Goal: Task Accomplishment & Management: Use online tool/utility

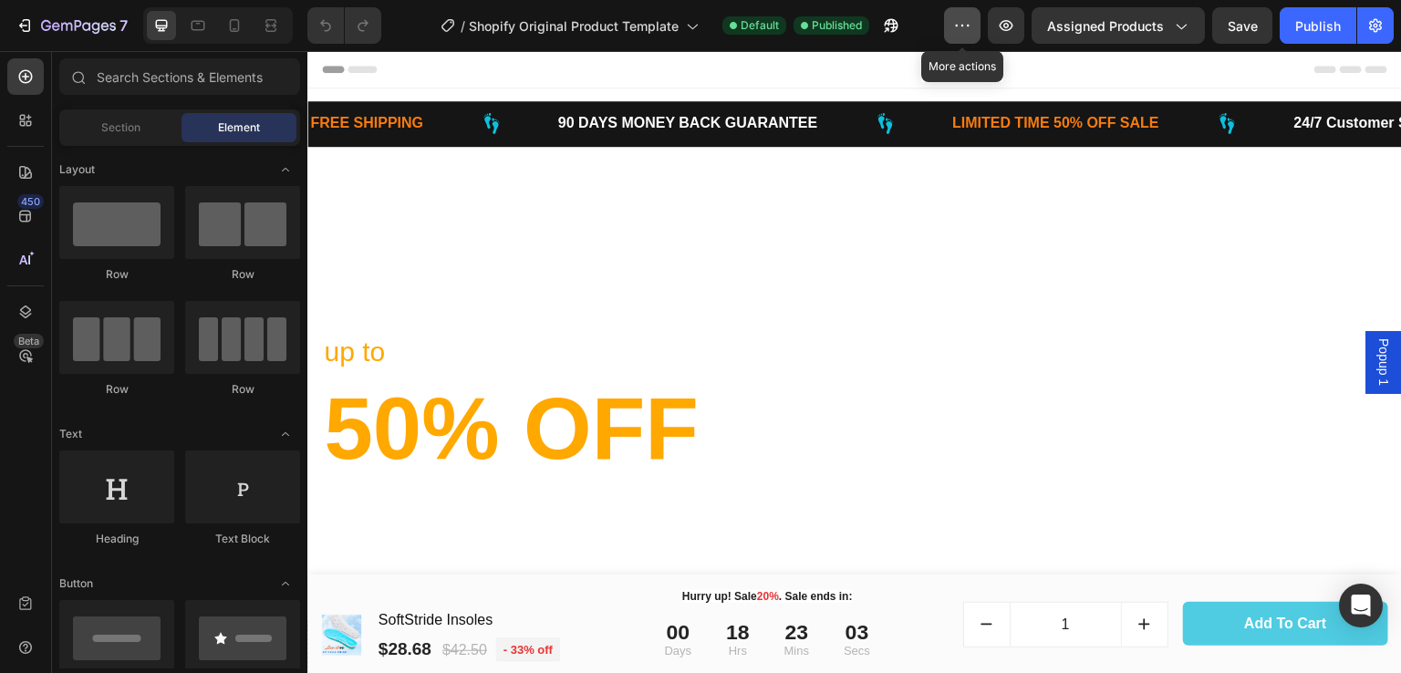
click at [966, 20] on icon "button" at bounding box center [962, 25] width 18 height 18
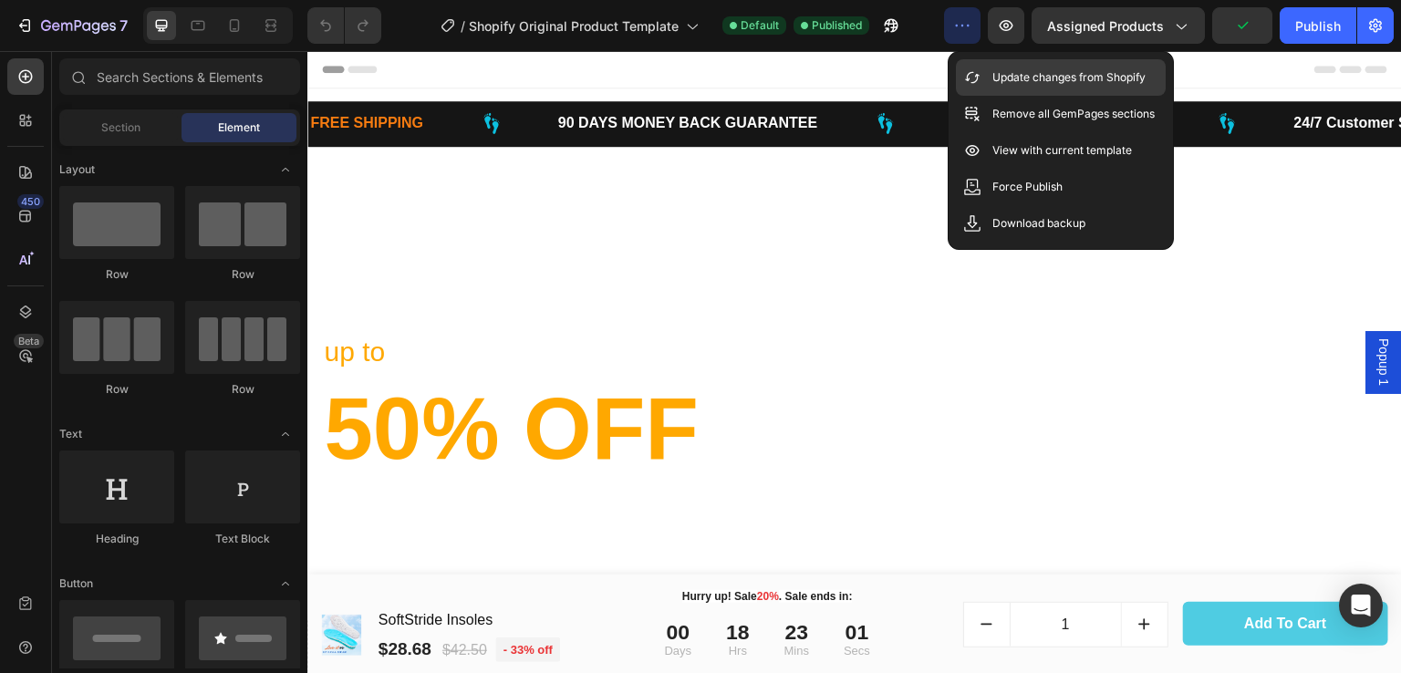
click at [1066, 82] on p "Update changes from Shopify" at bounding box center [1069, 77] width 153 height 18
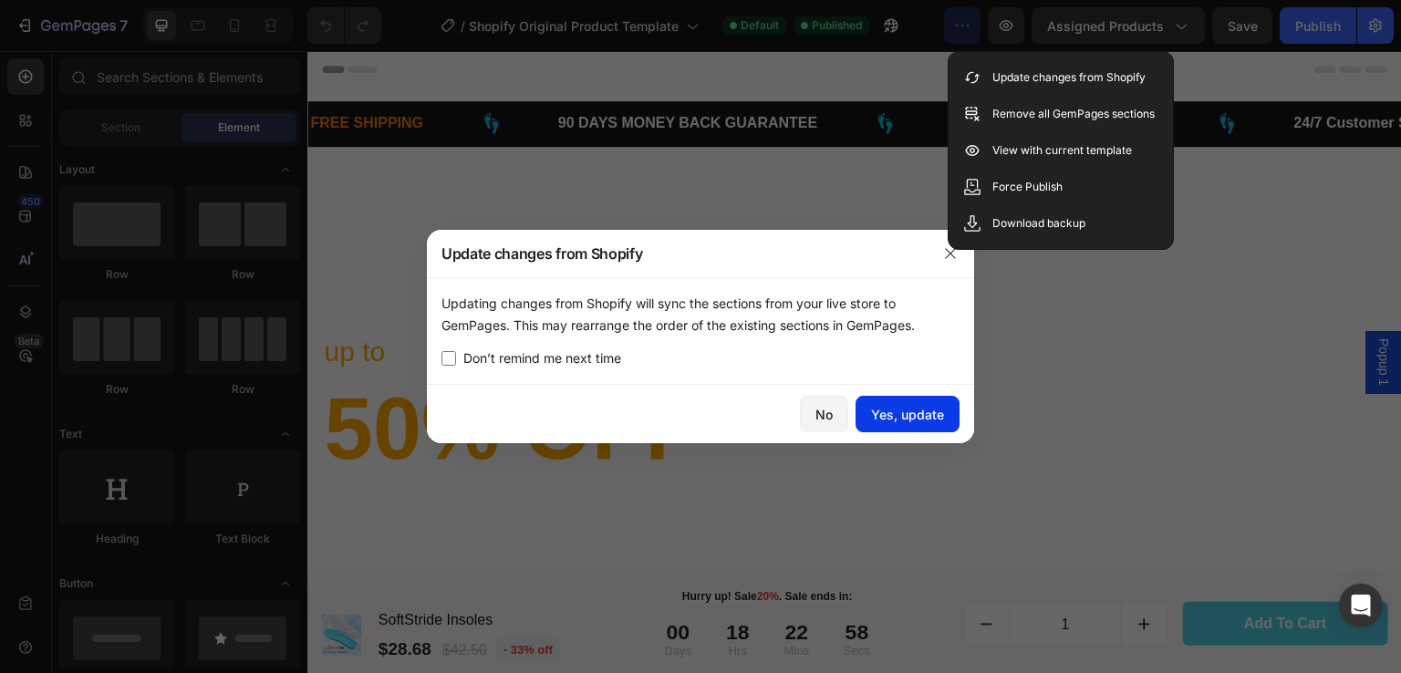
click at [903, 424] on button "Yes, update" at bounding box center [908, 414] width 104 height 36
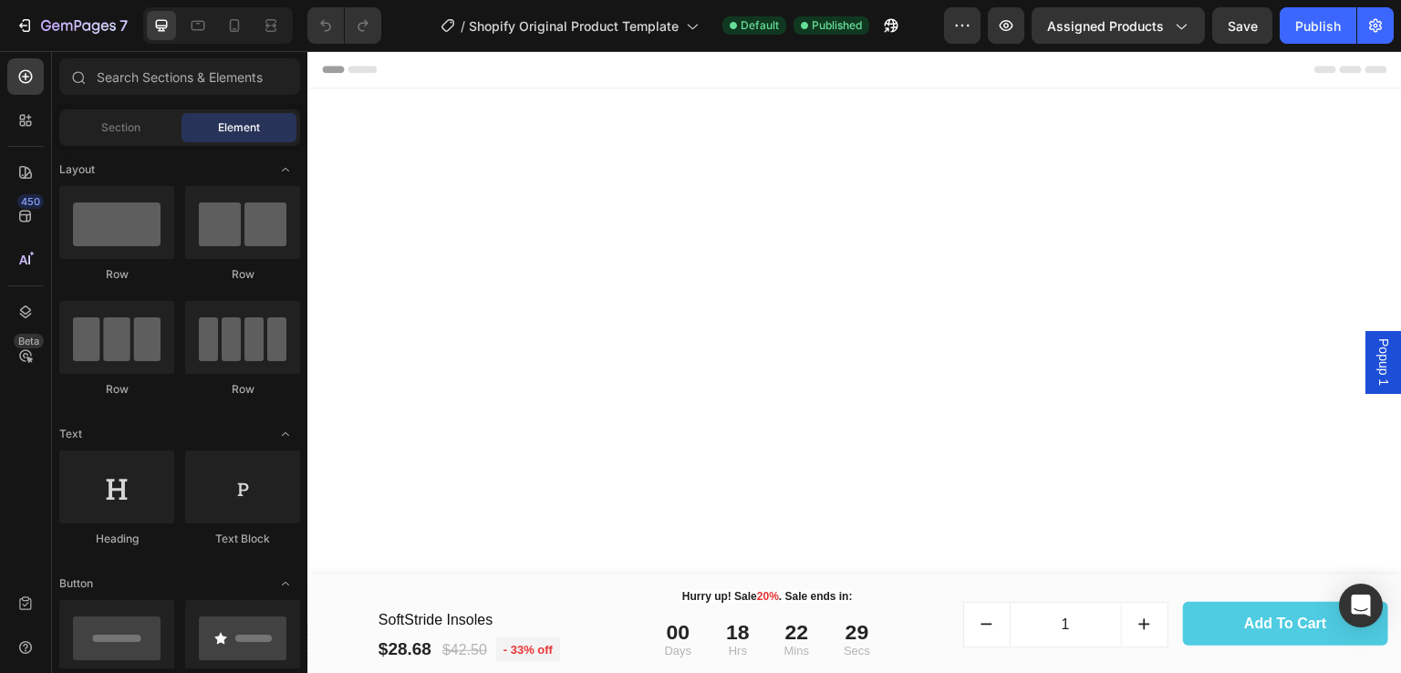
scroll to position [2341, 0]
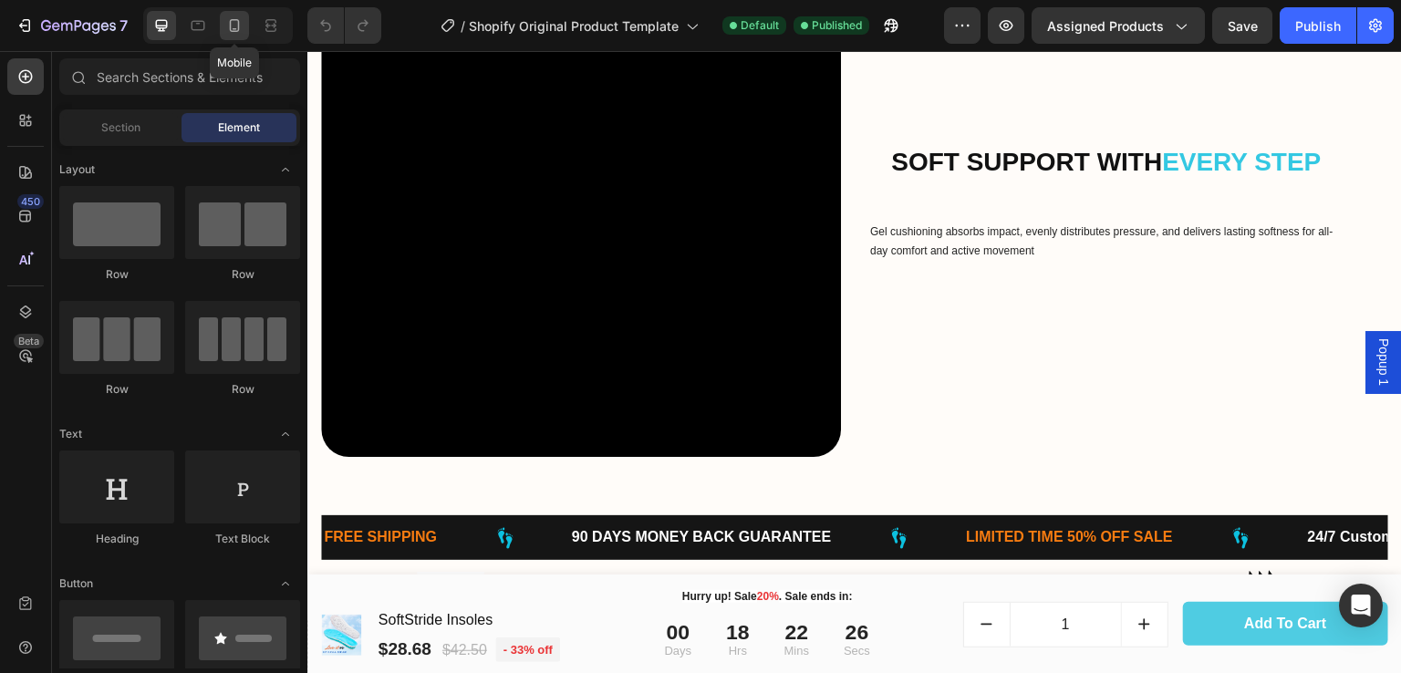
click at [230, 25] on icon at bounding box center [235, 25] width 10 height 13
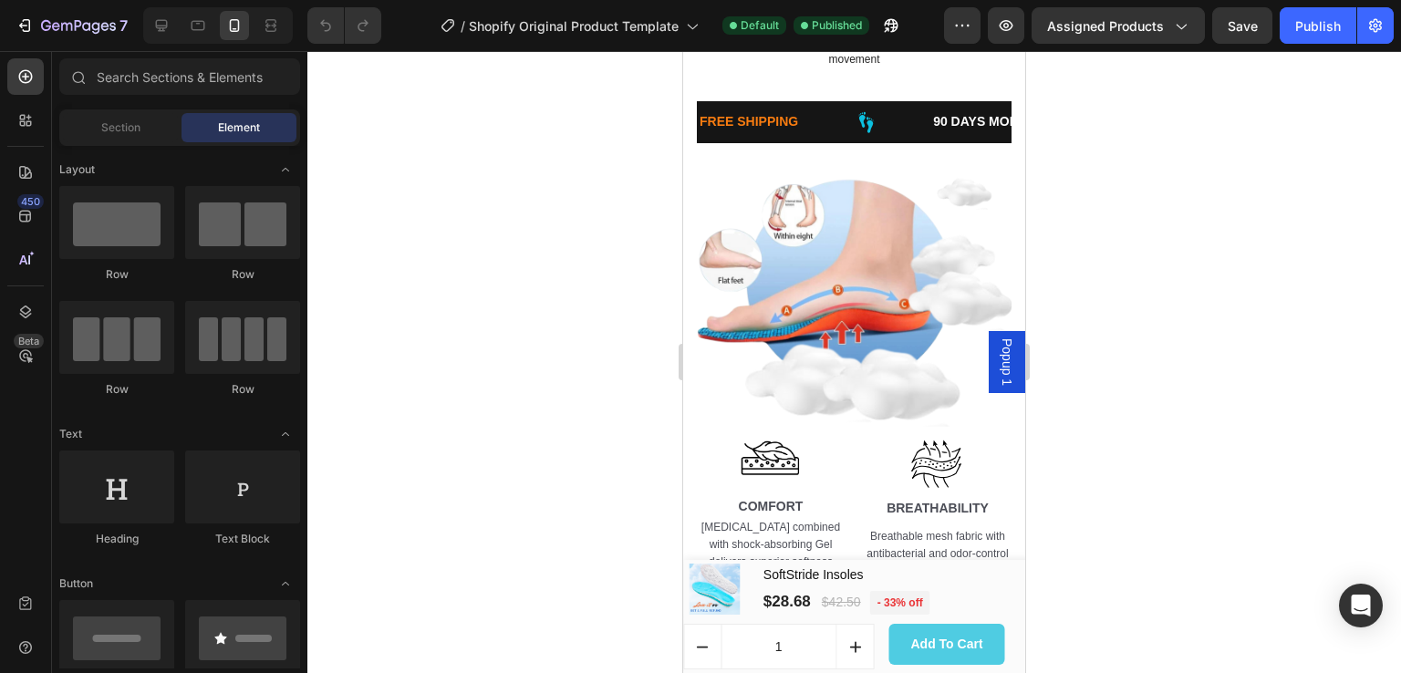
scroll to position [851, 0]
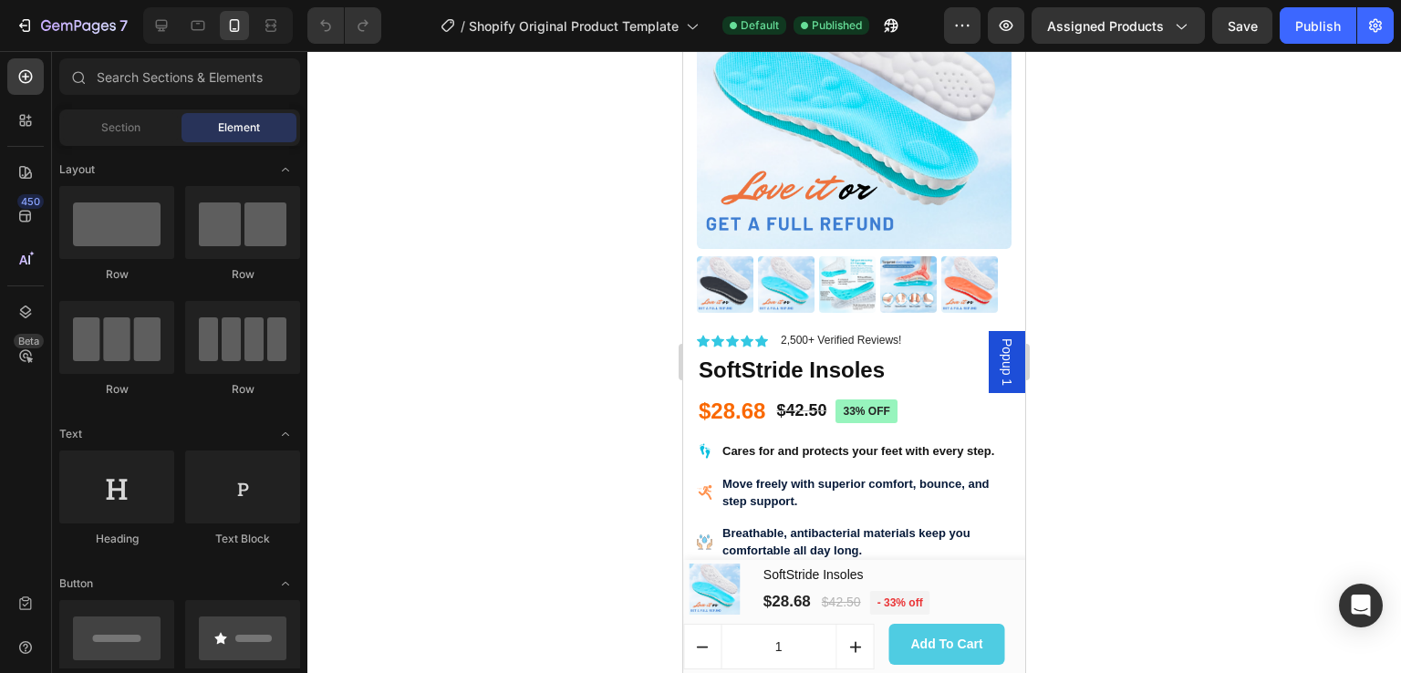
click at [998, 365] on span "Popup 1" at bounding box center [1007, 361] width 18 height 47
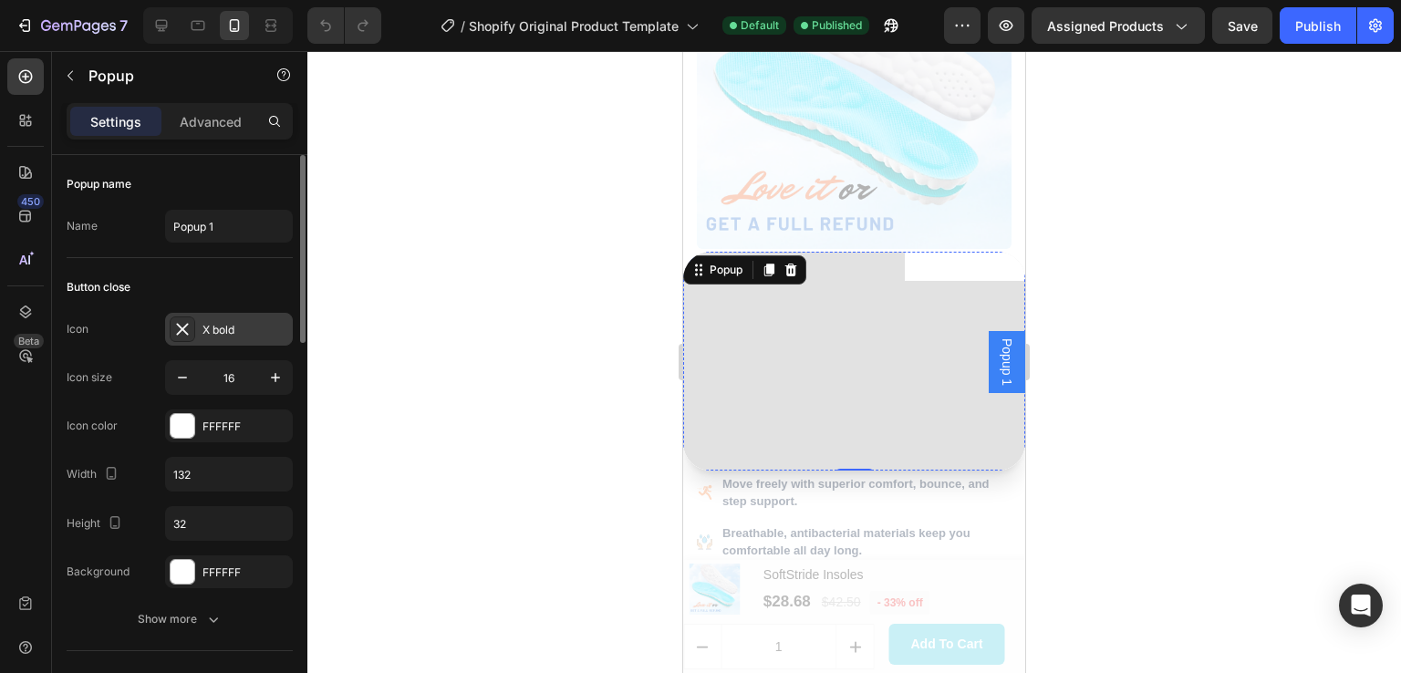
click at [179, 325] on icon at bounding box center [182, 329] width 12 height 12
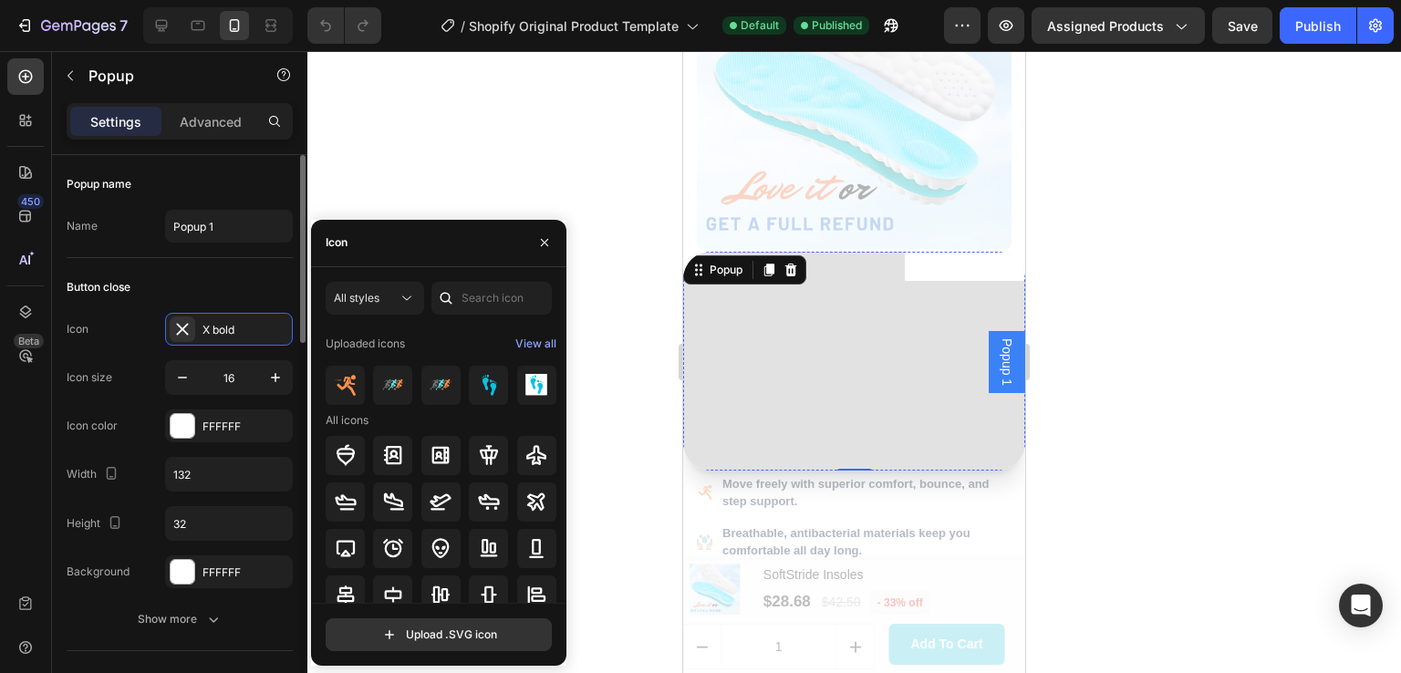
click at [248, 293] on div "Button close" at bounding box center [180, 287] width 226 height 29
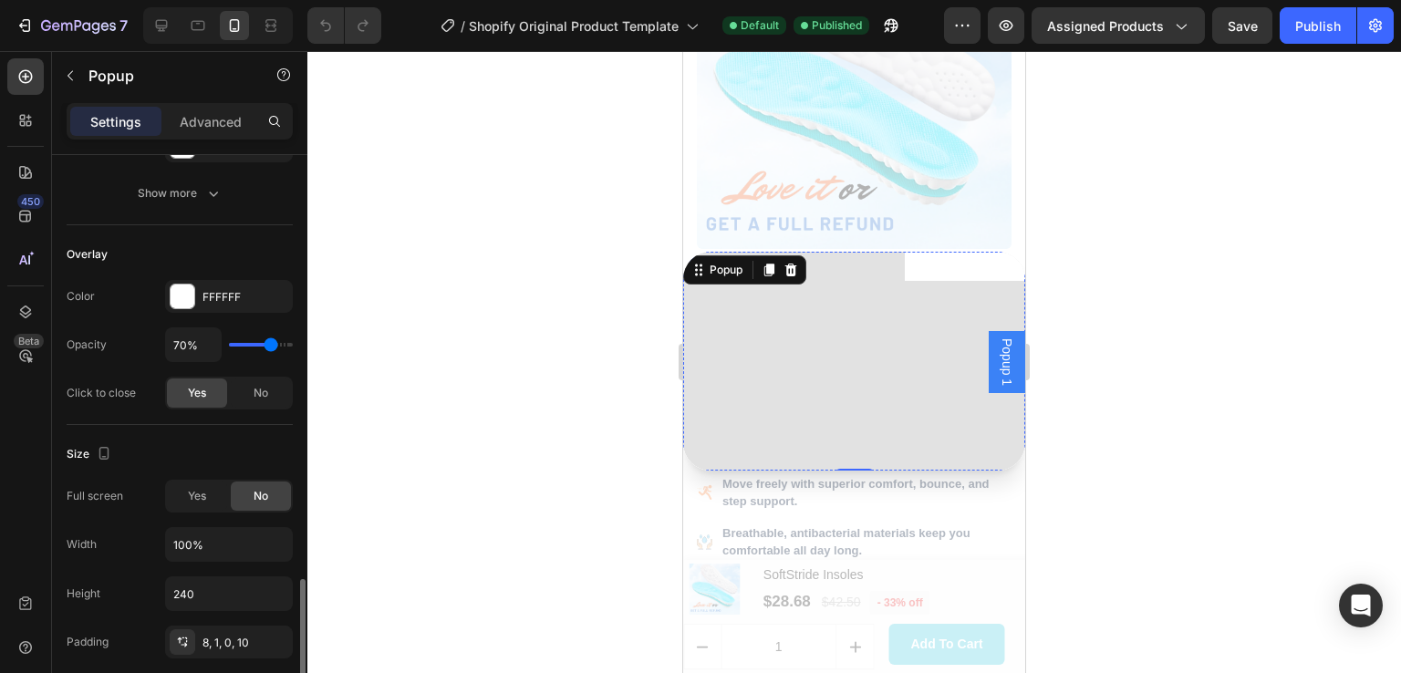
scroll to position [639, 0]
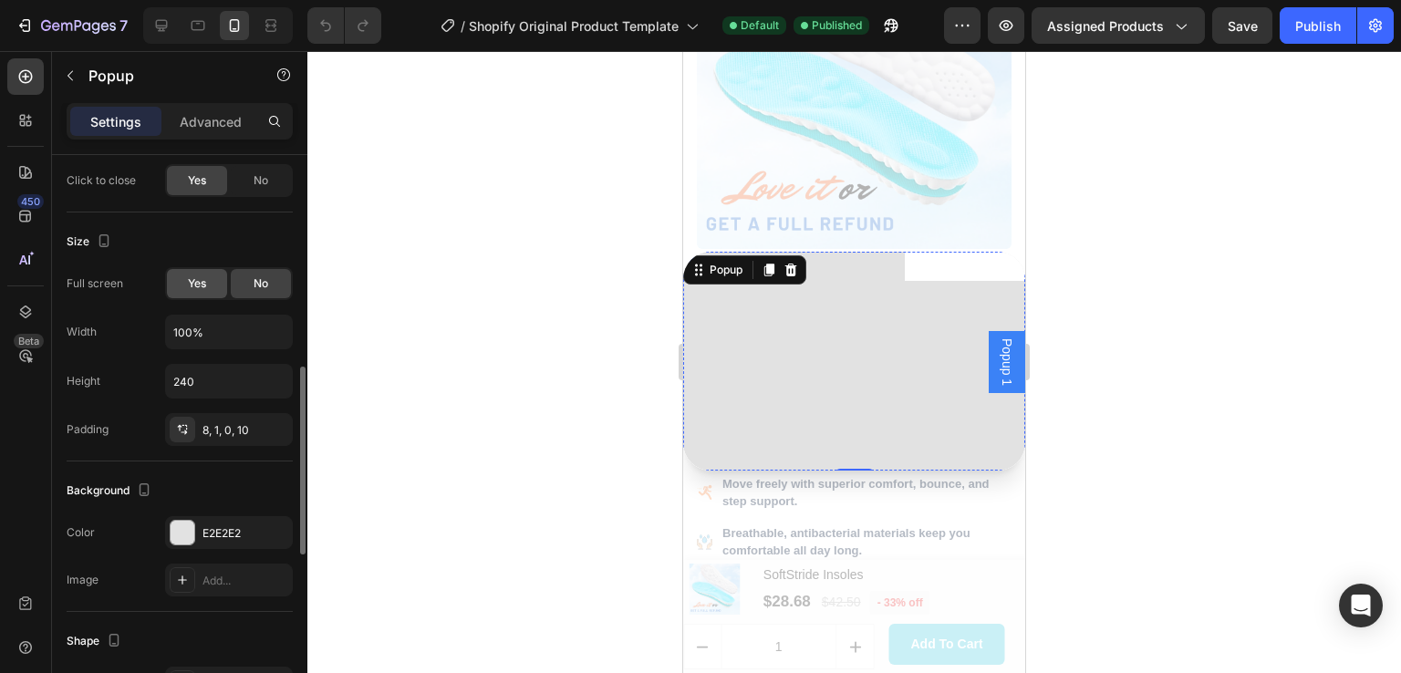
click at [197, 286] on span "Yes" at bounding box center [197, 284] width 18 height 16
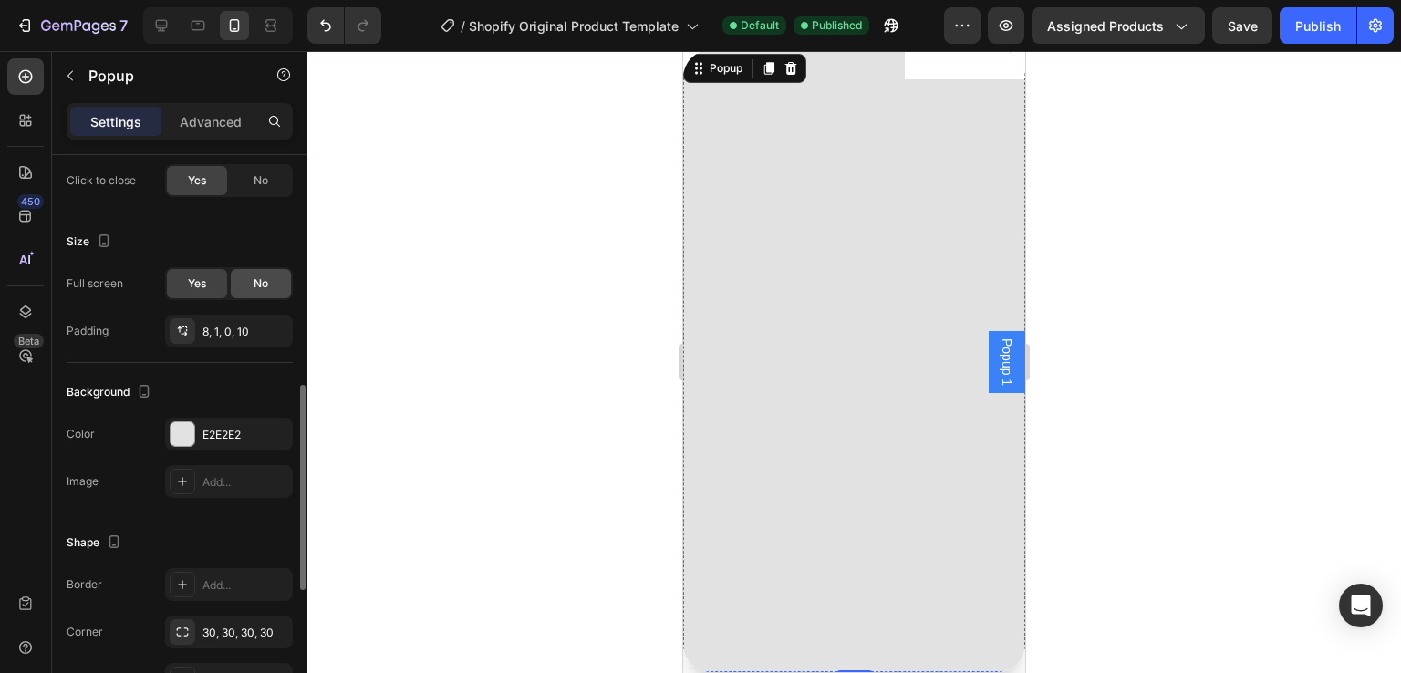
click at [269, 281] on div "No" at bounding box center [261, 283] width 60 height 29
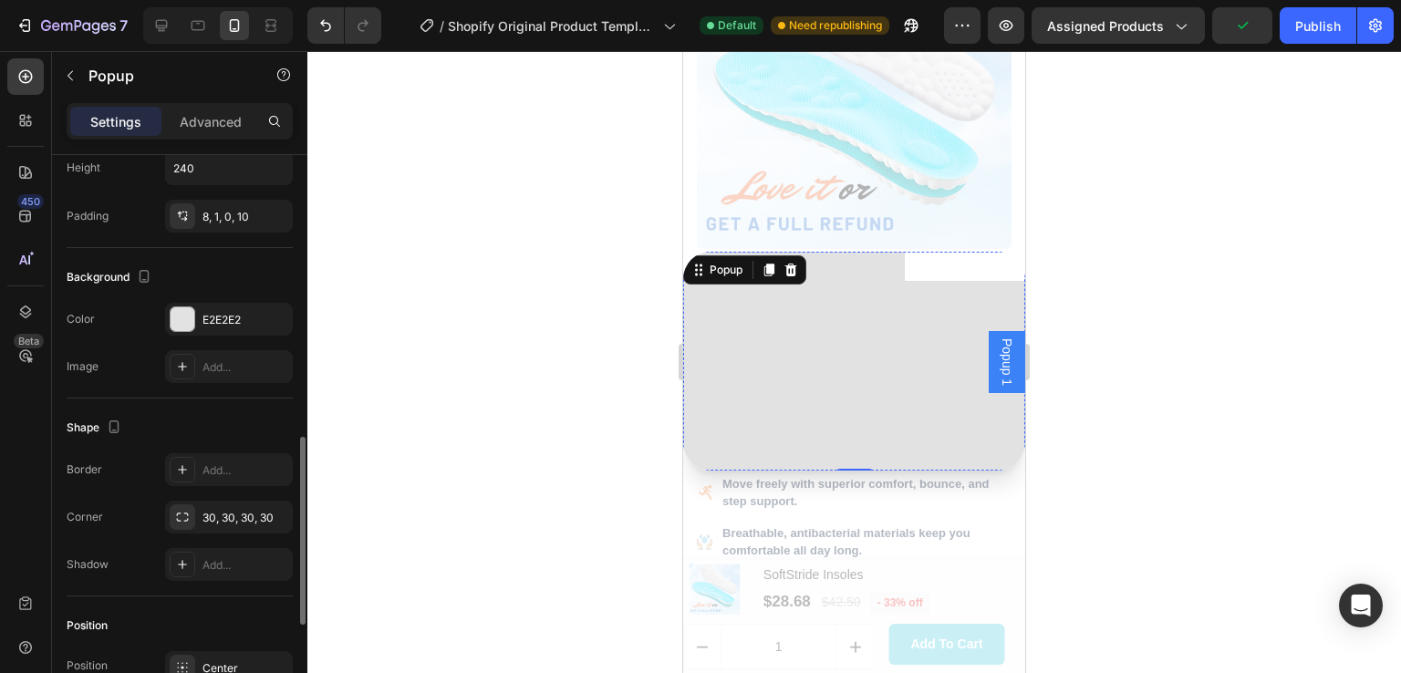
scroll to position [1066, 0]
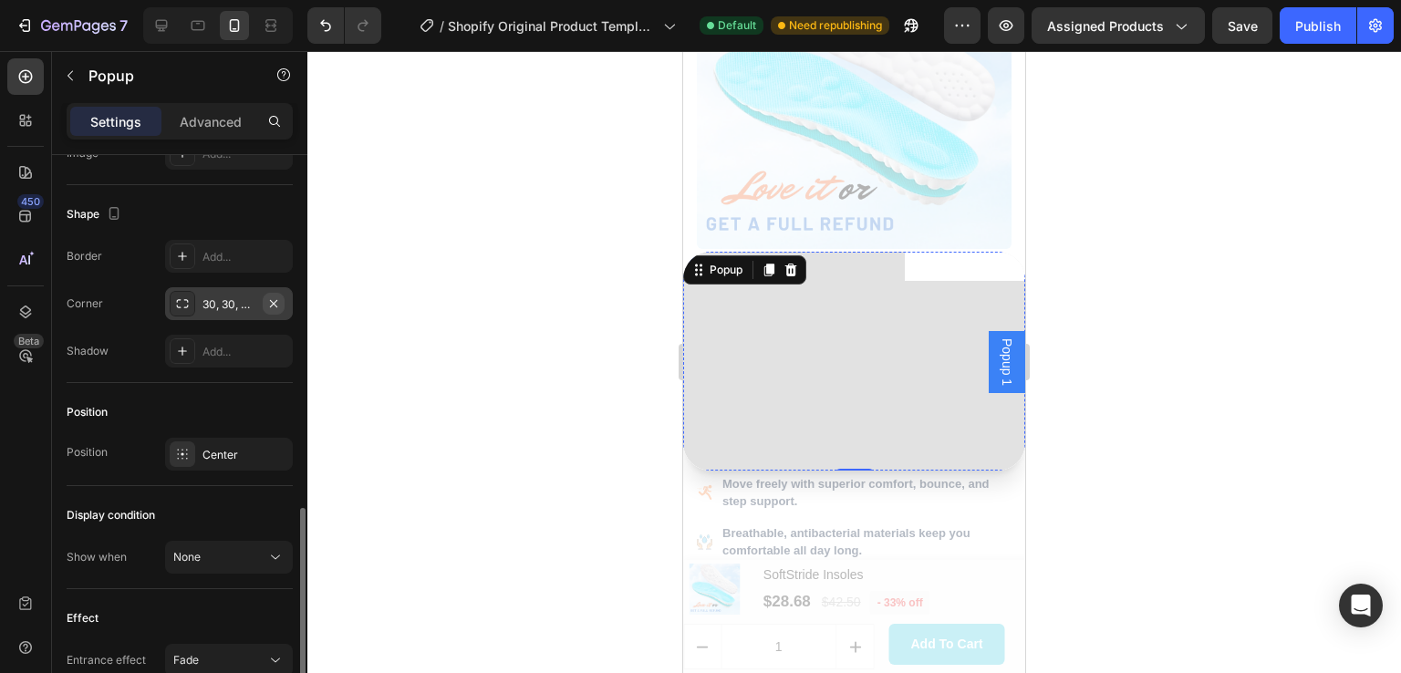
click at [274, 297] on icon "button" at bounding box center [273, 304] width 15 height 15
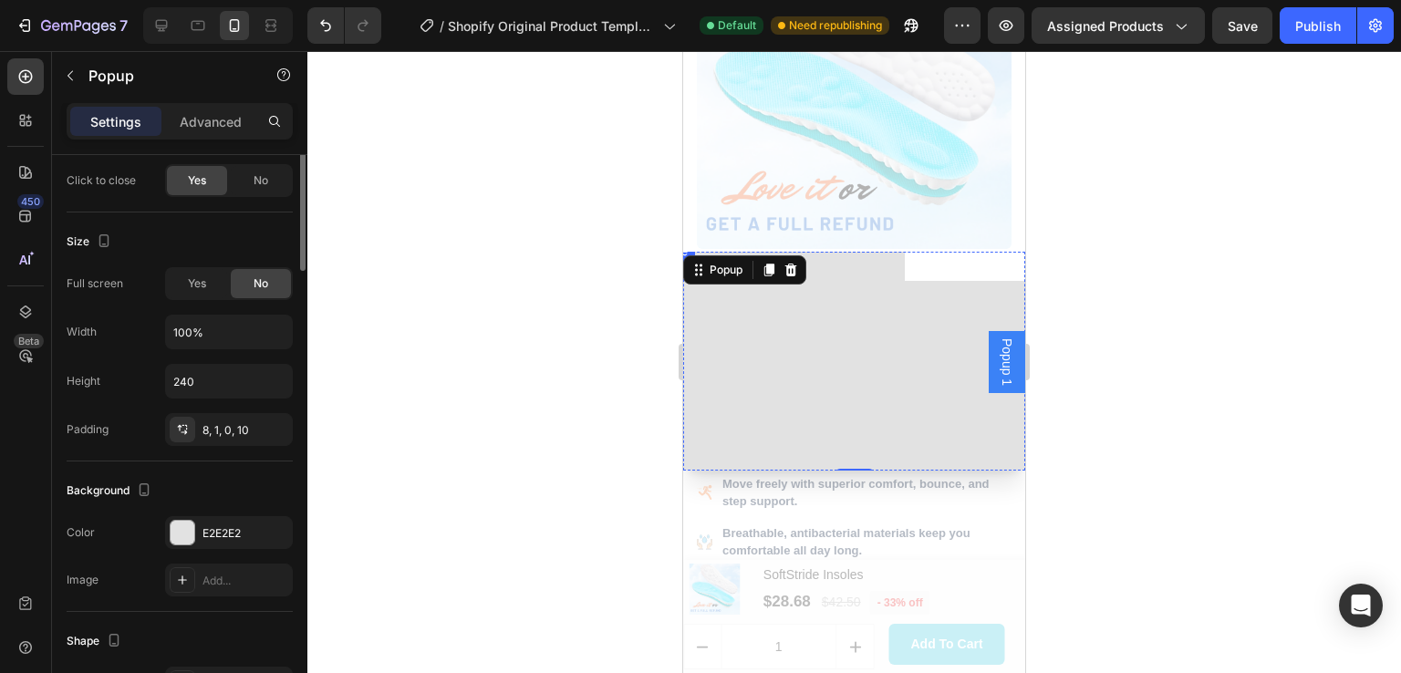
scroll to position [426, 0]
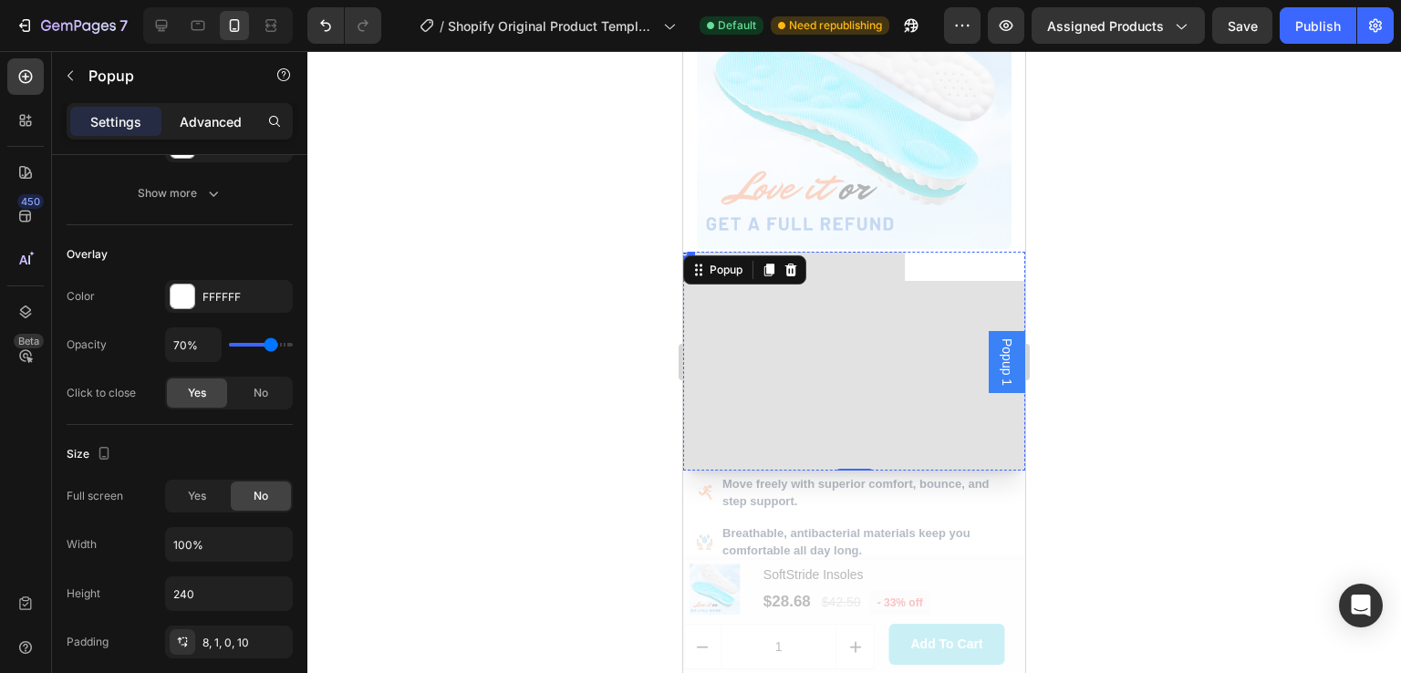
click at [225, 119] on p "Advanced" at bounding box center [211, 121] width 62 height 19
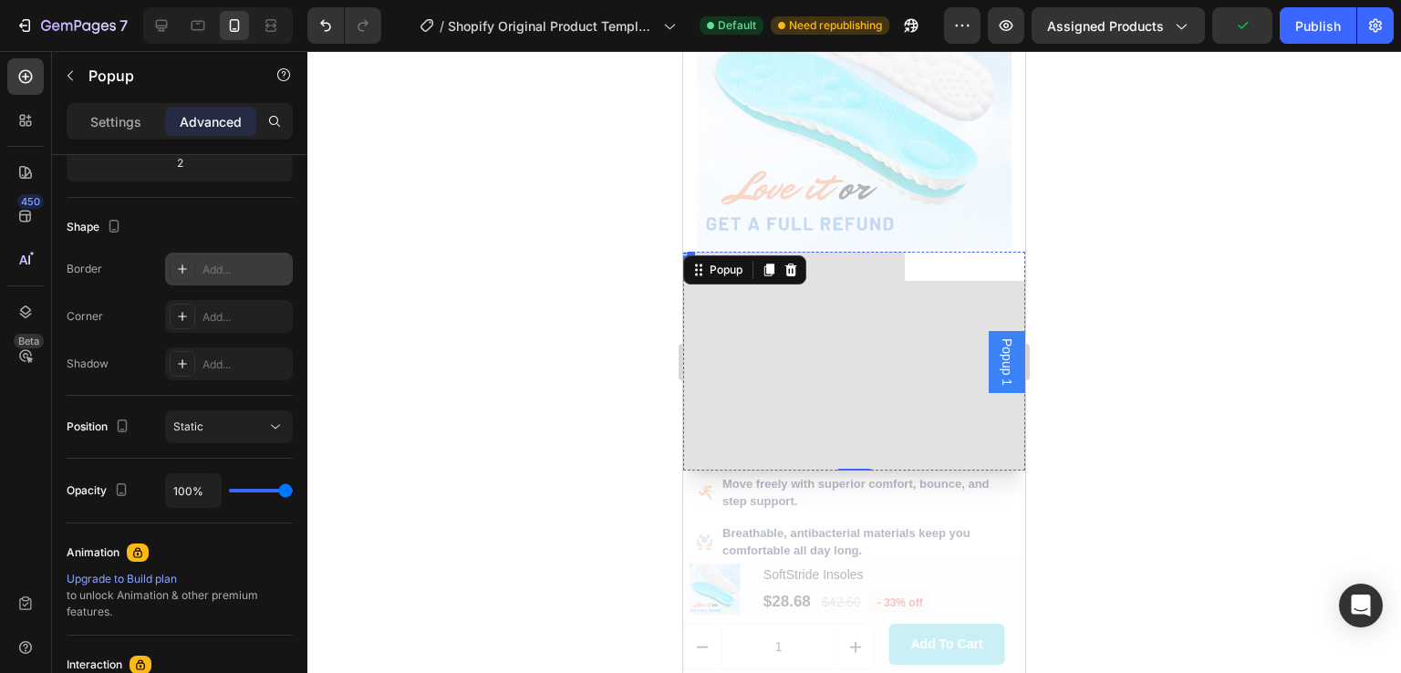
scroll to position [0, 0]
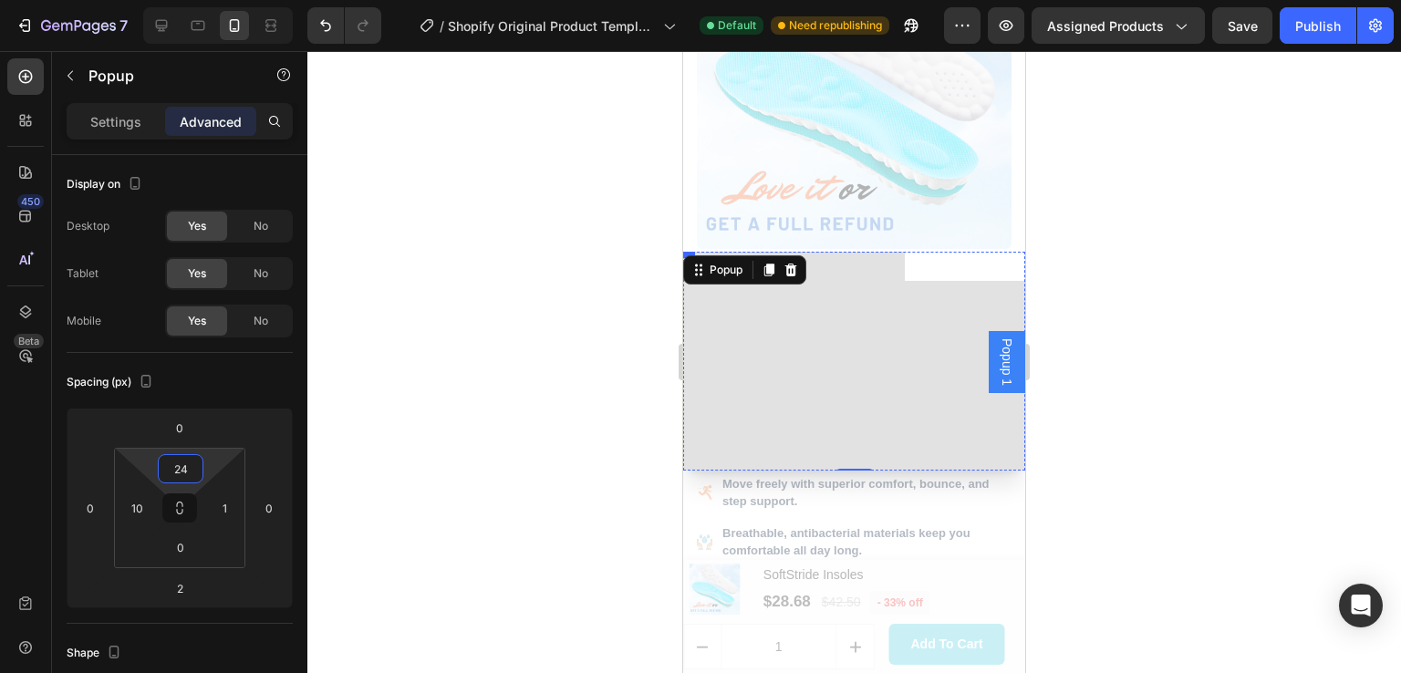
type input "26"
drag, startPoint x: 151, startPoint y: 465, endPoint x: 157, endPoint y: 457, distance: 9.9
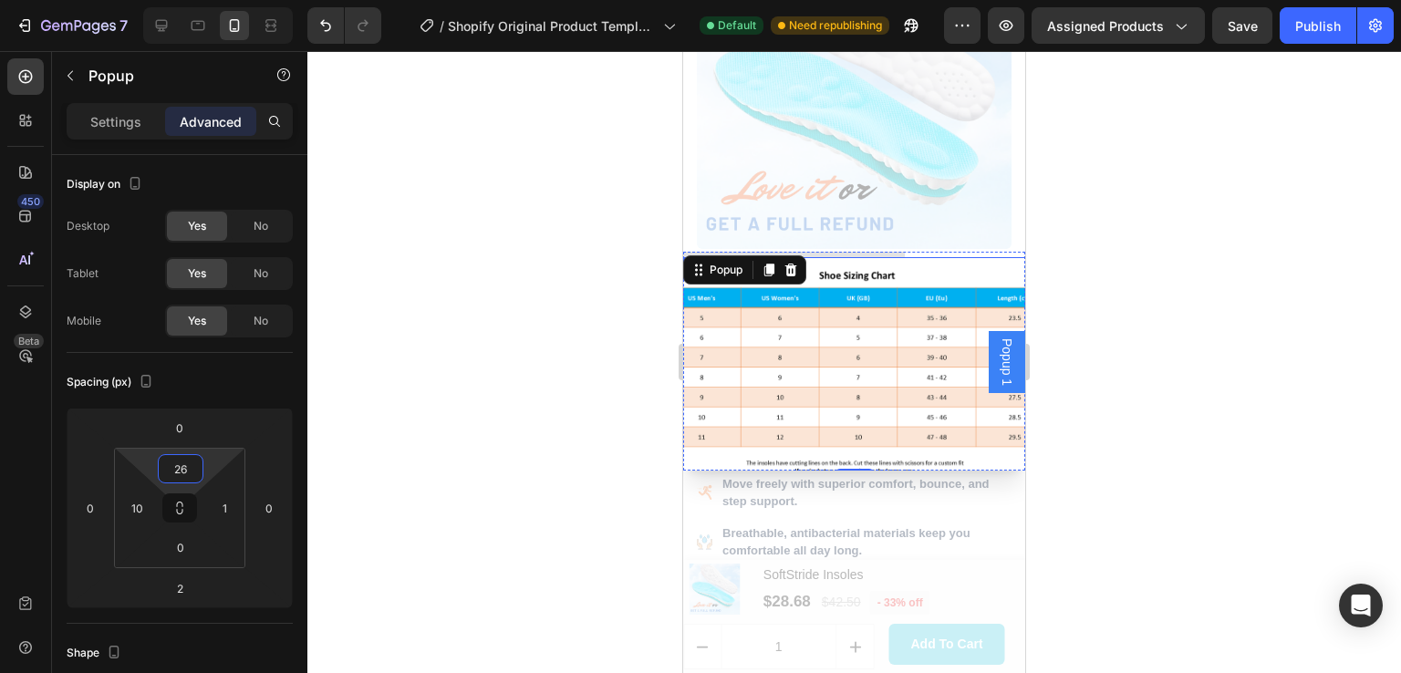
click at [157, 0] on html "7 / Shopify Original Product Template Default Need republishing Preview Assigne…" at bounding box center [700, 0] width 1401 height 0
type input "0"
drag, startPoint x: 148, startPoint y: 560, endPoint x: 149, endPoint y: 578, distance: 17.4
click at [149, 0] on html "7 / Shopify Original Product Template Default Need republishing Preview Assigne…" at bounding box center [700, 0] width 1401 height 0
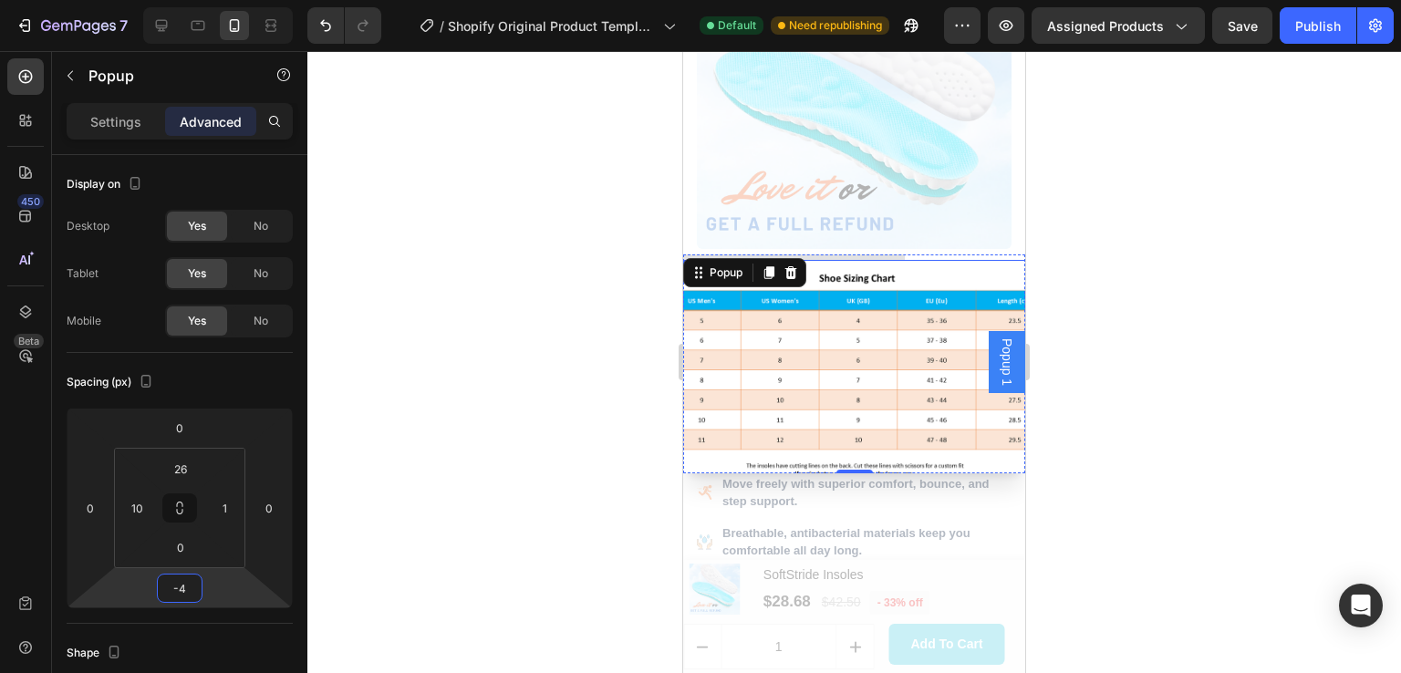
type input "0"
click at [145, 0] on html "7 / Shopify Original Product Template Default Need republishing Preview Assigne…" at bounding box center [700, 0] width 1401 height 0
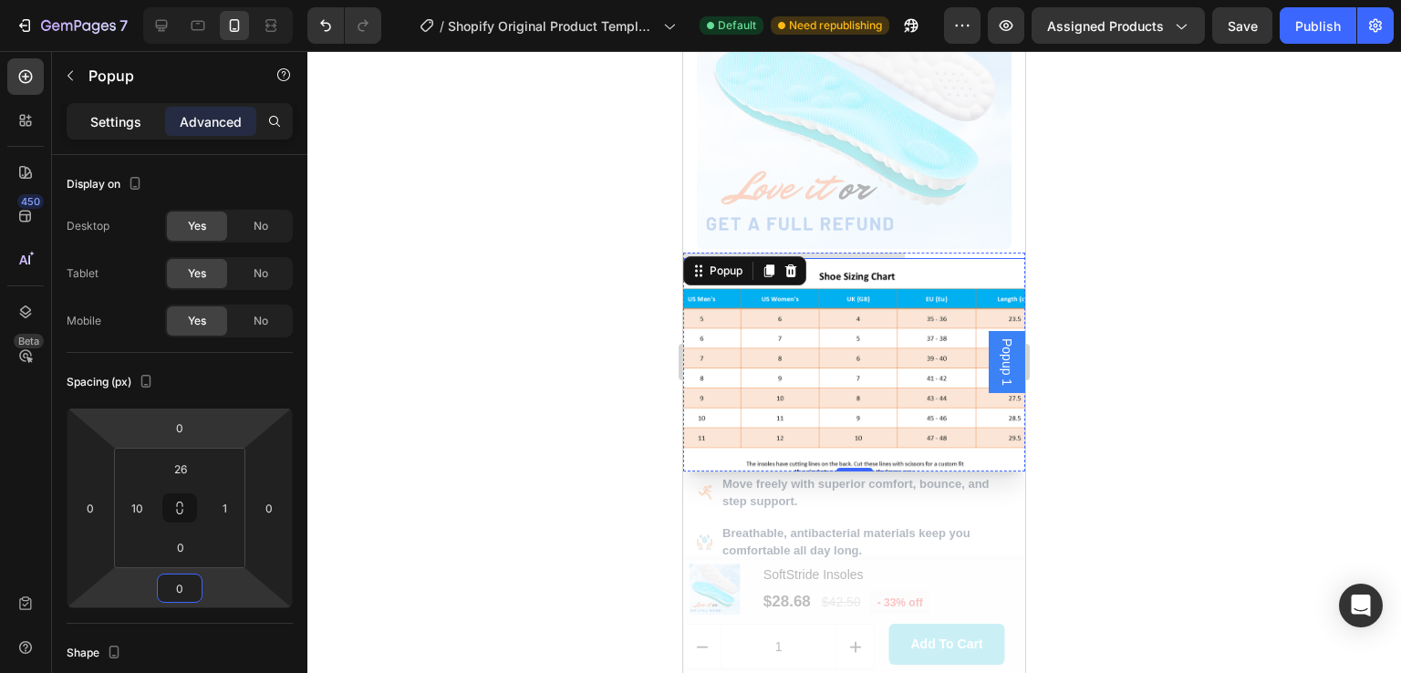
click at [125, 125] on p "Settings" at bounding box center [115, 121] width 51 height 19
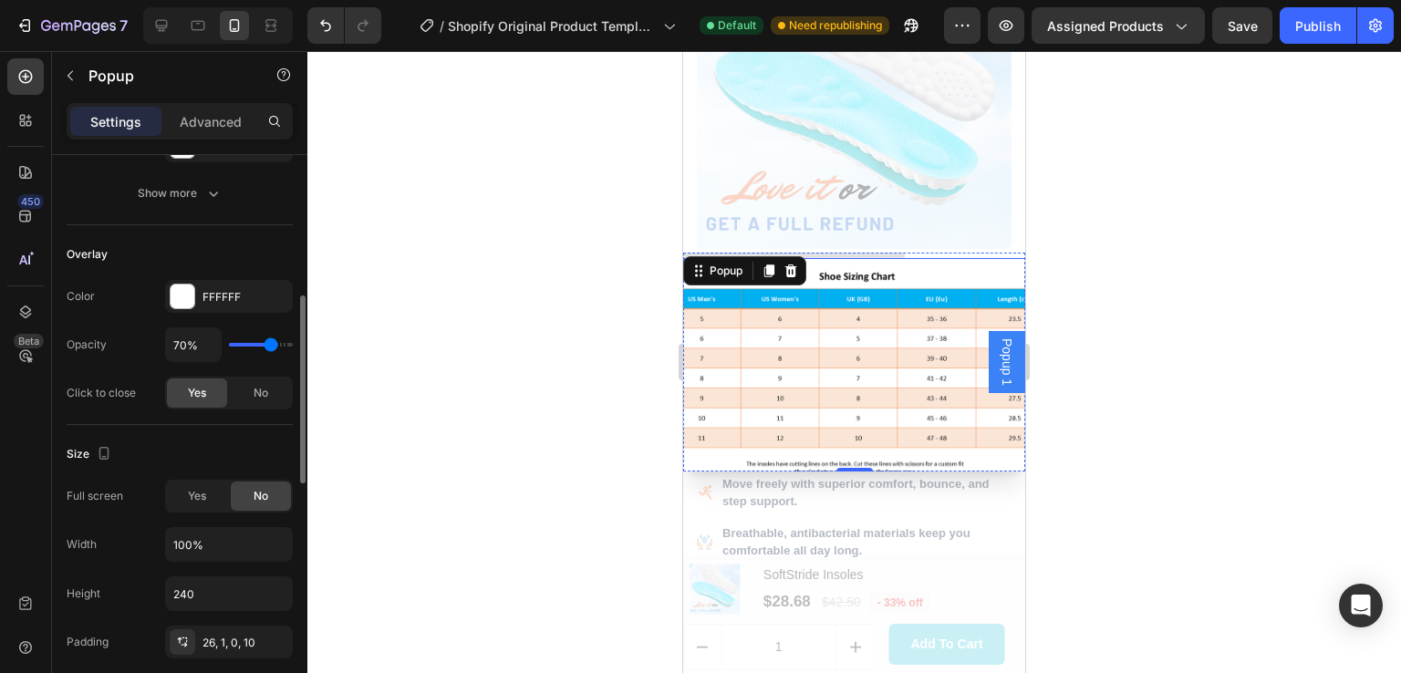
scroll to position [639, 0]
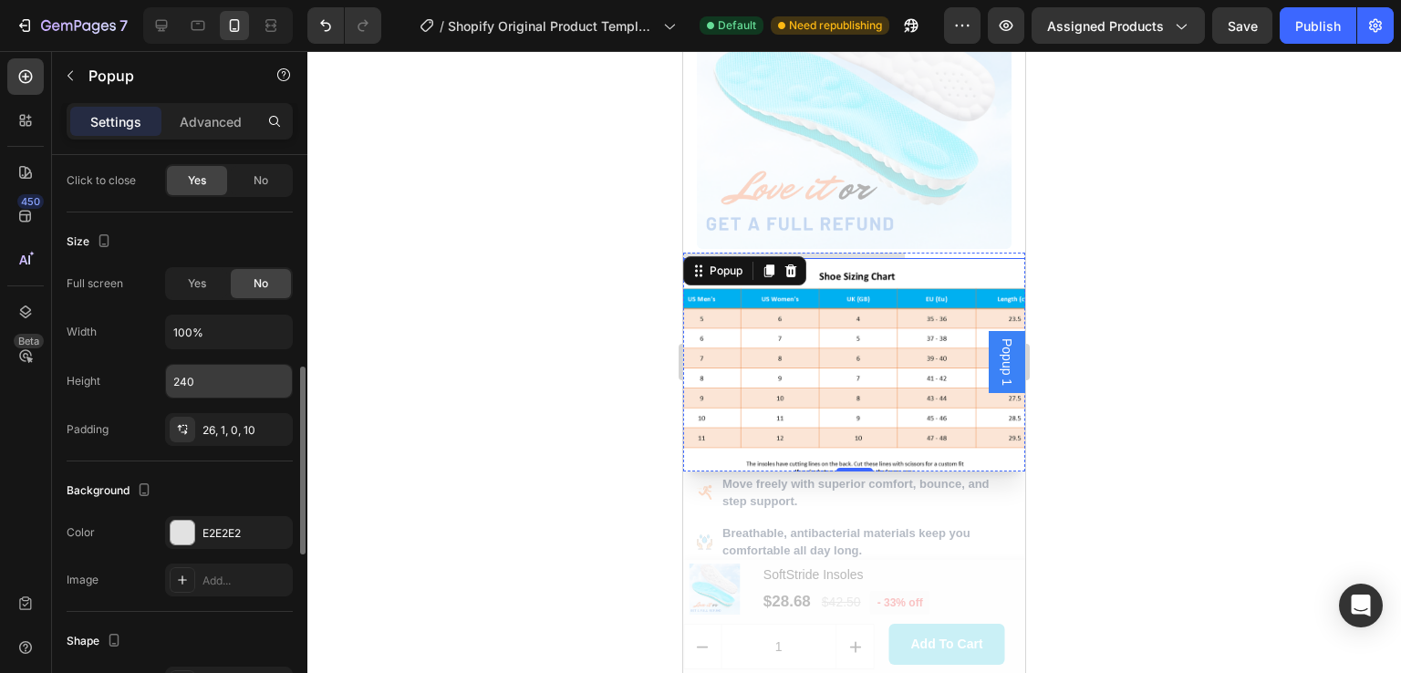
click at [202, 380] on input "240" at bounding box center [229, 381] width 126 height 33
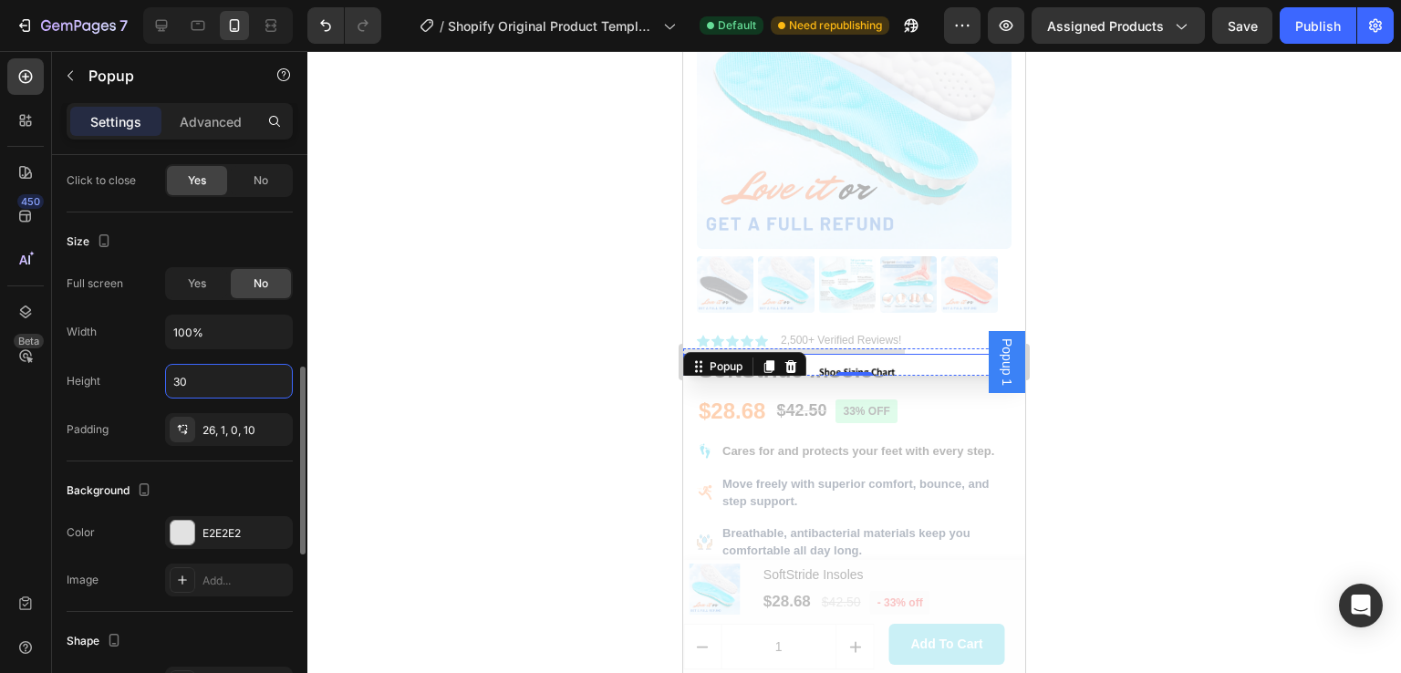
type input "300"
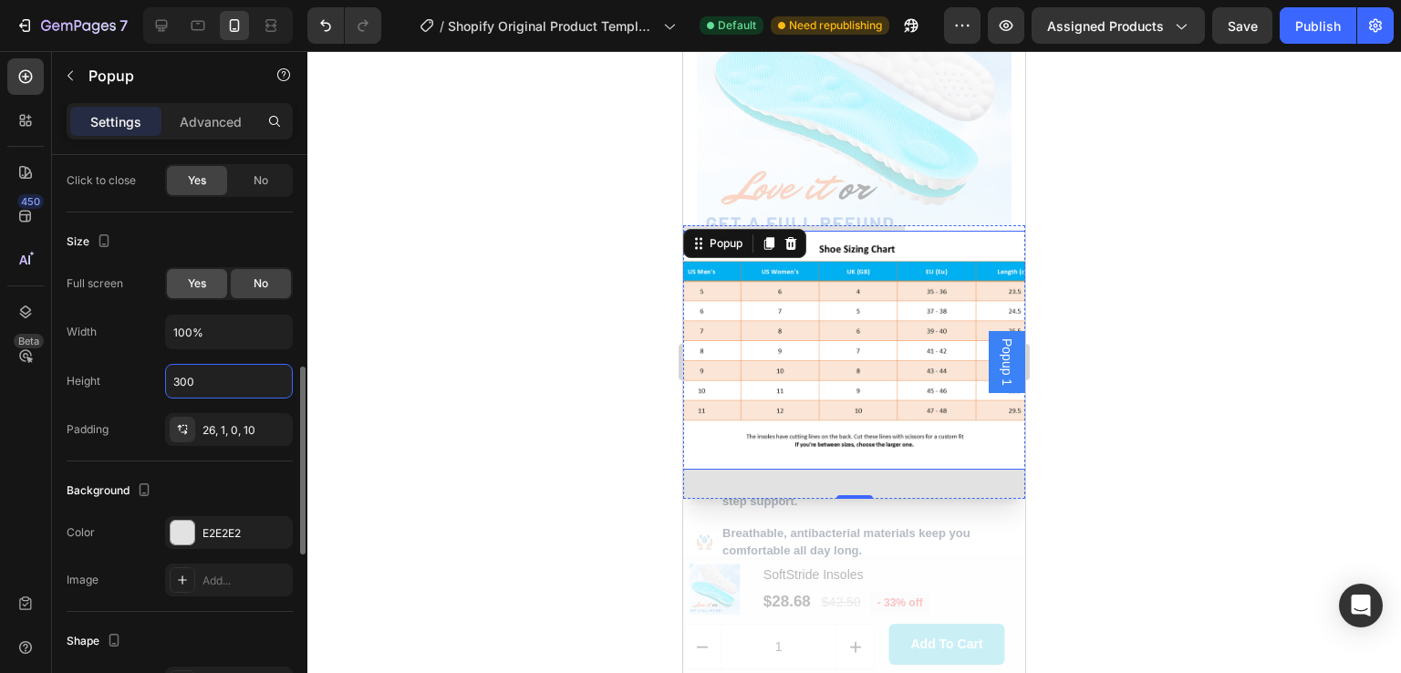
click at [199, 282] on span "Yes" at bounding box center [197, 284] width 18 height 16
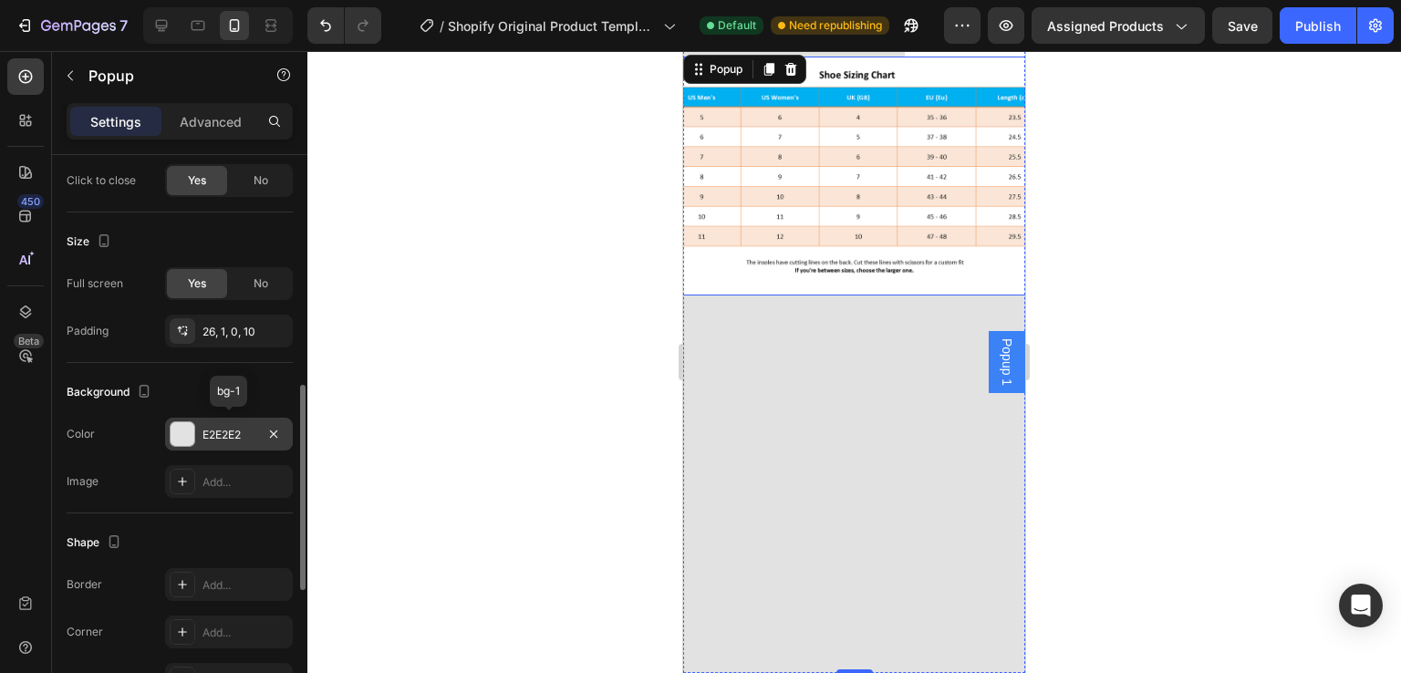
click at [226, 430] on div "E2E2E2" at bounding box center [229, 435] width 53 height 16
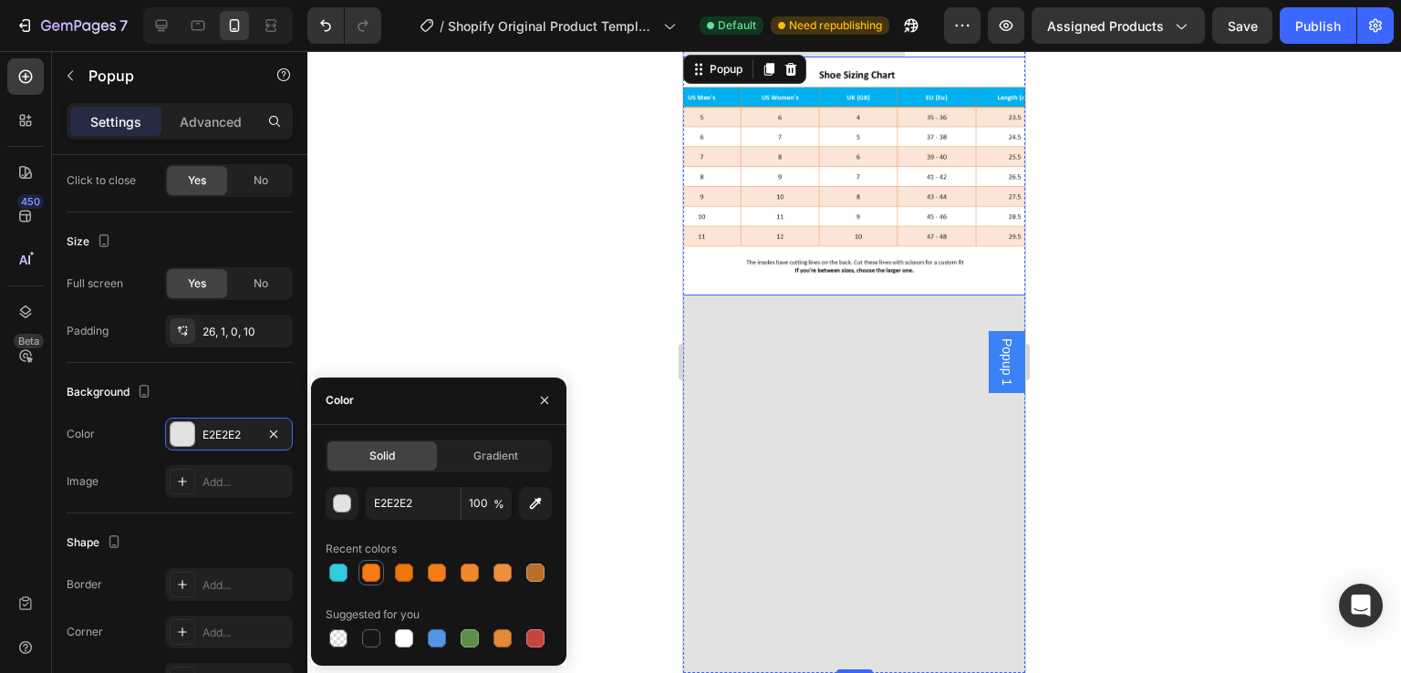
click at [372, 570] on div at bounding box center [371, 573] width 18 height 18
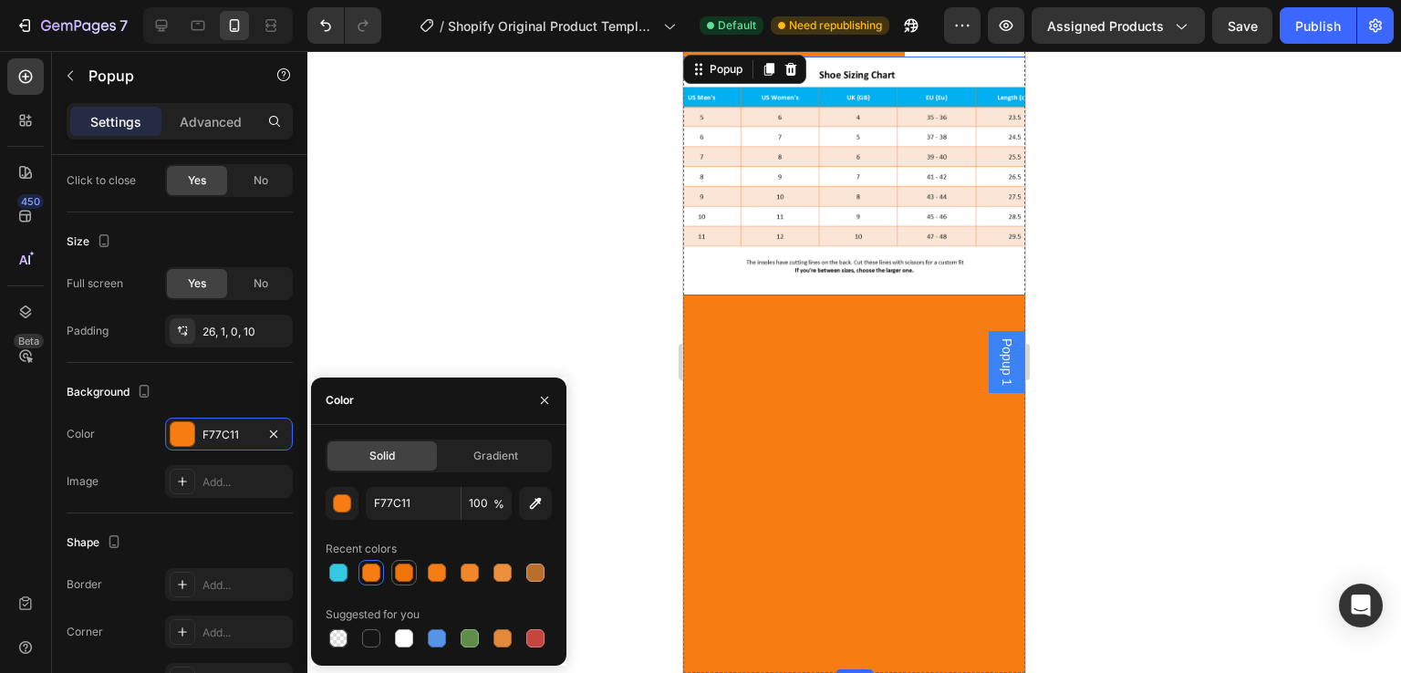
click at [412, 570] on div at bounding box center [404, 573] width 18 height 18
click at [344, 638] on div at bounding box center [338, 639] width 18 height 18
type input "000000"
type input "0"
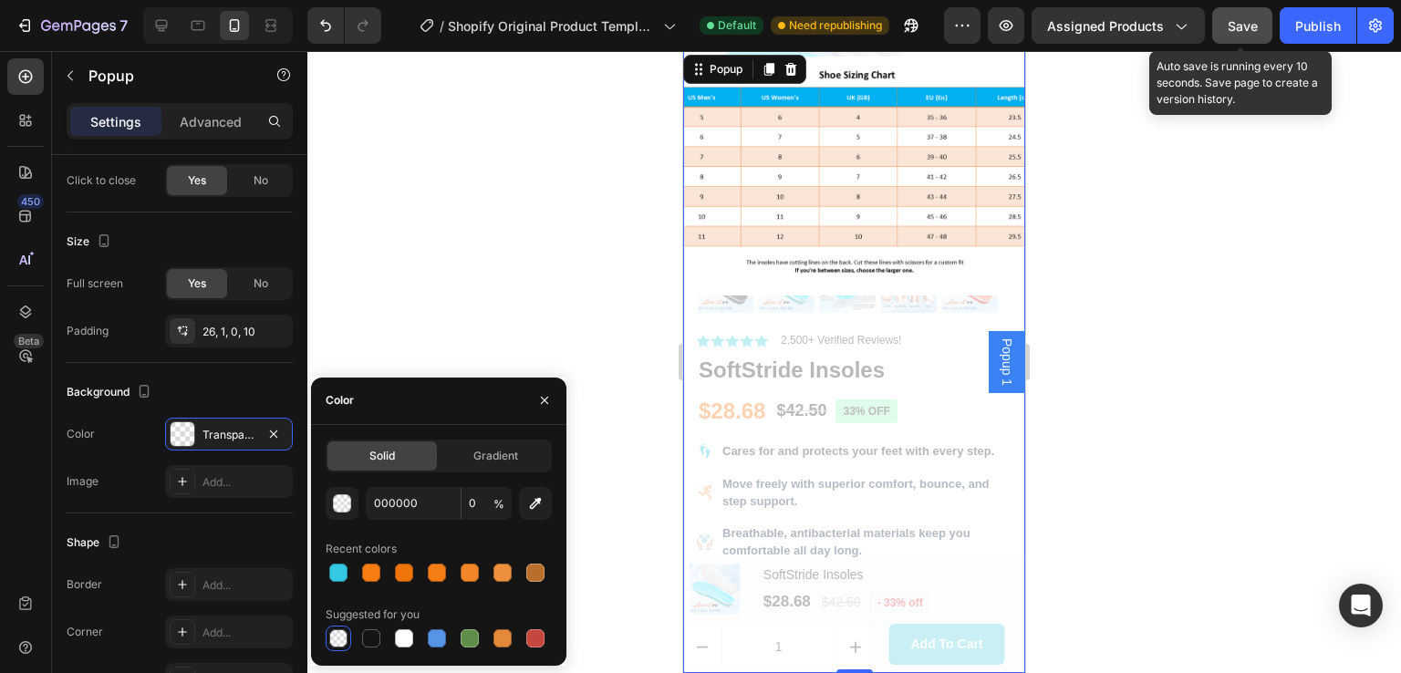
click at [1237, 22] on span "Save" at bounding box center [1243, 26] width 30 height 16
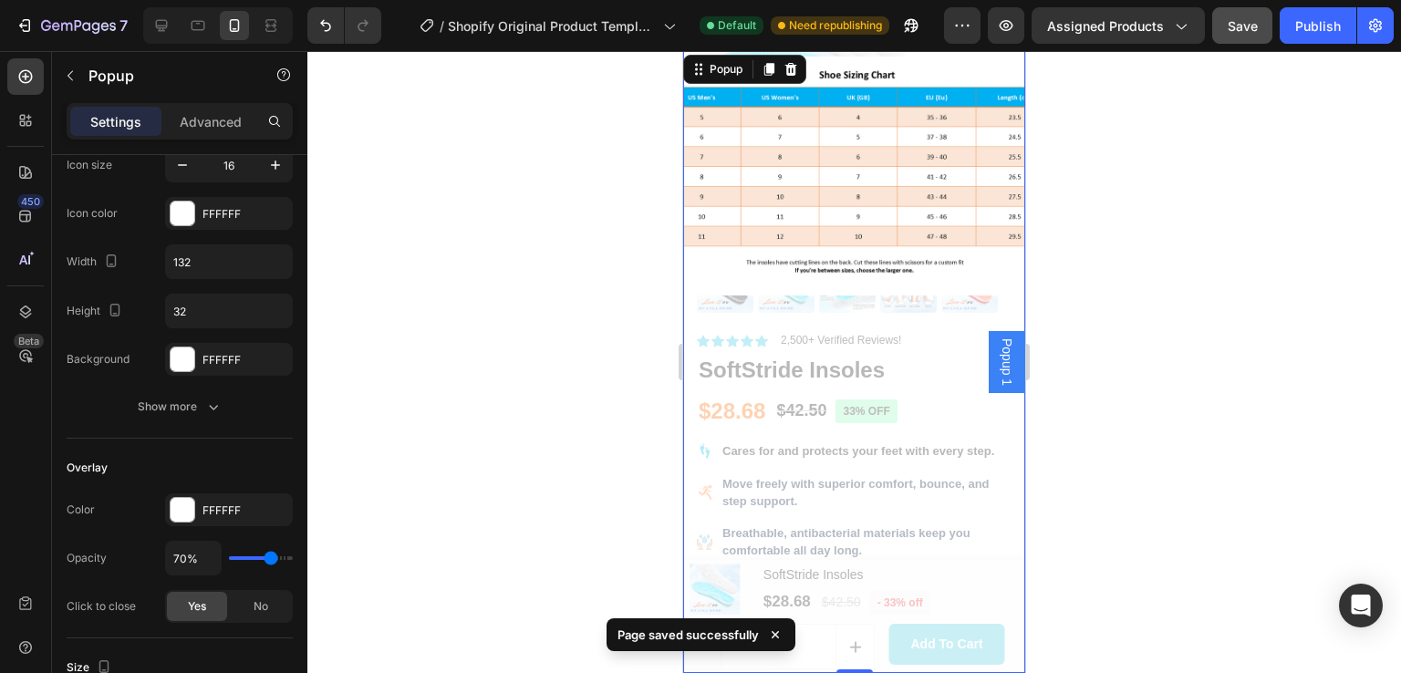
scroll to position [0, 0]
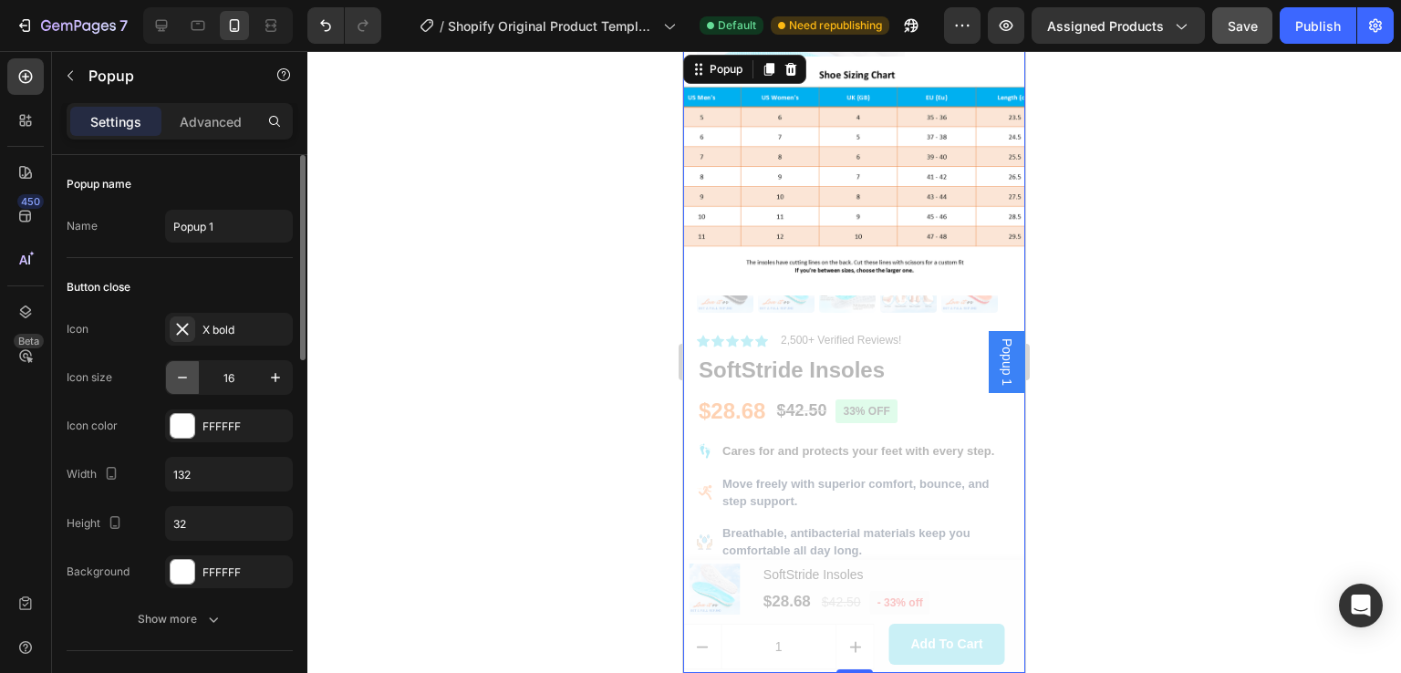
click at [185, 377] on icon "button" at bounding box center [182, 378] width 9 height 2
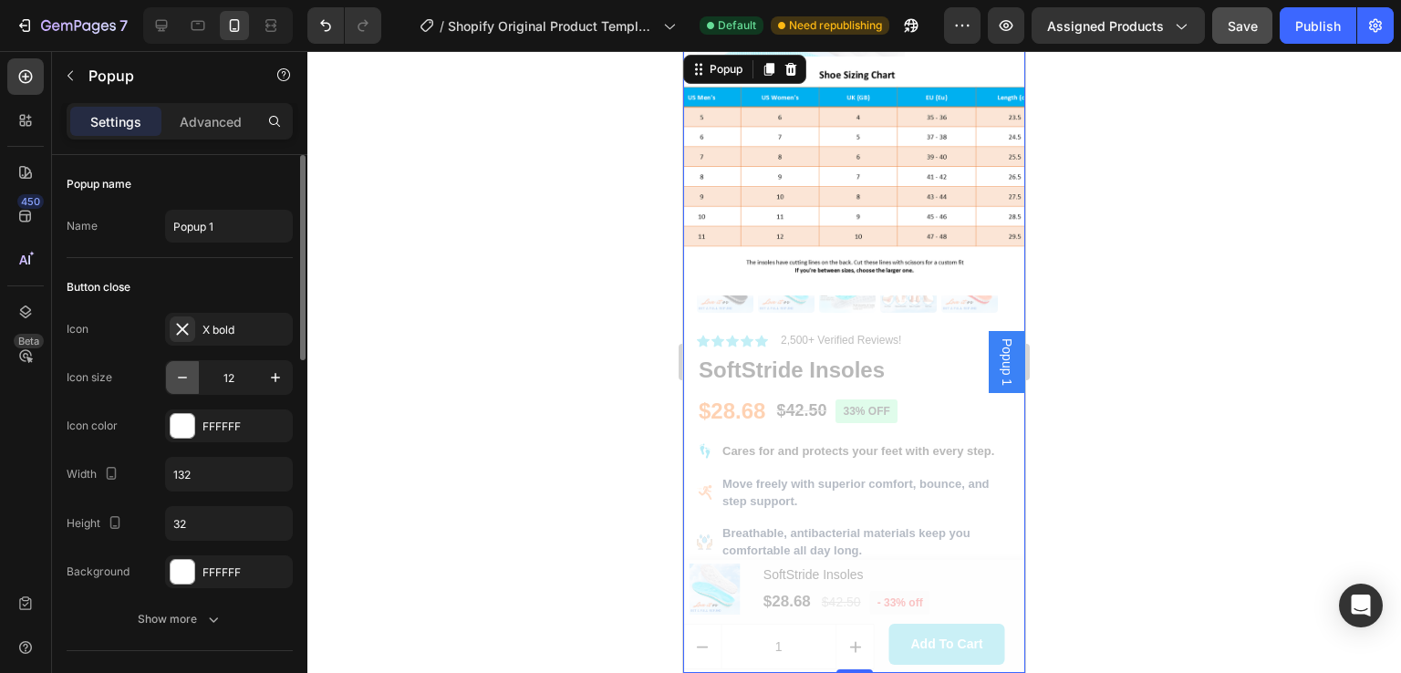
click at [185, 377] on icon "button" at bounding box center [182, 378] width 9 height 2
type input "8"
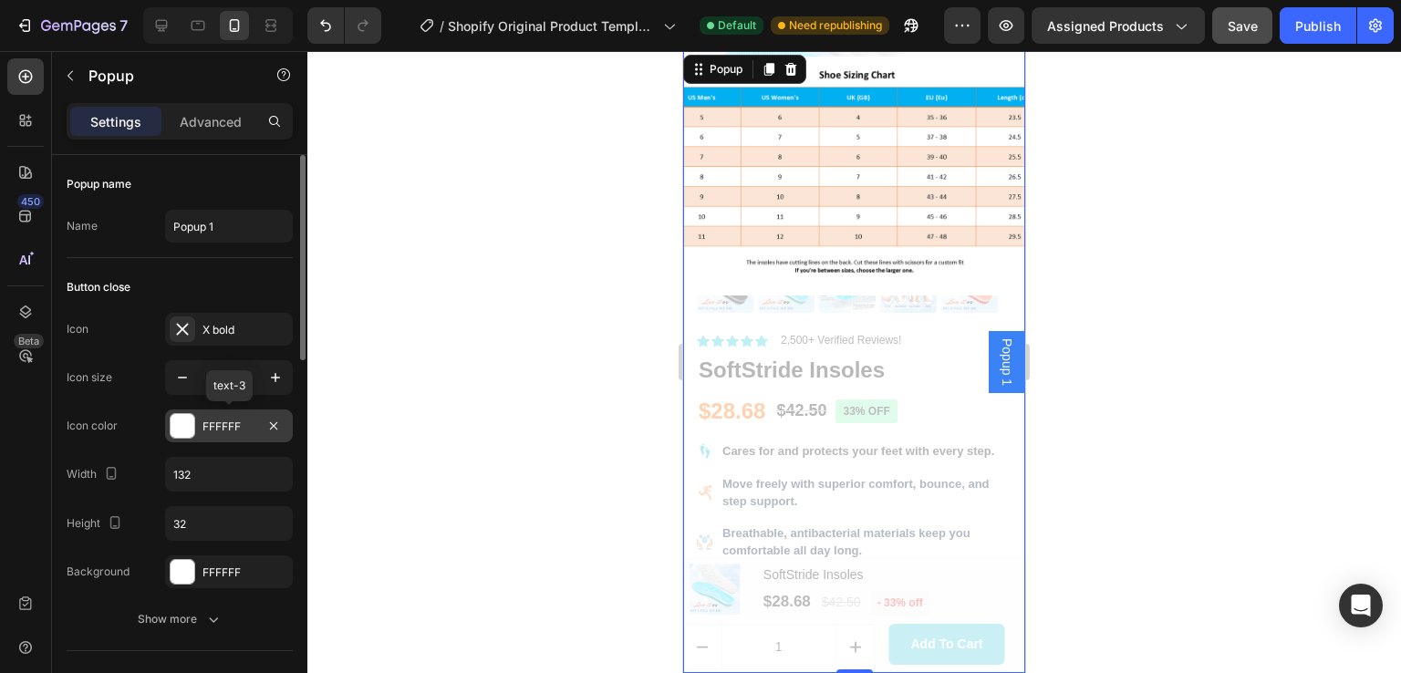
click at [211, 427] on div "FFFFFF" at bounding box center [229, 427] width 53 height 16
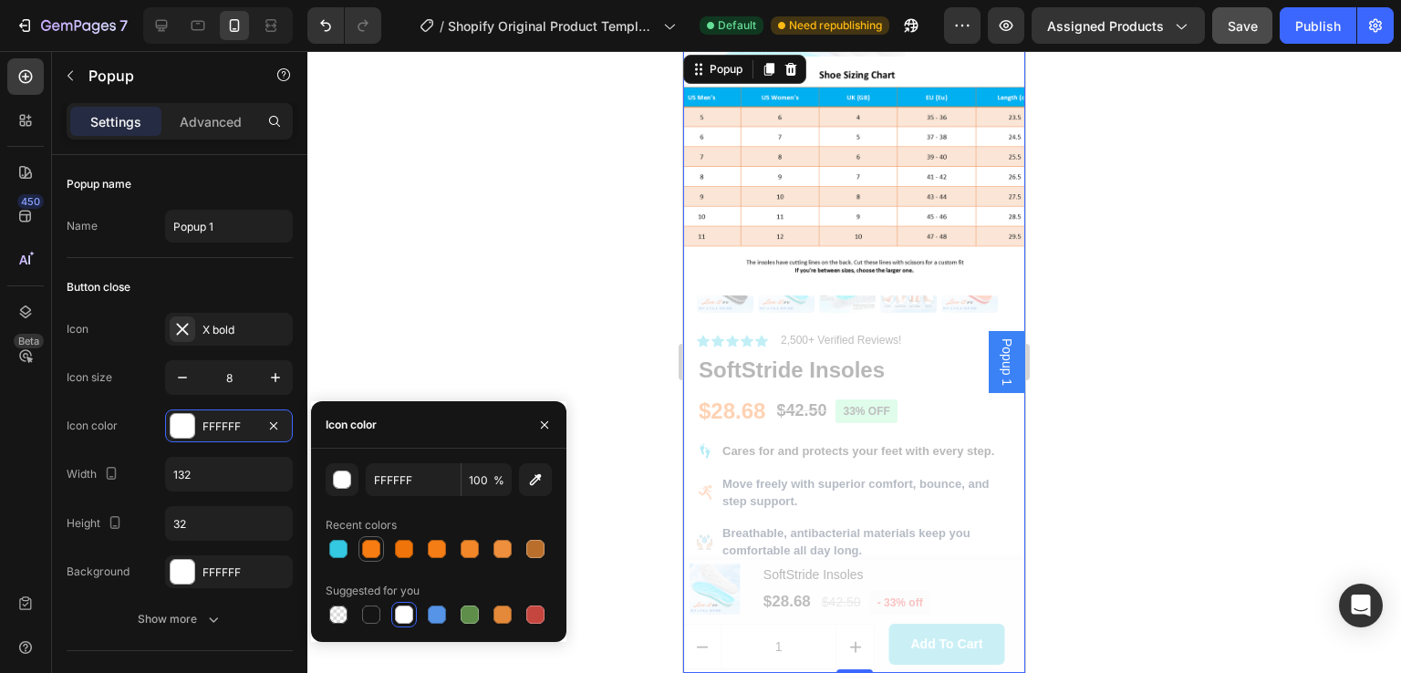
click at [373, 548] on div at bounding box center [371, 549] width 18 height 18
type input "F77C11"
click at [219, 578] on div "FFFFFF" at bounding box center [229, 573] width 53 height 16
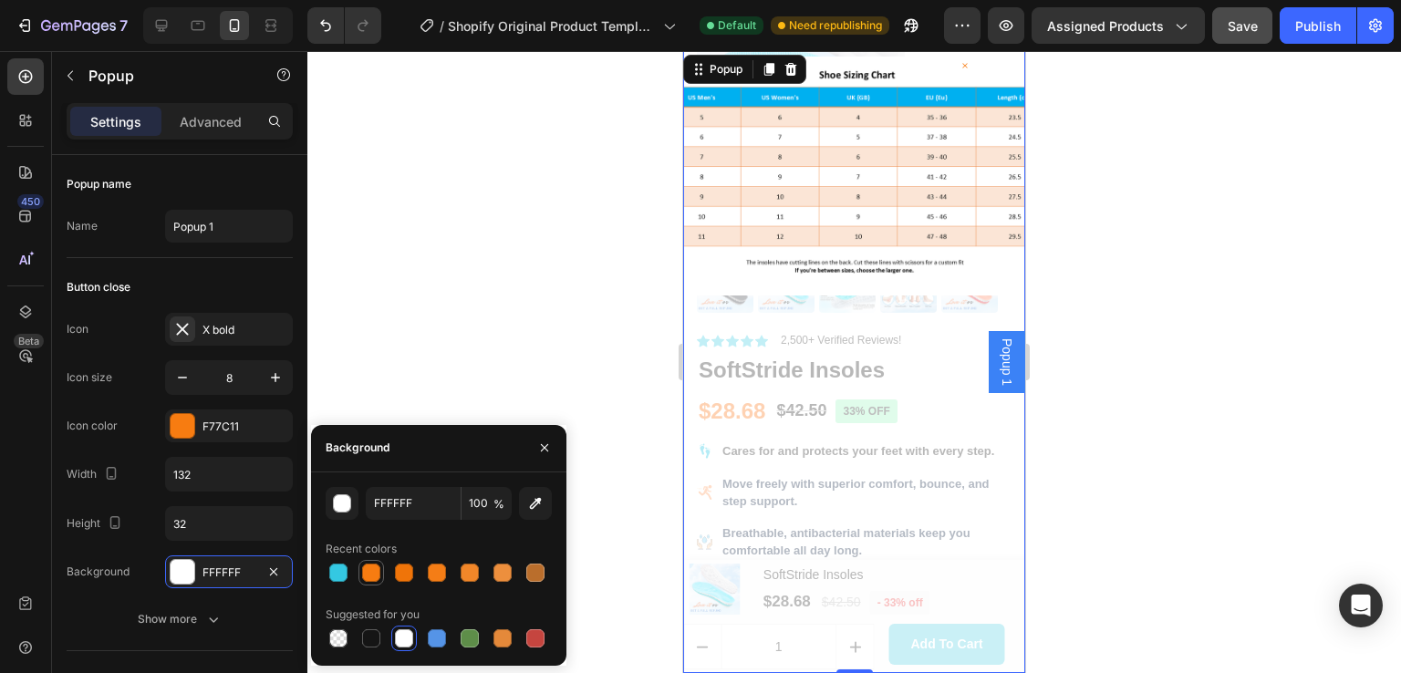
click at [371, 575] on div at bounding box center [371, 573] width 18 height 18
type input "F77C11"
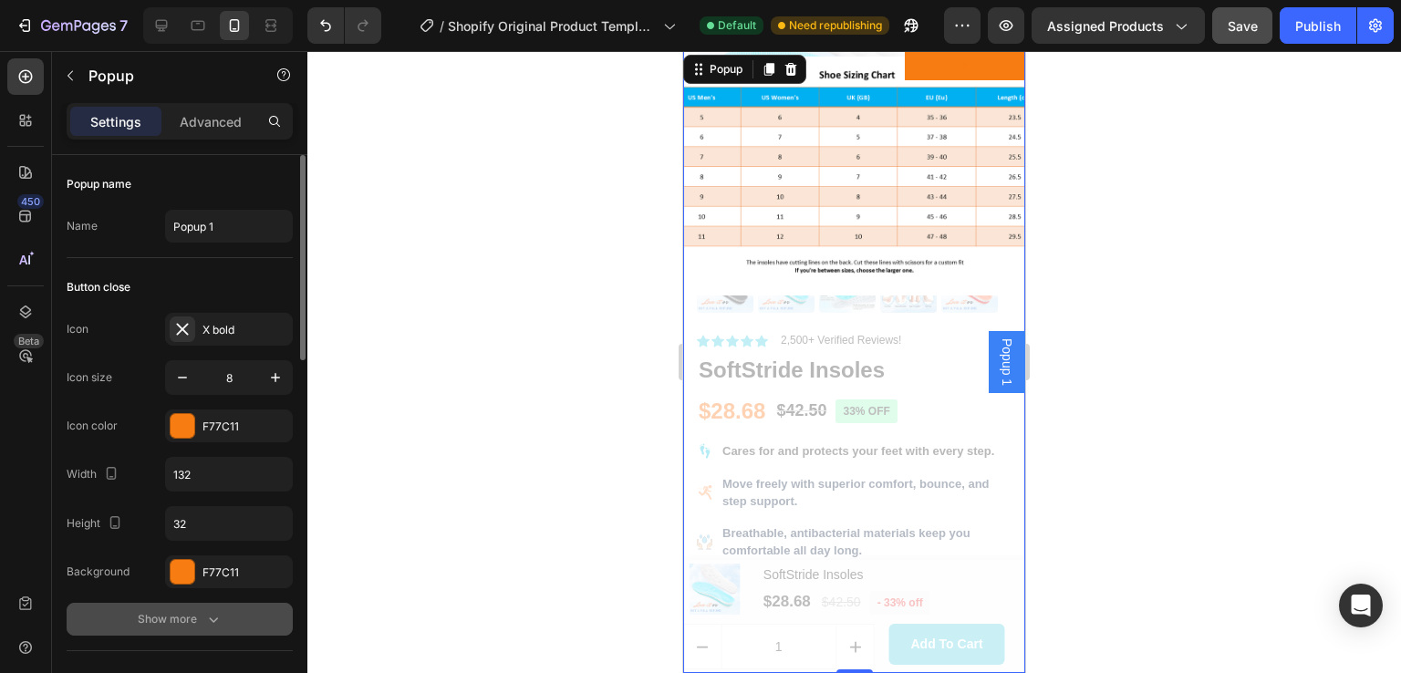
click at [213, 616] on icon "button" at bounding box center [213, 619] width 18 height 18
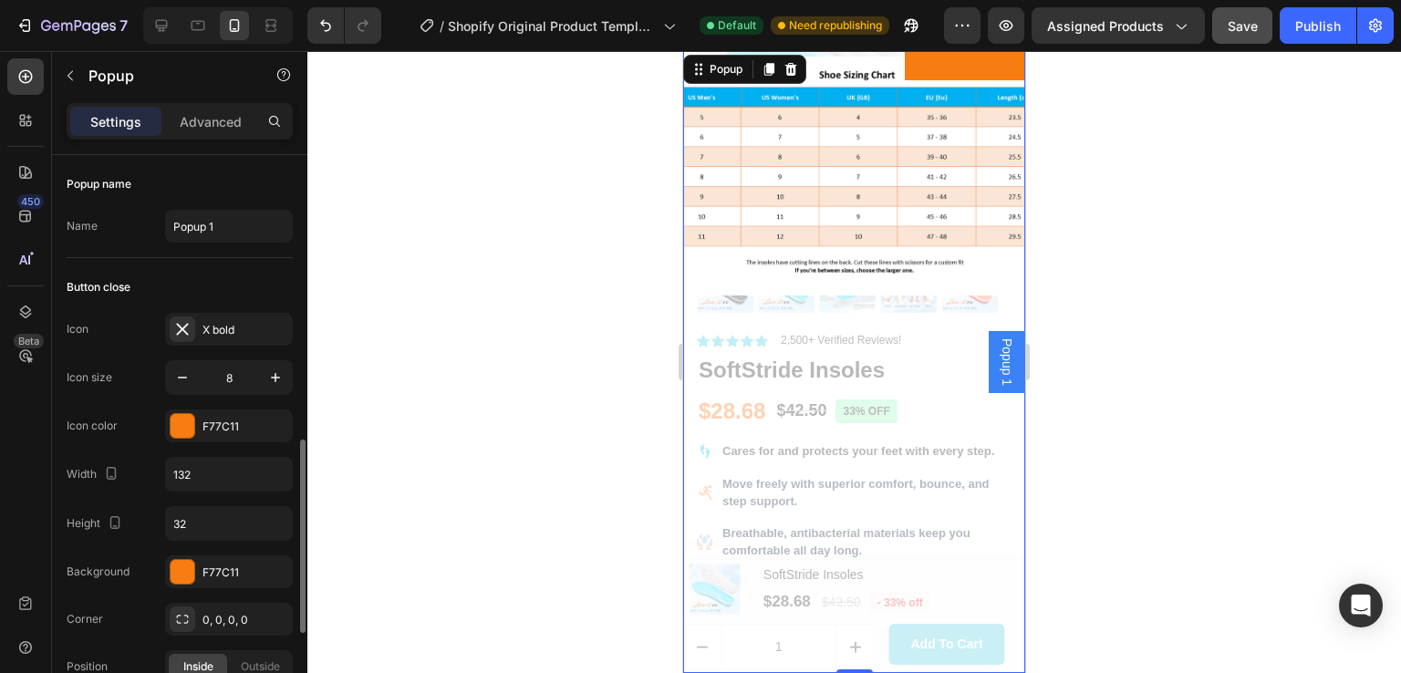
scroll to position [213, 0]
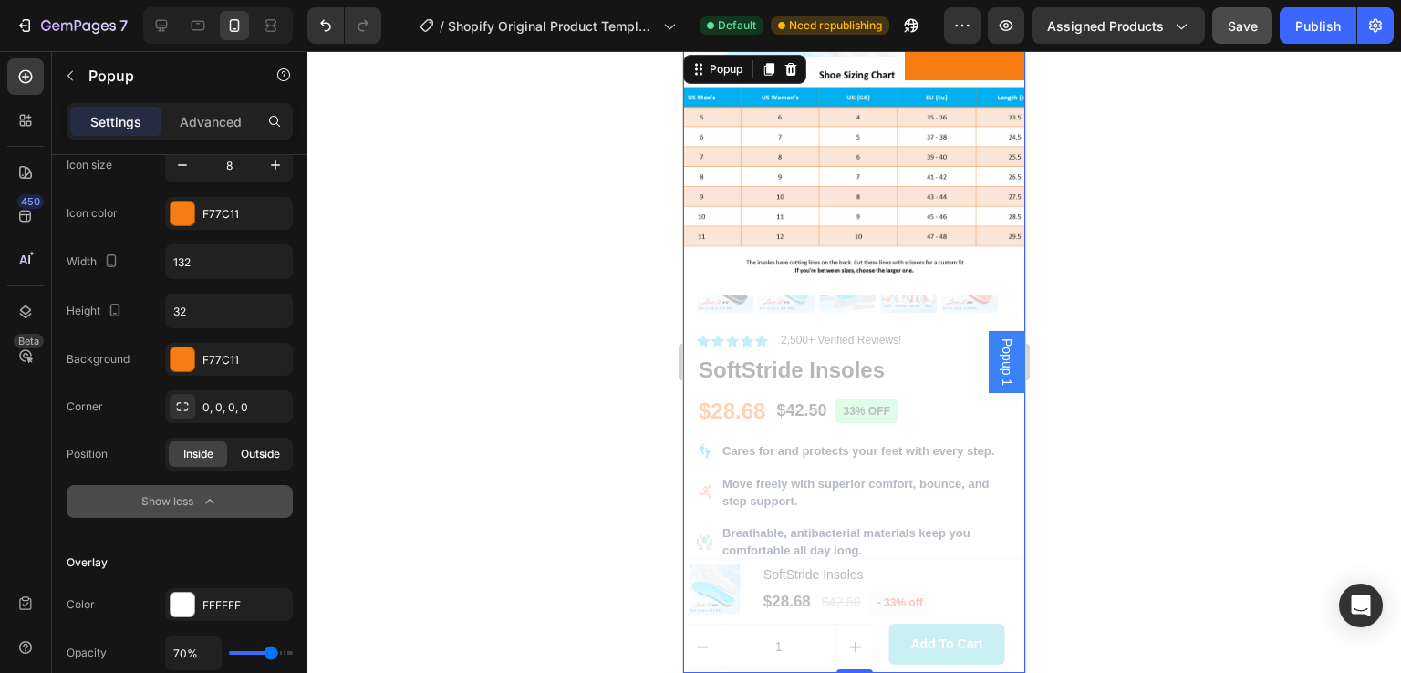
click at [273, 450] on span "Outside" at bounding box center [260, 454] width 39 height 16
click at [194, 451] on span "Inside" at bounding box center [198, 454] width 30 height 16
click at [207, 262] on input "132" at bounding box center [229, 261] width 126 height 33
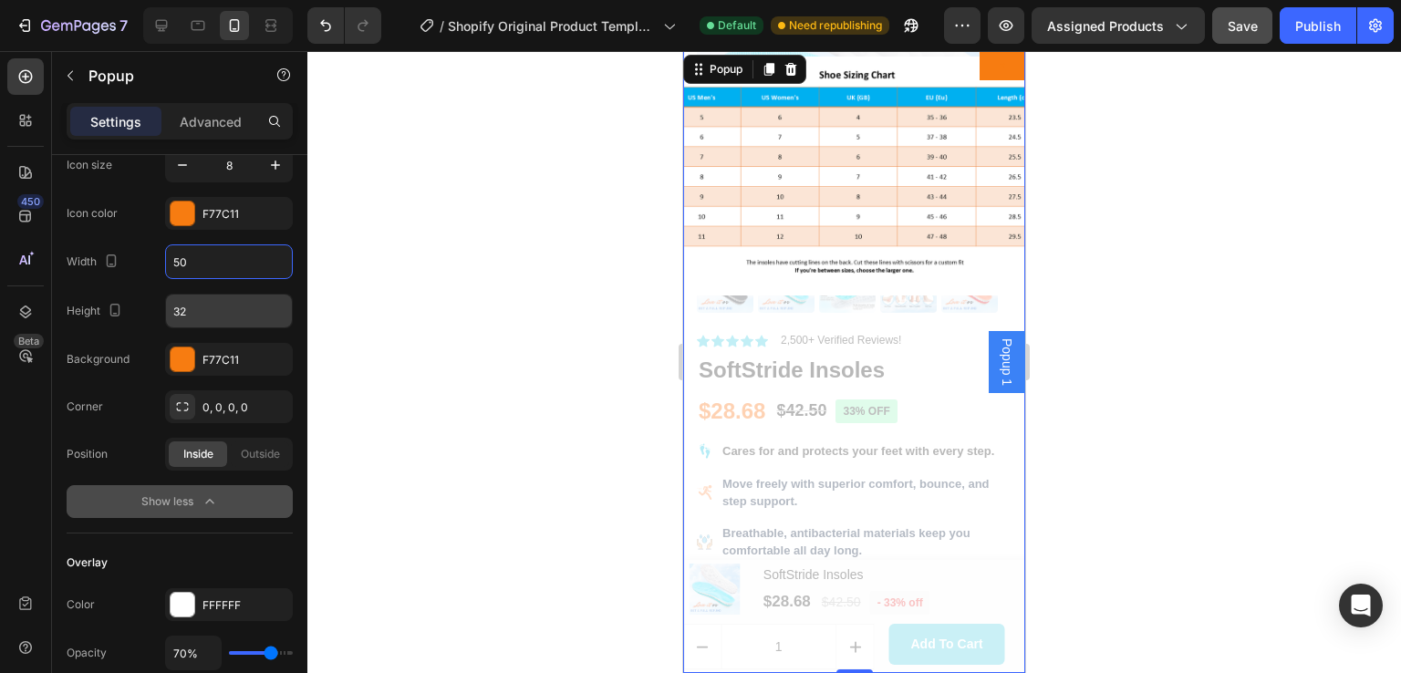
type input "50"
click at [193, 304] on input "32" at bounding box center [229, 311] width 126 height 33
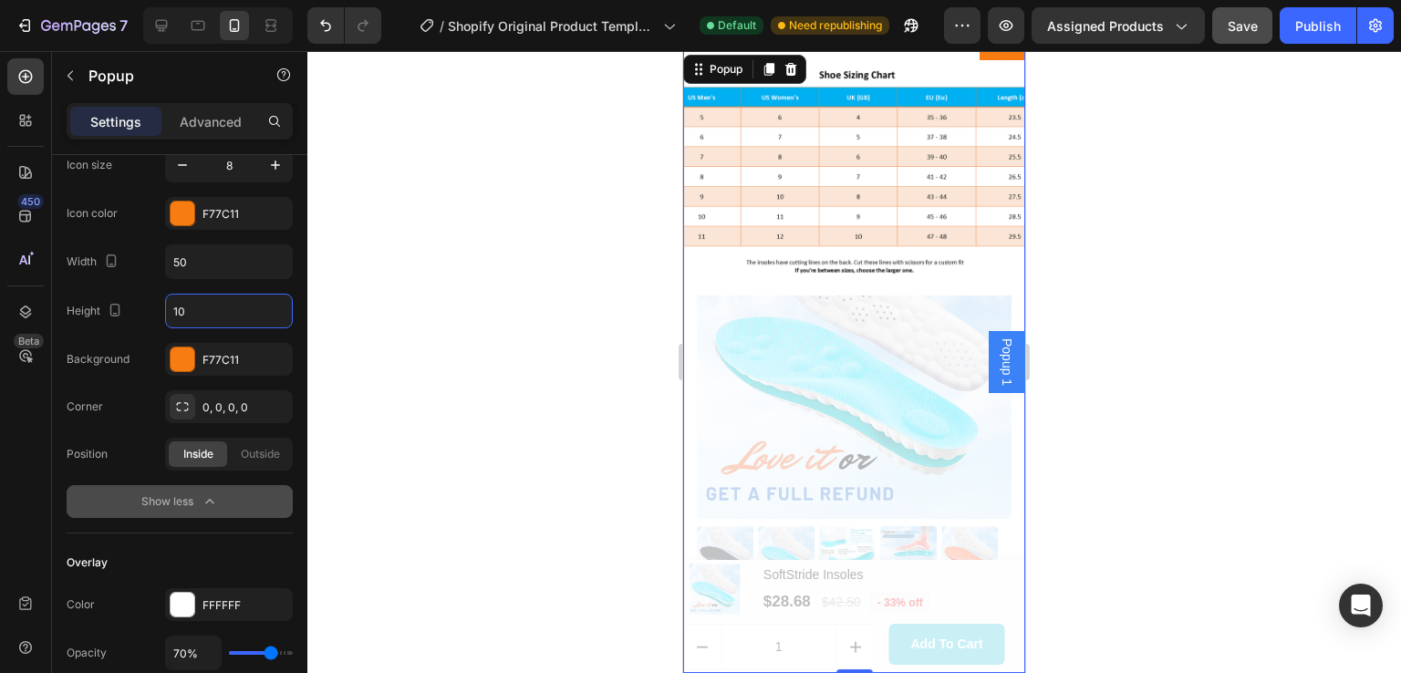
scroll to position [851, 0]
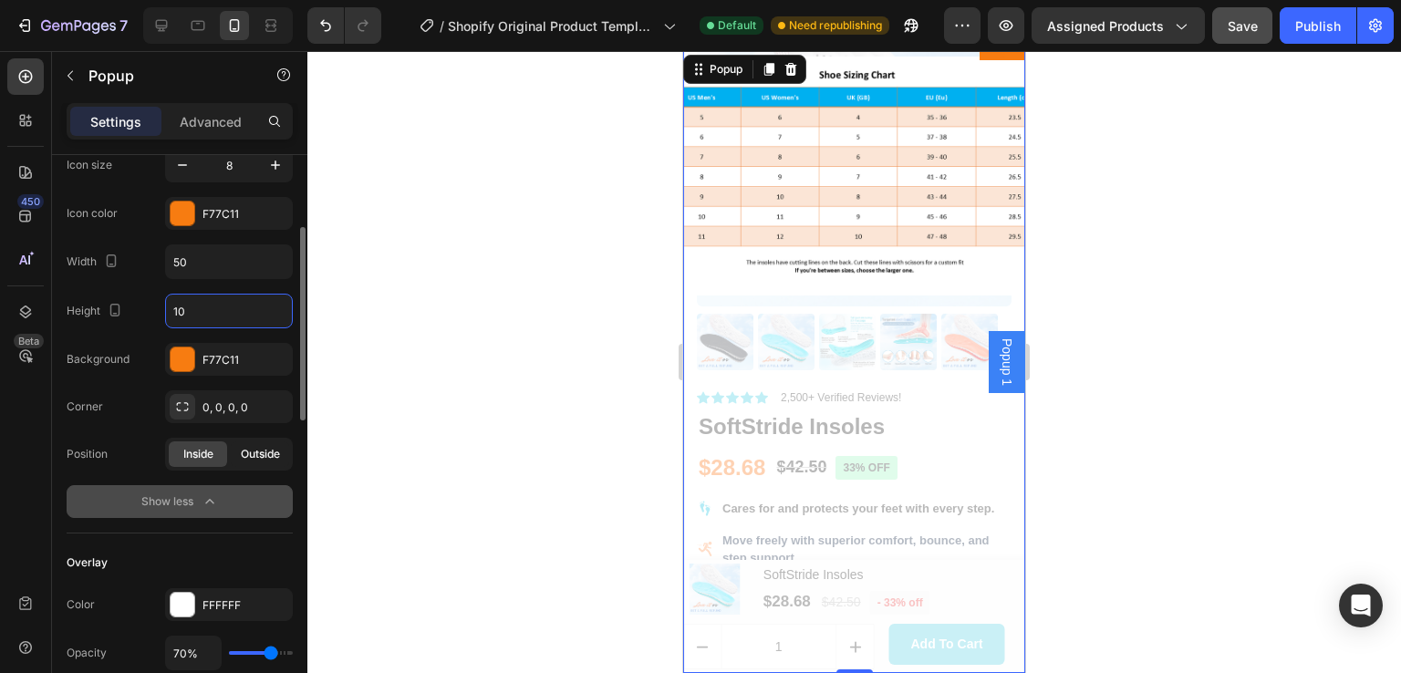
type input "10"
click at [255, 460] on span "Outside" at bounding box center [260, 454] width 39 height 16
click at [191, 450] on span "Inside" at bounding box center [198, 454] width 30 height 16
click at [277, 170] on icon "button" at bounding box center [275, 165] width 18 height 18
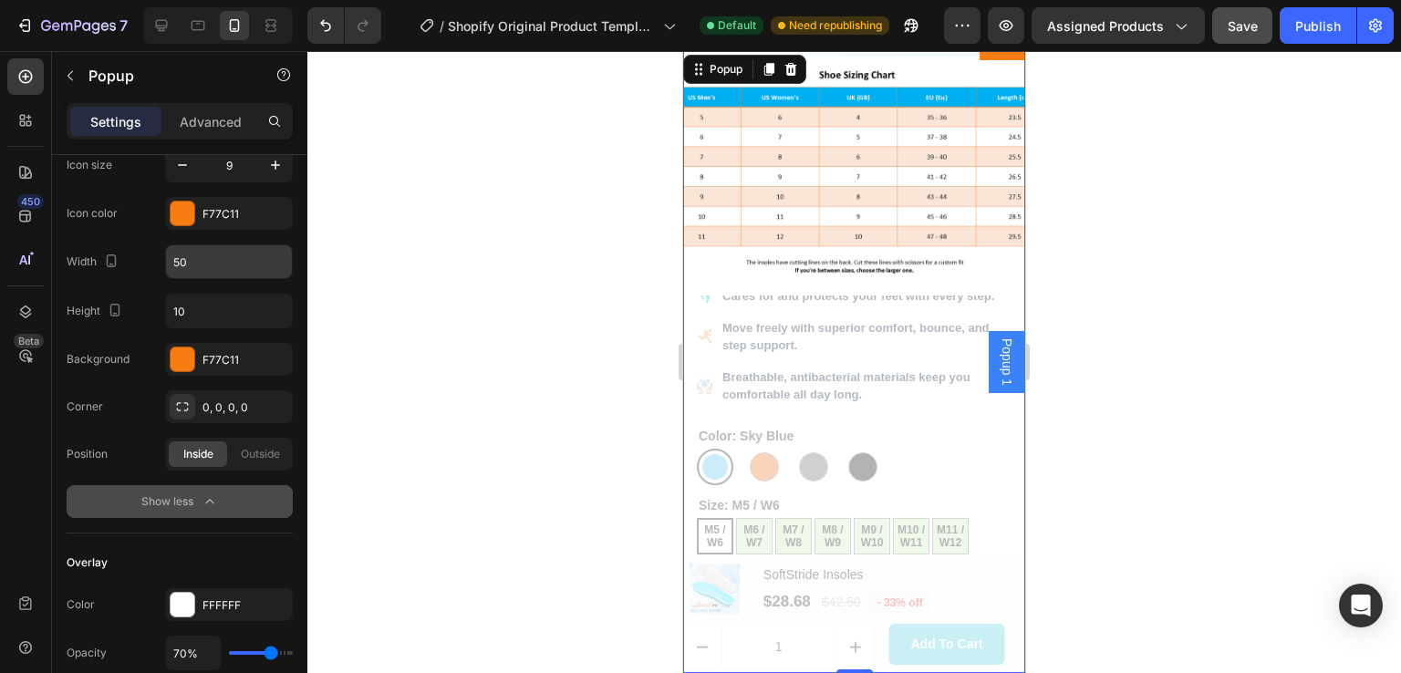
scroll to position [0, 0]
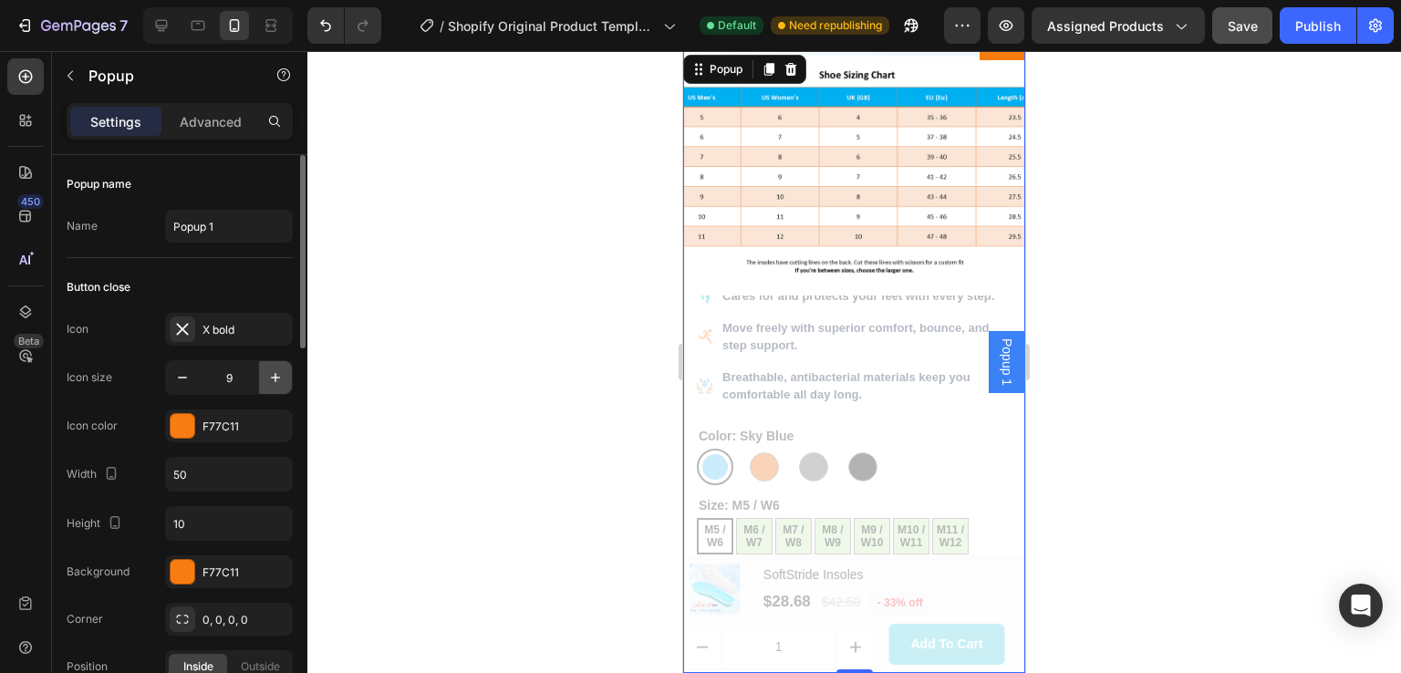
click at [270, 374] on icon "button" at bounding box center [275, 378] width 18 height 18
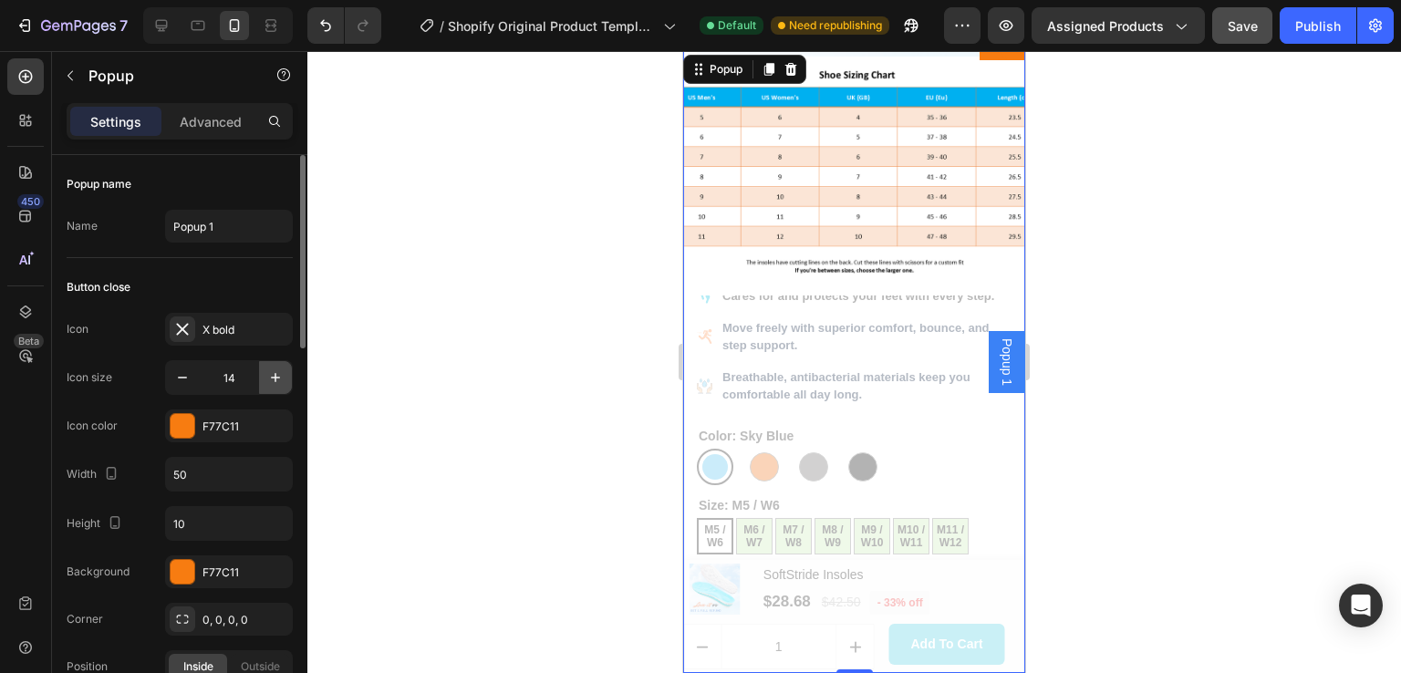
click at [270, 374] on icon "button" at bounding box center [275, 378] width 18 height 18
click at [177, 377] on icon "button" at bounding box center [182, 378] width 18 height 18
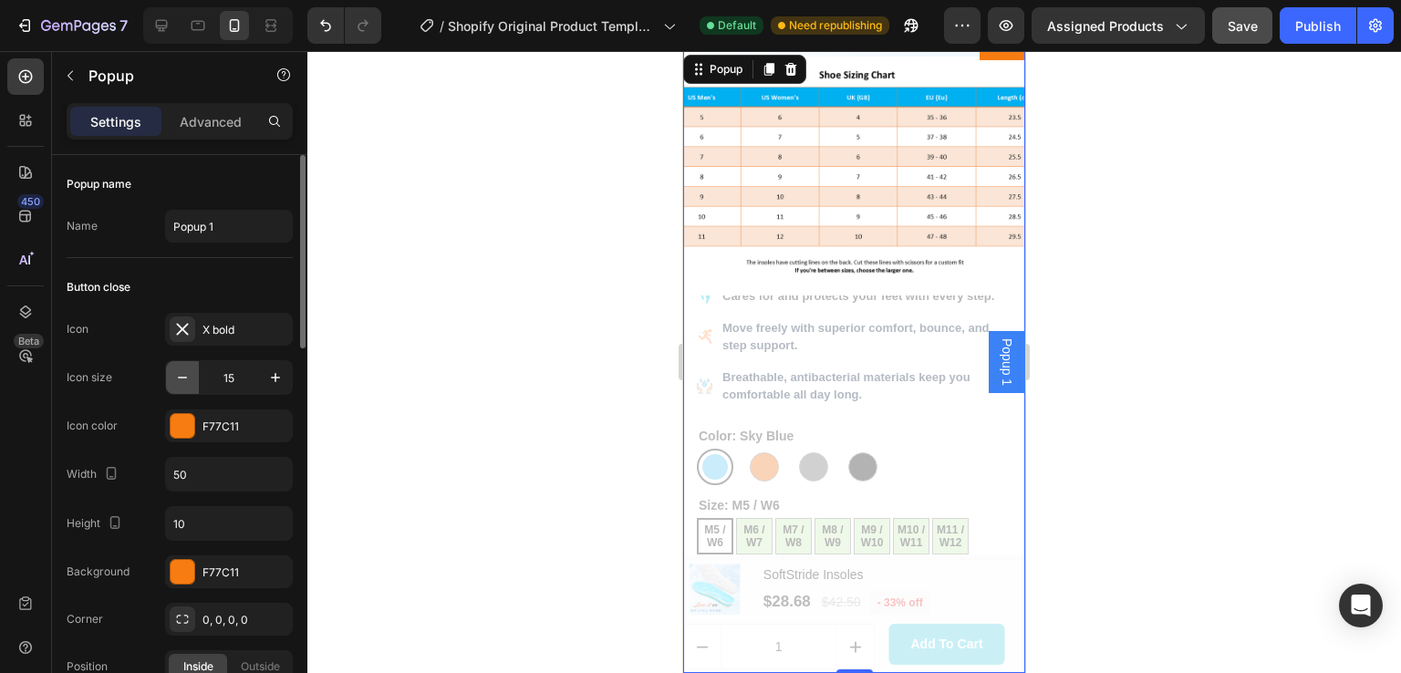
click at [177, 377] on icon "button" at bounding box center [182, 378] width 18 height 18
type input "13"
click at [229, 124] on p "Advanced" at bounding box center [211, 121] width 62 height 19
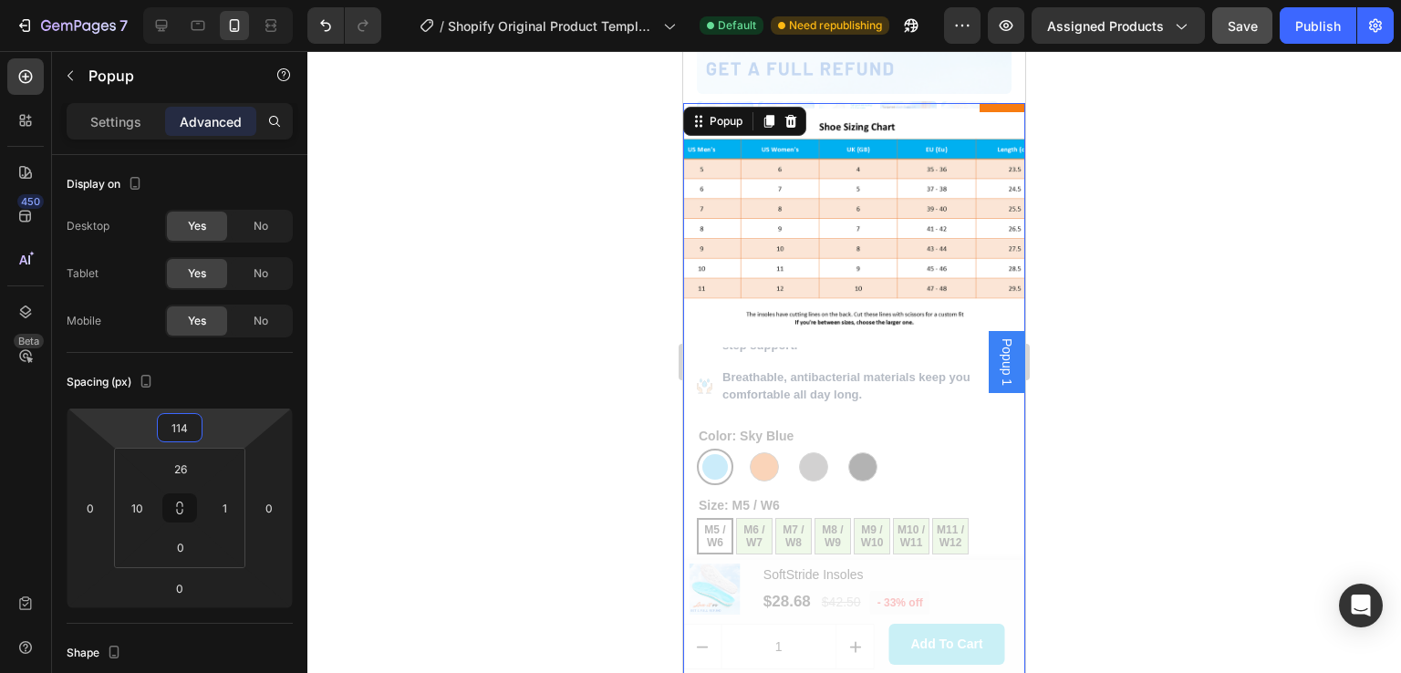
drag, startPoint x: 149, startPoint y: 432, endPoint x: 137, endPoint y: 380, distance: 53.3
click at [137, 0] on html "7 / Shopify Original Product Template Default Need republishing Preview Assigne…" at bounding box center [700, 0] width 1401 height 0
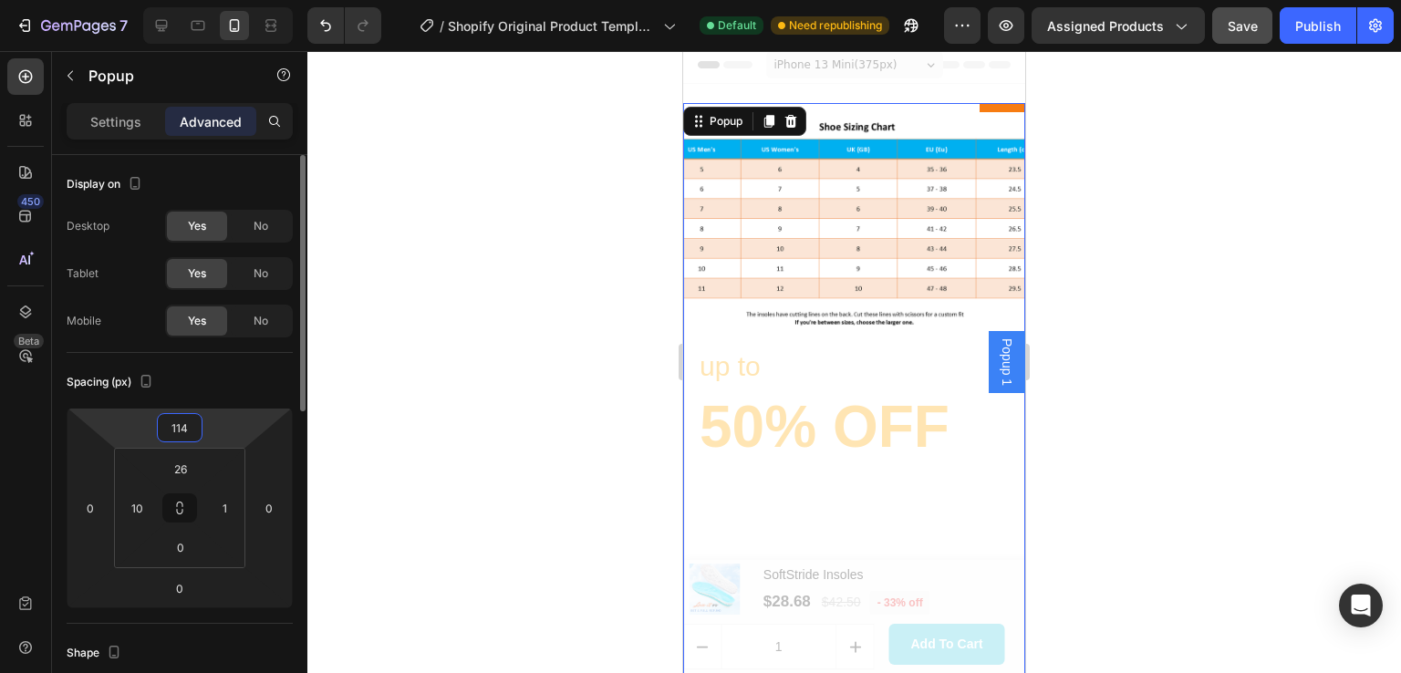
scroll to position [639, 0]
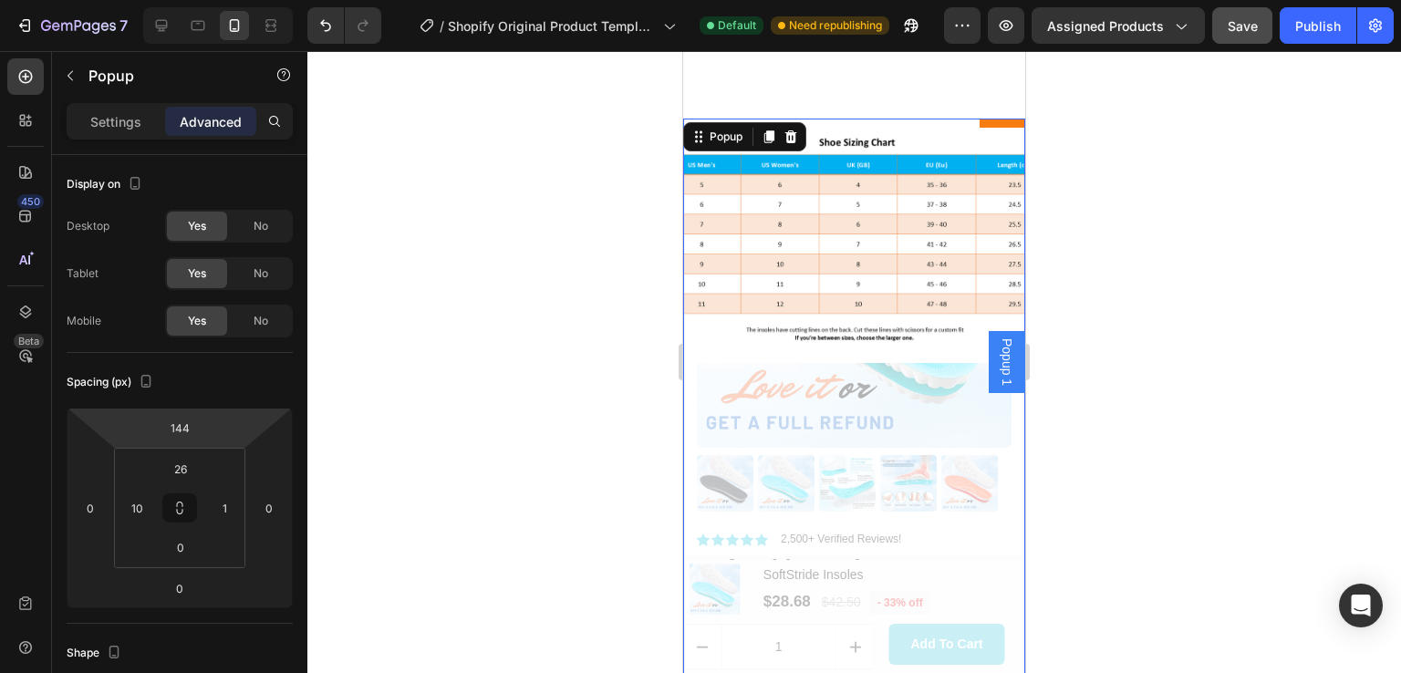
type input "142"
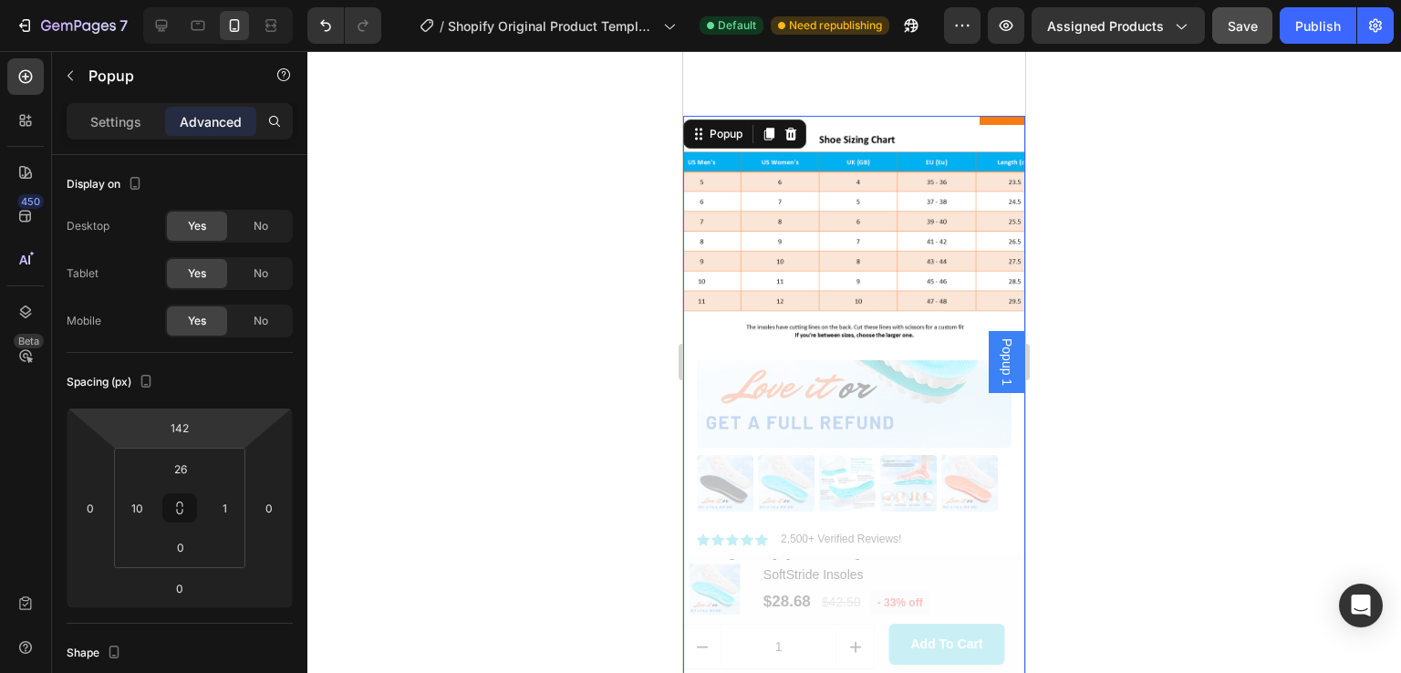
drag, startPoint x: 134, startPoint y: 433, endPoint x: 136, endPoint y: 421, distance: 12.9
click at [136, 0] on html "7 / Shopify Original Product Template Default Need republishing Preview Assigne…" at bounding box center [700, 0] width 1401 height 0
click at [121, 125] on p "Settings" at bounding box center [115, 121] width 51 height 19
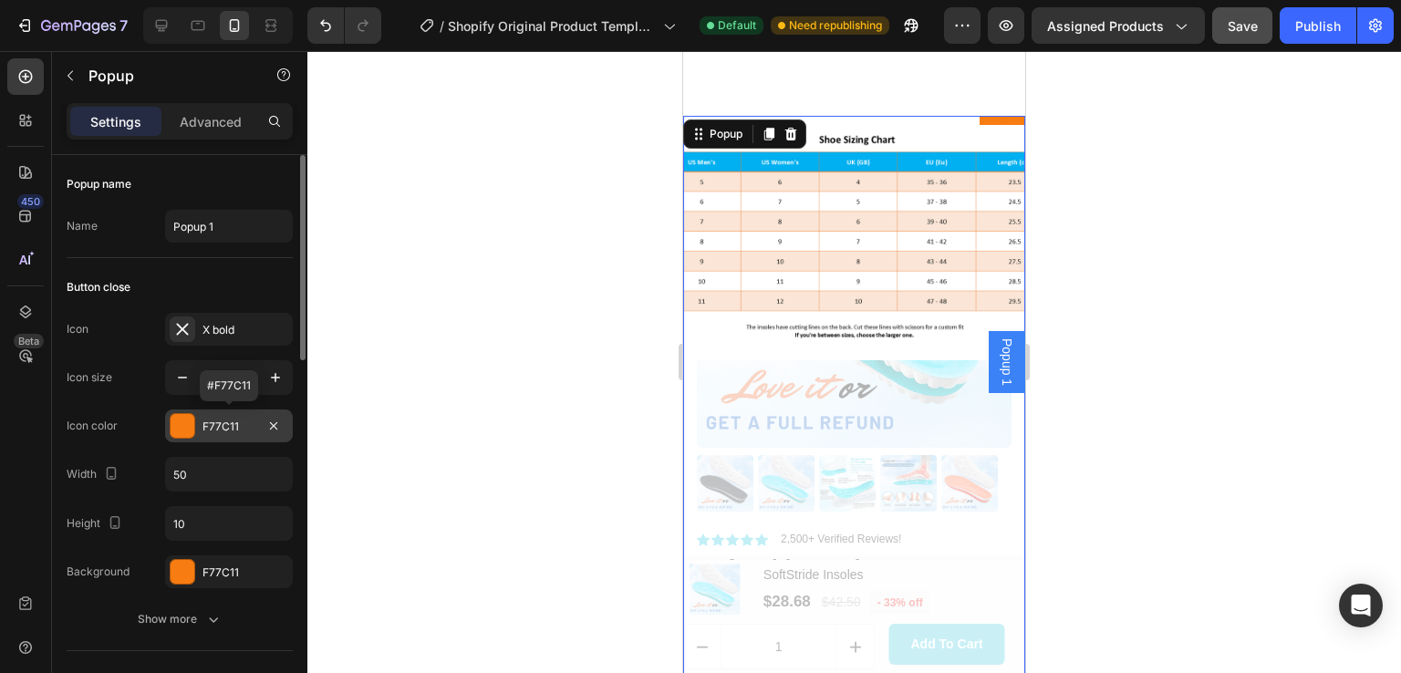
click at [232, 426] on div "F77C11" at bounding box center [229, 427] width 53 height 16
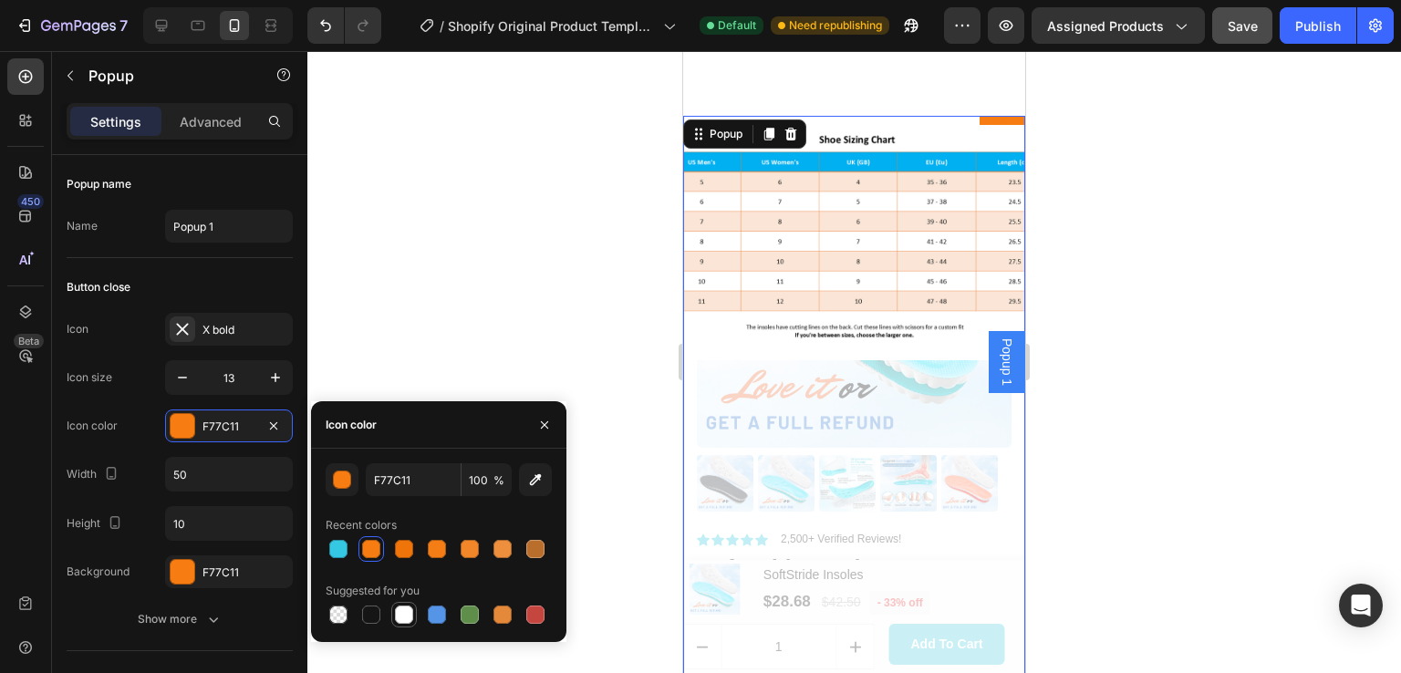
click at [401, 614] on div at bounding box center [404, 615] width 18 height 18
type input "FFFFFF"
click at [136, 419] on div "Icon color FFFFFF" at bounding box center [180, 426] width 226 height 33
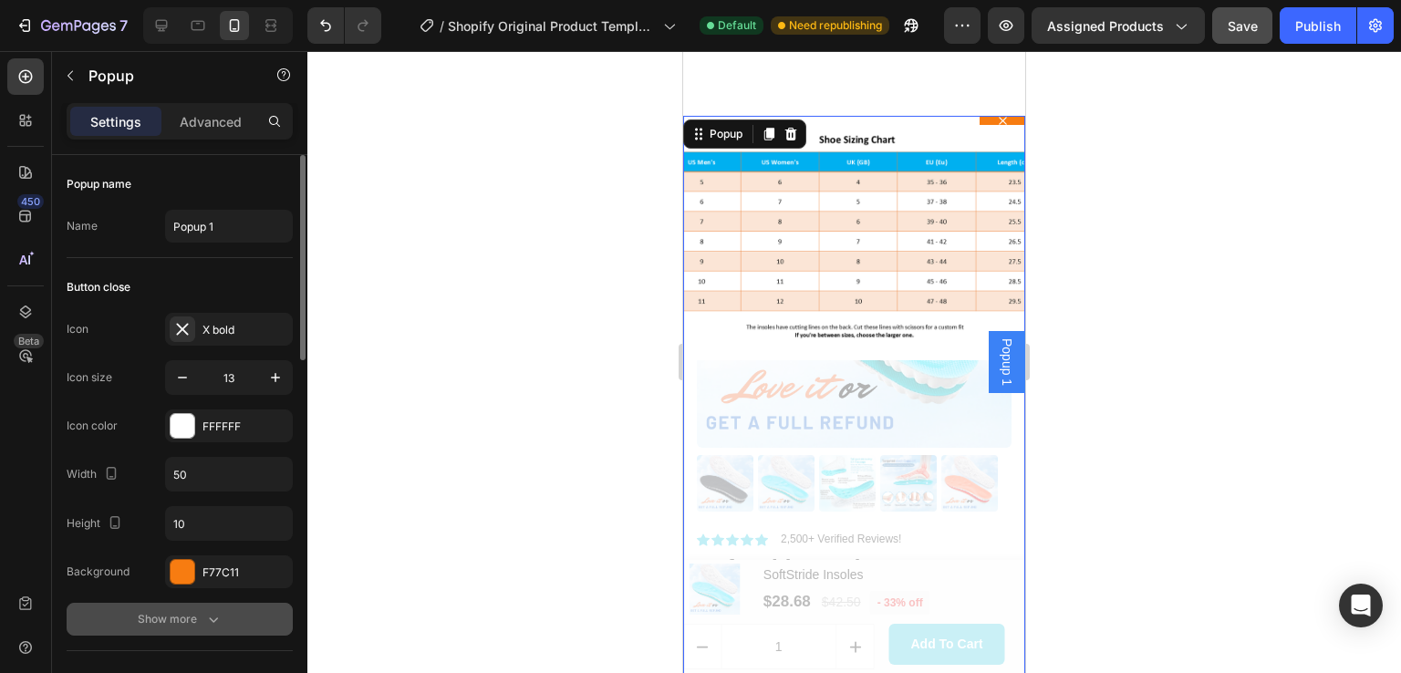
click at [206, 614] on icon "button" at bounding box center [213, 619] width 18 height 18
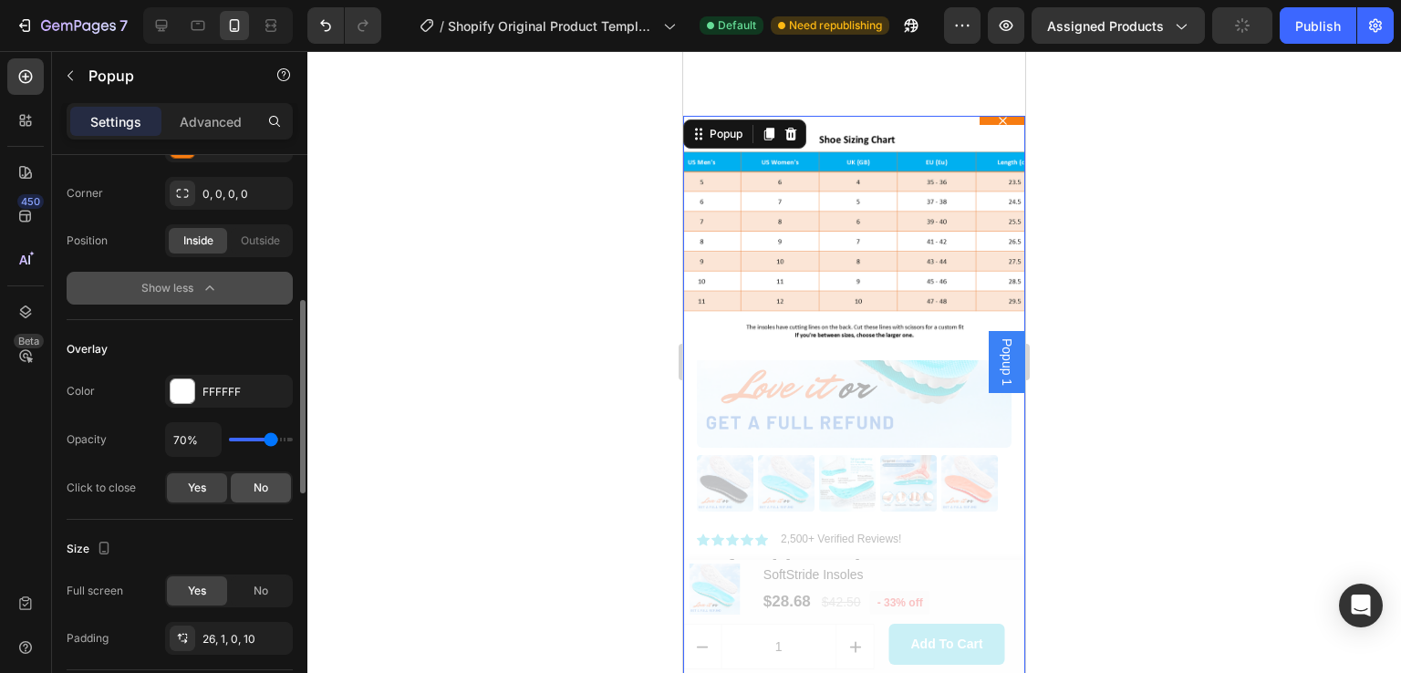
scroll to position [213, 0]
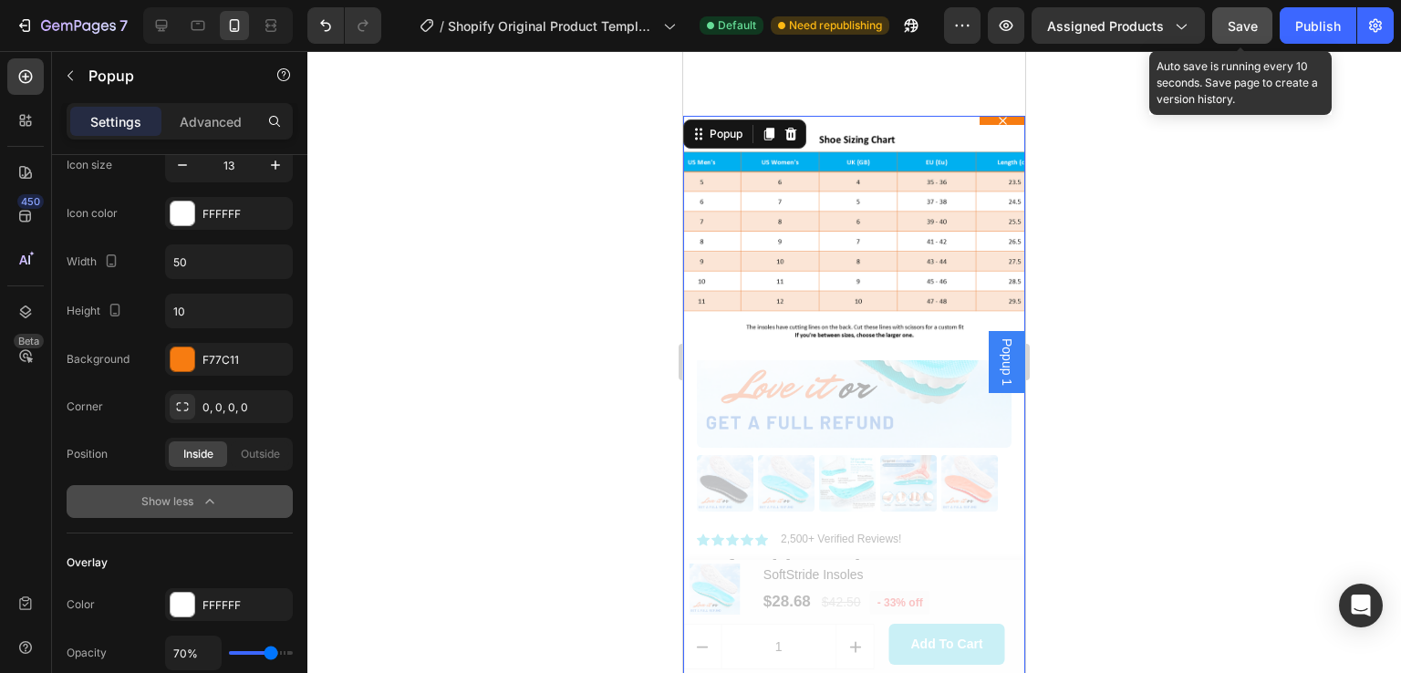
click at [1246, 25] on span "Save" at bounding box center [1243, 26] width 30 height 16
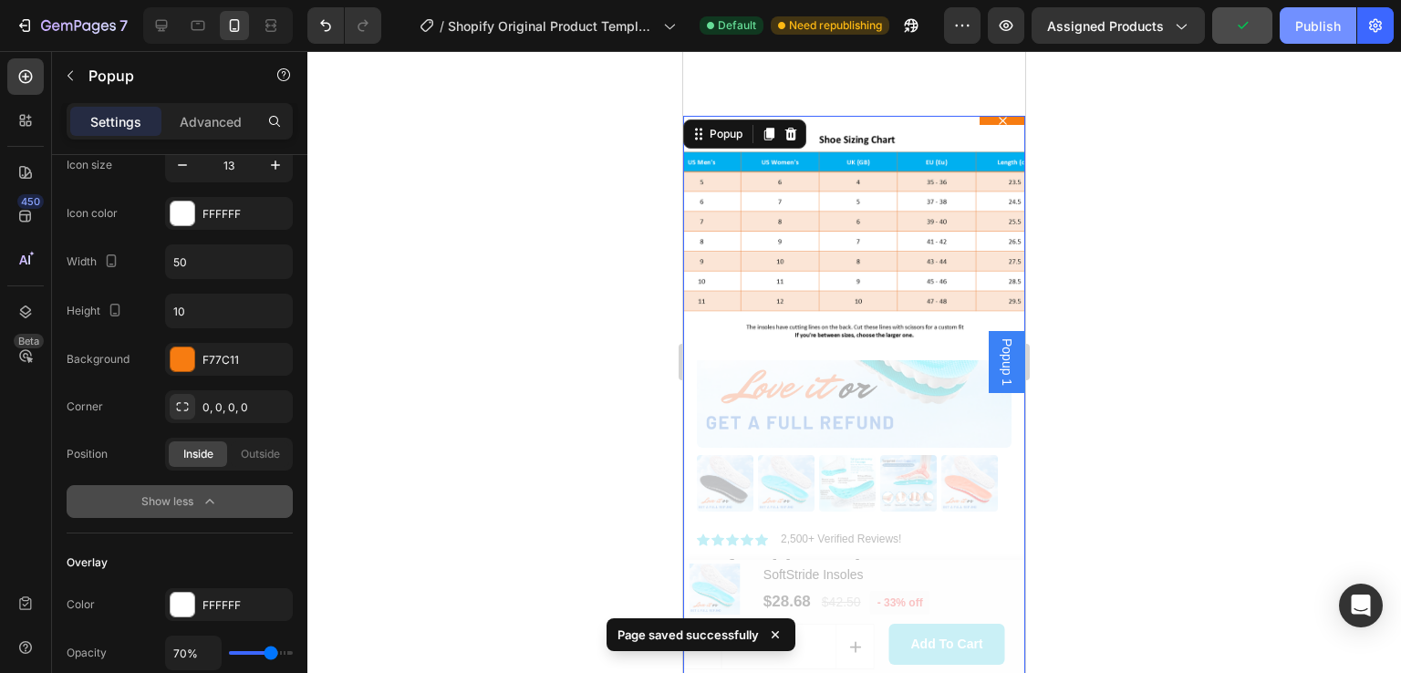
click at [1335, 26] on div "Publish" at bounding box center [1319, 25] width 46 height 19
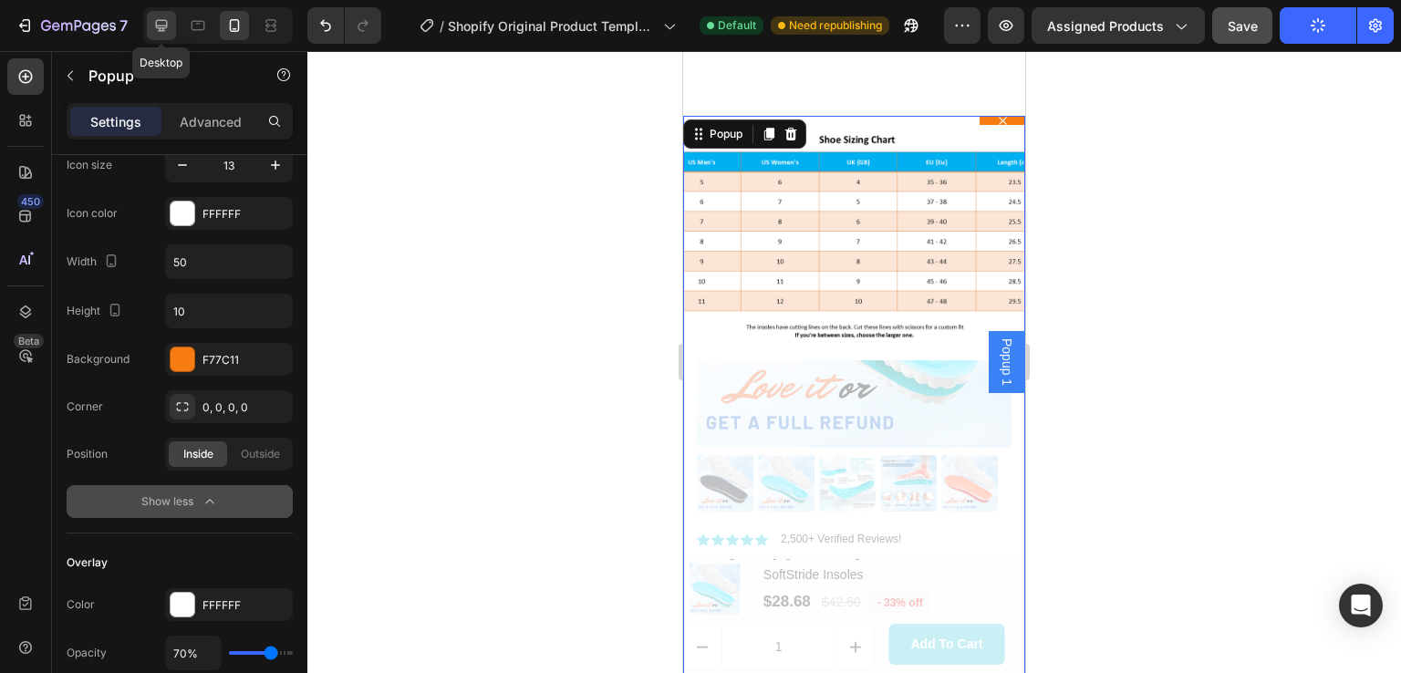
click at [161, 26] on icon at bounding box center [162, 26] width 12 height 12
type input "132"
type input "32"
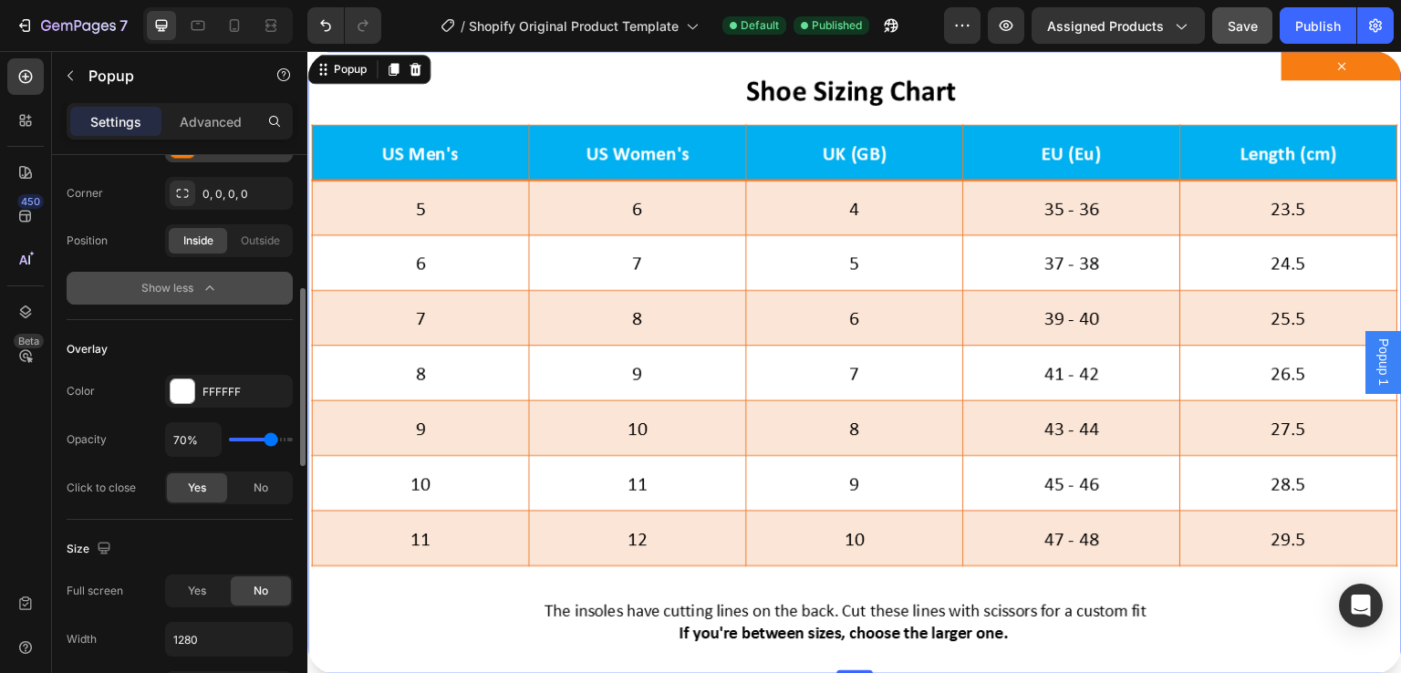
scroll to position [639, 0]
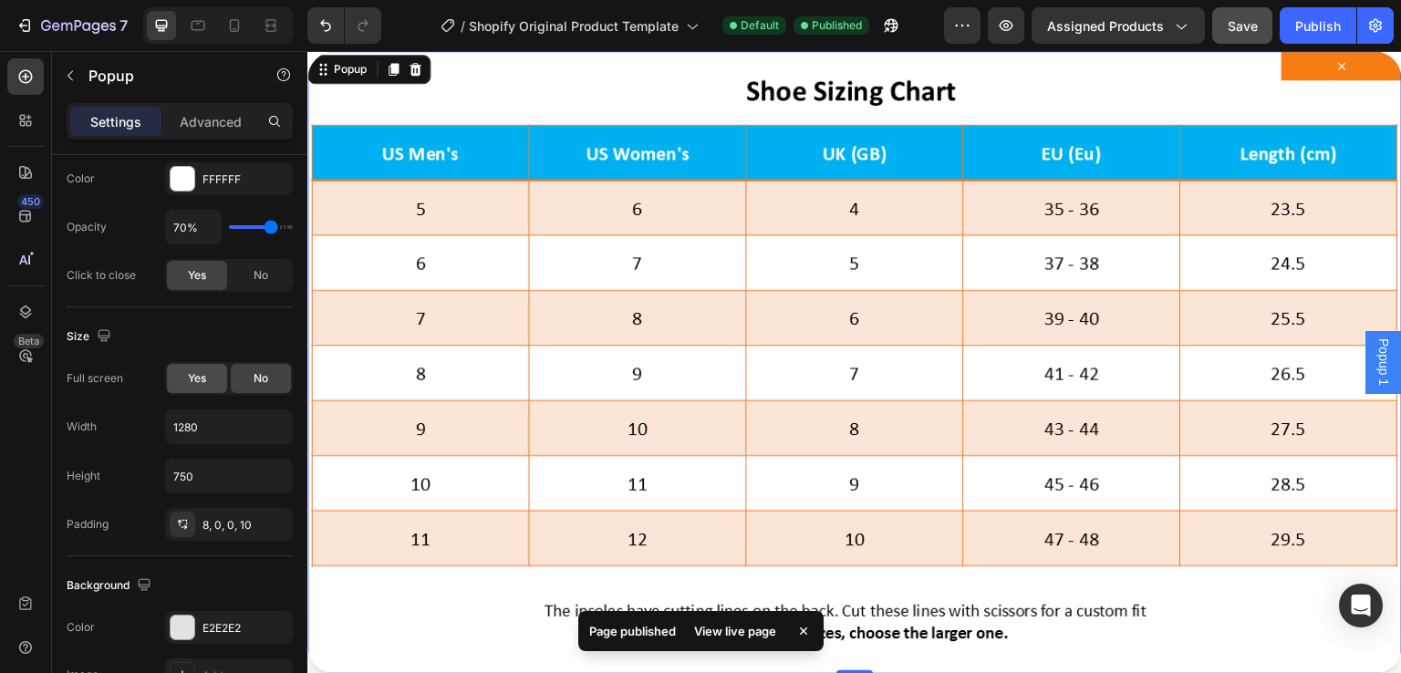
click at [201, 374] on span "Yes" at bounding box center [197, 378] width 18 height 16
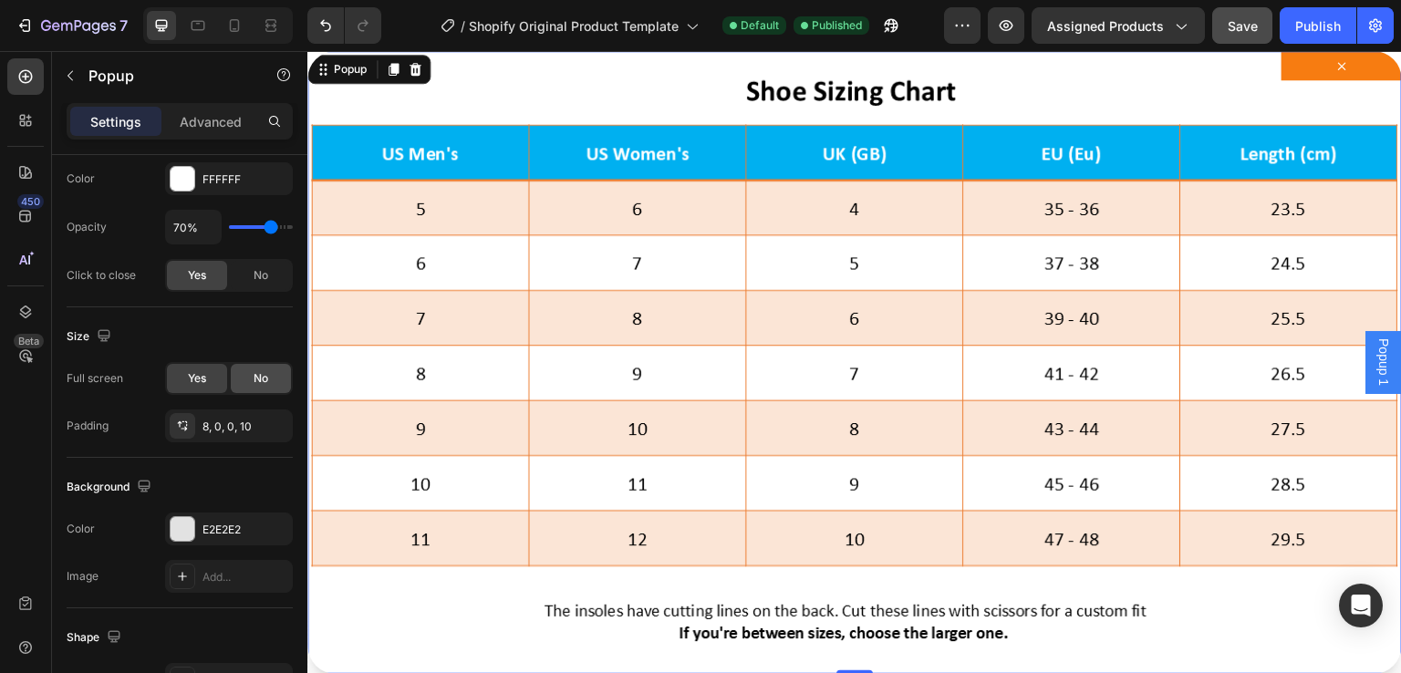
click at [275, 371] on div "No" at bounding box center [261, 378] width 60 height 29
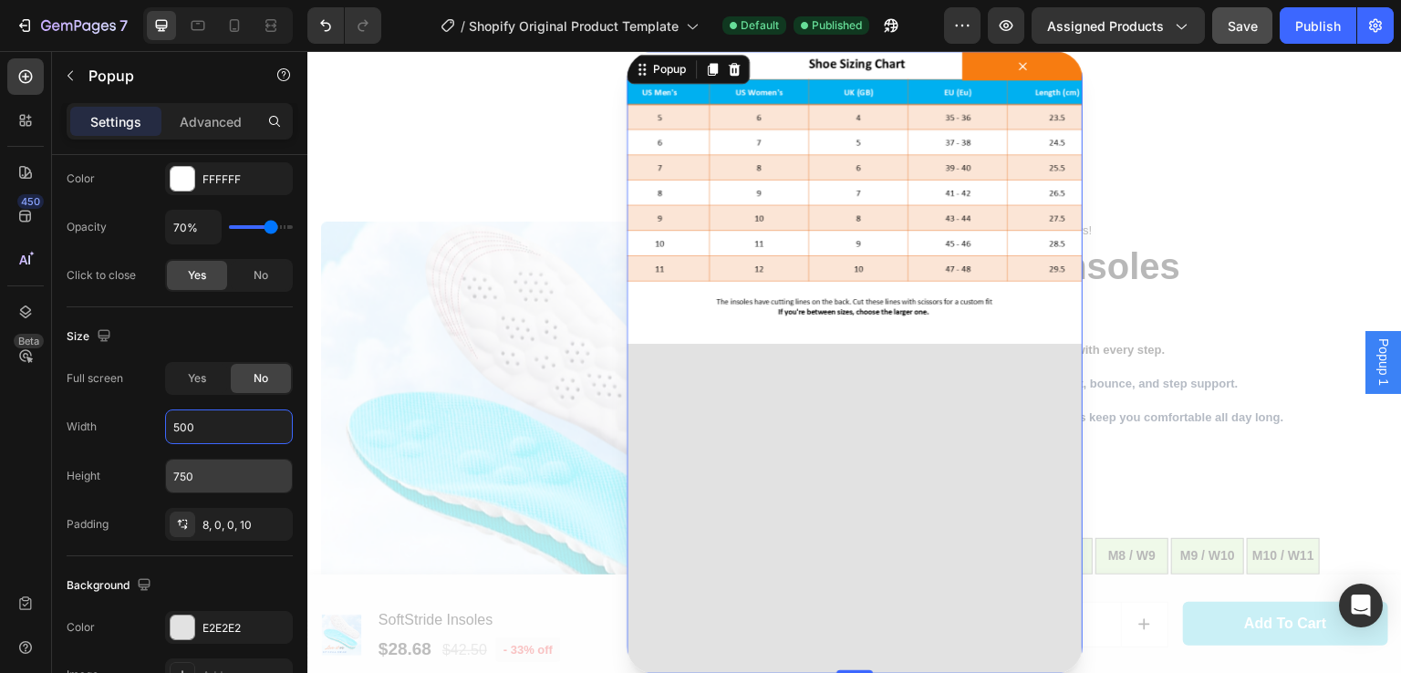
type input "500"
click at [228, 475] on input "750" at bounding box center [229, 476] width 126 height 33
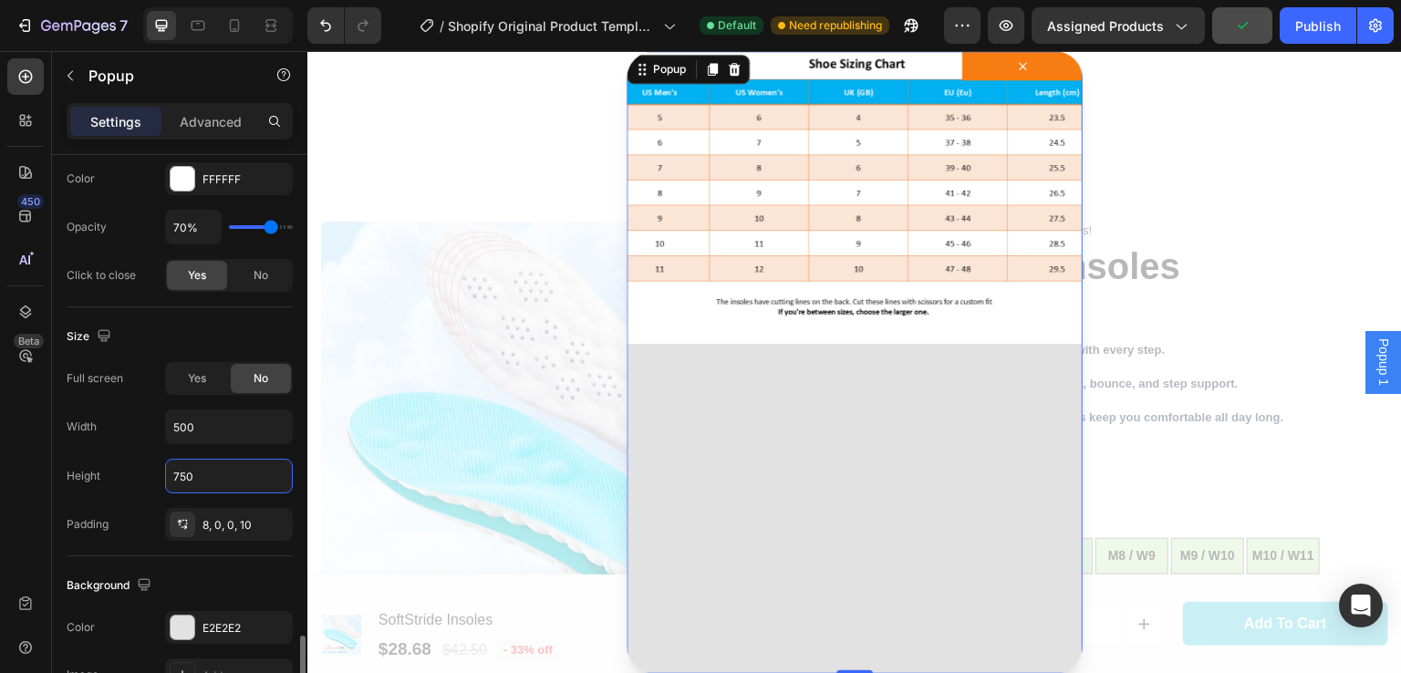
scroll to position [852, 0]
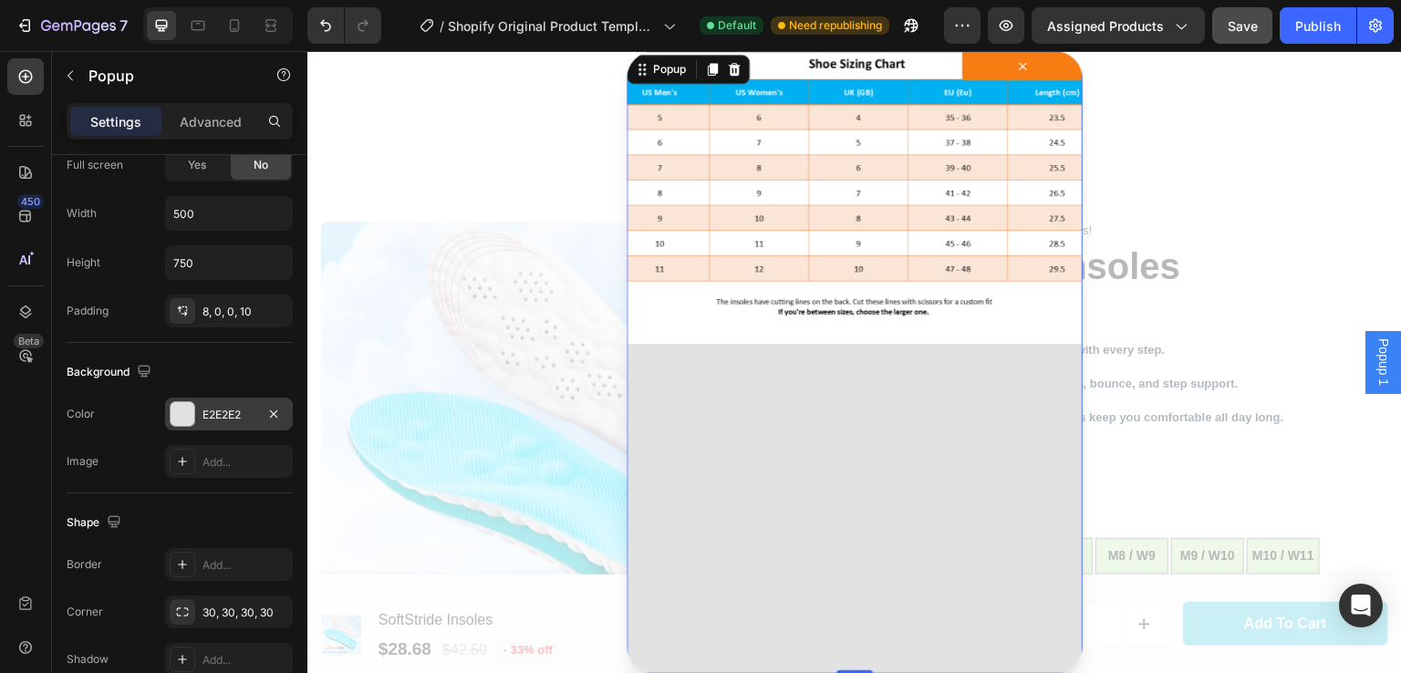
click at [177, 406] on div at bounding box center [183, 414] width 24 height 24
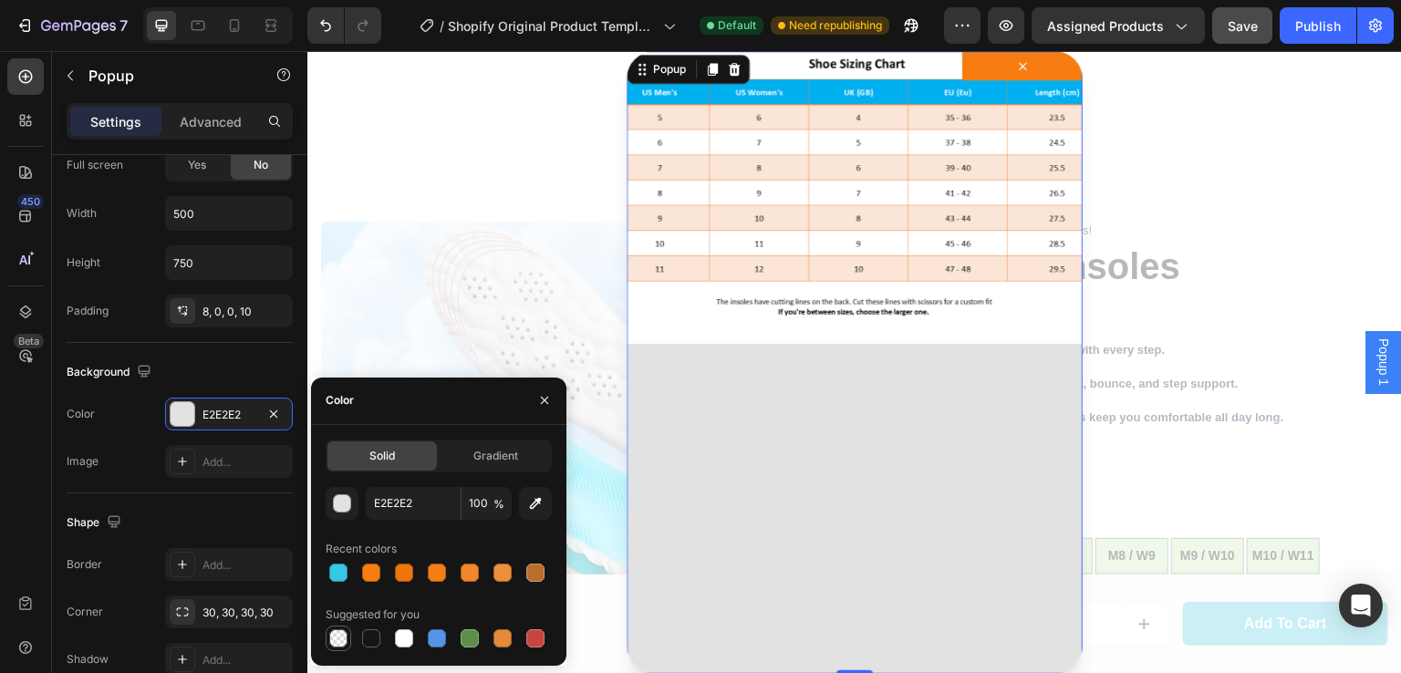
click at [330, 639] on div at bounding box center [338, 639] width 18 height 18
type input "000000"
type input "0"
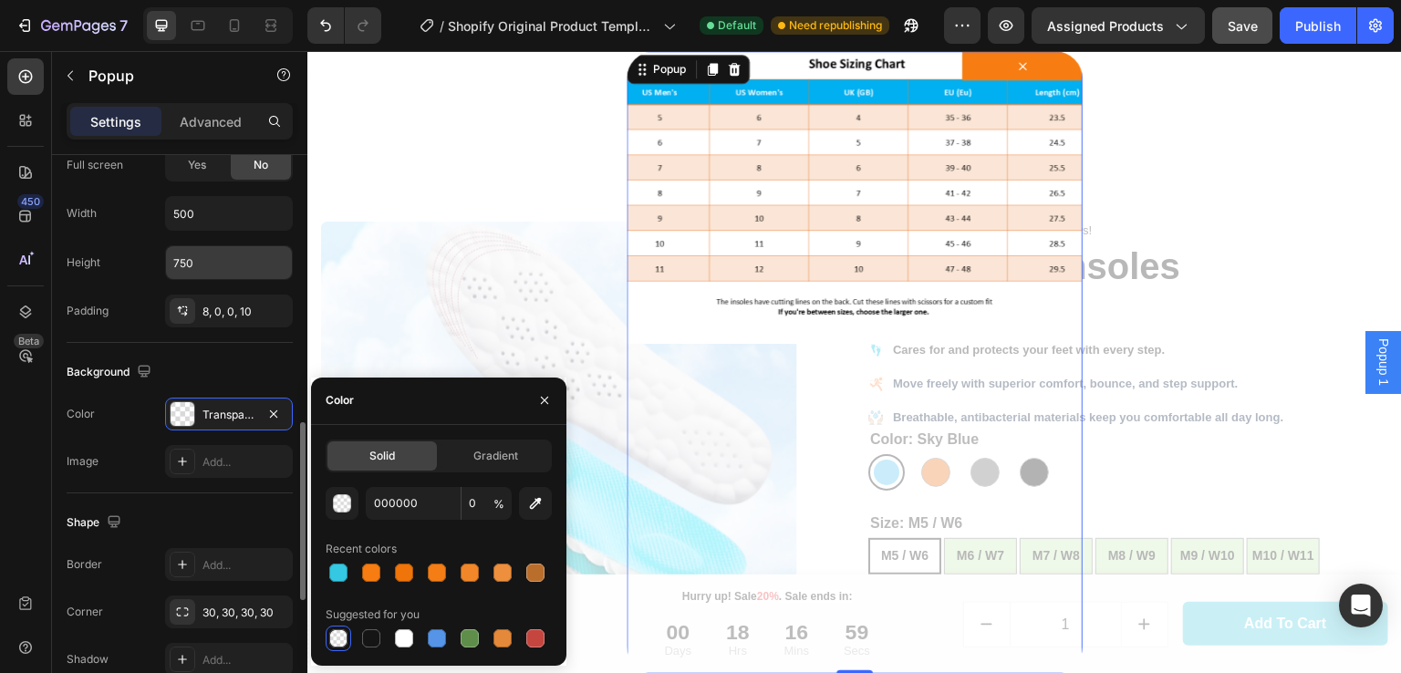
click at [201, 252] on input "750" at bounding box center [229, 262] width 126 height 33
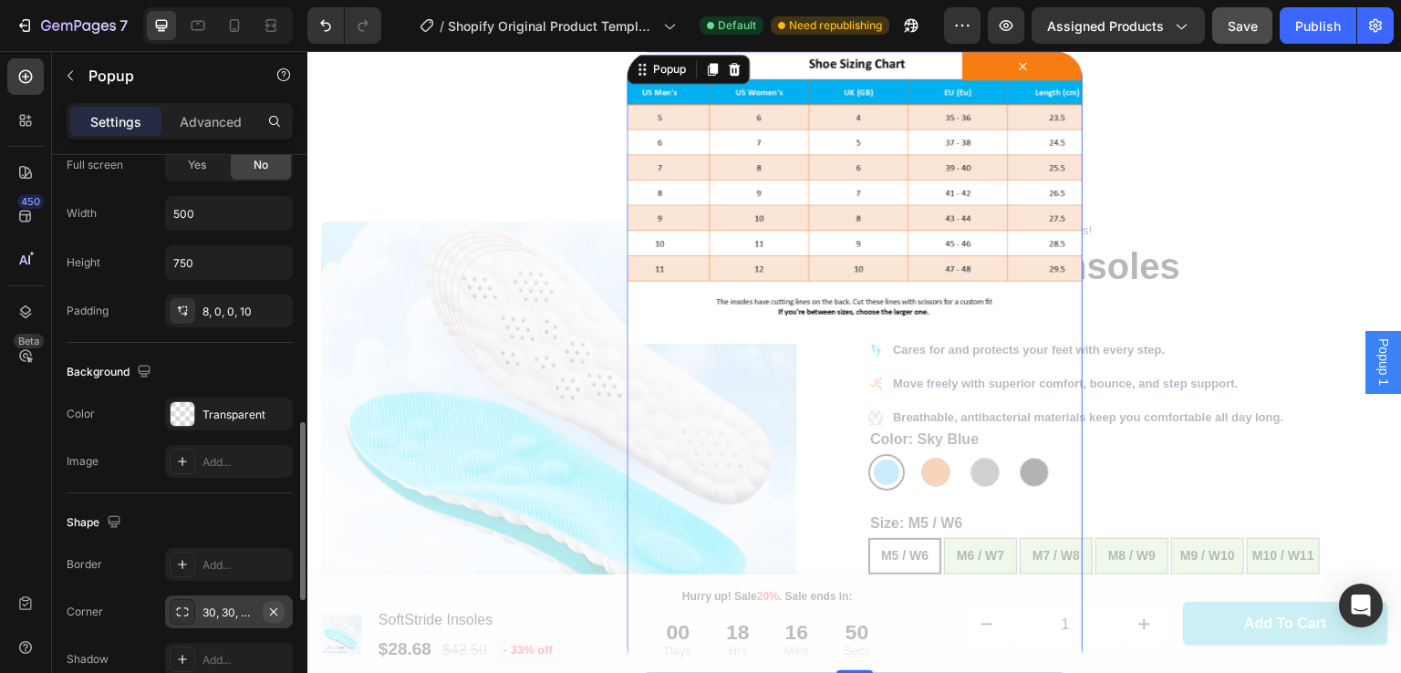
click at [273, 610] on icon "button" at bounding box center [273, 612] width 15 height 15
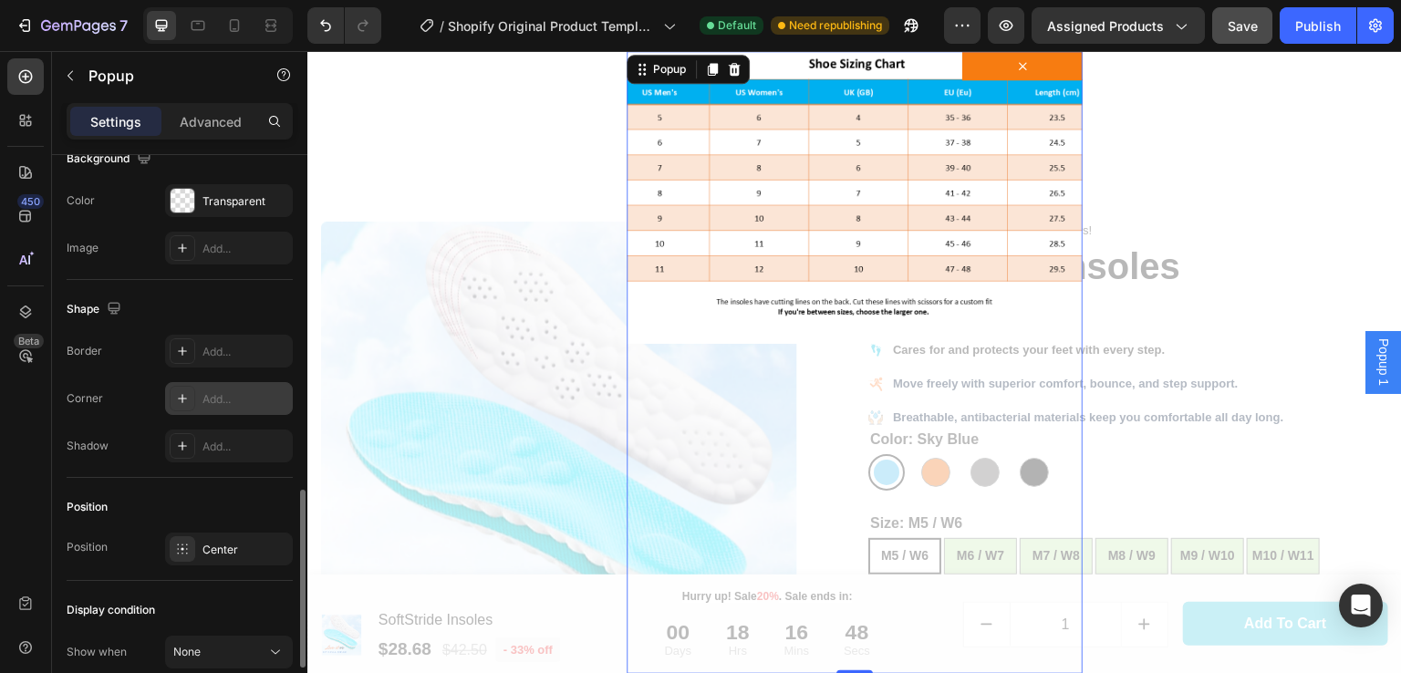
scroll to position [1248, 0]
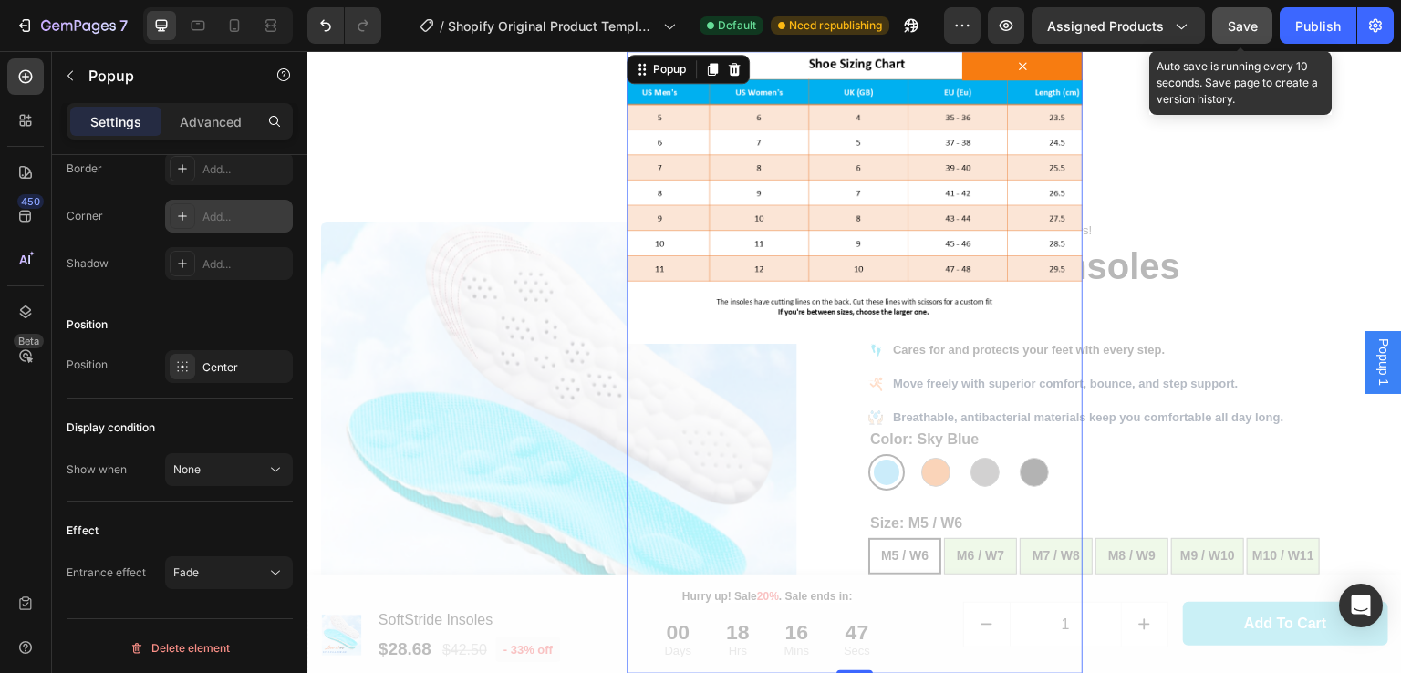
click at [1244, 29] on span "Save" at bounding box center [1243, 26] width 30 height 16
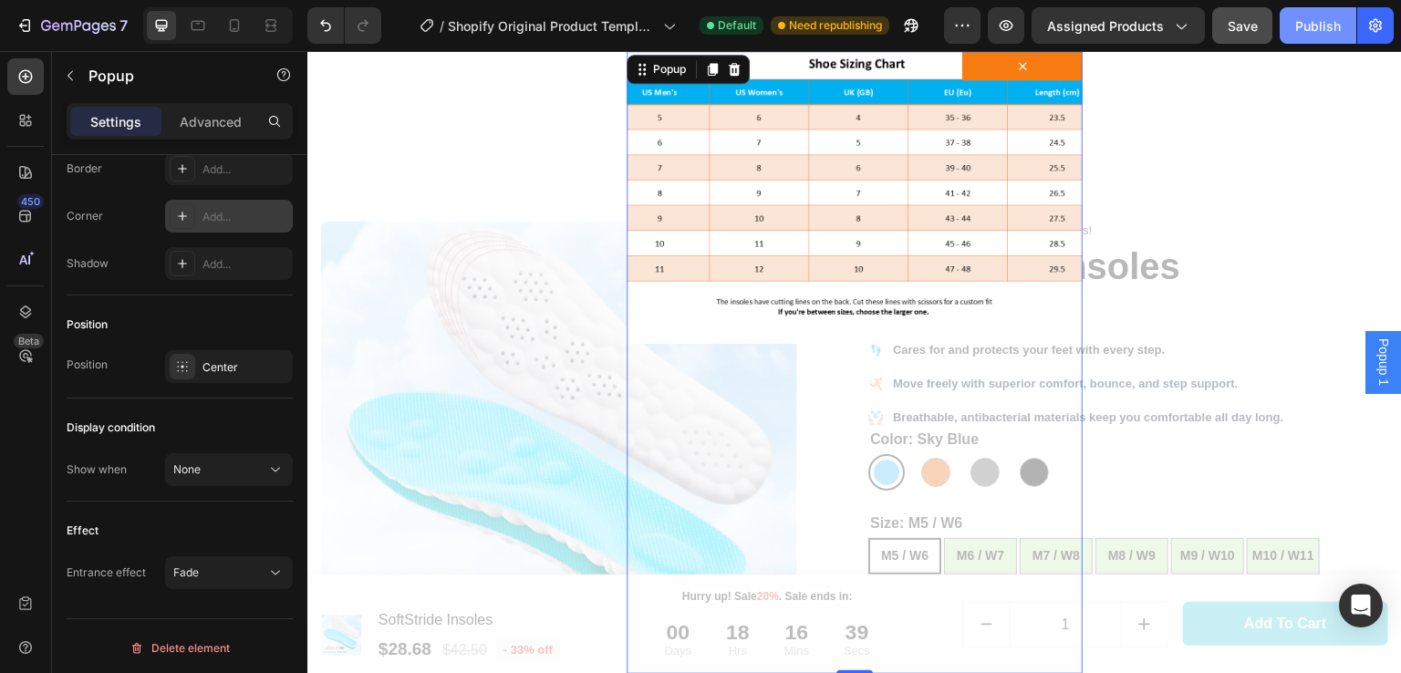
click at [1328, 28] on div "Publish" at bounding box center [1319, 25] width 46 height 19
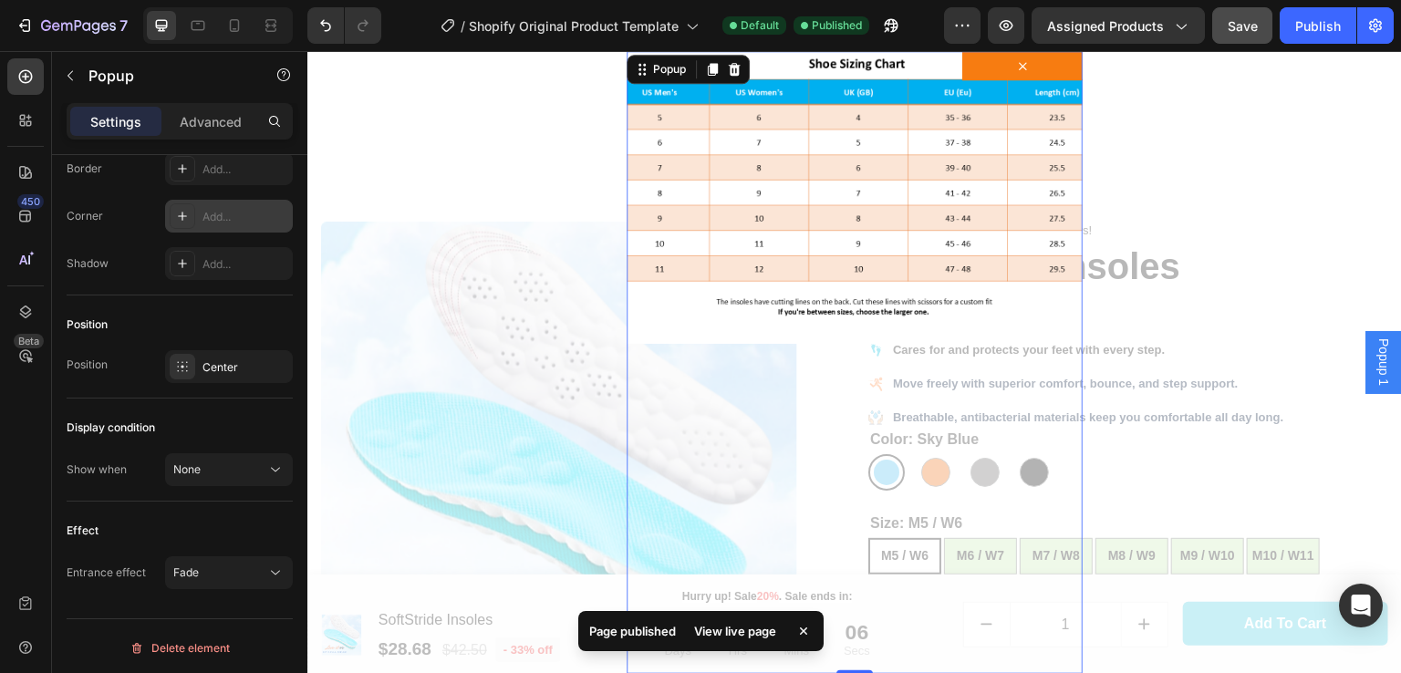
click at [1063, 71] on button "Dialog content" at bounding box center [1023, 65] width 120 height 29
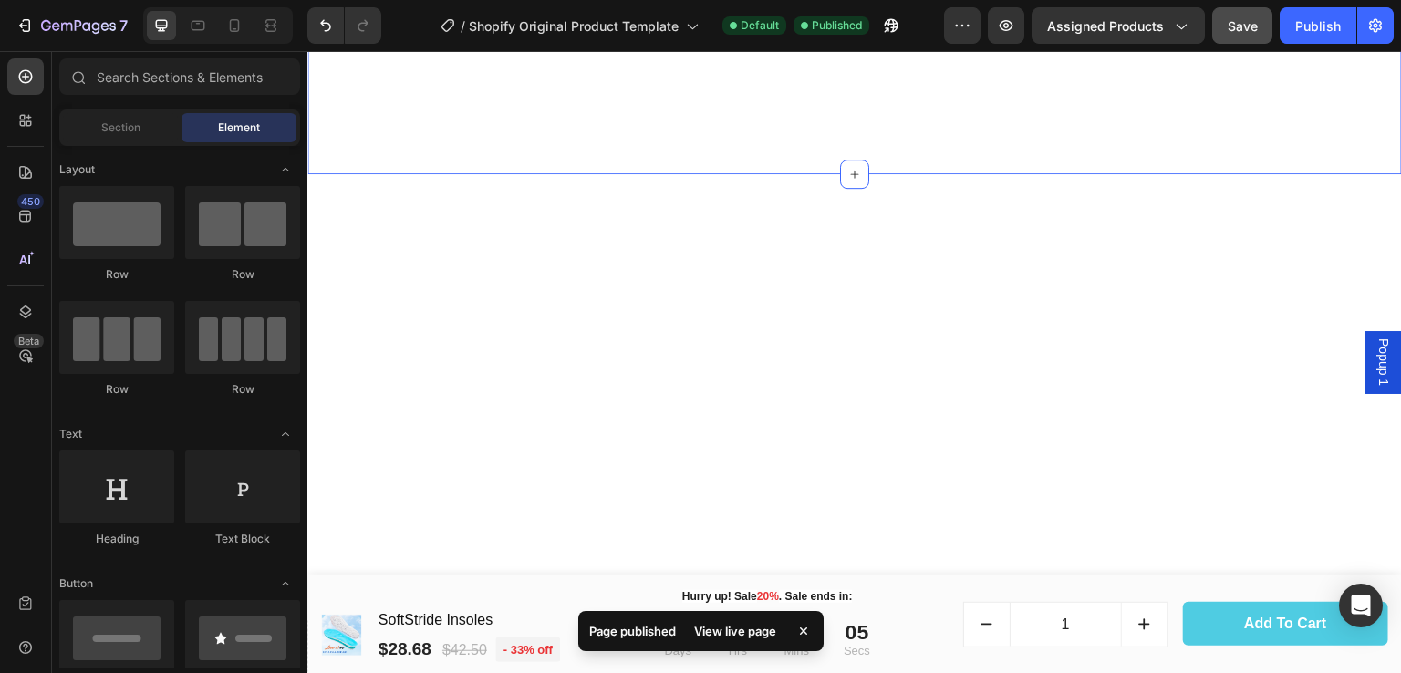
scroll to position [0, 0]
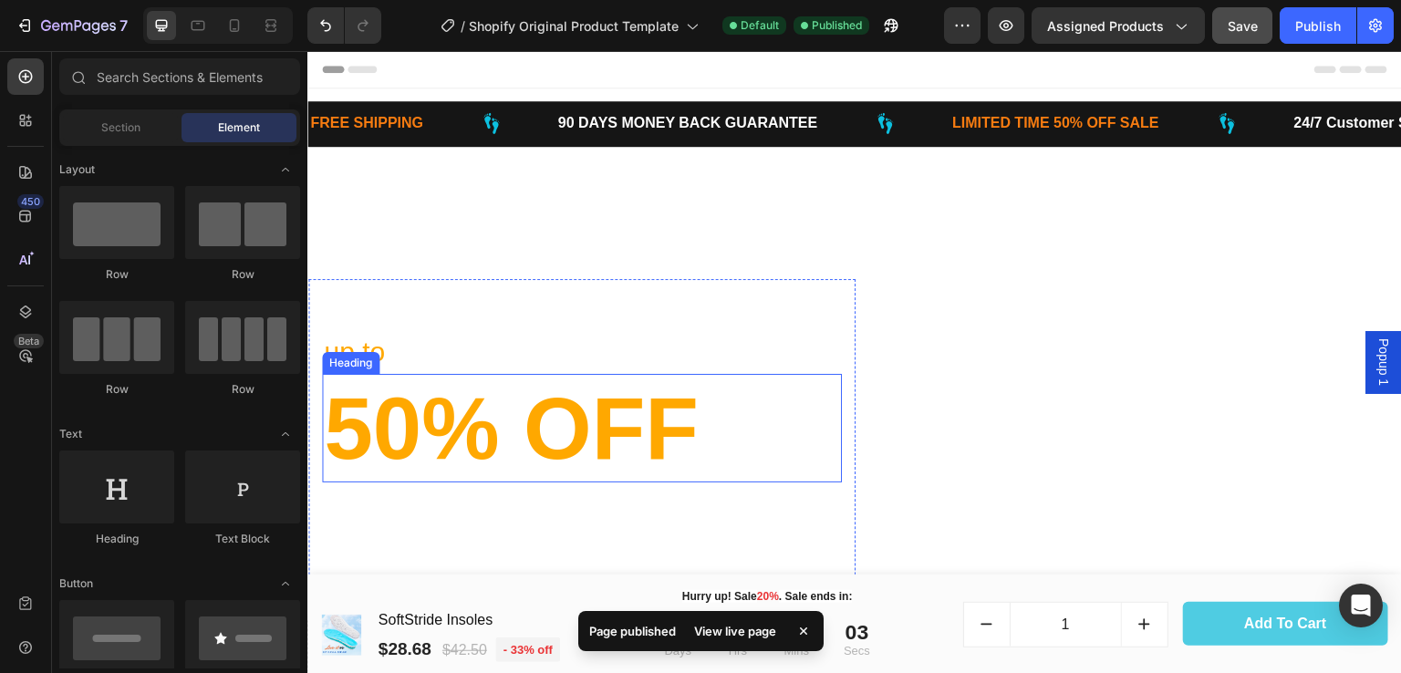
click at [574, 426] on p "50% OFF" at bounding box center [582, 428] width 516 height 105
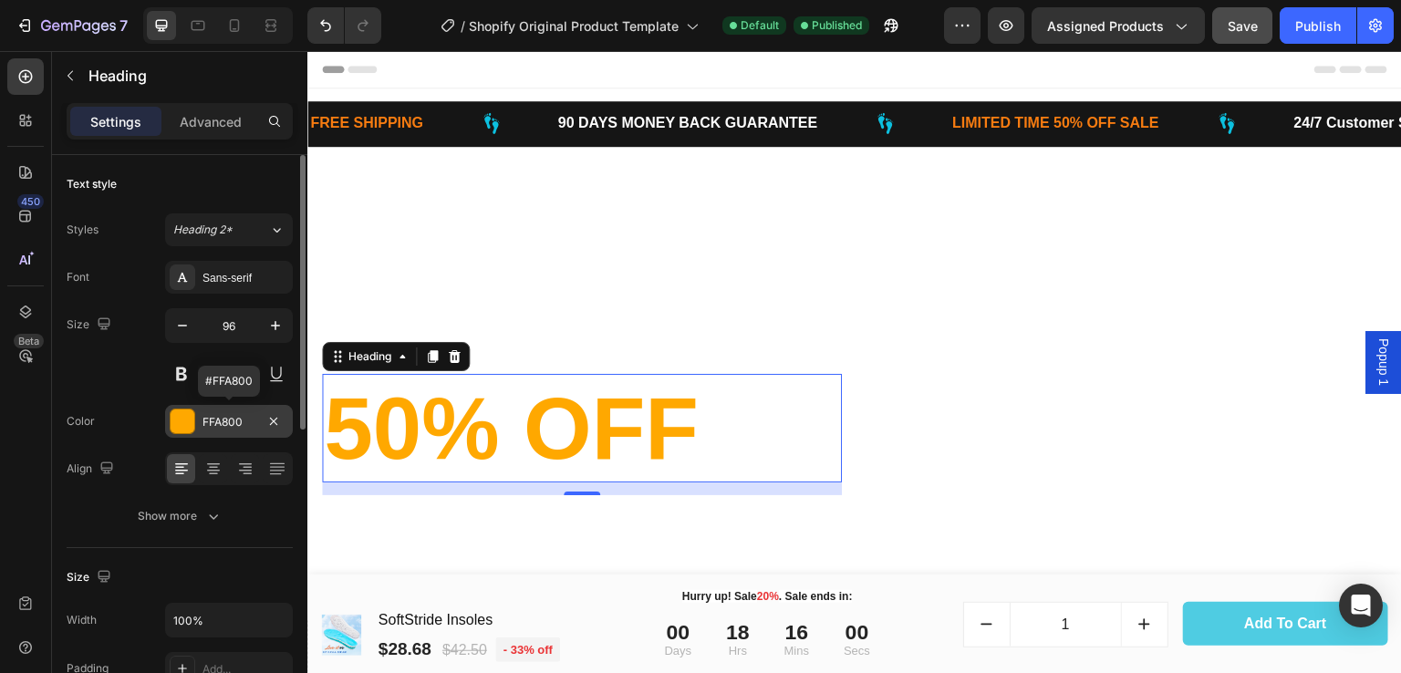
click at [242, 421] on div "FFA800" at bounding box center [229, 422] width 53 height 16
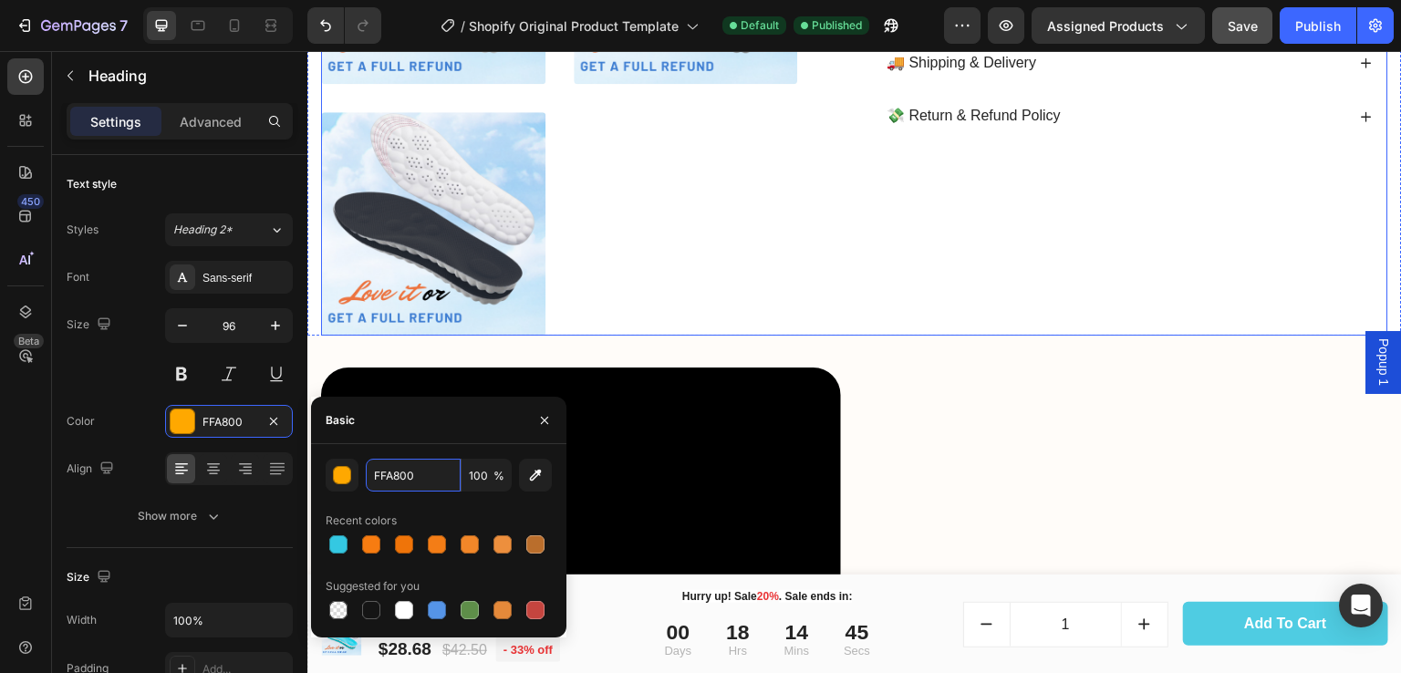
scroll to position [2767, 0]
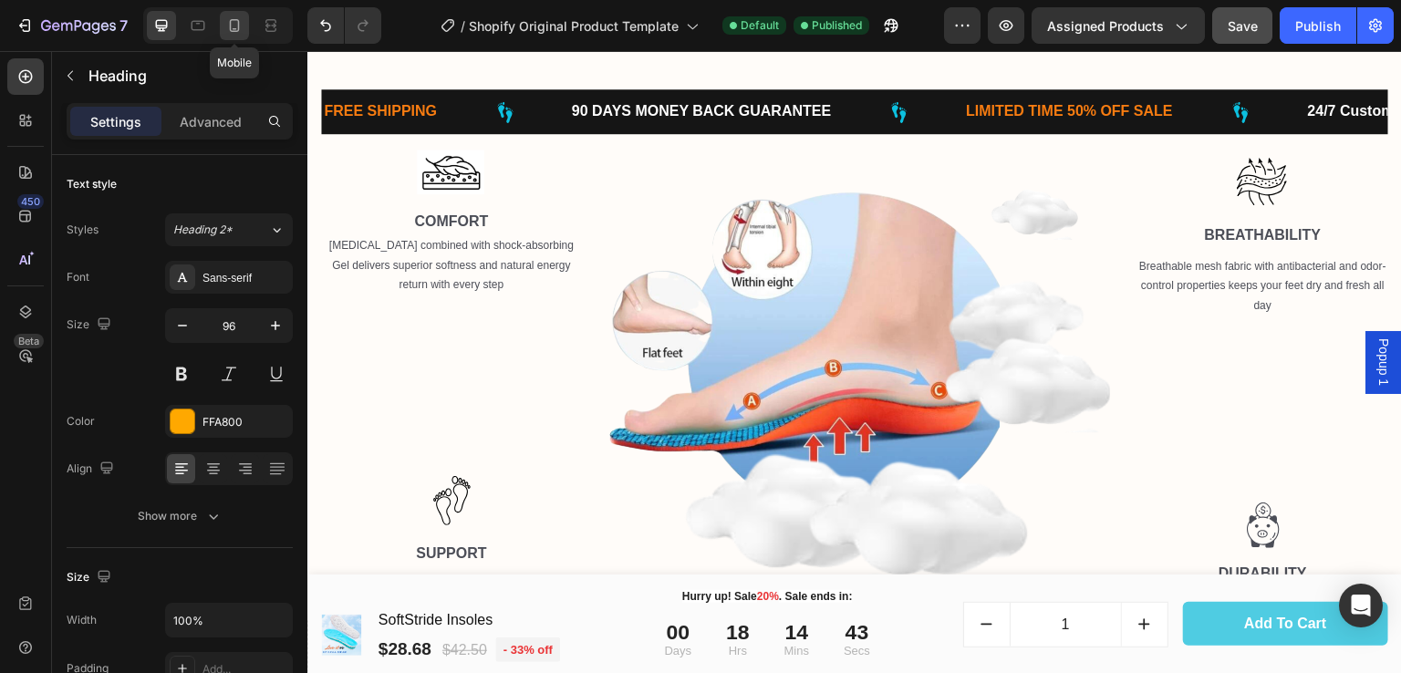
click at [231, 19] on icon at bounding box center [234, 25] width 18 height 18
type input "64"
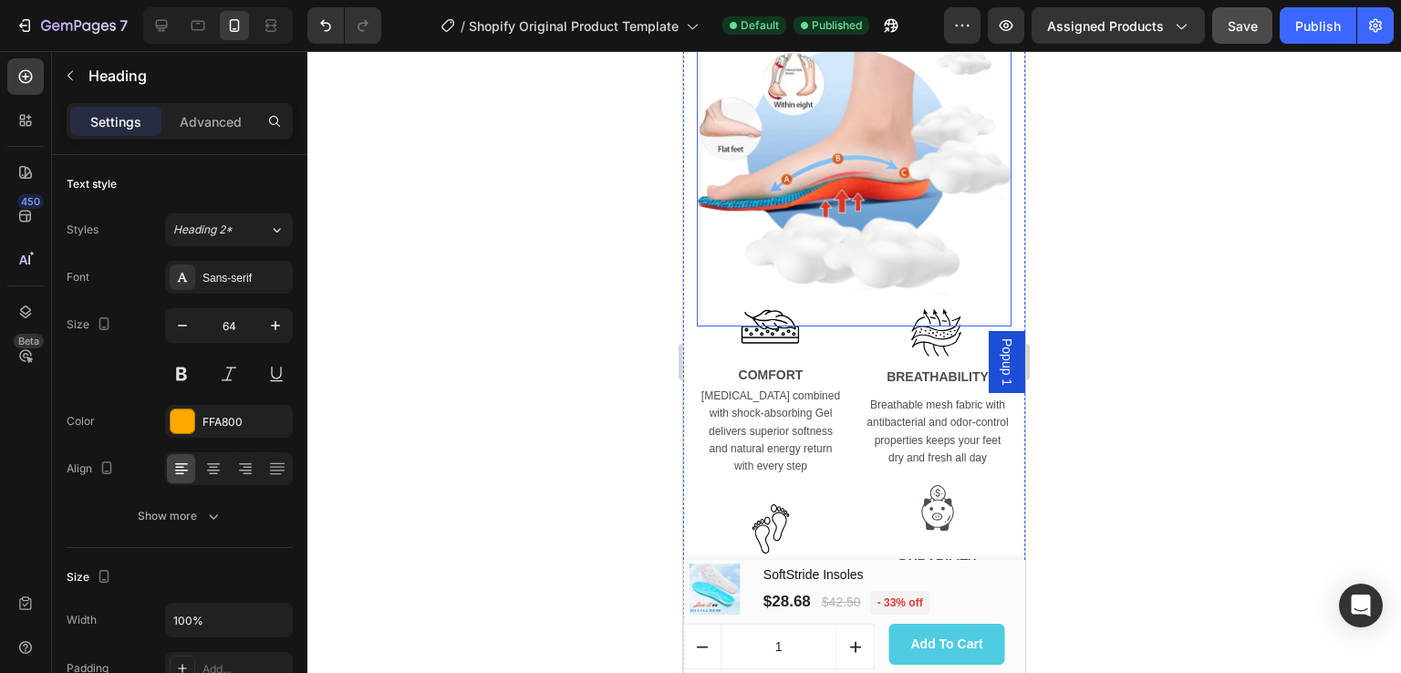
scroll to position [2755, 0]
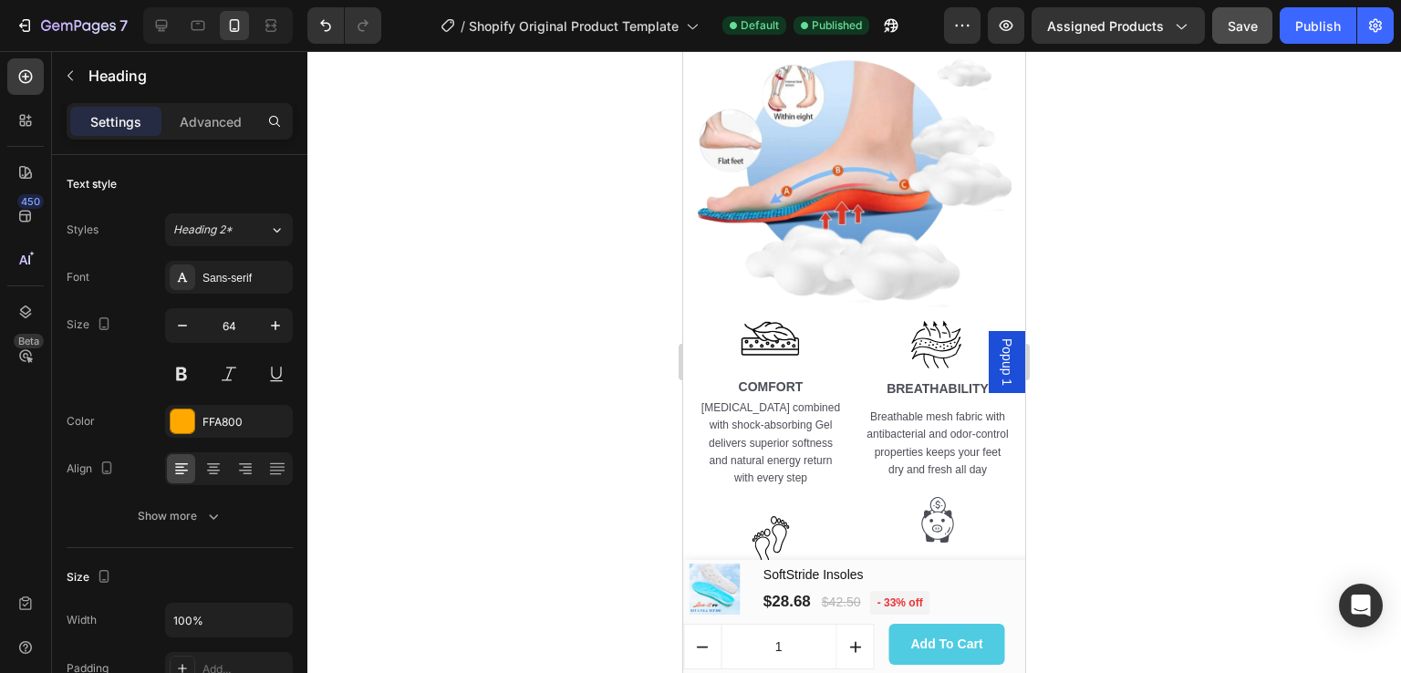
click at [998, 362] on span "Popup 1" at bounding box center [1007, 361] width 18 height 47
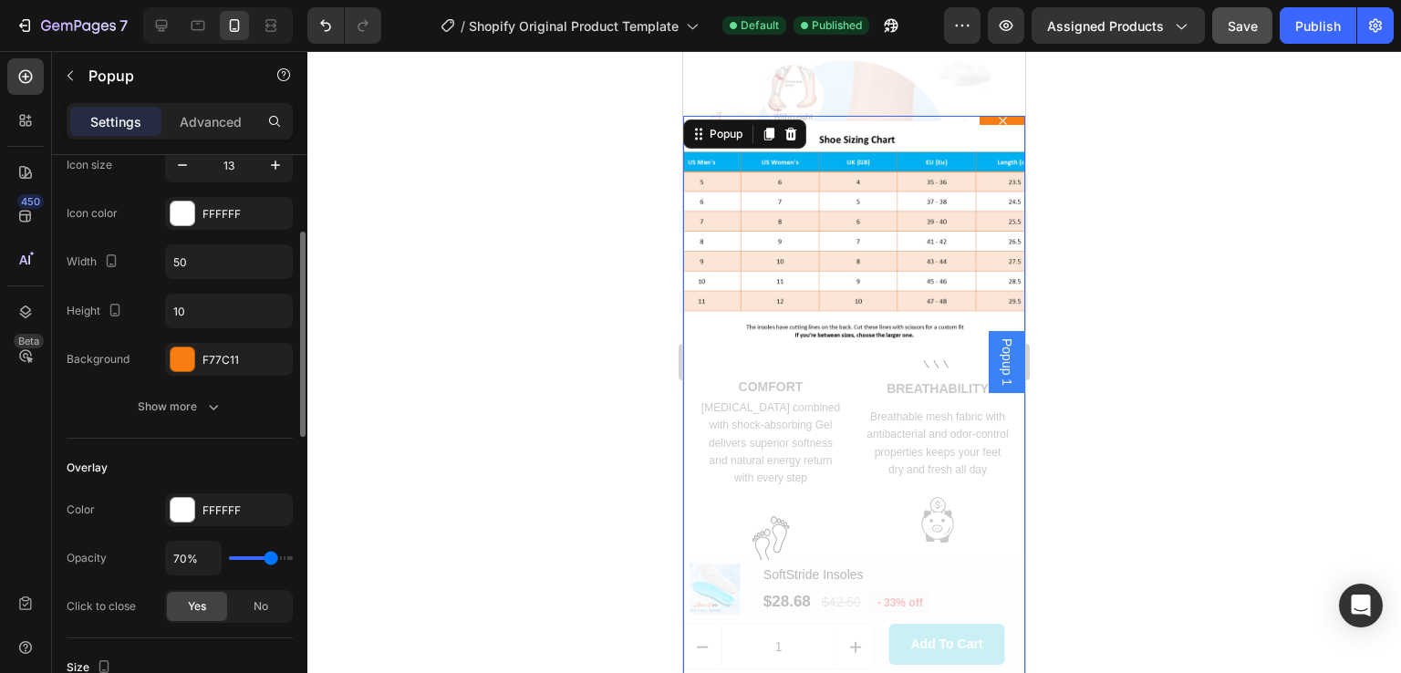
scroll to position [426, 0]
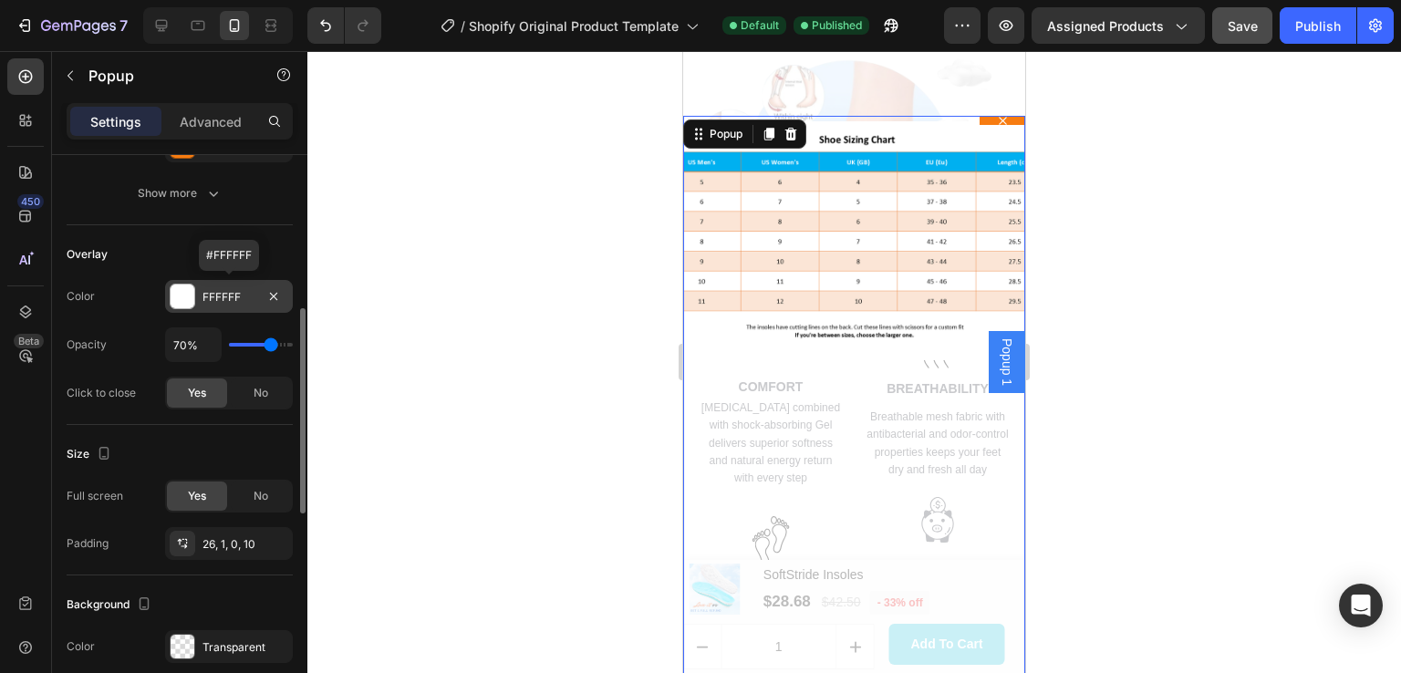
click at [196, 292] on div "FFFFFF" at bounding box center [229, 296] width 128 height 33
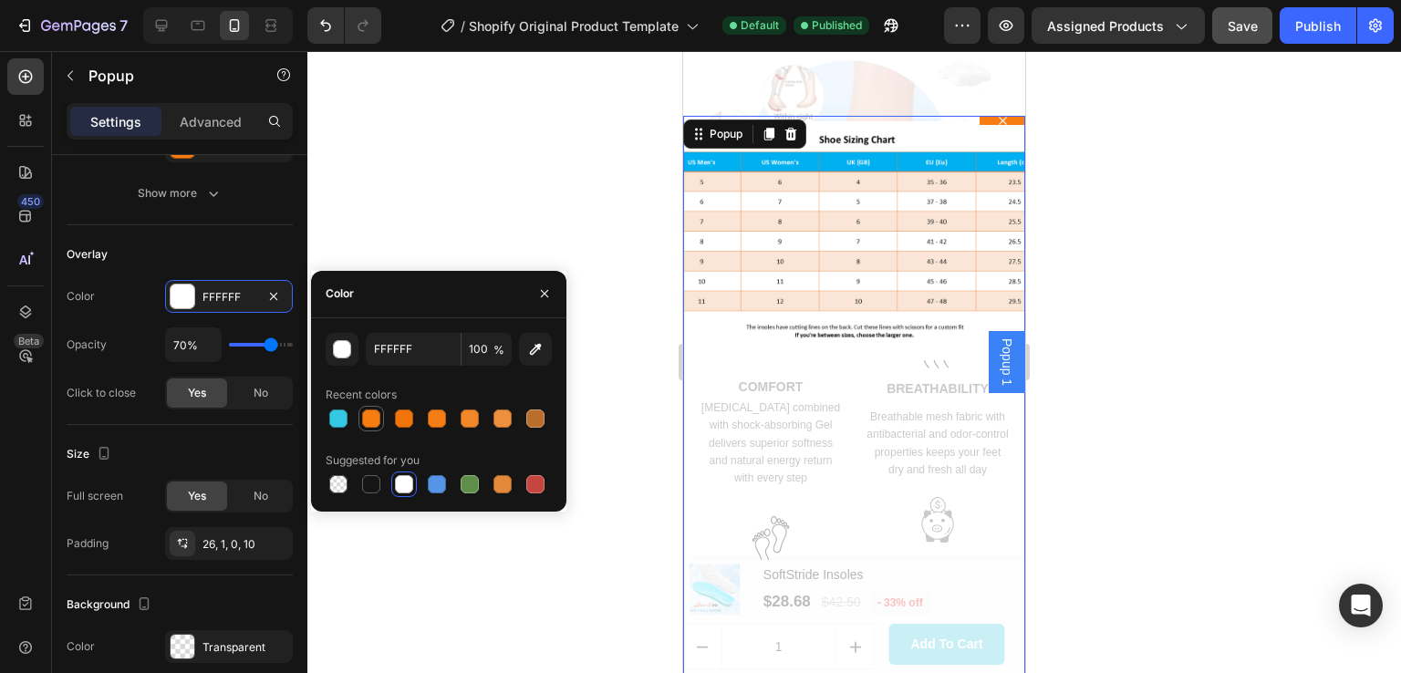
click at [370, 417] on div at bounding box center [371, 419] width 18 height 18
type input "F77C11"
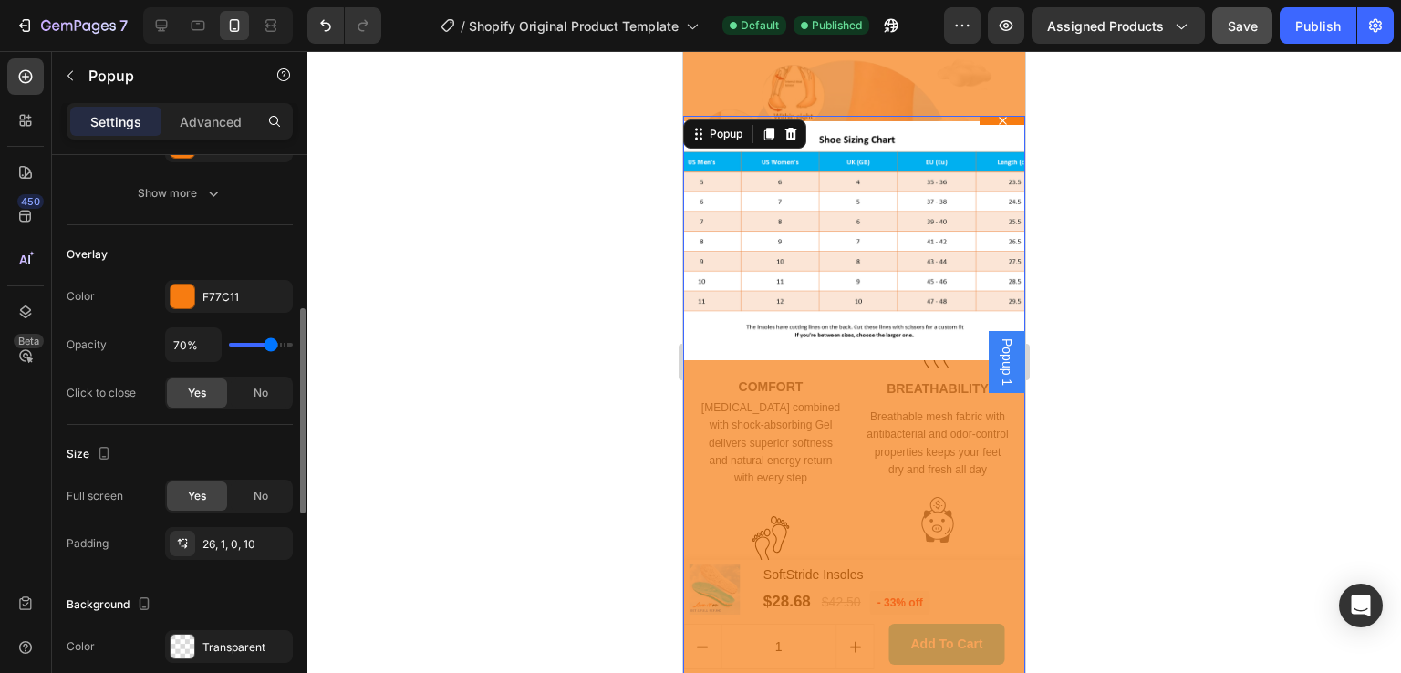
click at [193, 240] on div "Overlay" at bounding box center [180, 254] width 226 height 29
click at [261, 489] on span "No" at bounding box center [261, 496] width 15 height 16
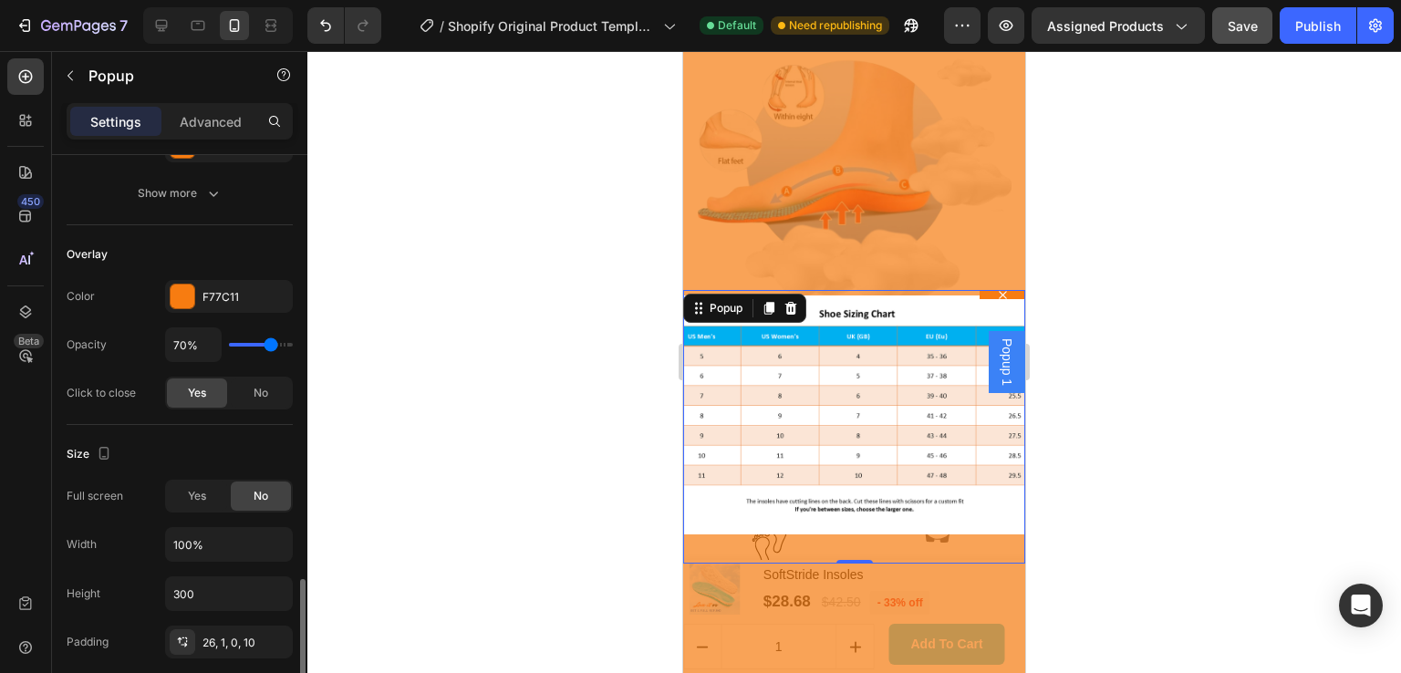
scroll to position [639, 0]
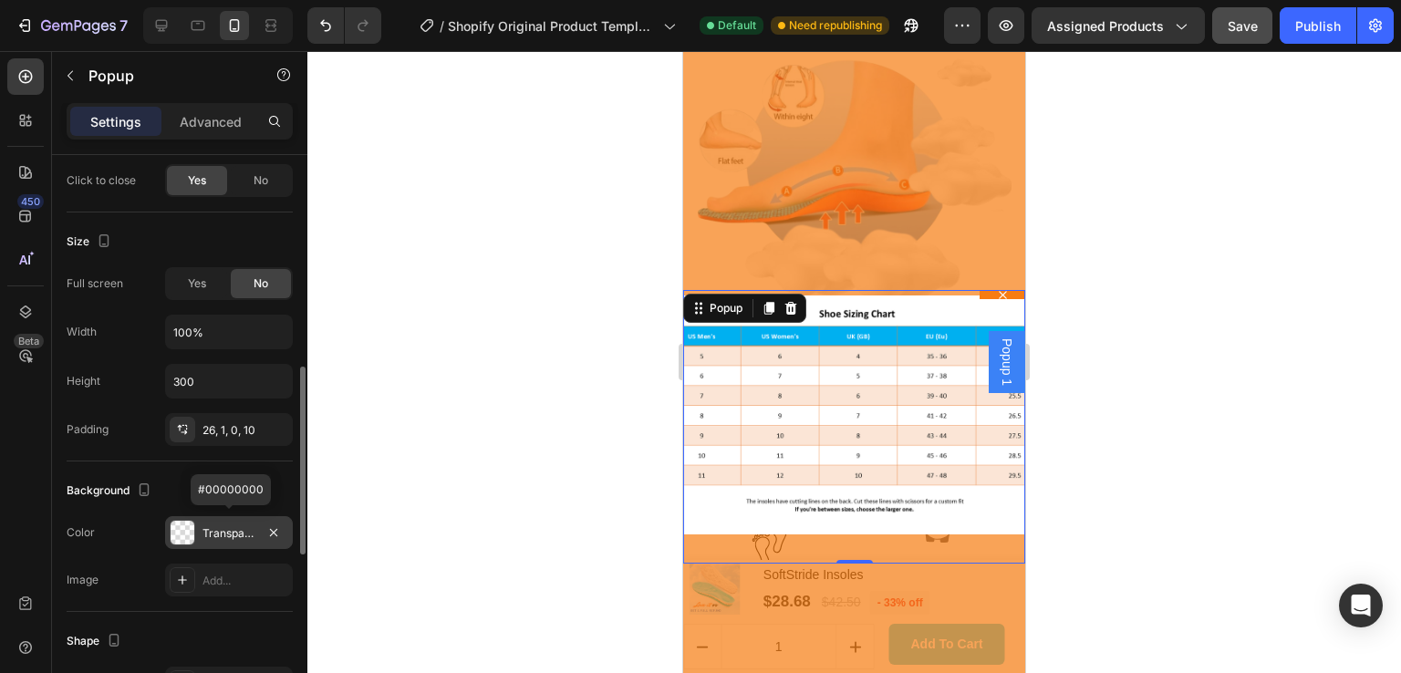
click at [188, 523] on div at bounding box center [183, 533] width 24 height 24
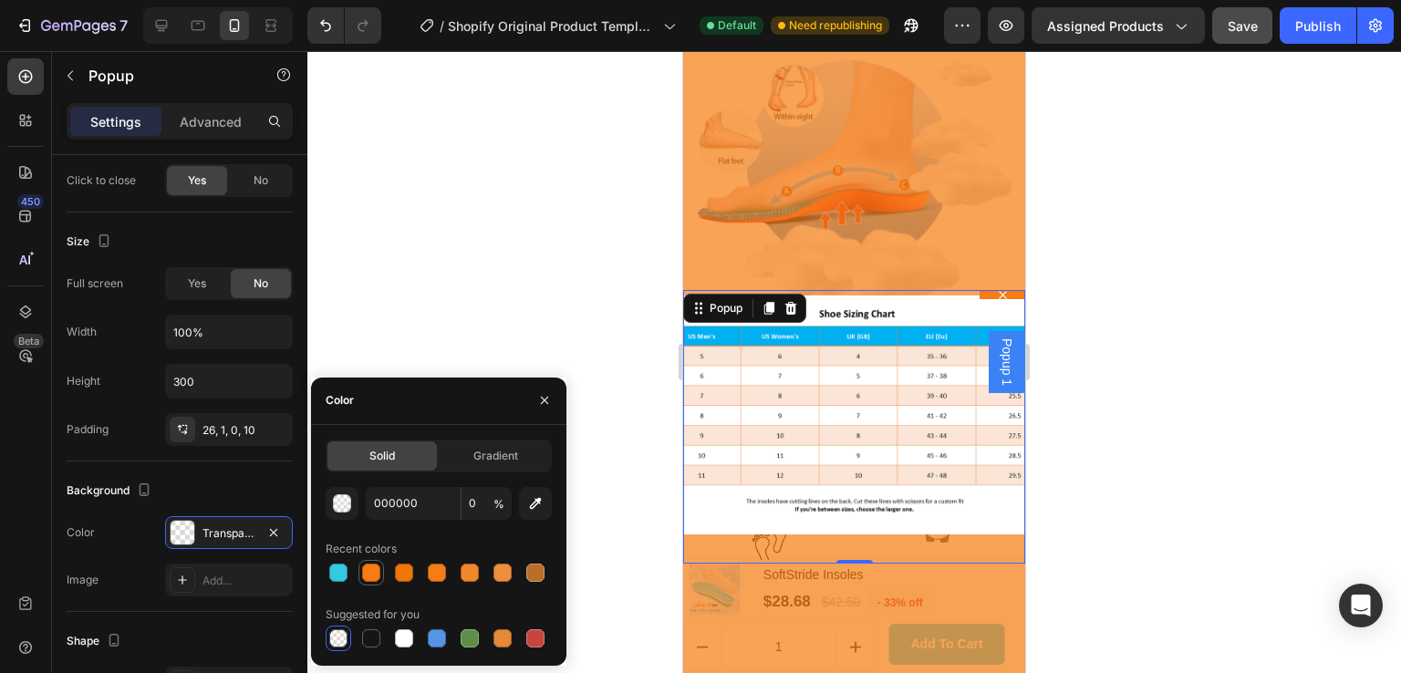
click at [373, 571] on div at bounding box center [371, 573] width 18 height 18
type input "F77C11"
type input "100"
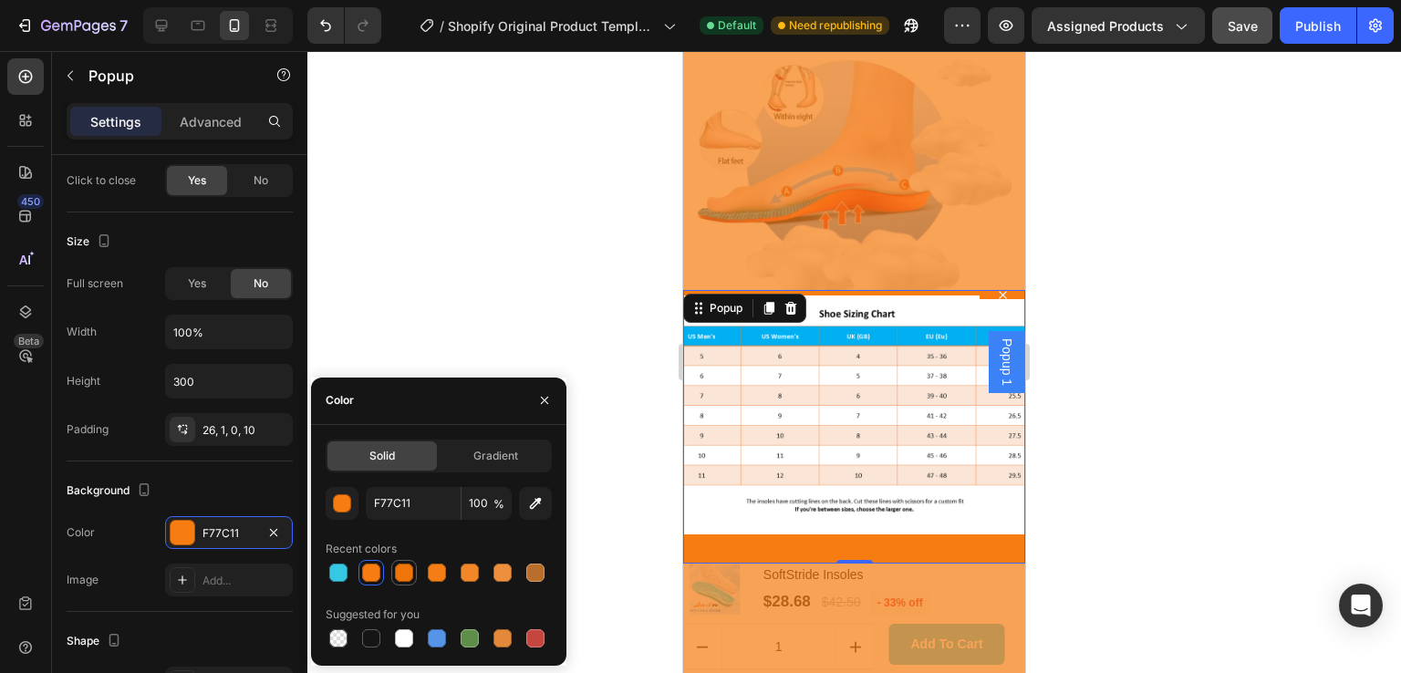
click at [401, 569] on div at bounding box center [404, 573] width 18 height 18
click at [343, 573] on div at bounding box center [338, 573] width 18 height 18
type input "34C8E2"
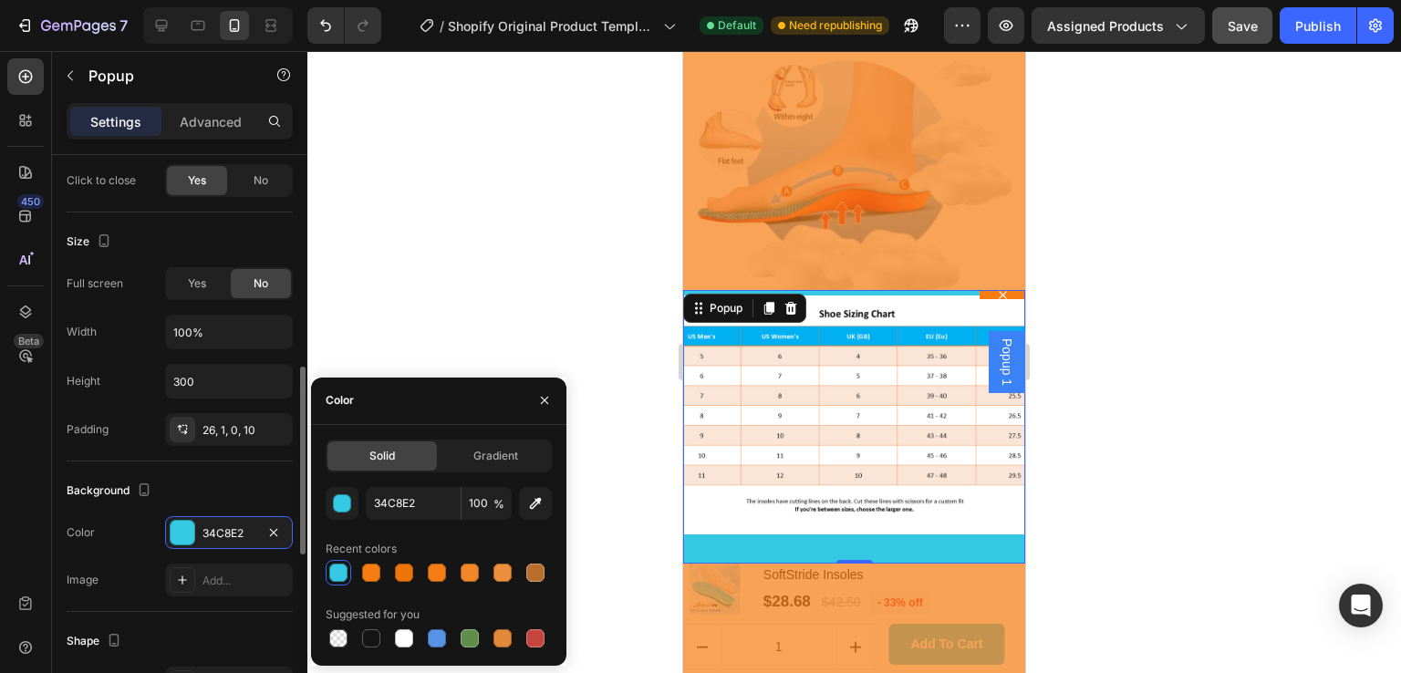
click at [221, 488] on div "Background" at bounding box center [180, 490] width 226 height 29
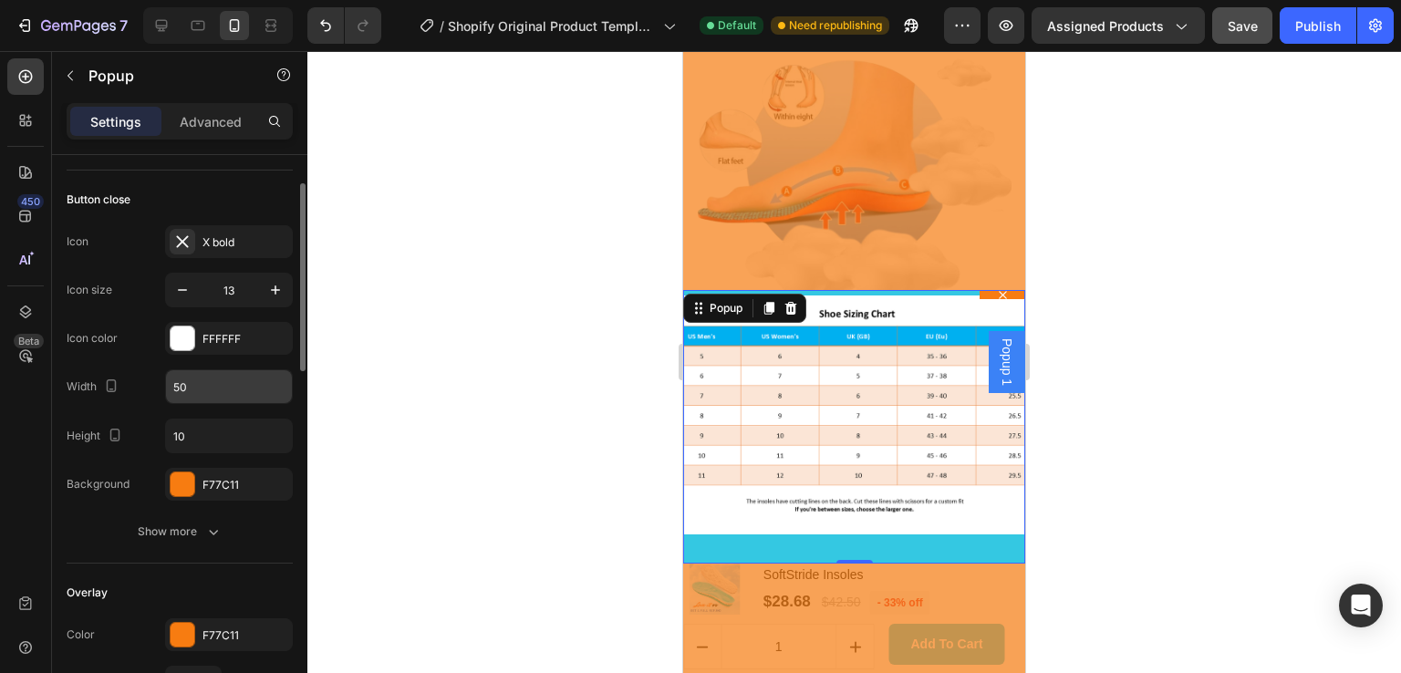
scroll to position [300, 0]
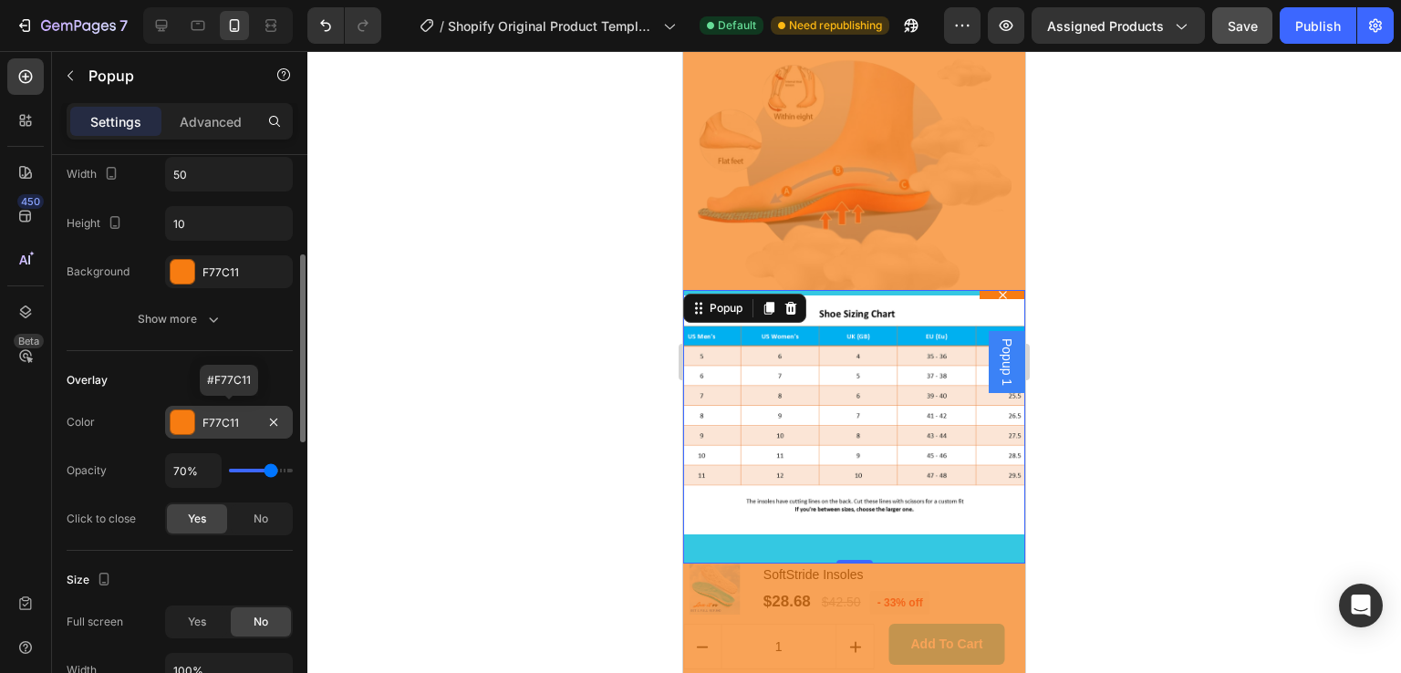
click at [186, 423] on div at bounding box center [183, 423] width 24 height 24
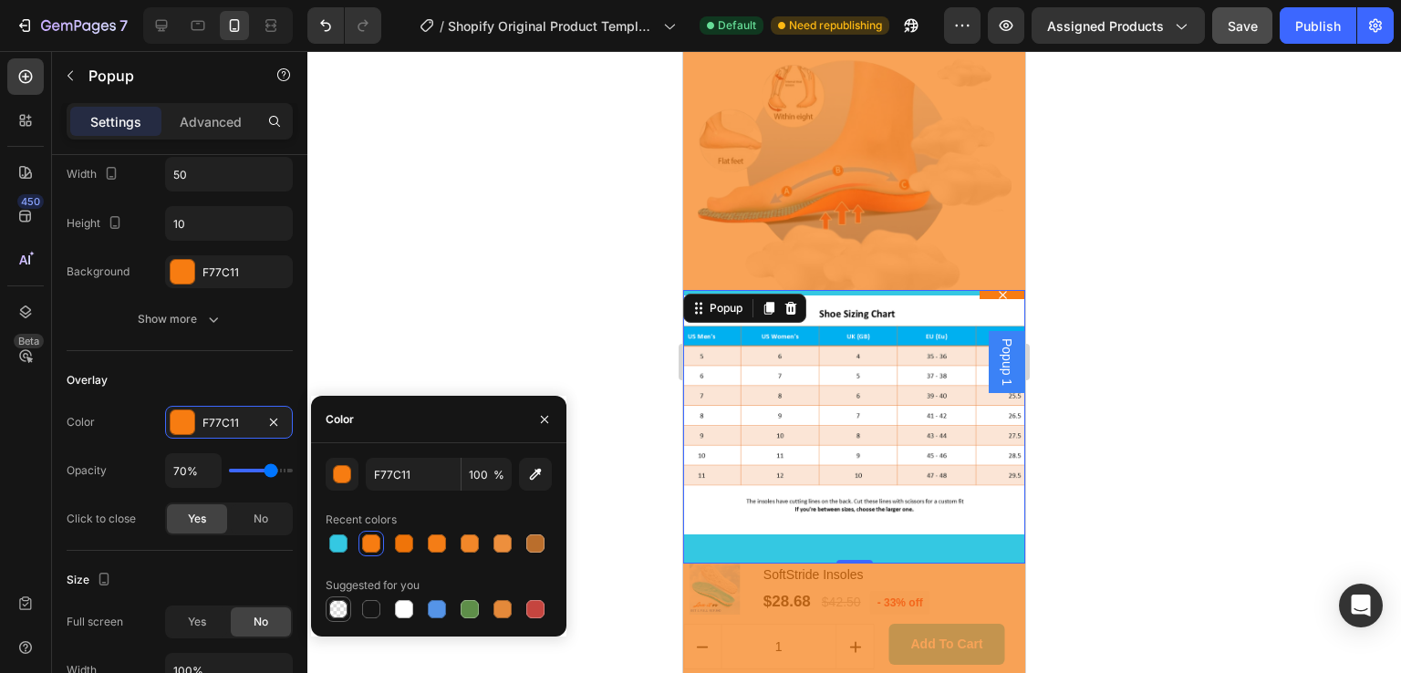
click at [335, 614] on div at bounding box center [338, 609] width 18 height 18
type input "000000"
type input "0"
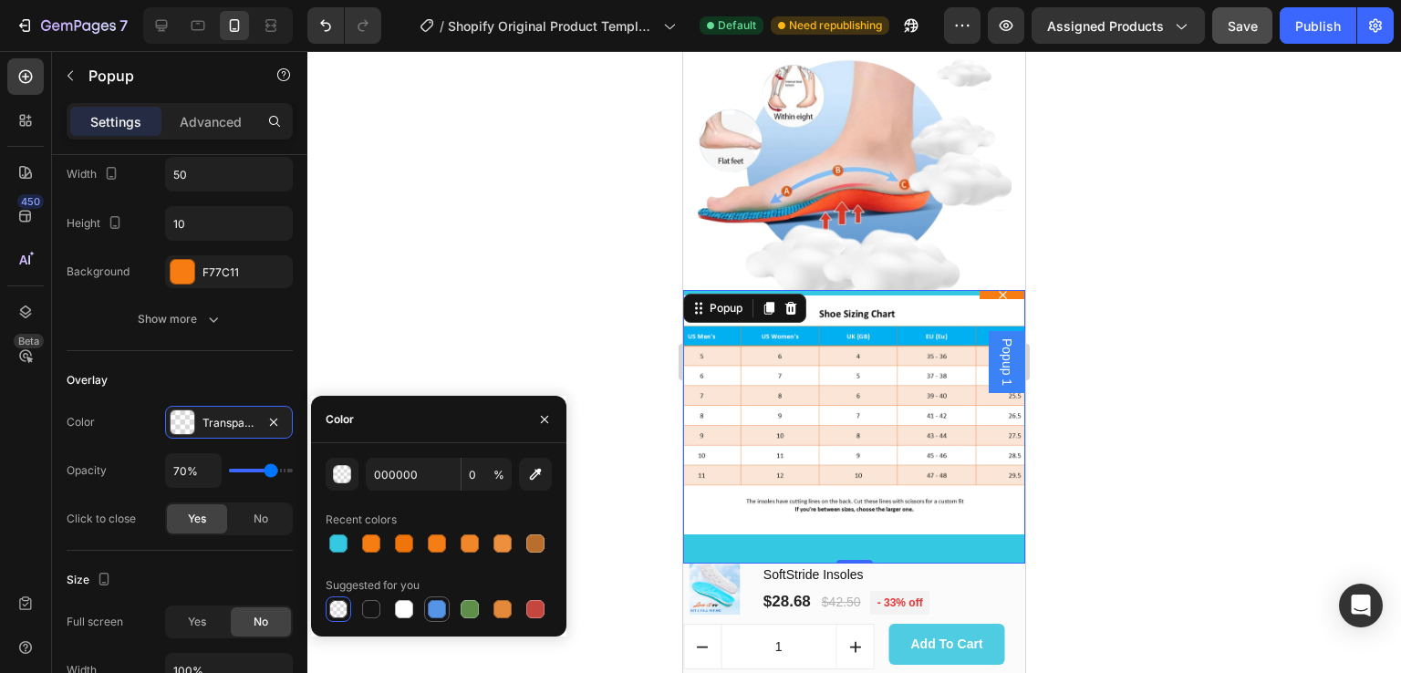
click at [436, 610] on div at bounding box center [437, 609] width 18 height 18
type input "5594E7"
type input "100"
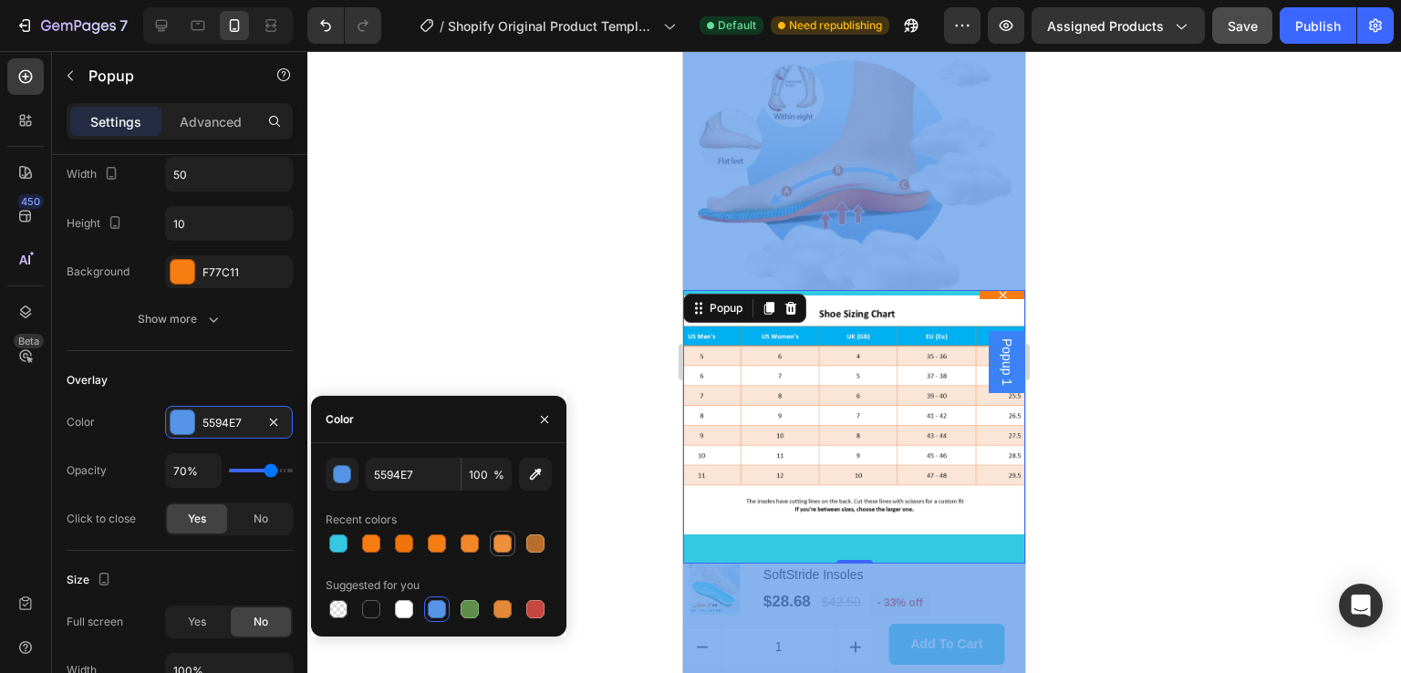
click at [506, 544] on div at bounding box center [503, 544] width 18 height 18
type input "ED8F3D"
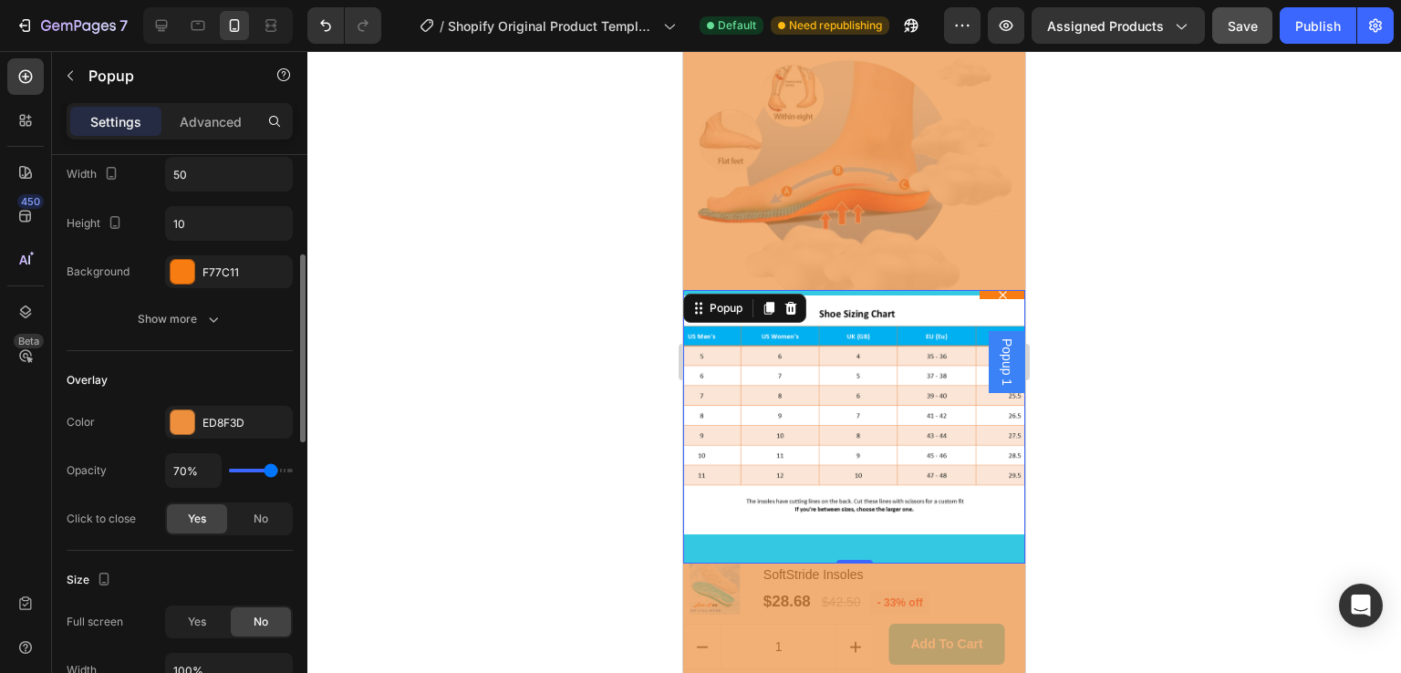
click at [276, 359] on div "Overlay Color ED8F3D Opacity 70% Click to close Yes No" at bounding box center [180, 451] width 226 height 200
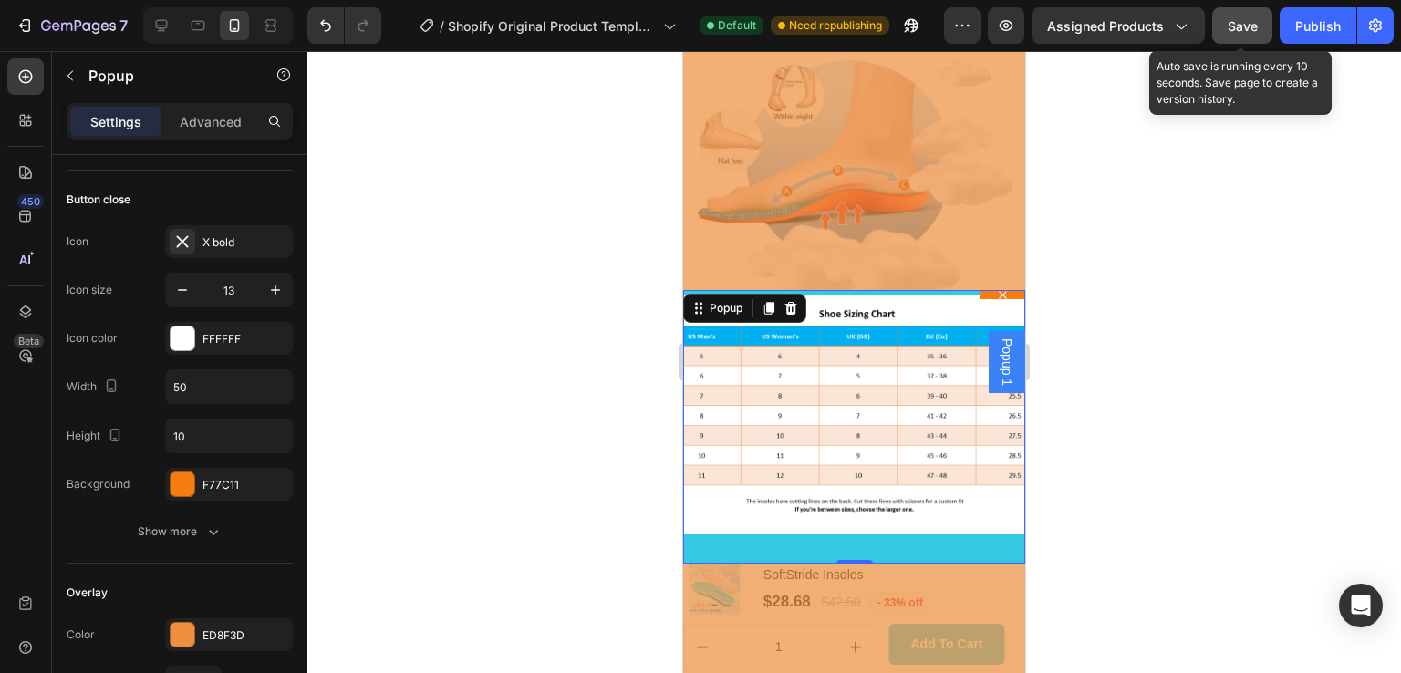
click at [1239, 26] on span "Save" at bounding box center [1243, 26] width 30 height 16
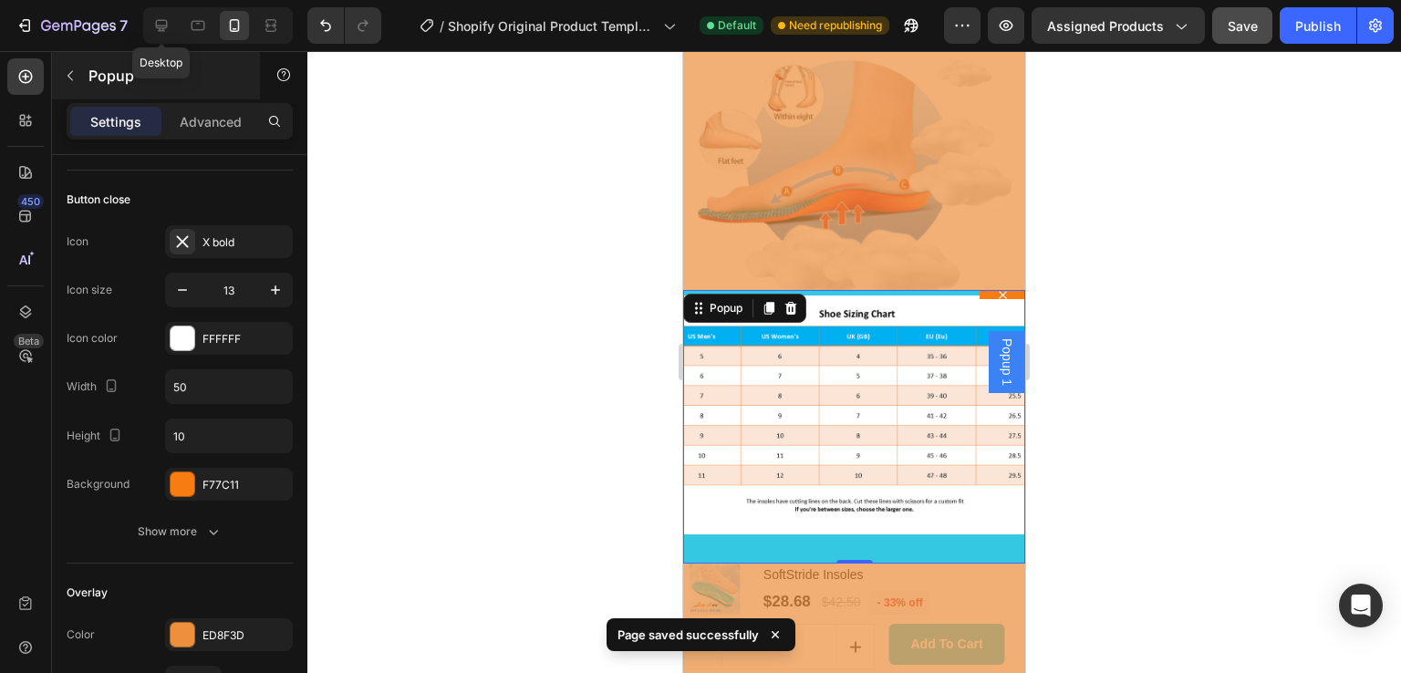
drag, startPoint x: 162, startPoint y: 24, endPoint x: 252, endPoint y: 62, distance: 97.3
click at [164, 24] on icon at bounding box center [161, 25] width 18 height 18
type input "132"
type input "32"
type input "750"
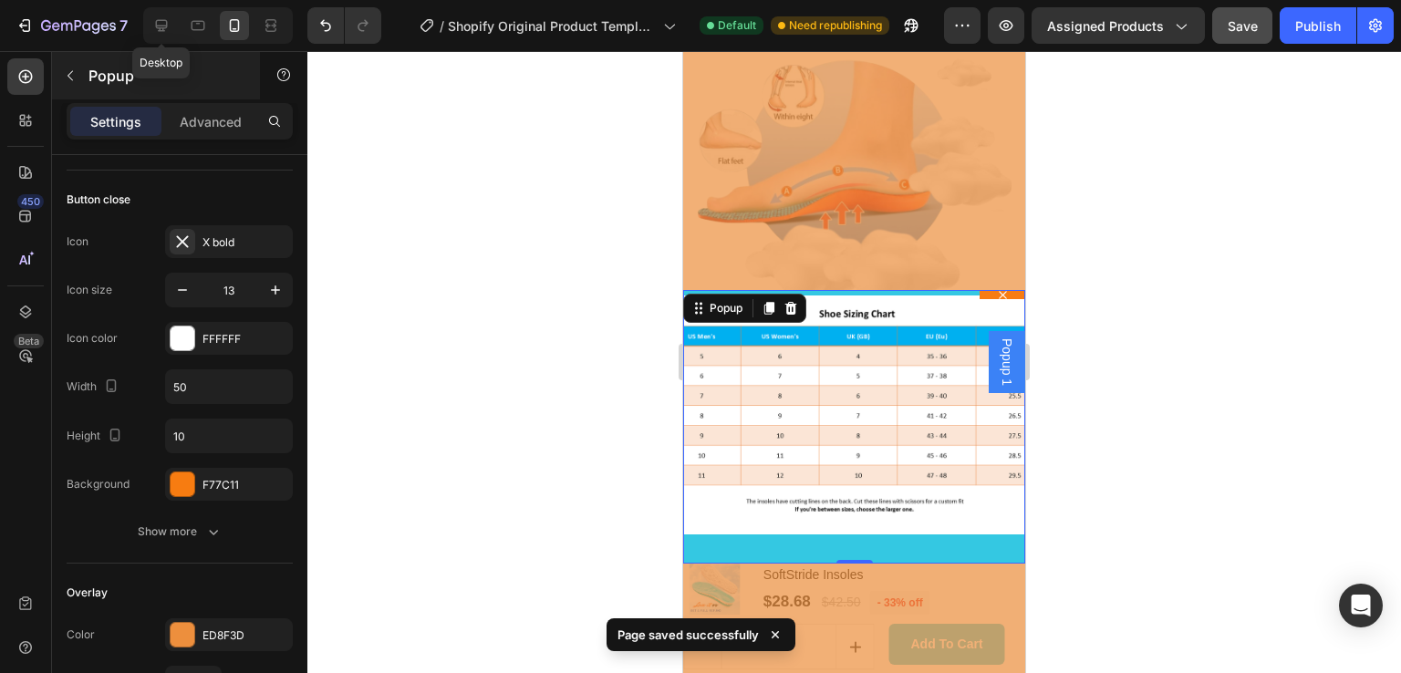
type input "500"
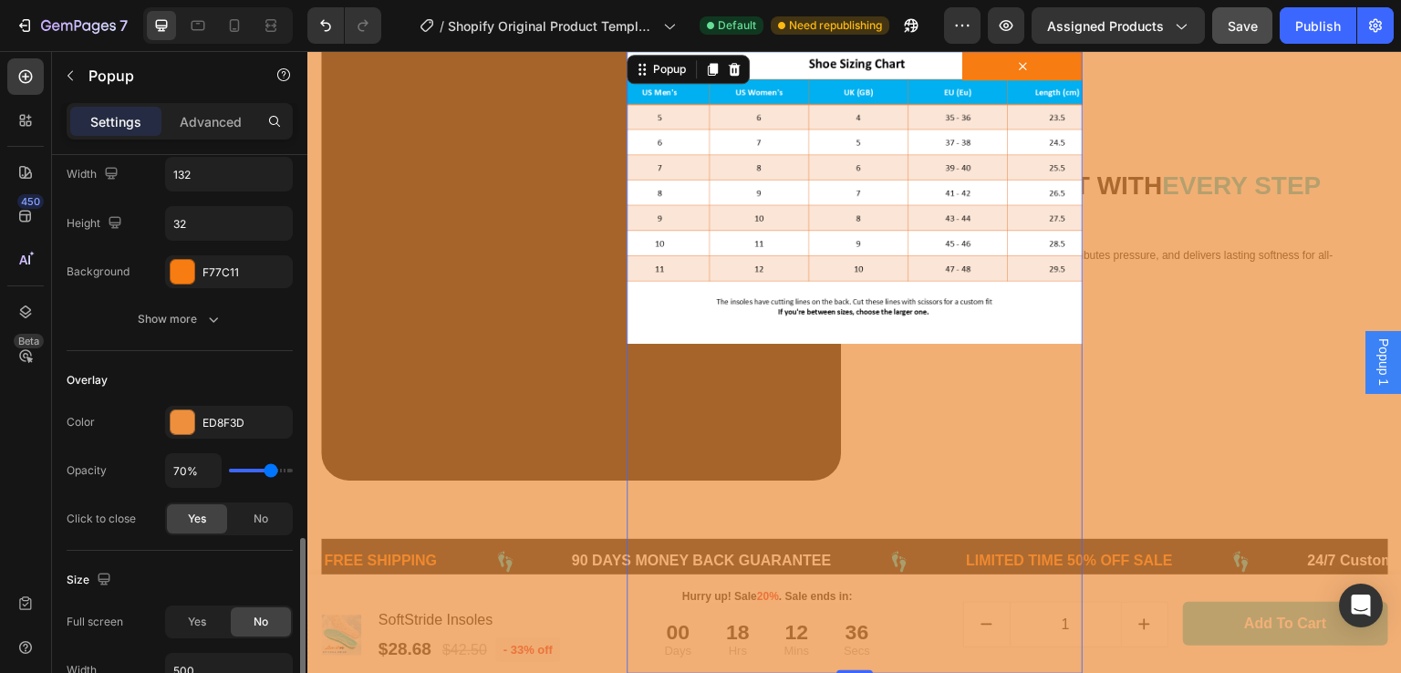
scroll to position [514, 0]
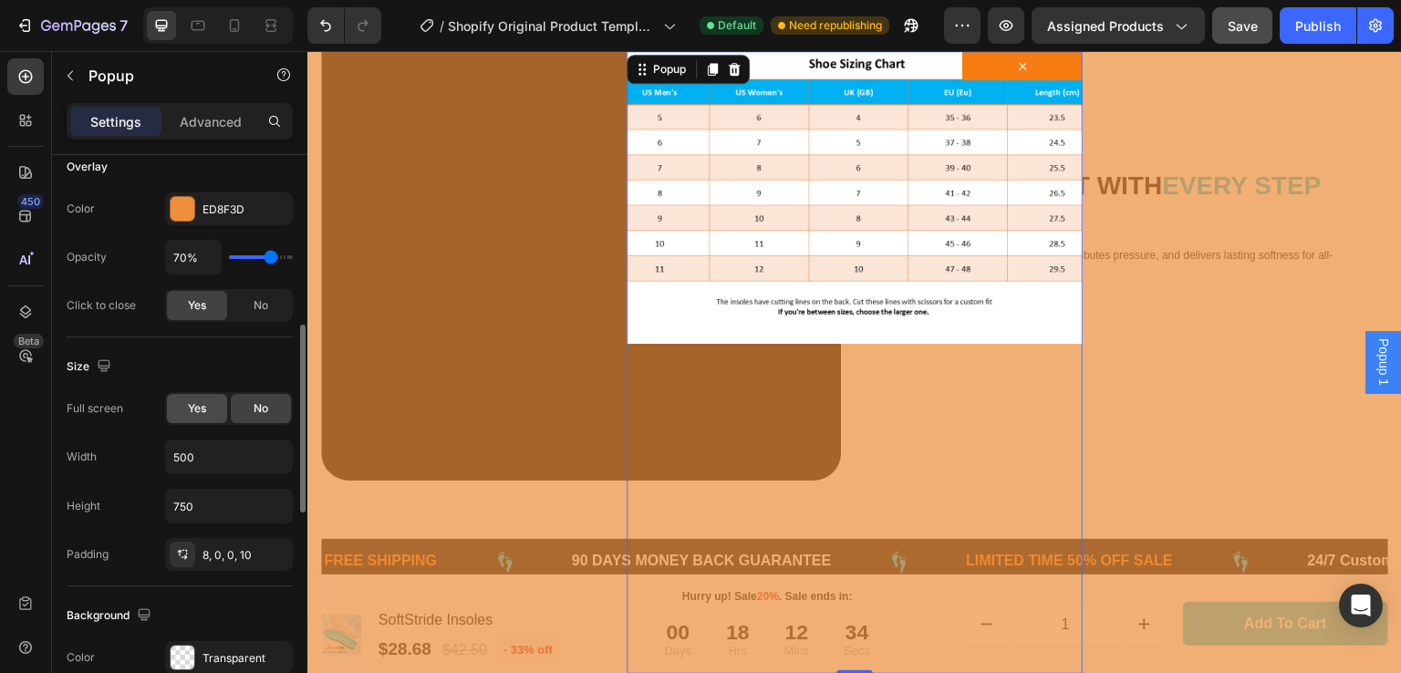
click at [207, 403] on div "Yes" at bounding box center [197, 408] width 60 height 29
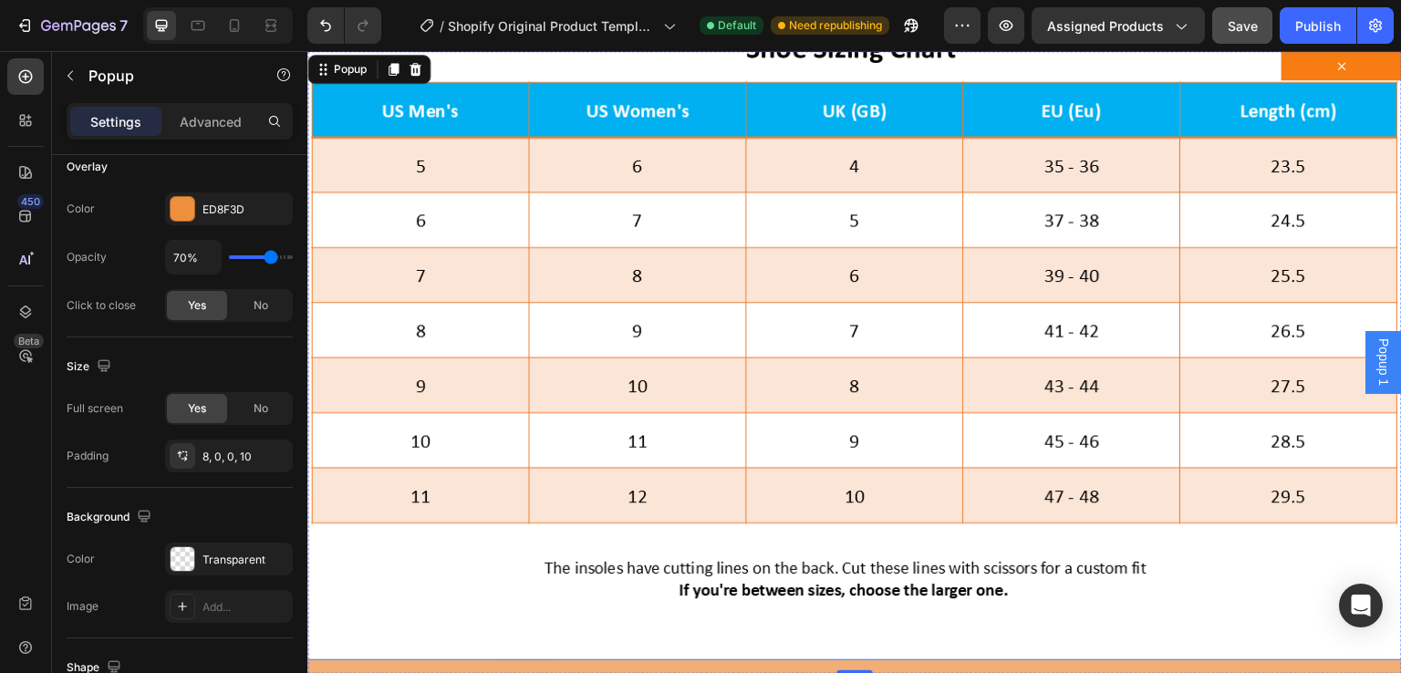
scroll to position [0, 0]
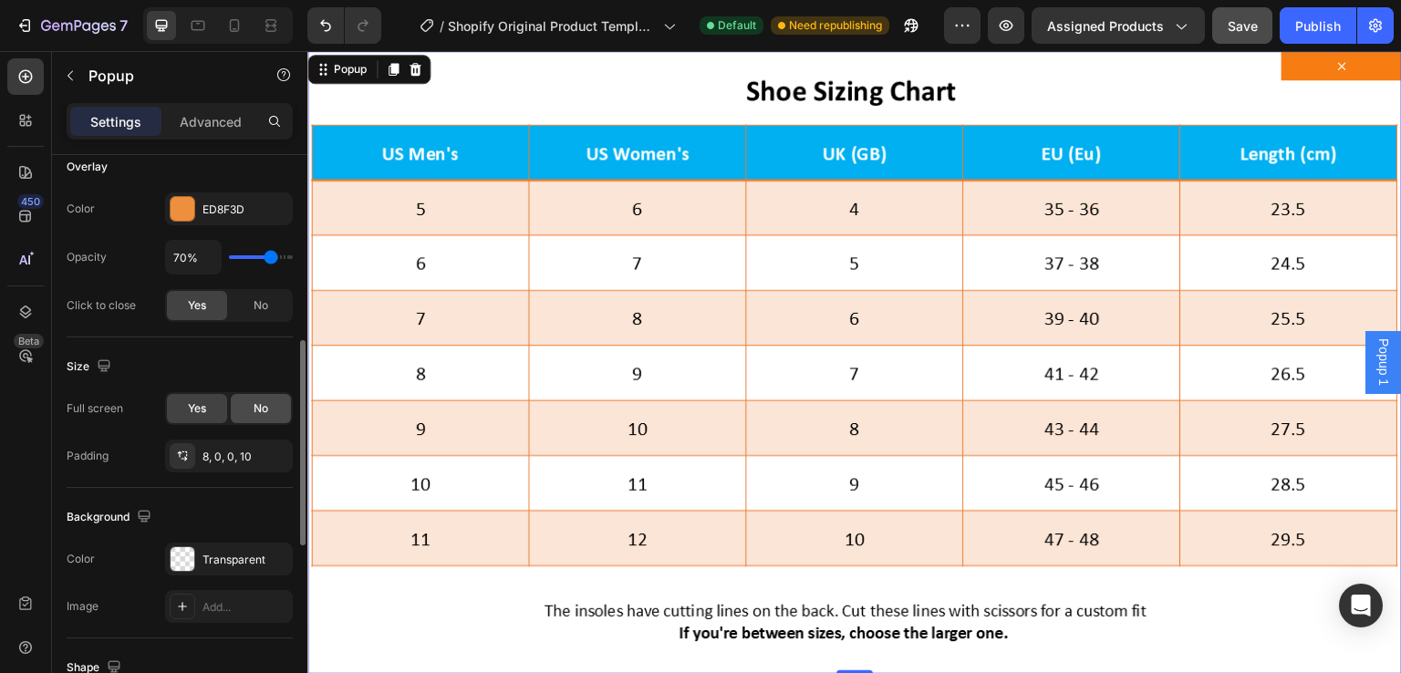
click at [263, 412] on span "No" at bounding box center [261, 409] width 15 height 16
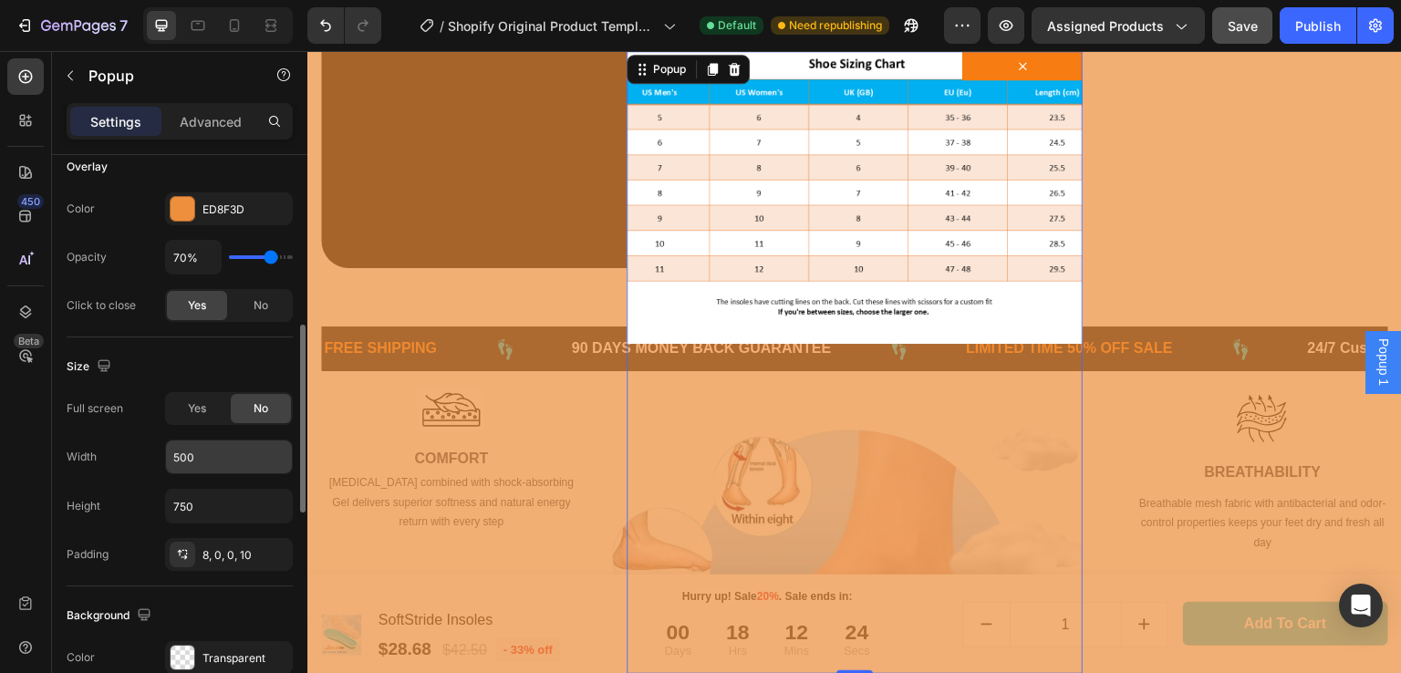
click at [219, 452] on input "500" at bounding box center [229, 457] width 126 height 33
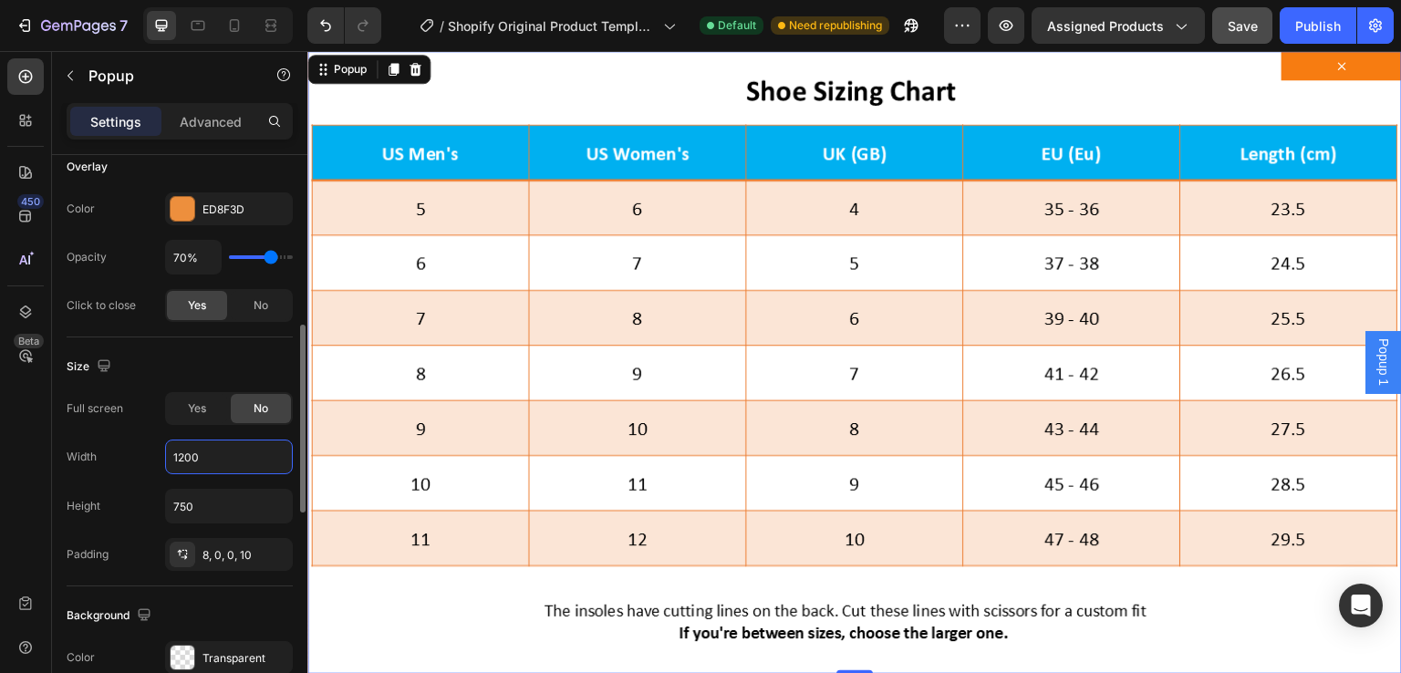
drag, startPoint x: 219, startPoint y: 452, endPoint x: 157, endPoint y: 449, distance: 62.1
click at [157, 449] on div "Width 1200" at bounding box center [180, 457] width 226 height 35
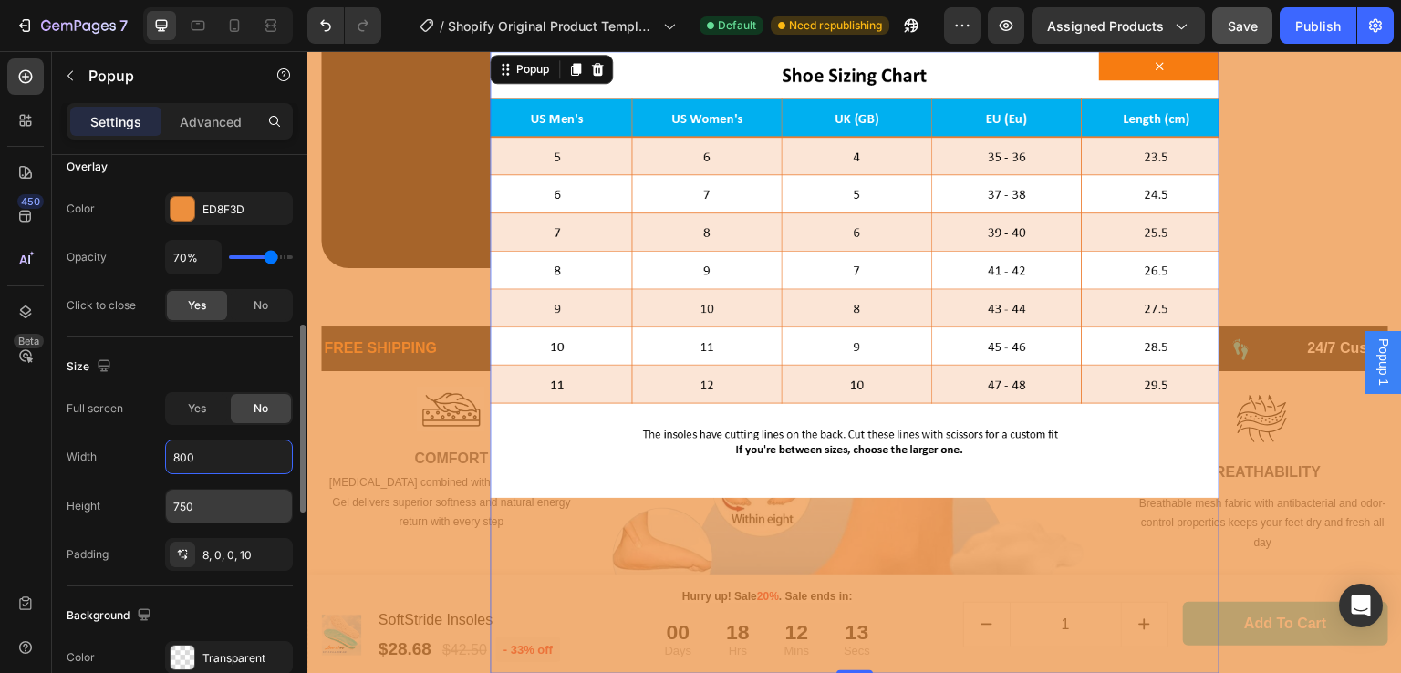
type input "800"
click at [198, 501] on input "750" at bounding box center [229, 506] width 126 height 33
click at [200, 501] on input "750" at bounding box center [229, 506] width 126 height 33
type input "7"
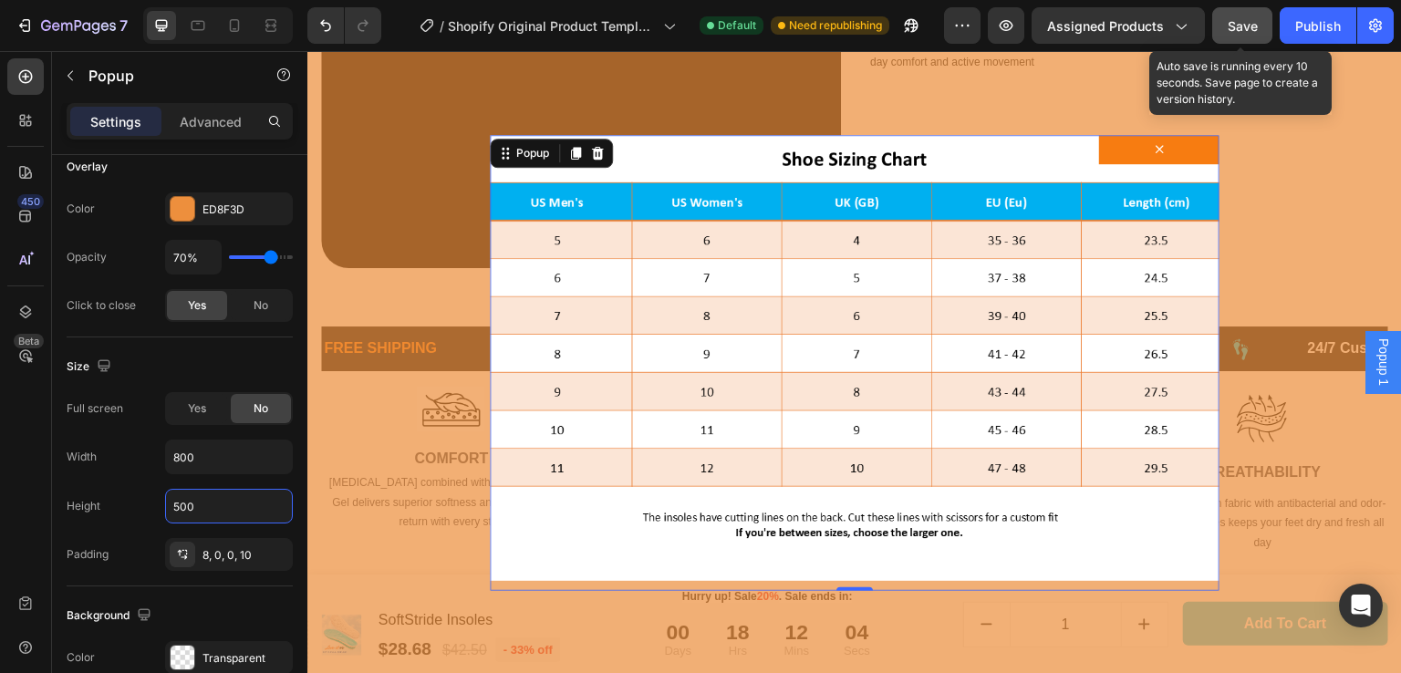
type input "500"
click at [1245, 19] on span "Save" at bounding box center [1243, 26] width 30 height 16
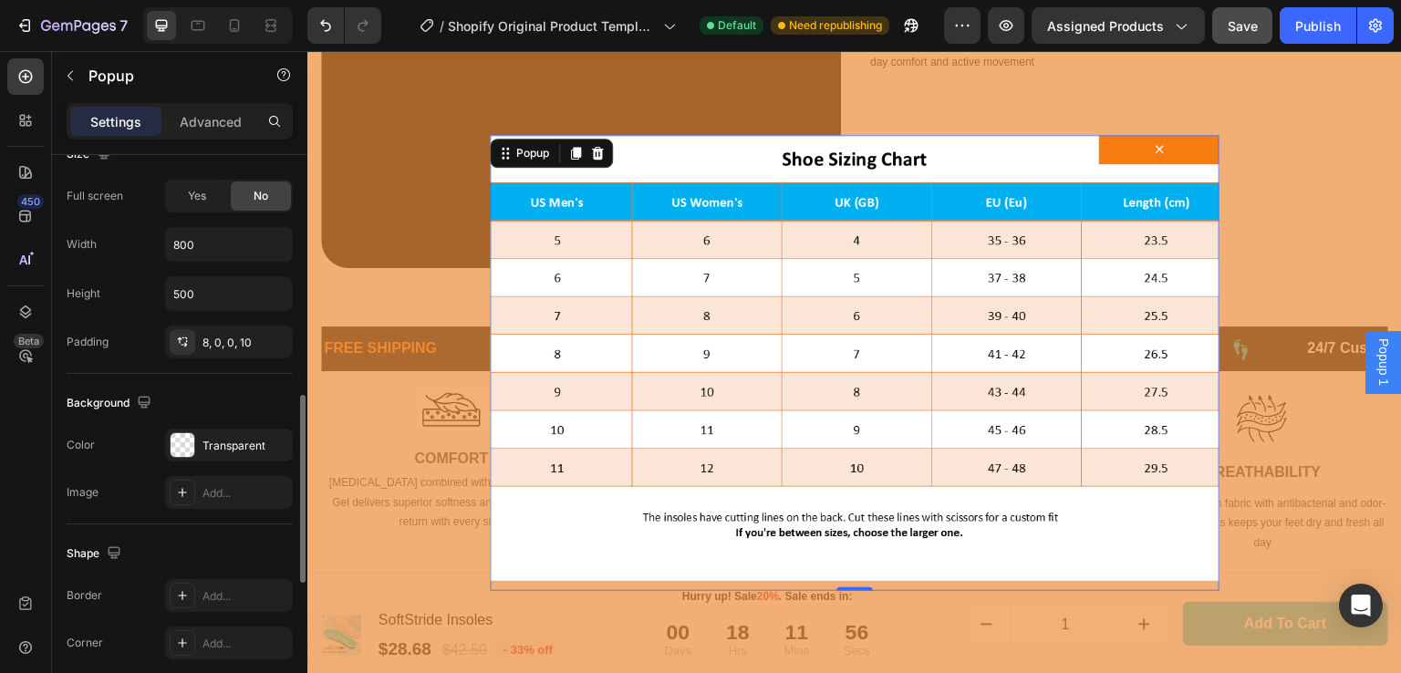
scroll to position [940, 0]
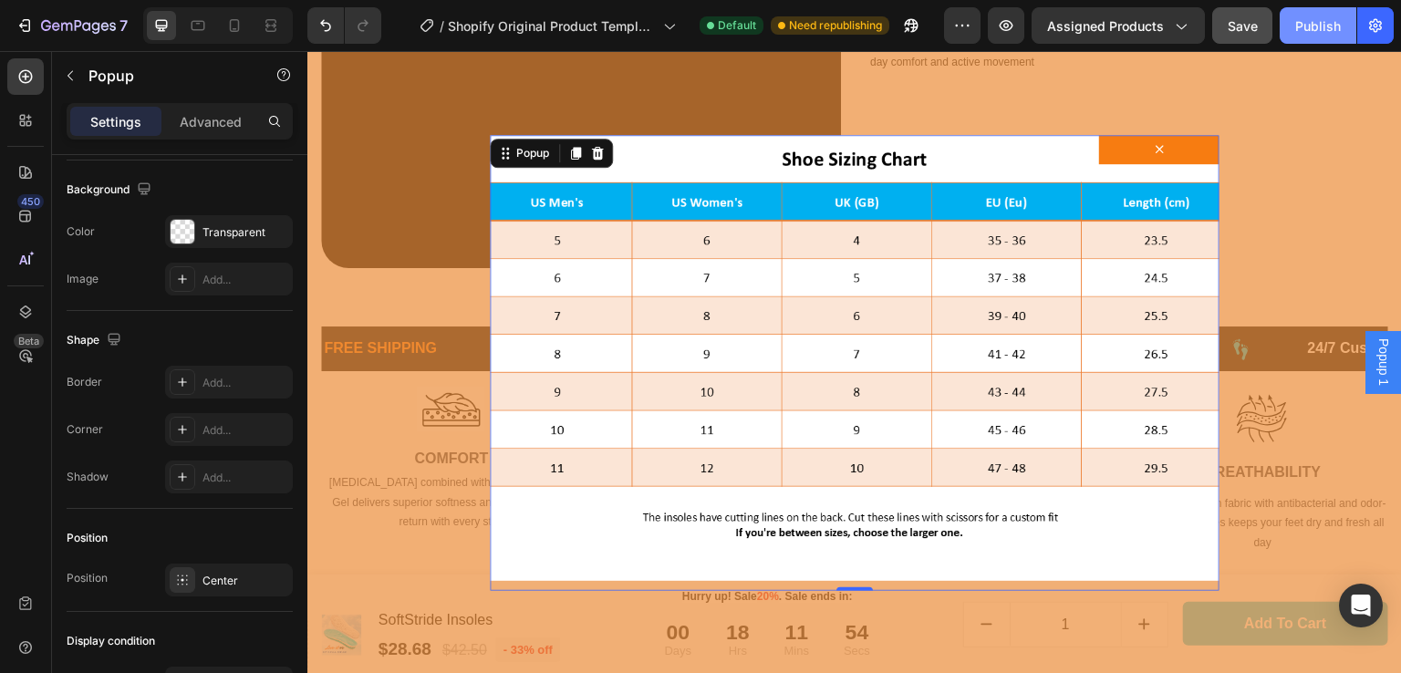
click at [1327, 19] on div "Publish" at bounding box center [1319, 25] width 46 height 19
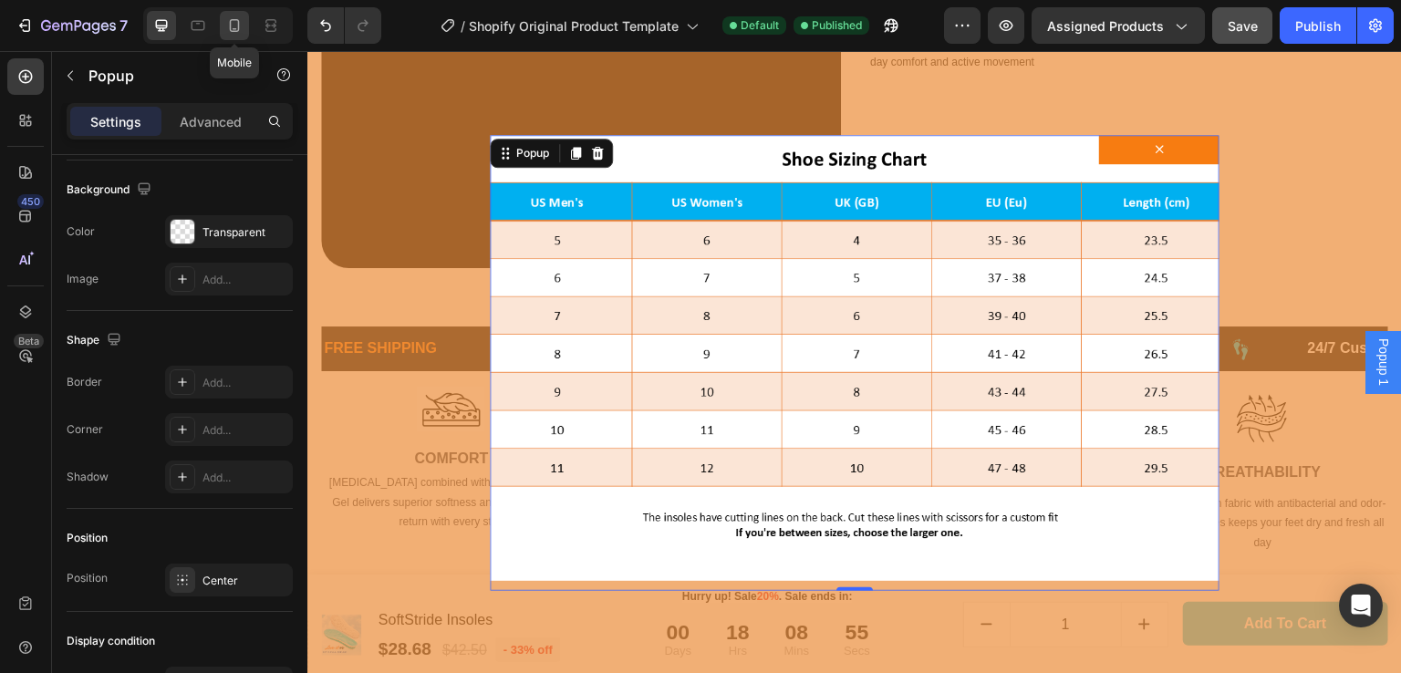
click at [234, 19] on icon at bounding box center [234, 25] width 18 height 18
type input "50"
type input "10"
type input "300"
type input "100%"
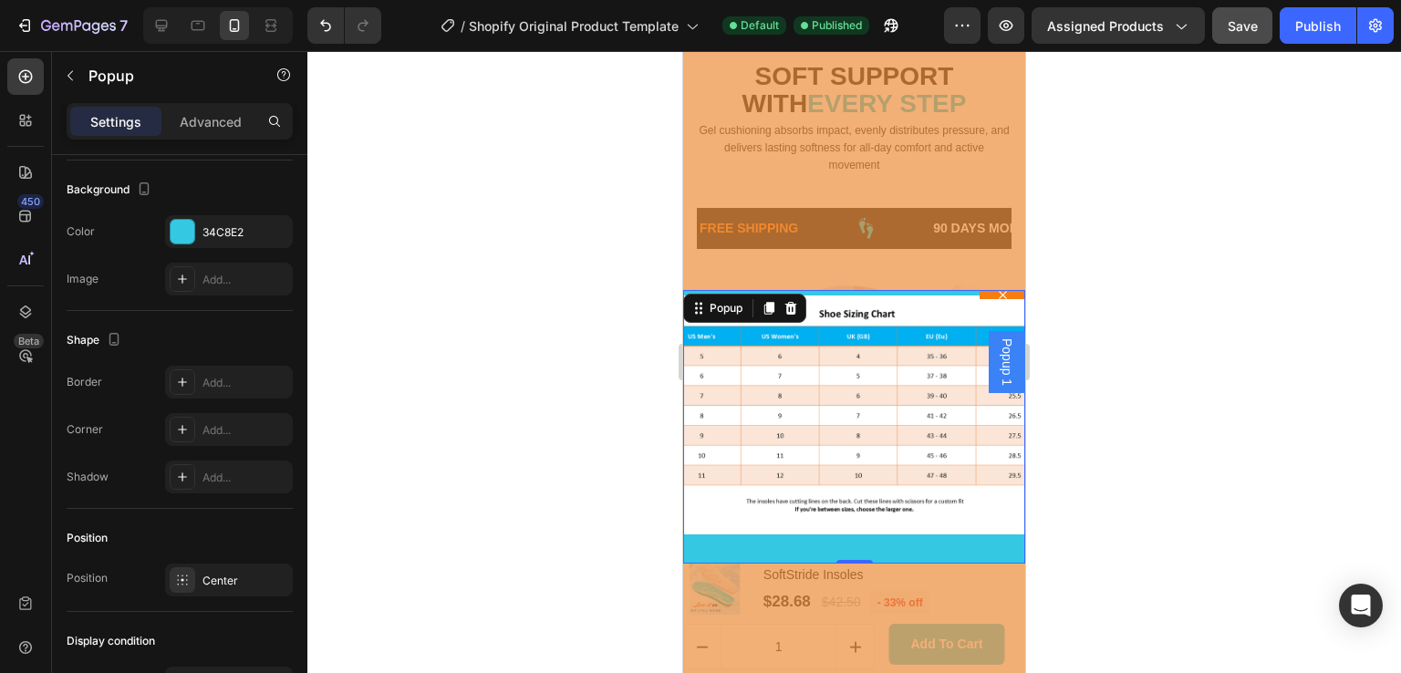
scroll to position [2705, 0]
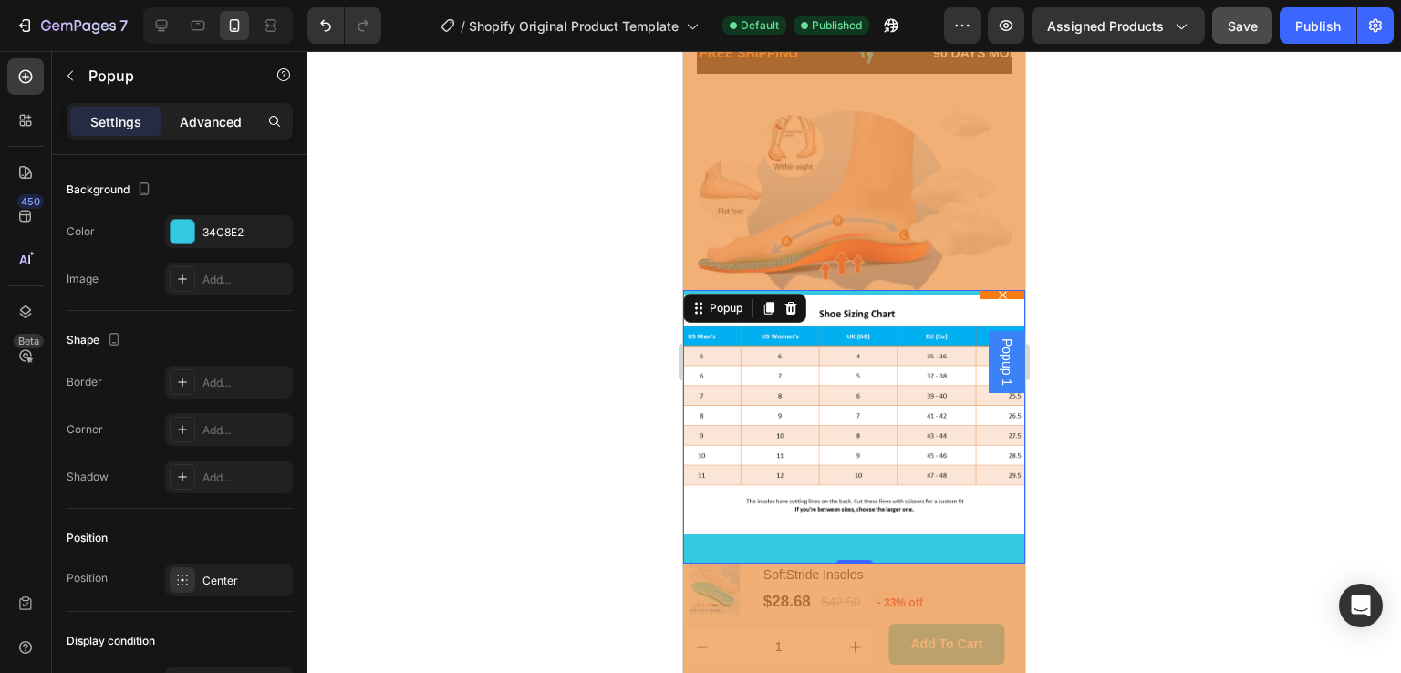
click at [227, 125] on p "Advanced" at bounding box center [211, 121] width 62 height 19
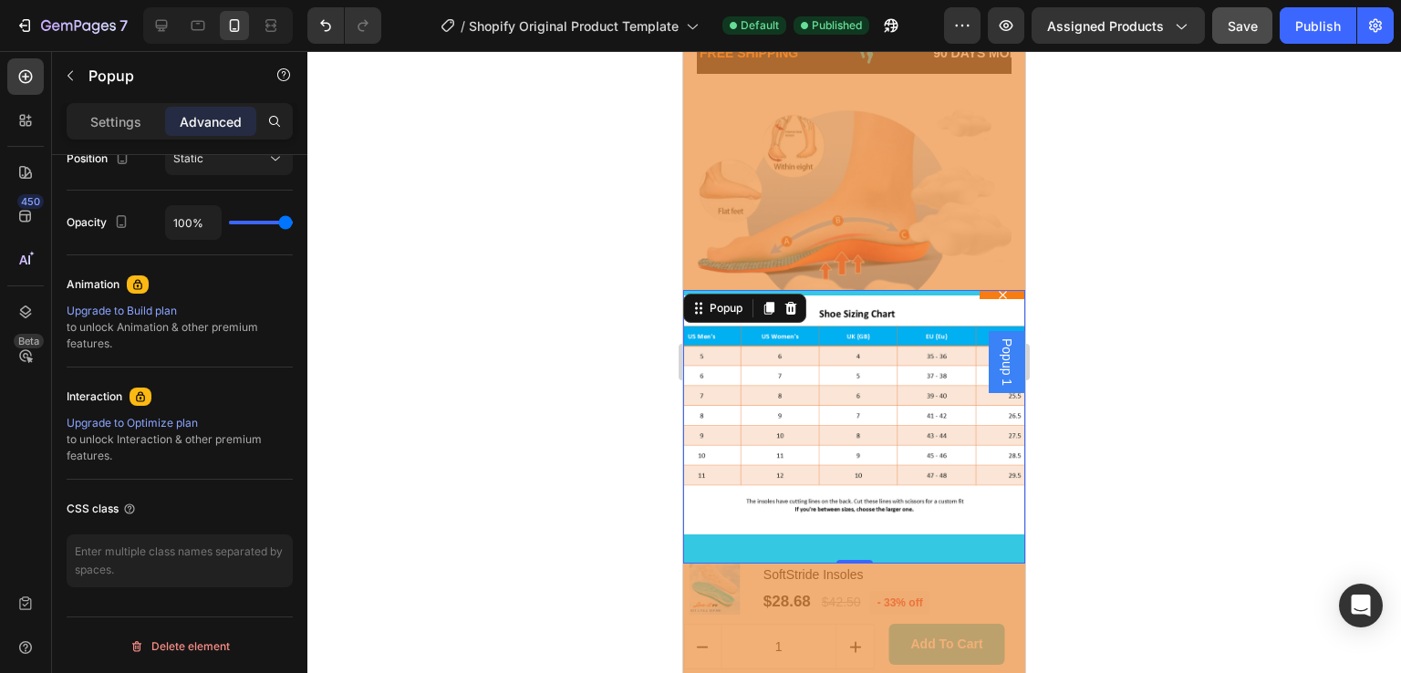
scroll to position [0, 0]
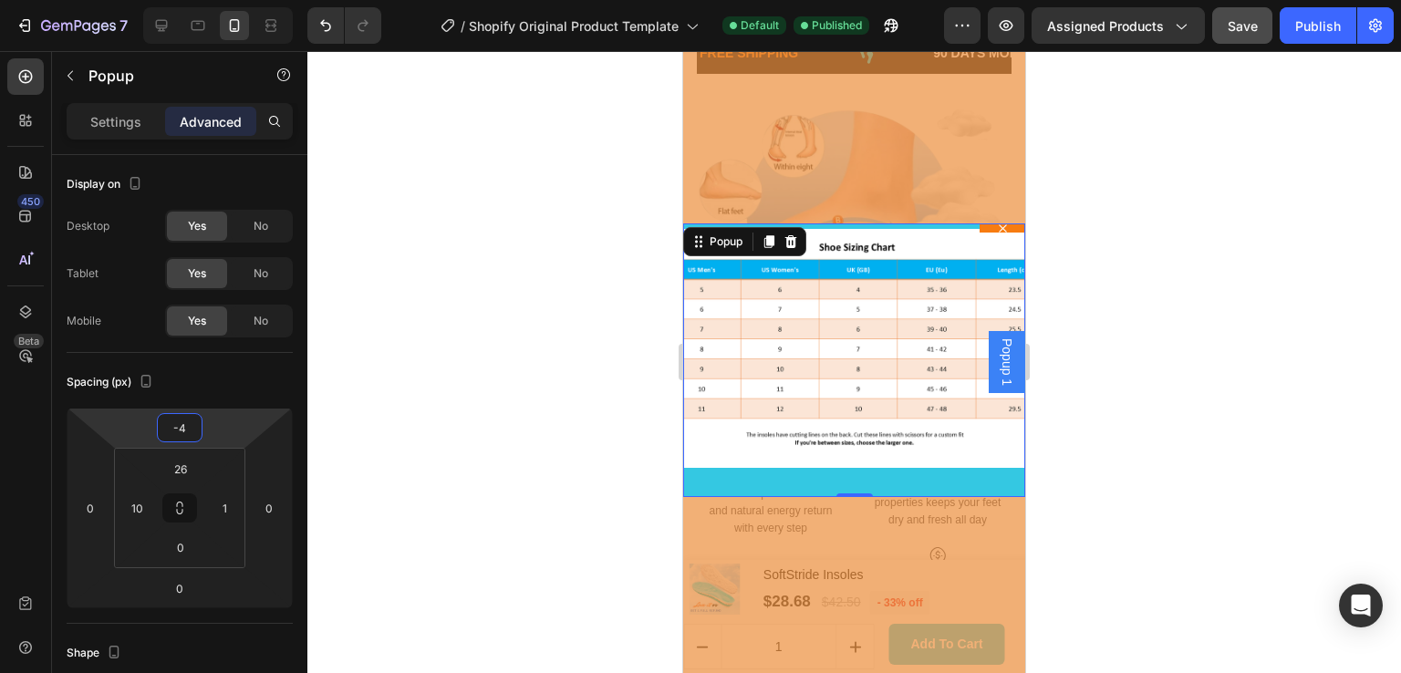
type input "0"
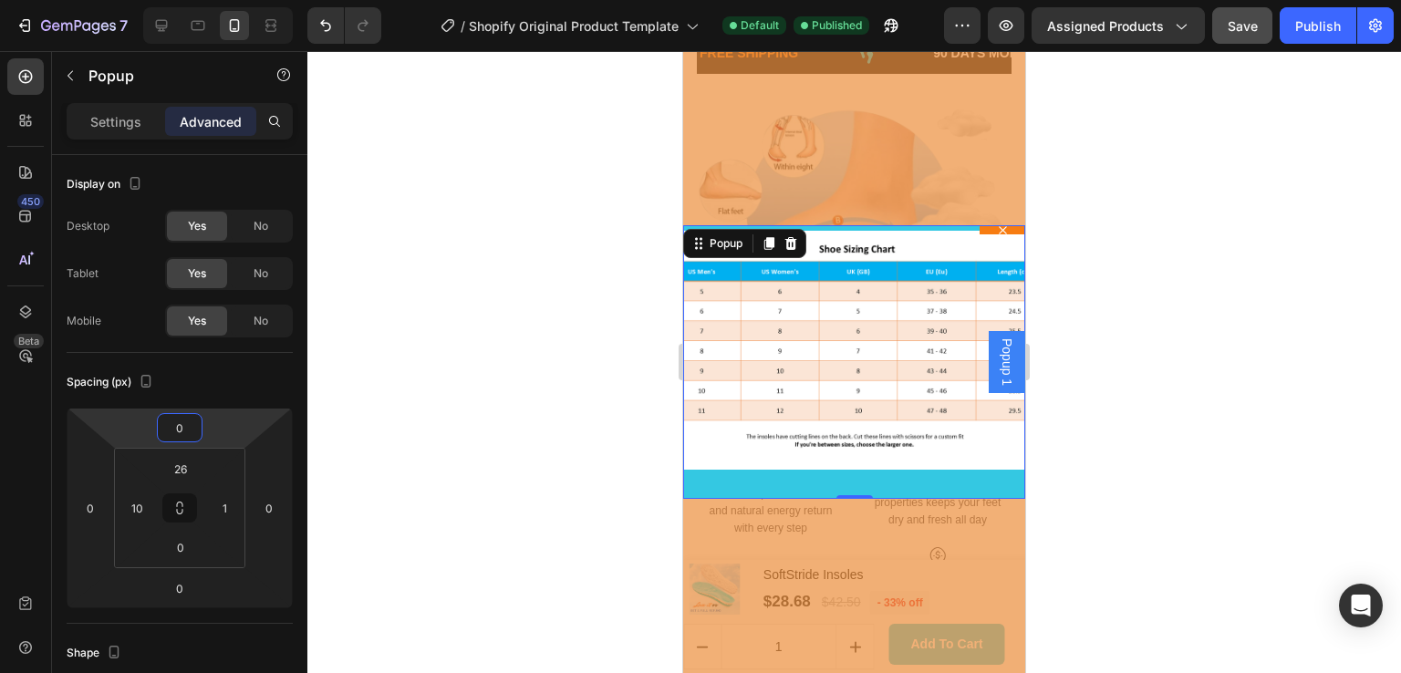
drag, startPoint x: 149, startPoint y: 431, endPoint x: 146, endPoint y: 495, distance: 64.8
click at [146, 0] on html "7 / Shopify Original Product Template Default Published Preview Assigned Produc…" at bounding box center [700, 0] width 1401 height 0
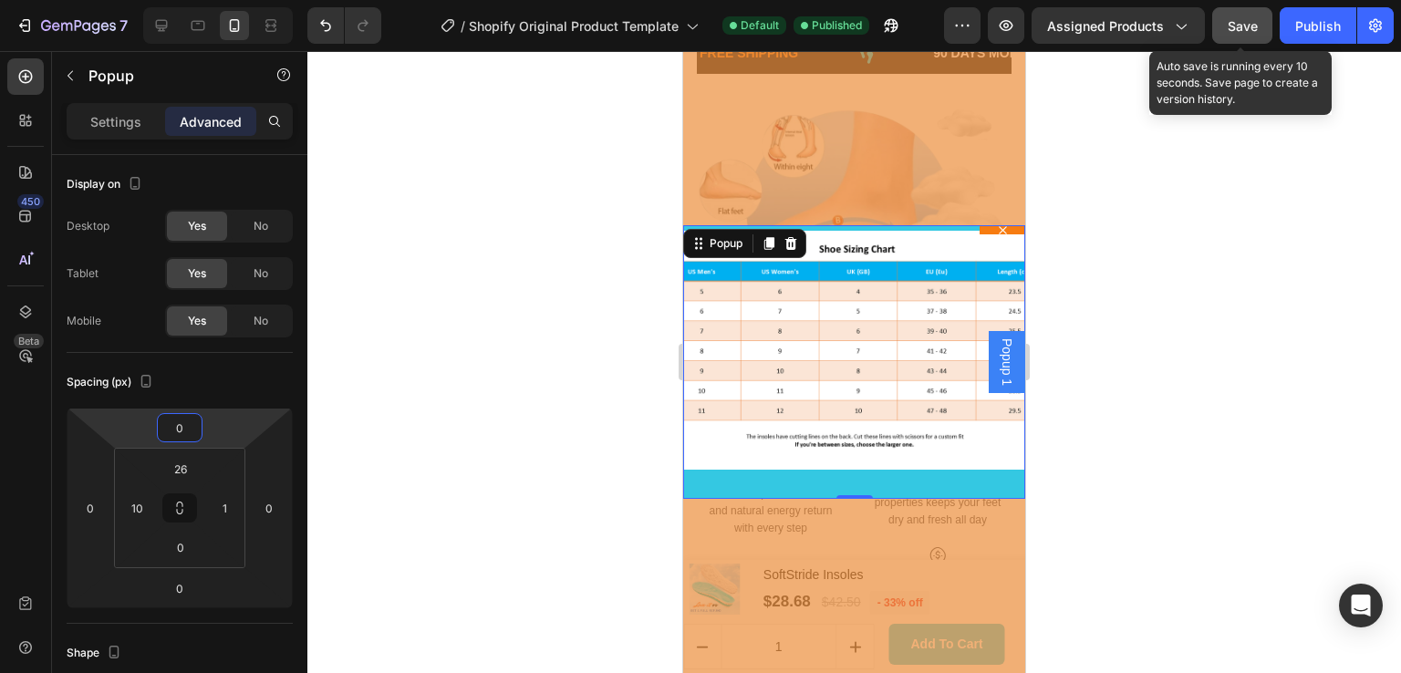
click at [1235, 30] on span "Save" at bounding box center [1243, 26] width 30 height 16
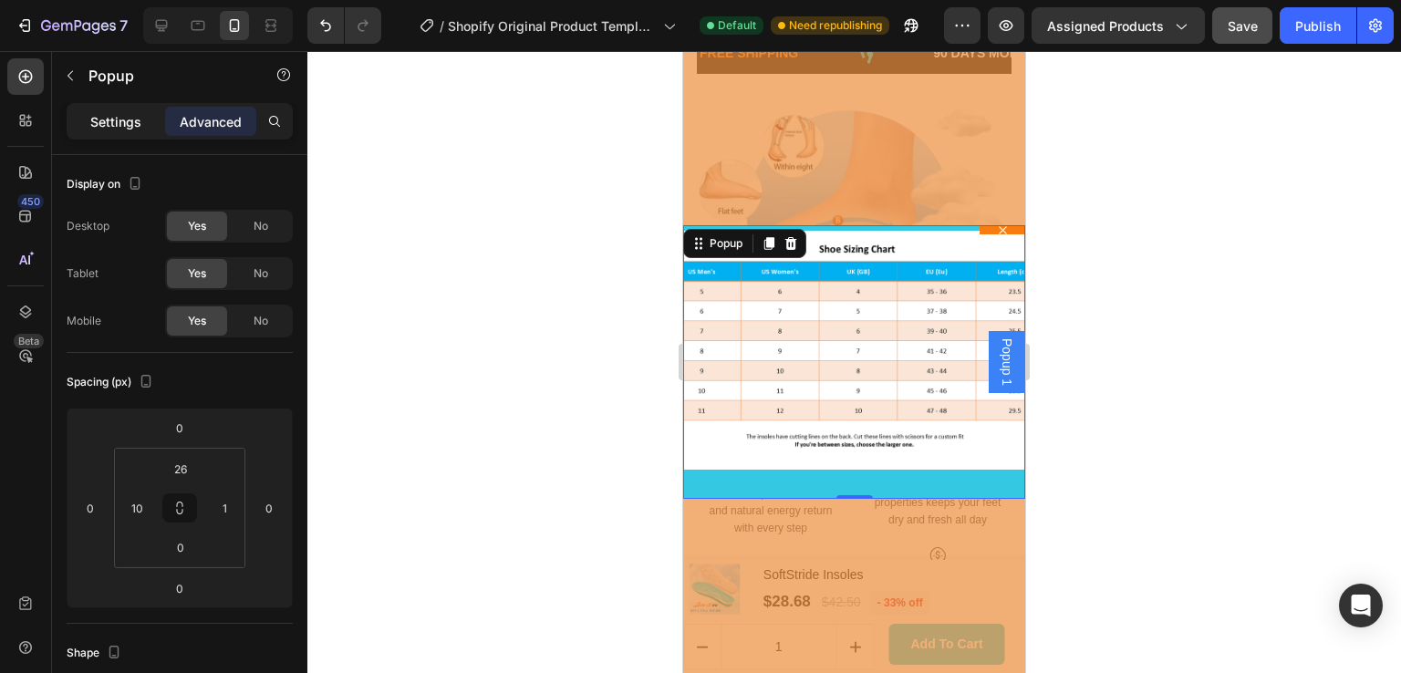
click at [106, 124] on p "Settings" at bounding box center [115, 121] width 51 height 19
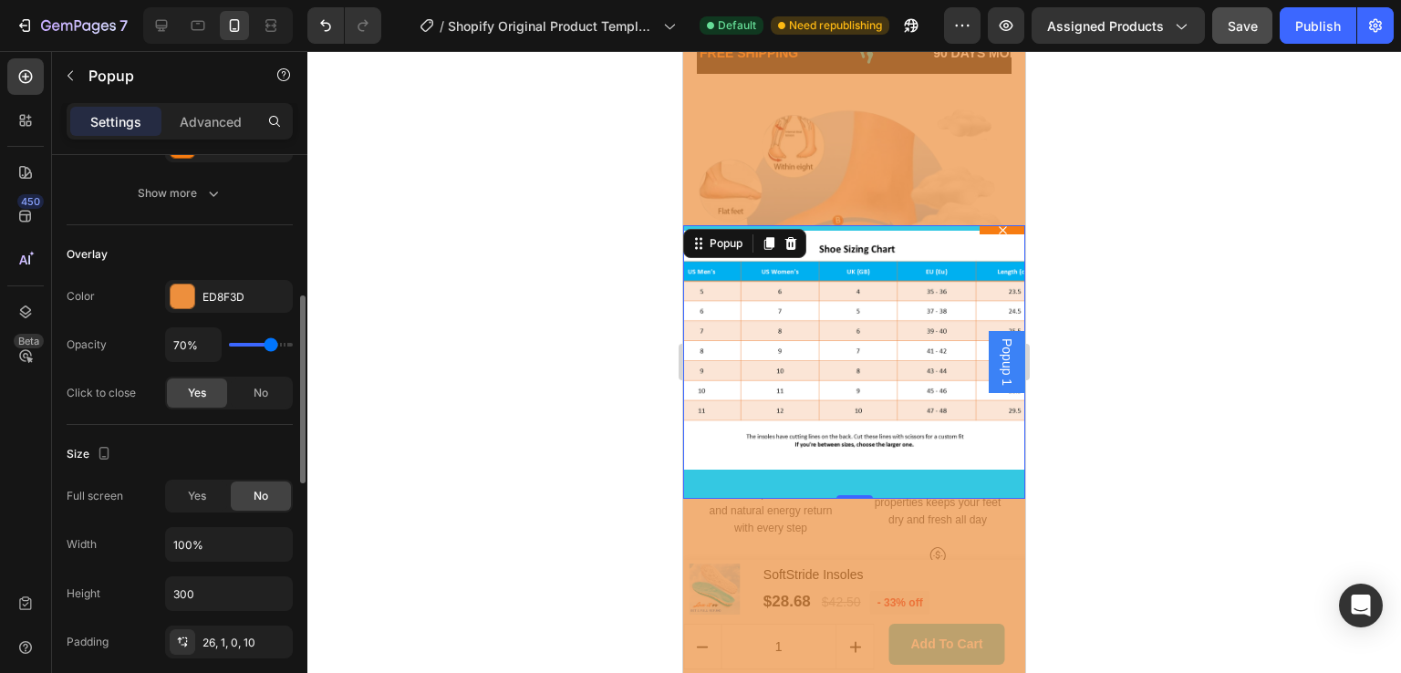
scroll to position [639, 0]
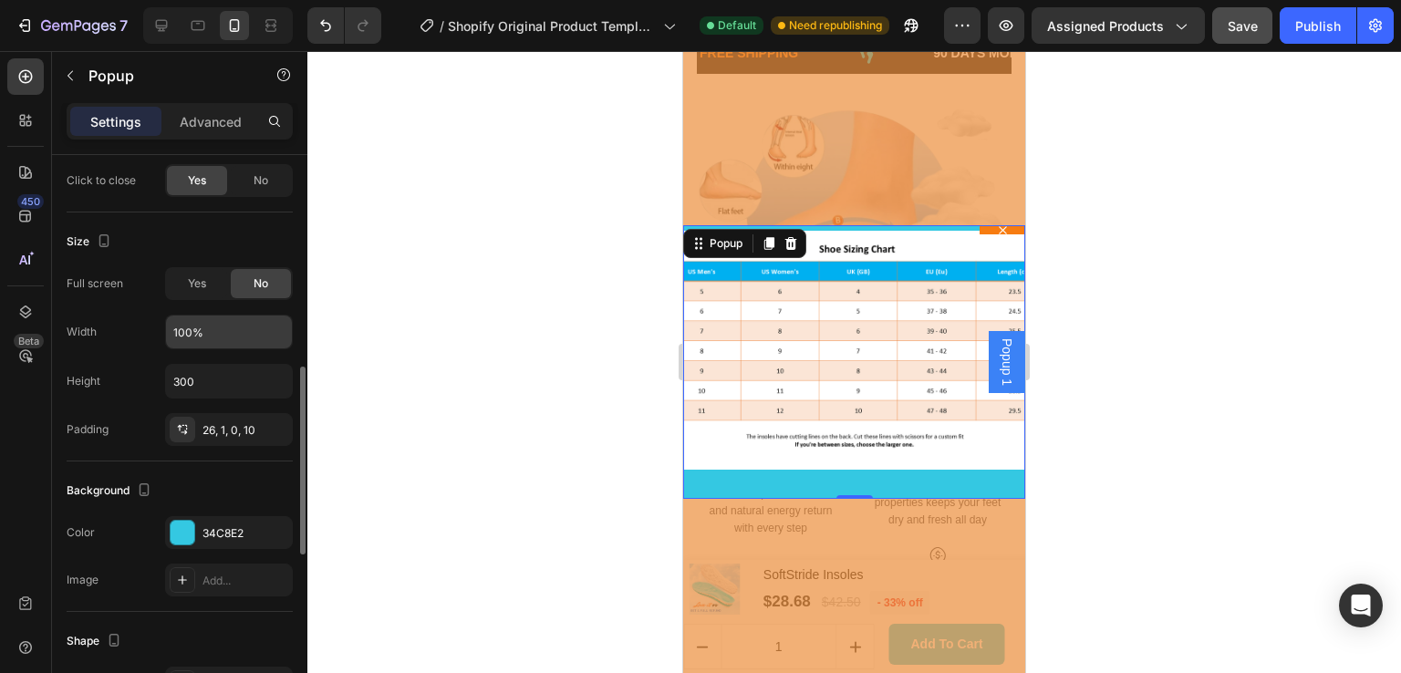
click at [223, 339] on input "100%" at bounding box center [229, 332] width 126 height 33
click at [223, 368] on input "300" at bounding box center [229, 381] width 126 height 33
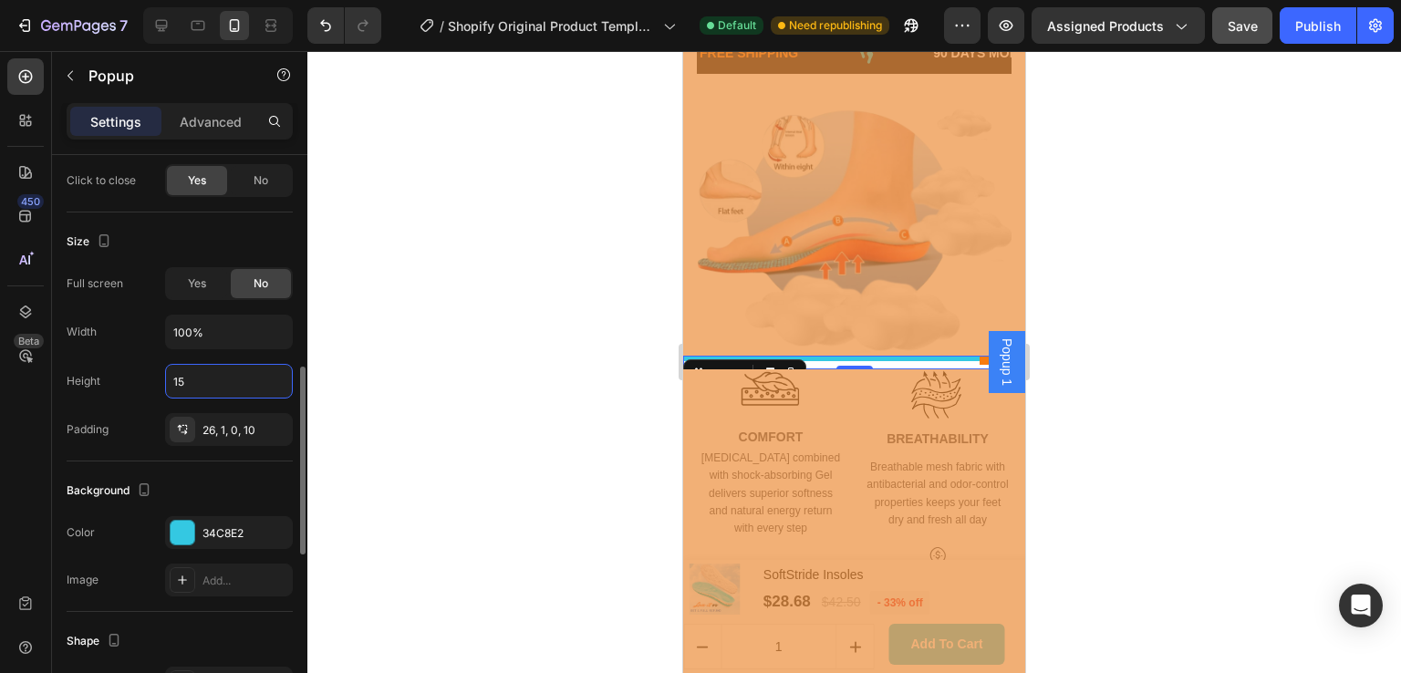
type input "1"
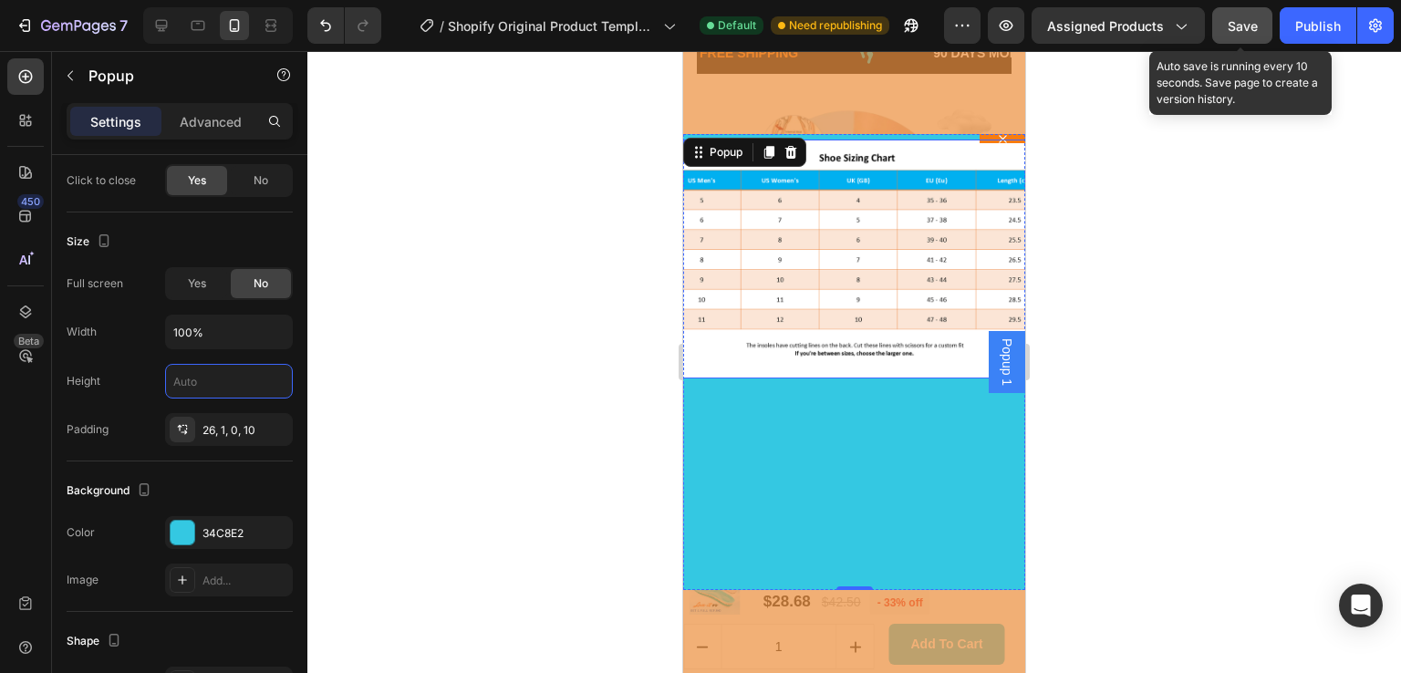
click at [1244, 18] on span "Save" at bounding box center [1243, 26] width 30 height 16
type input "500"
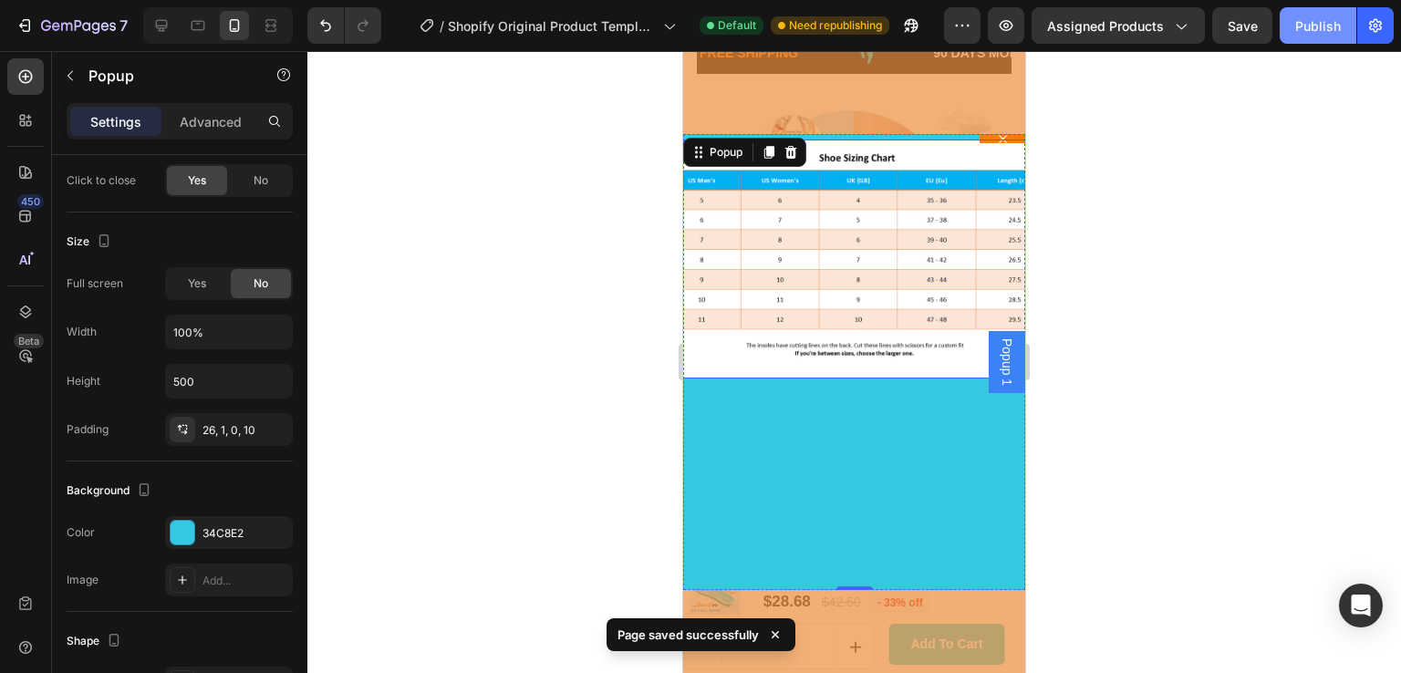
click at [1315, 29] on div "Publish" at bounding box center [1319, 25] width 46 height 19
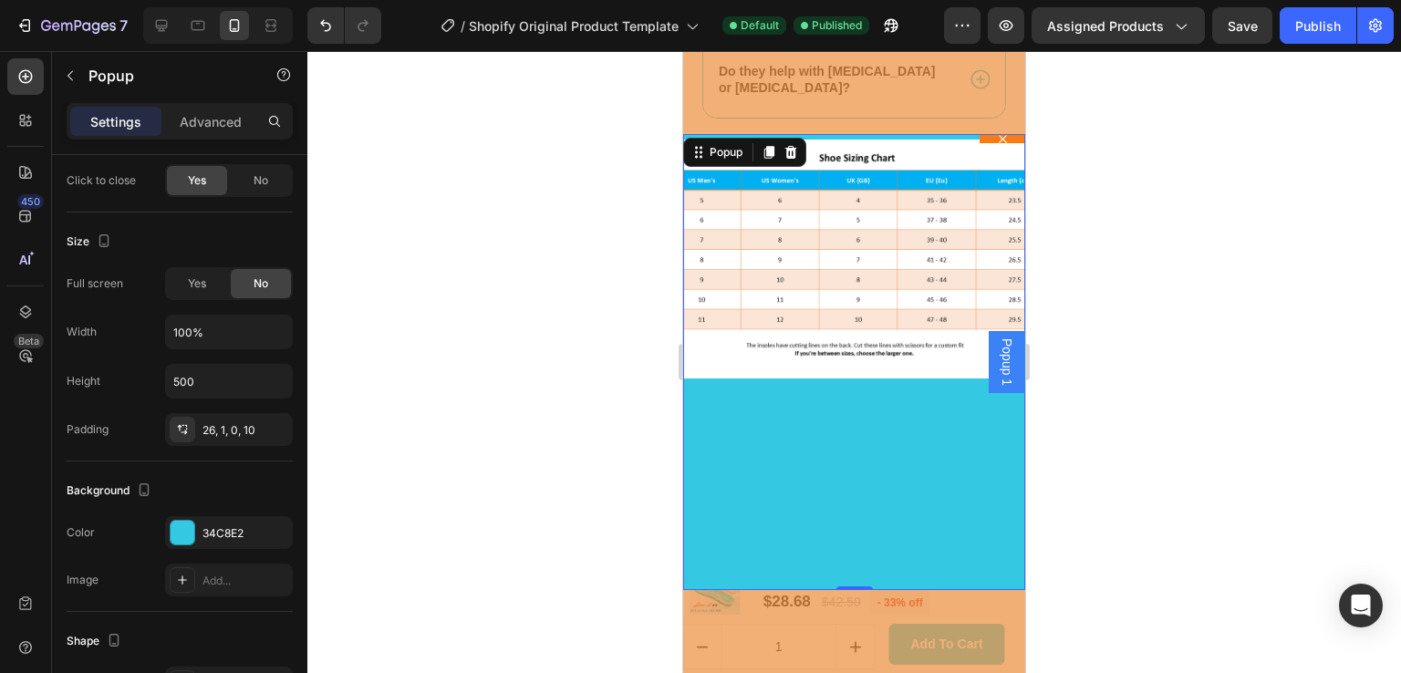
scroll to position [4644, 0]
drag, startPoint x: 852, startPoint y: 589, endPoint x: 853, endPoint y: 446, distance: 143.2
click at [853, 446] on div "Image Popup 0" at bounding box center [854, 362] width 342 height 456
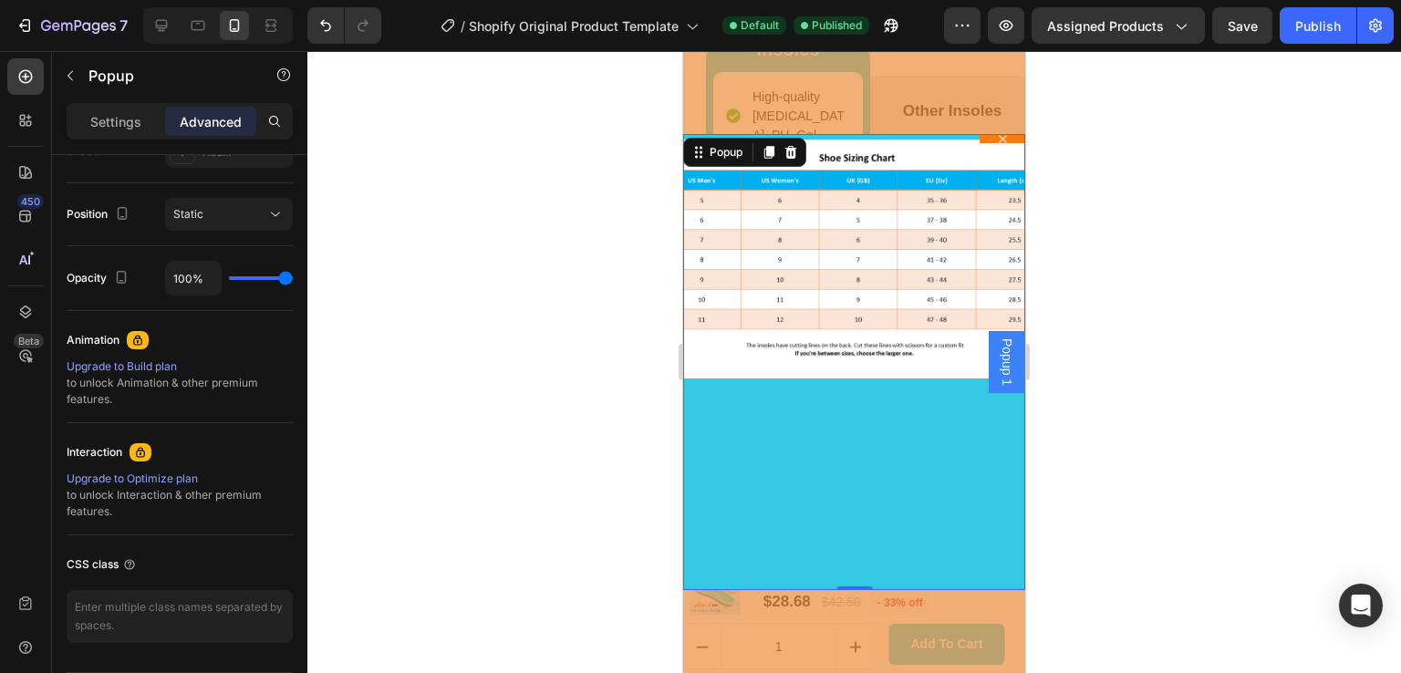
scroll to position [0, 0]
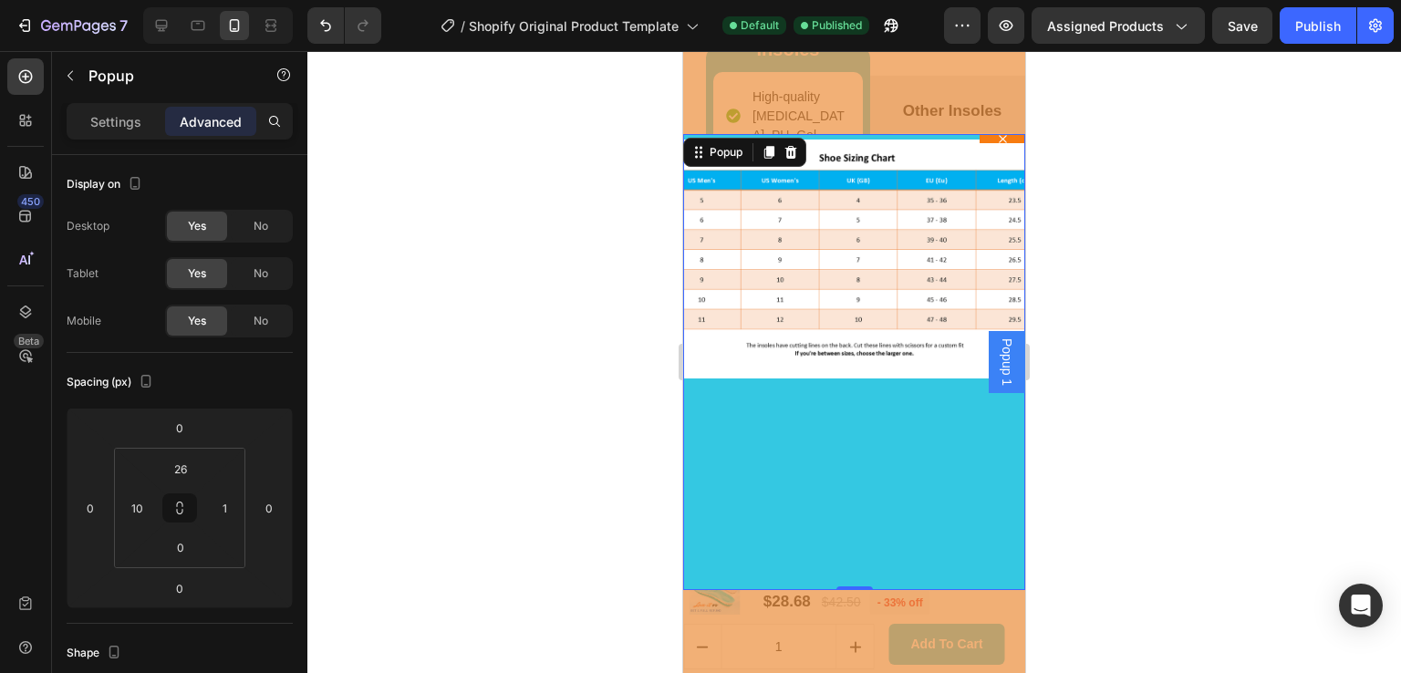
click at [808, 486] on div "Image" at bounding box center [854, 362] width 342 height 456
type input "0"
drag, startPoint x: 150, startPoint y: 556, endPoint x: 158, endPoint y: 563, distance: 11.0
click at [158, 0] on html "7 / Shopify Original Product Template Default Published Preview Assigned Produc…" at bounding box center [700, 0] width 1401 height 0
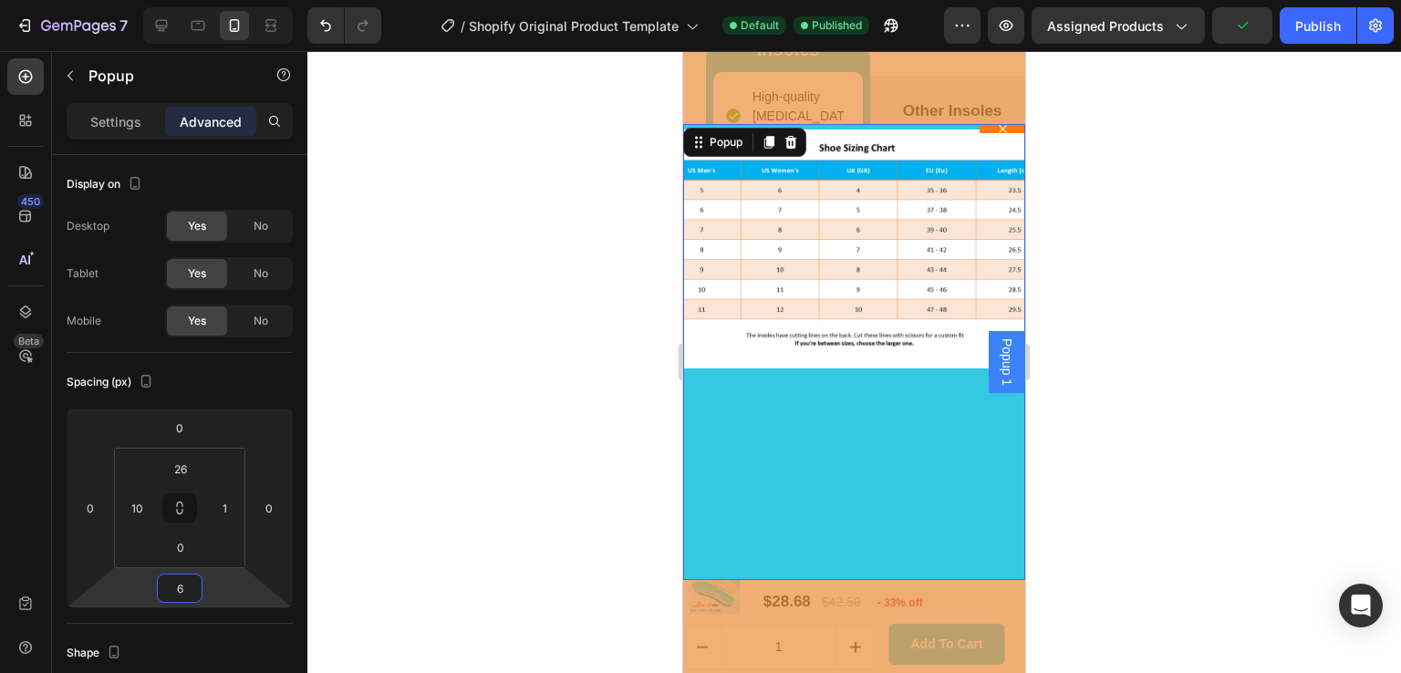
type input "30"
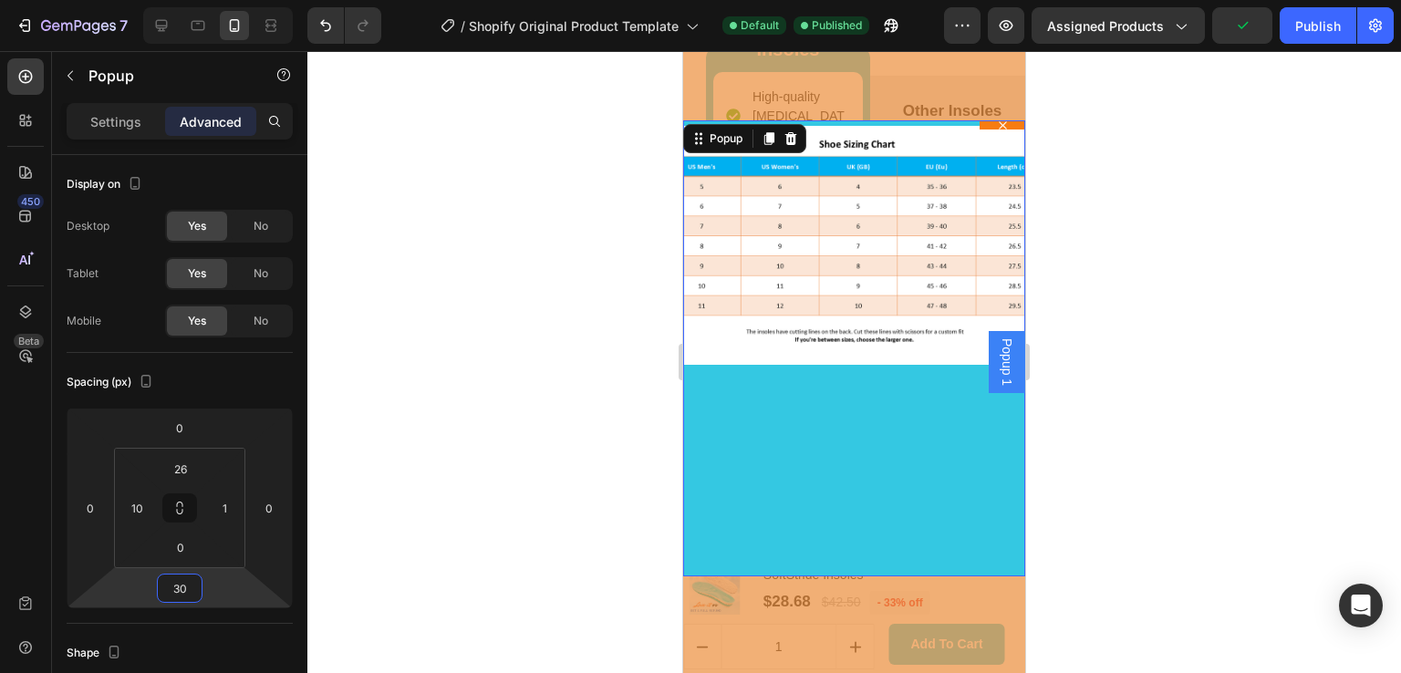
drag, startPoint x: 150, startPoint y: 588, endPoint x: 149, endPoint y: 574, distance: 13.7
click at [149, 0] on html "7 / Shopify Original Product Template Default Published Preview Assigned Produc…" at bounding box center [700, 0] width 1401 height 0
click at [112, 118] on p "Settings" at bounding box center [115, 121] width 51 height 19
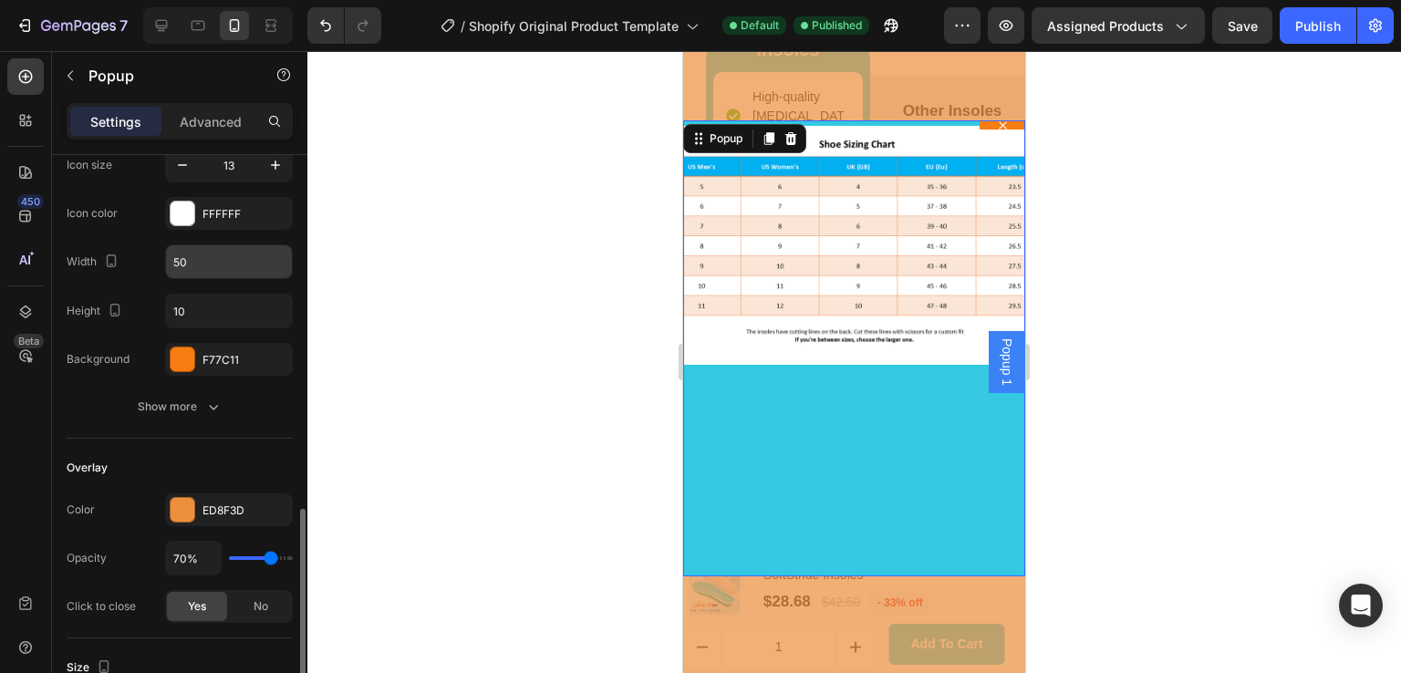
scroll to position [426, 0]
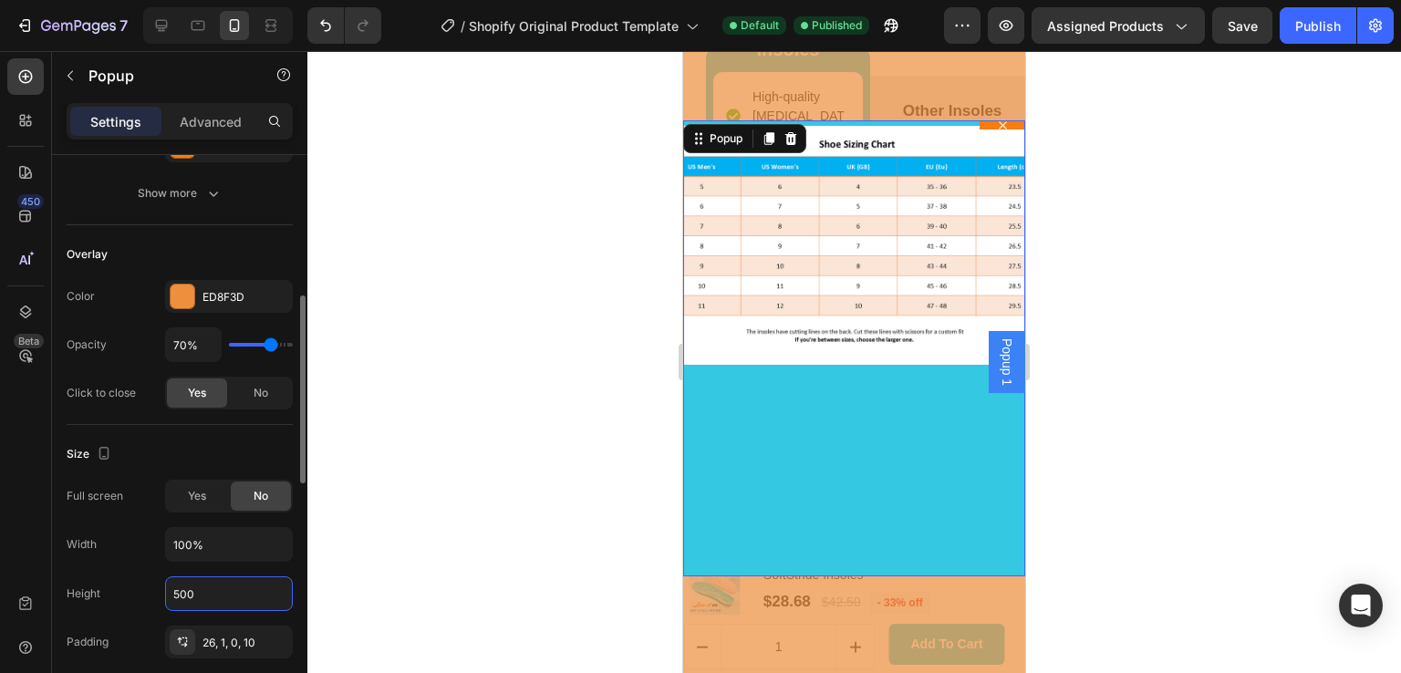
click at [193, 598] on input "500" at bounding box center [229, 594] width 126 height 33
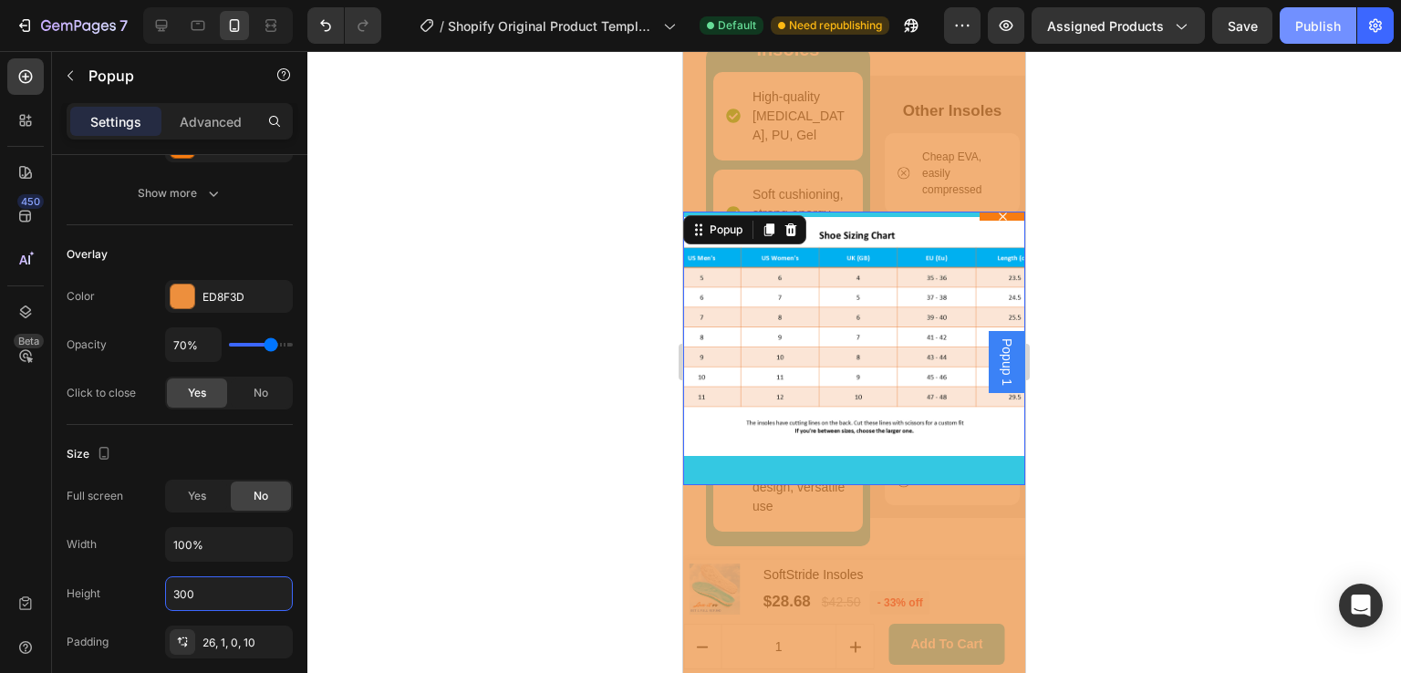
type input "300"
drag, startPoint x: 1319, startPoint y: 26, endPoint x: 1241, endPoint y: 78, distance: 94.6
click at [1318, 26] on div "Publish" at bounding box center [1319, 25] width 46 height 19
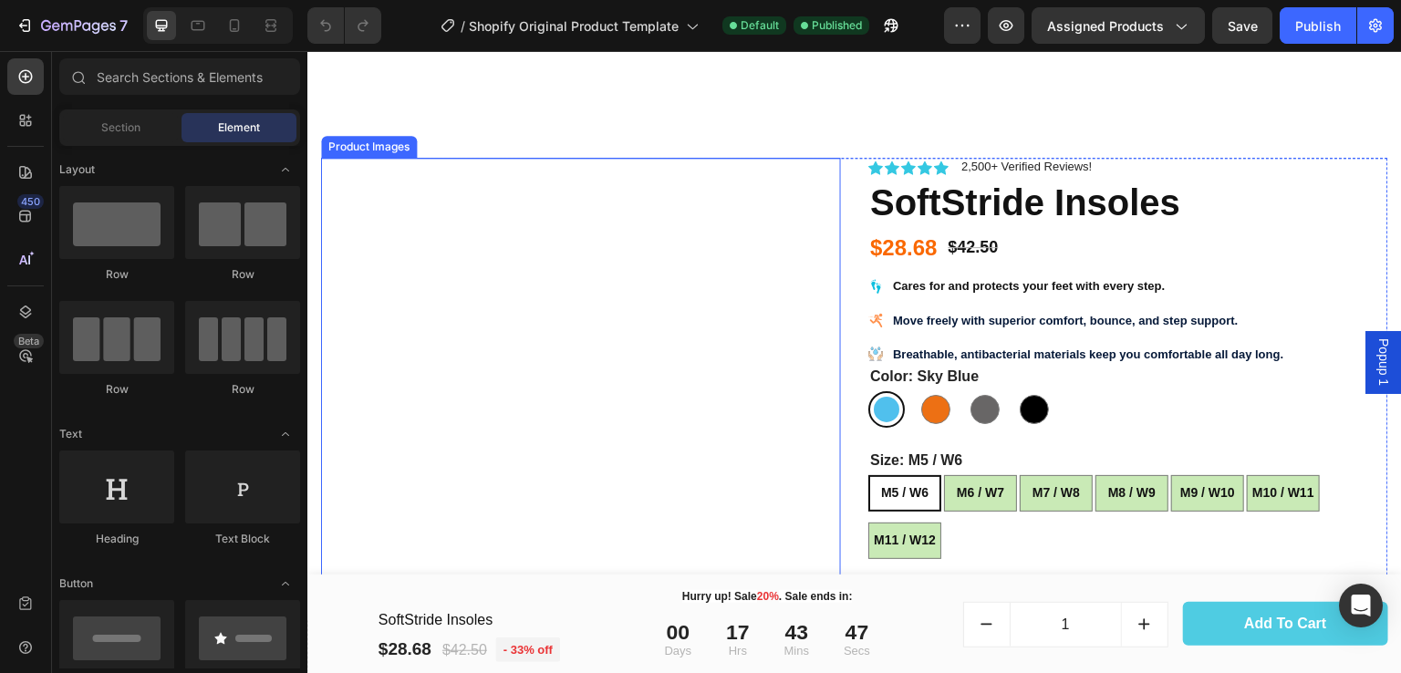
scroll to position [851, 0]
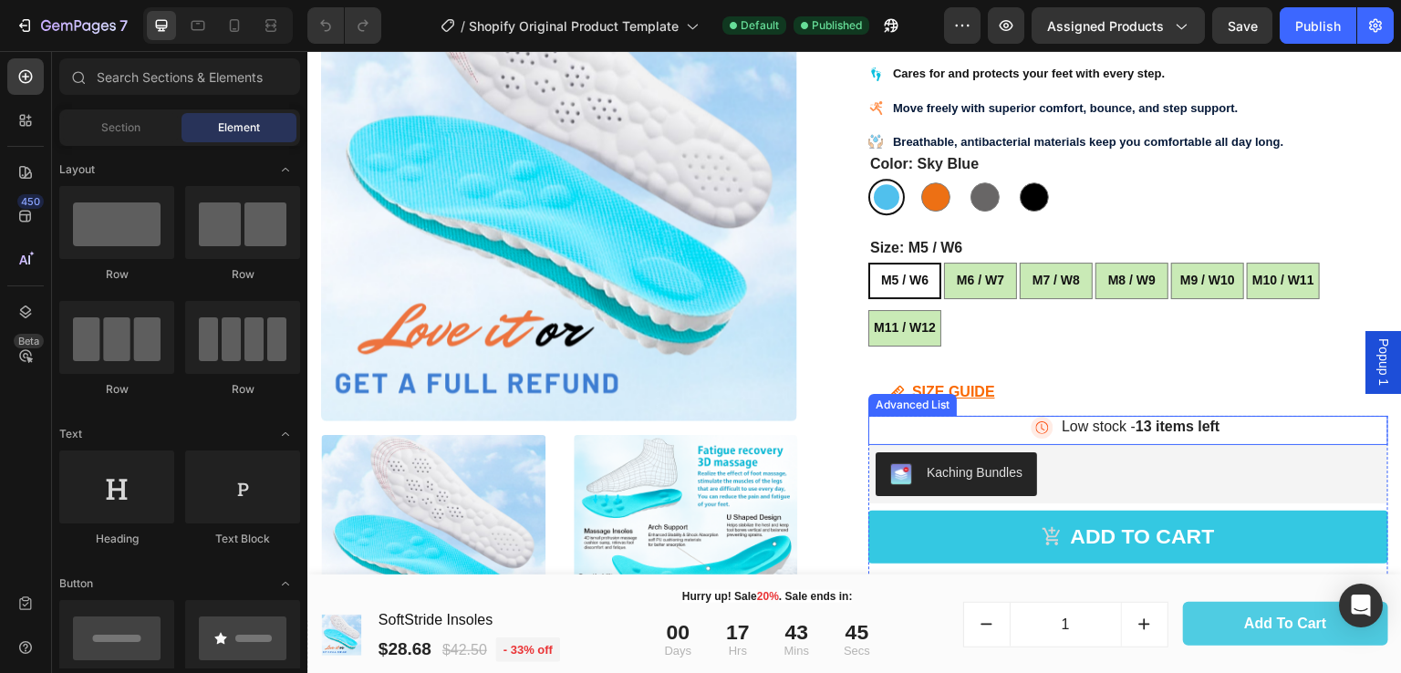
click at [1259, 423] on div "Image Low stock - 13 items left Text Block" at bounding box center [1129, 430] width 520 height 28
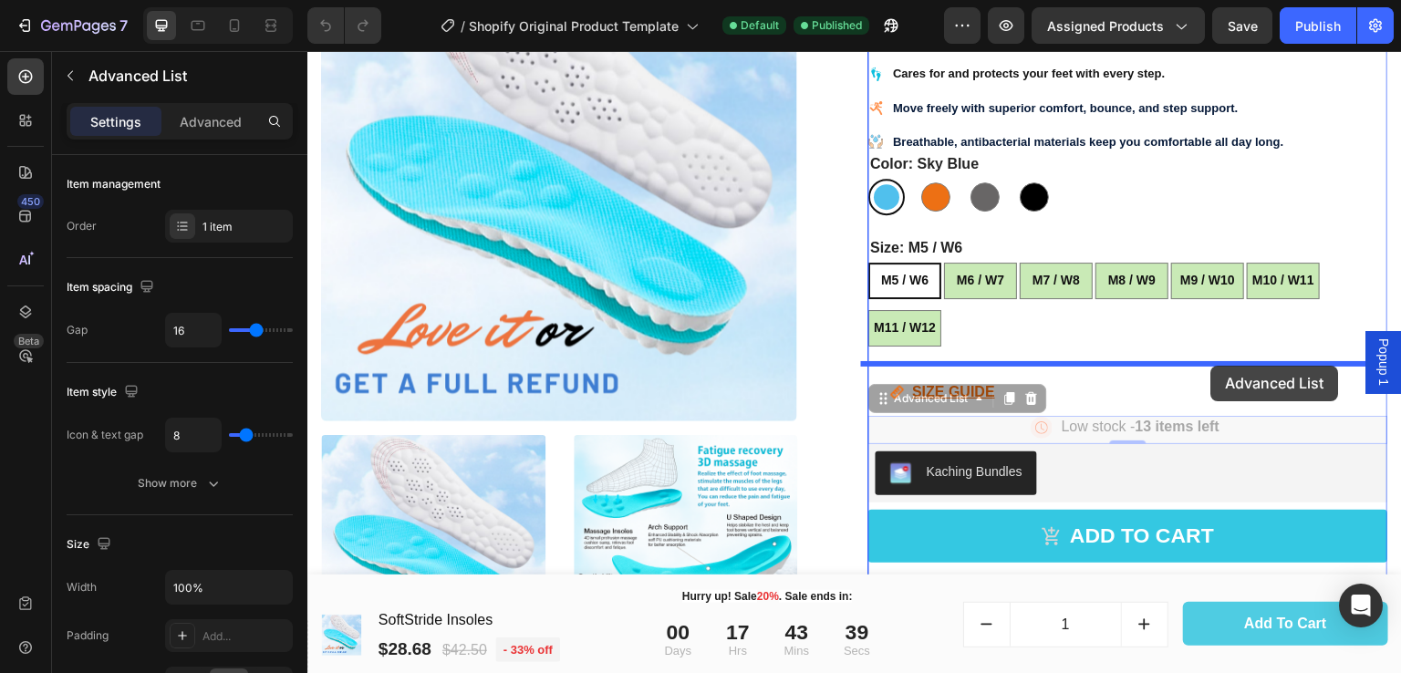
drag, startPoint x: 1231, startPoint y: 423, endPoint x: 1212, endPoint y: 366, distance: 60.6
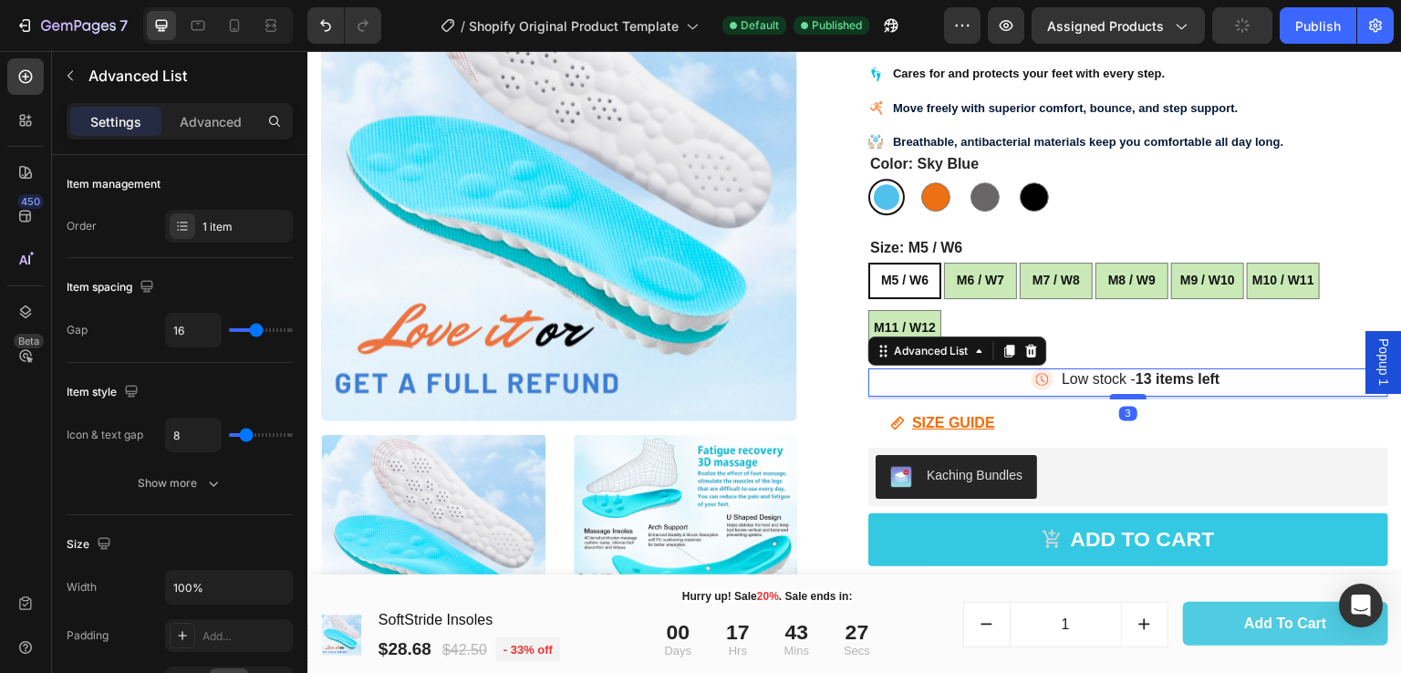
drag, startPoint x: 1123, startPoint y: 411, endPoint x: 1119, endPoint y: 392, distance: 19.7
click at [1119, 394] on div at bounding box center [1128, 396] width 36 height 5
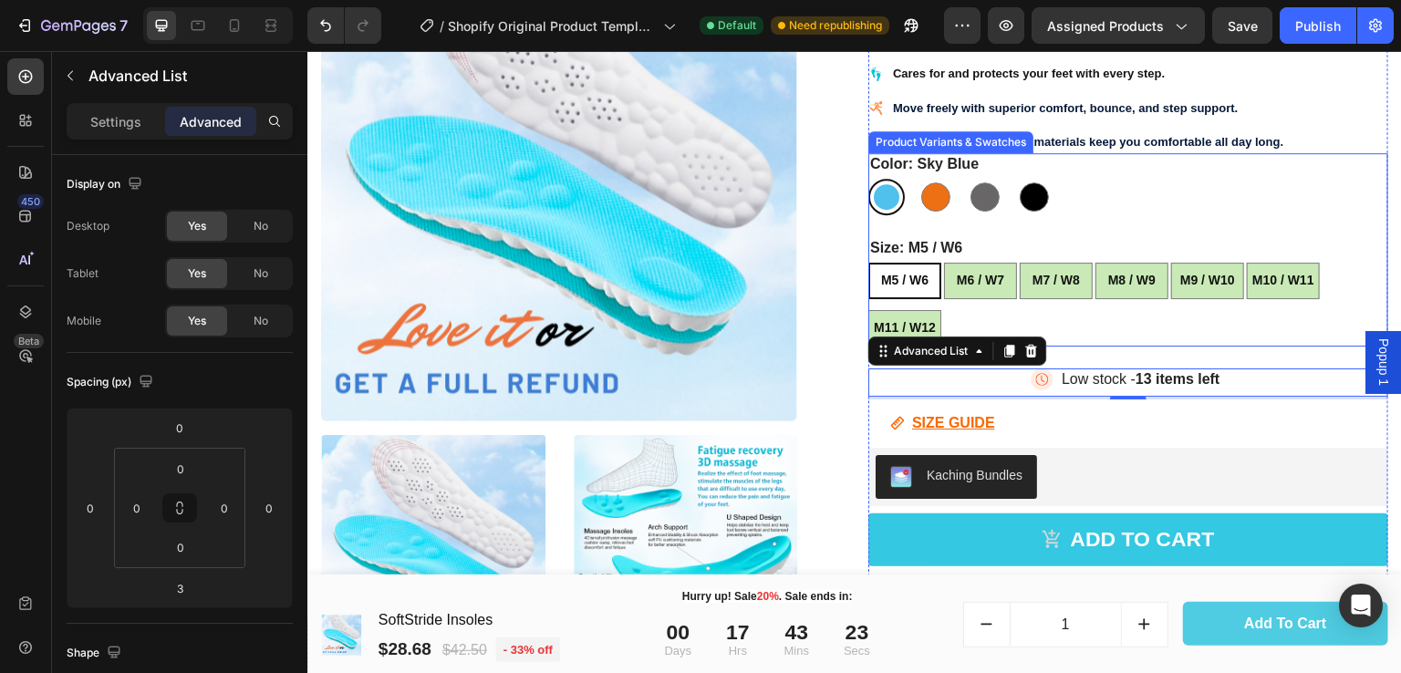
click at [1162, 322] on div "M5 / W6 M5 / W6 M5 / W6 M6 / W7 M6 / W7 M6 / W7 M7 / W8 M7 / W8 M7 / W8 M8 / W9…" at bounding box center [1129, 305] width 520 height 84
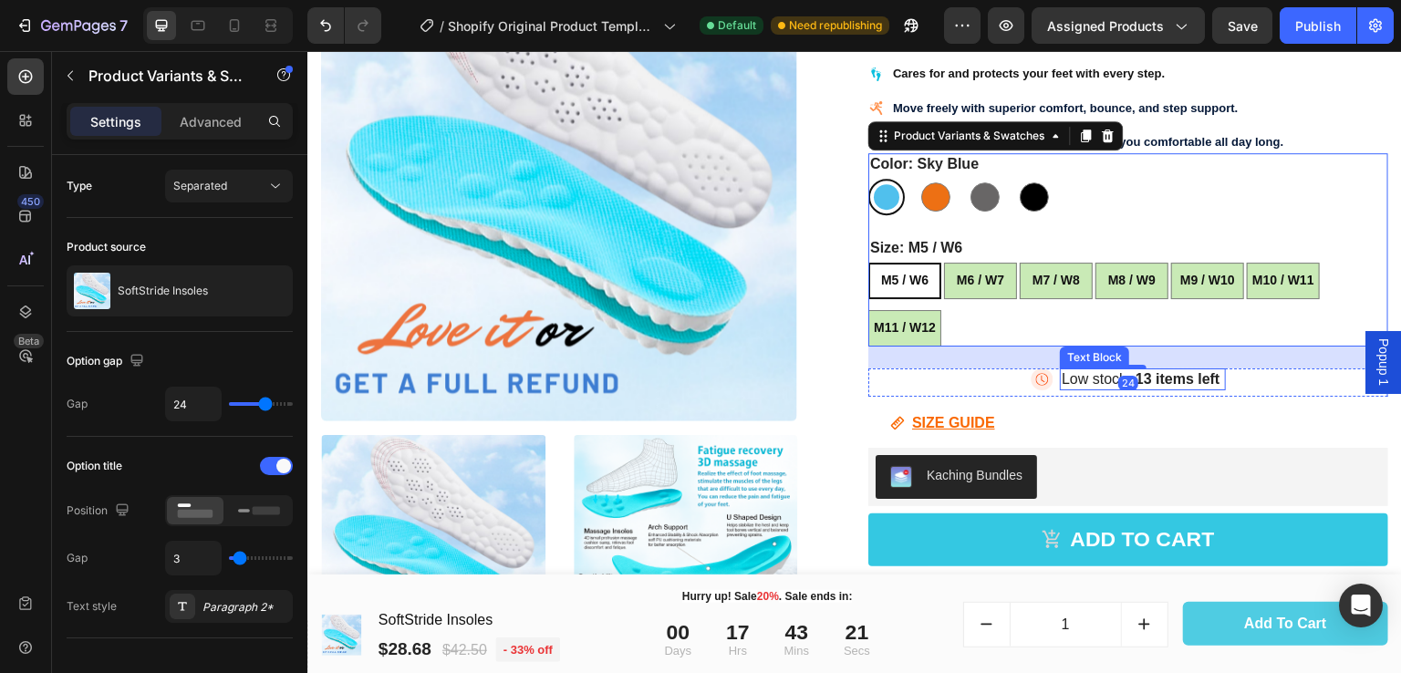
click at [1123, 369] on div "Low stock - 13 items left" at bounding box center [1143, 380] width 166 height 23
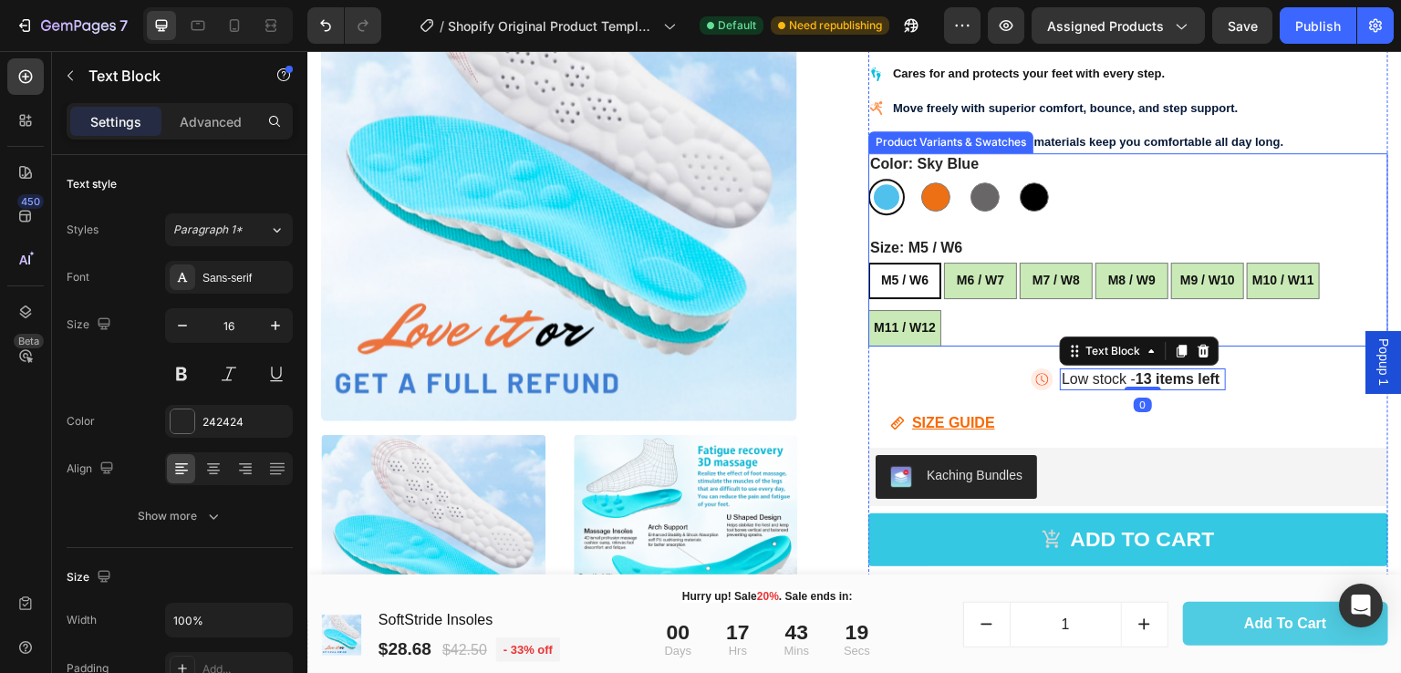
click at [1234, 313] on div "M5 / W6 M5 / W6 M5 / W6 M6 / W7 M6 / W7 M6 / W7 M7 / W8 M7 / W8 M7 / W8 M8 / W9…" at bounding box center [1129, 305] width 520 height 84
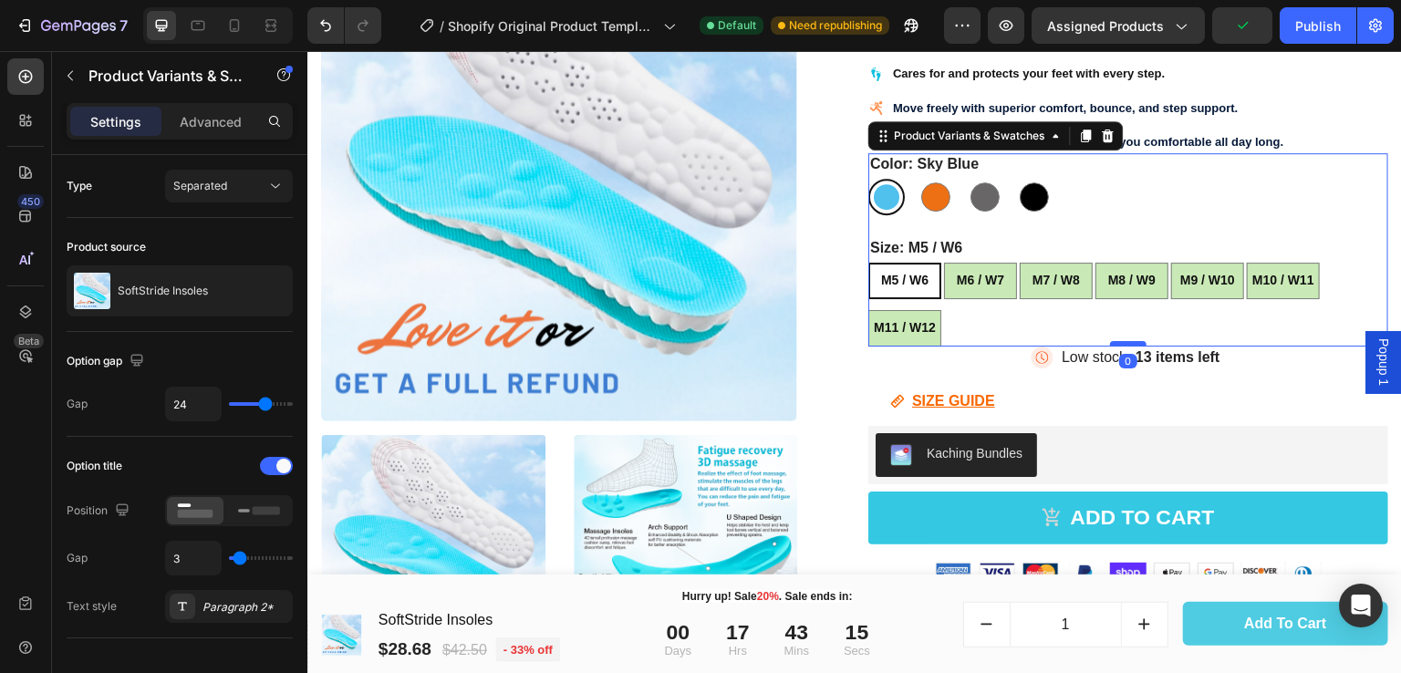
drag, startPoint x: 1125, startPoint y: 359, endPoint x: 1123, endPoint y: 338, distance: 22.0
click at [1123, 341] on div at bounding box center [1128, 343] width 36 height 5
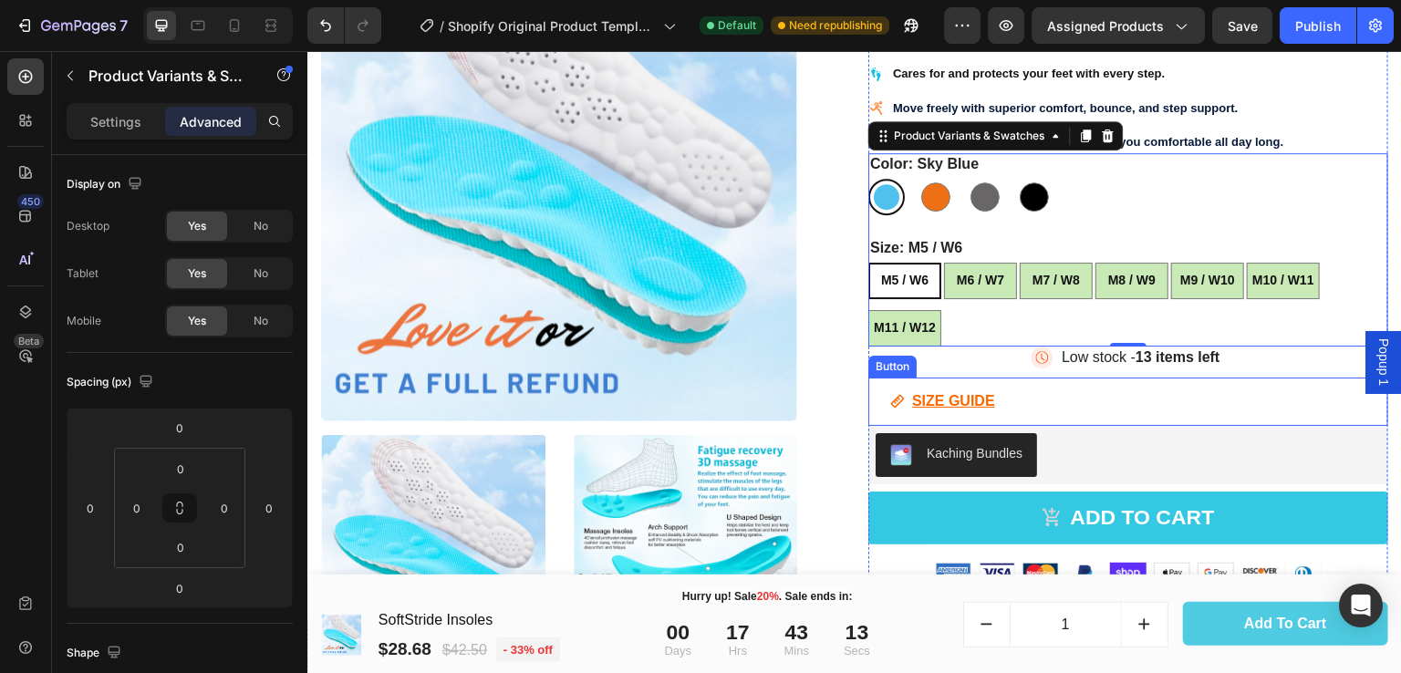
click at [1047, 396] on div "SIZE GUIDE Button" at bounding box center [1129, 402] width 520 height 48
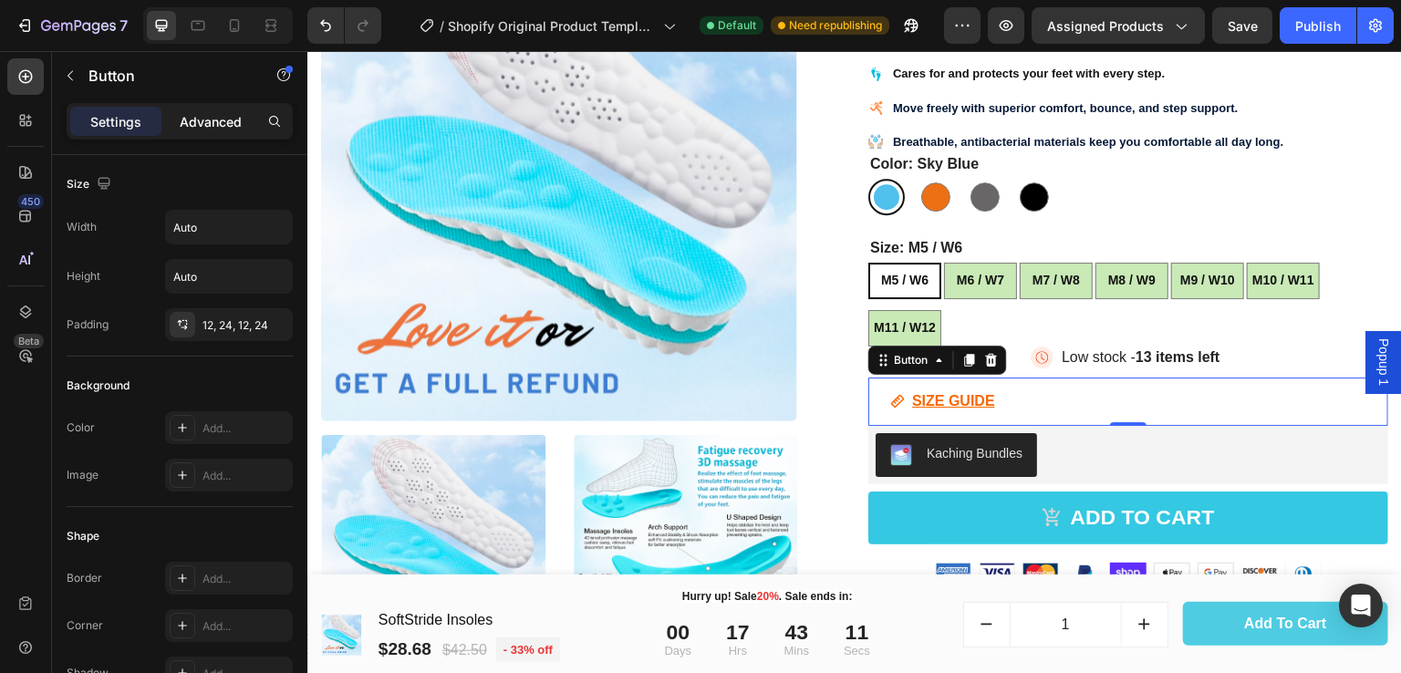
click at [206, 122] on p "Advanced" at bounding box center [211, 121] width 62 height 19
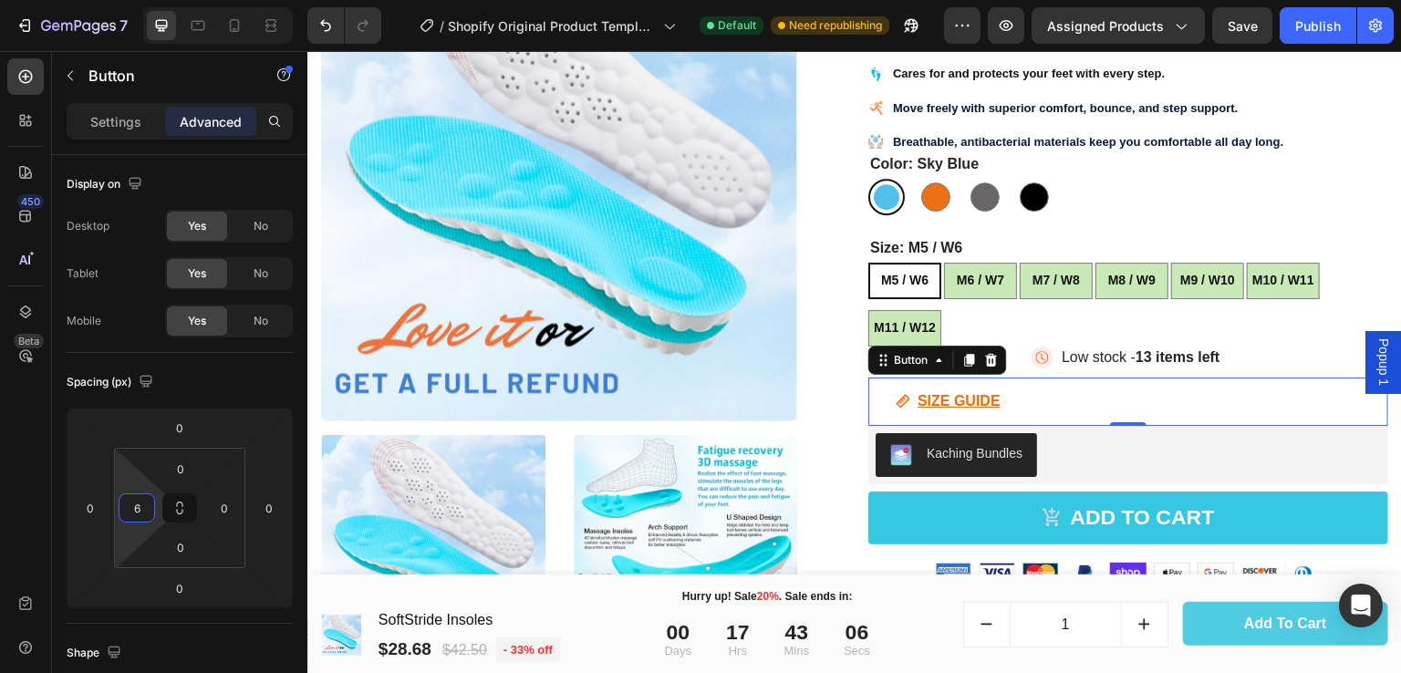
type input "0"
drag, startPoint x: 124, startPoint y: 525, endPoint x: 111, endPoint y: 545, distance: 23.8
click at [111, 0] on html "7 / Shopify Original Product Template Default Need republishing Preview Assigne…" at bounding box center [700, 0] width 1401 height 0
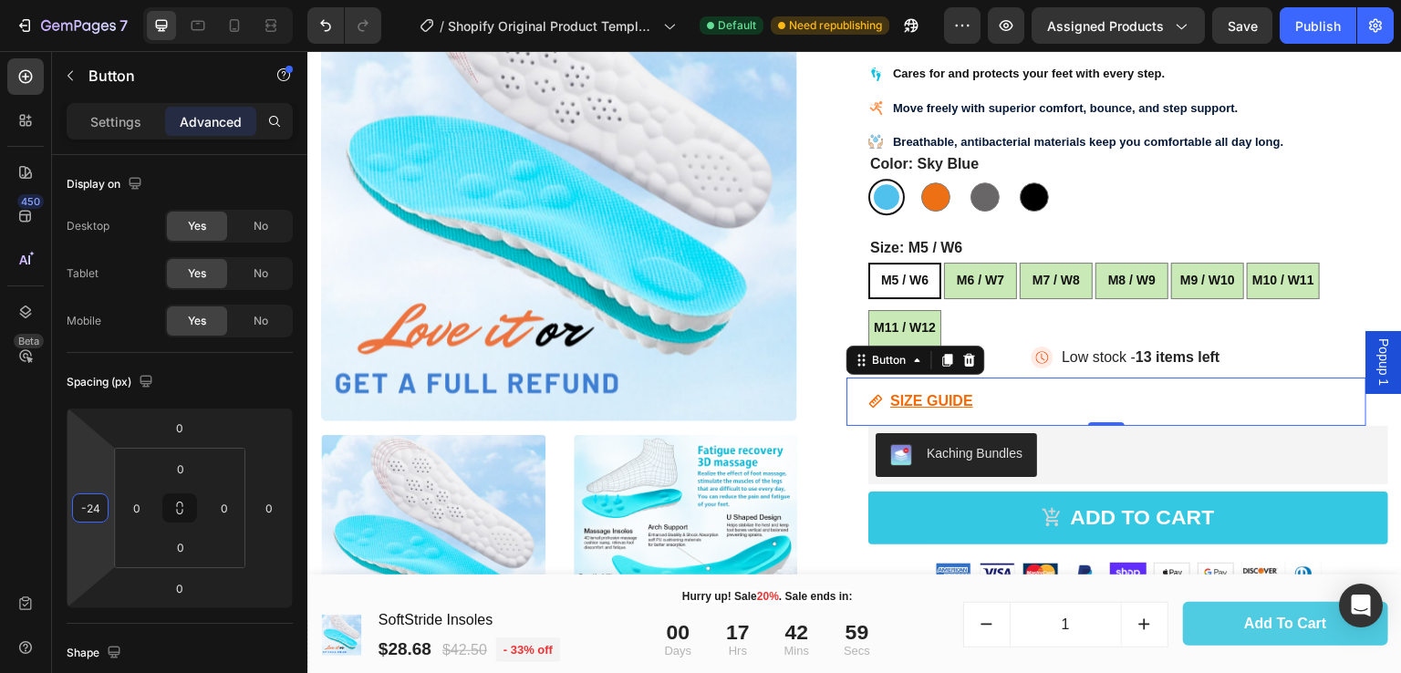
drag, startPoint x: 76, startPoint y: 535, endPoint x: 74, endPoint y: 546, distance: 11.1
click at [74, 0] on html "7 / Shopify Original Product Template Default Need republishing Preview Assigne…" at bounding box center [700, 0] width 1401 height 0
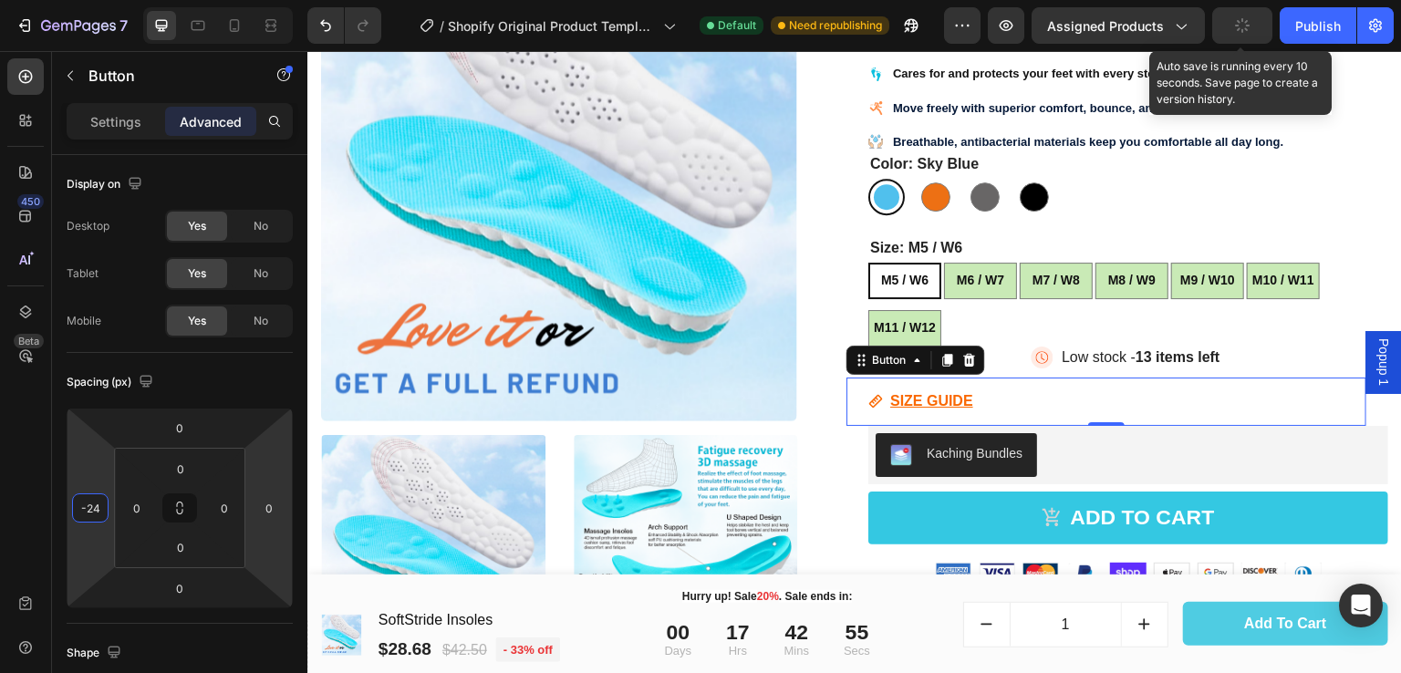
click at [1259, 17] on button "button" at bounding box center [1243, 25] width 60 height 36
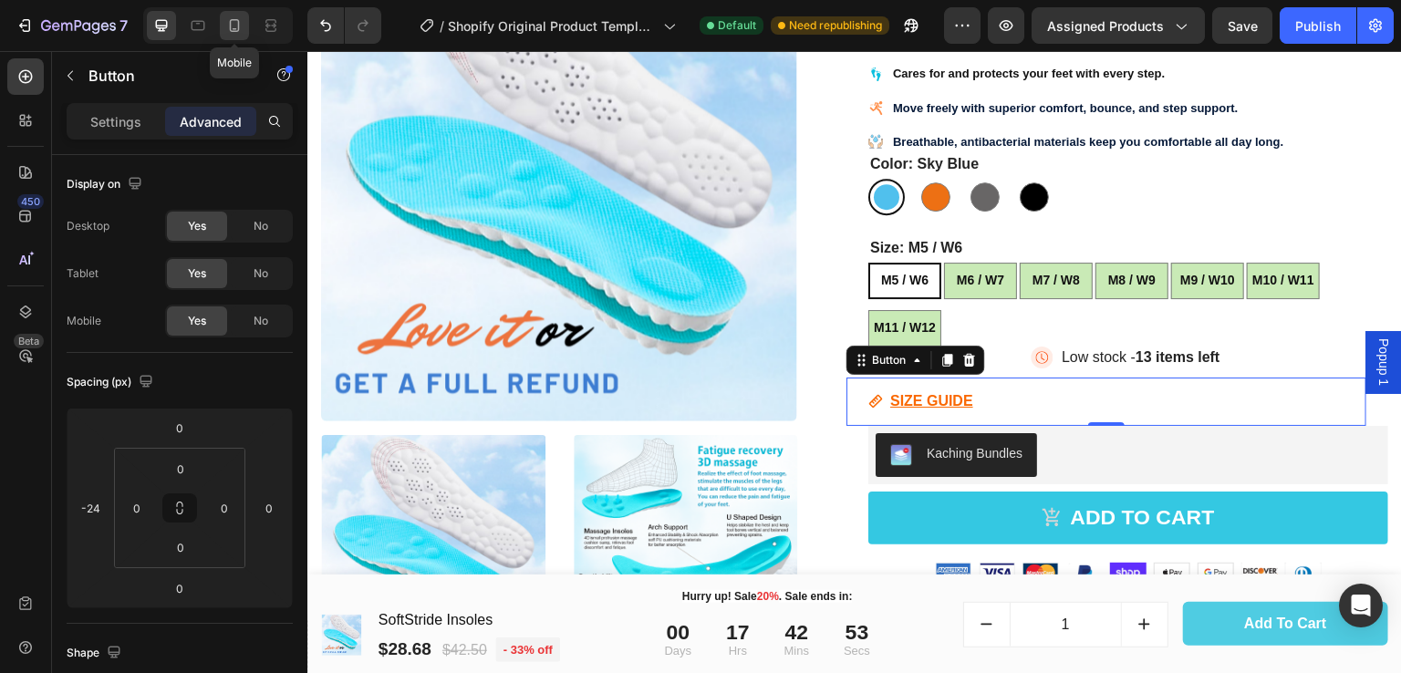
click at [230, 31] on icon at bounding box center [235, 25] width 10 height 13
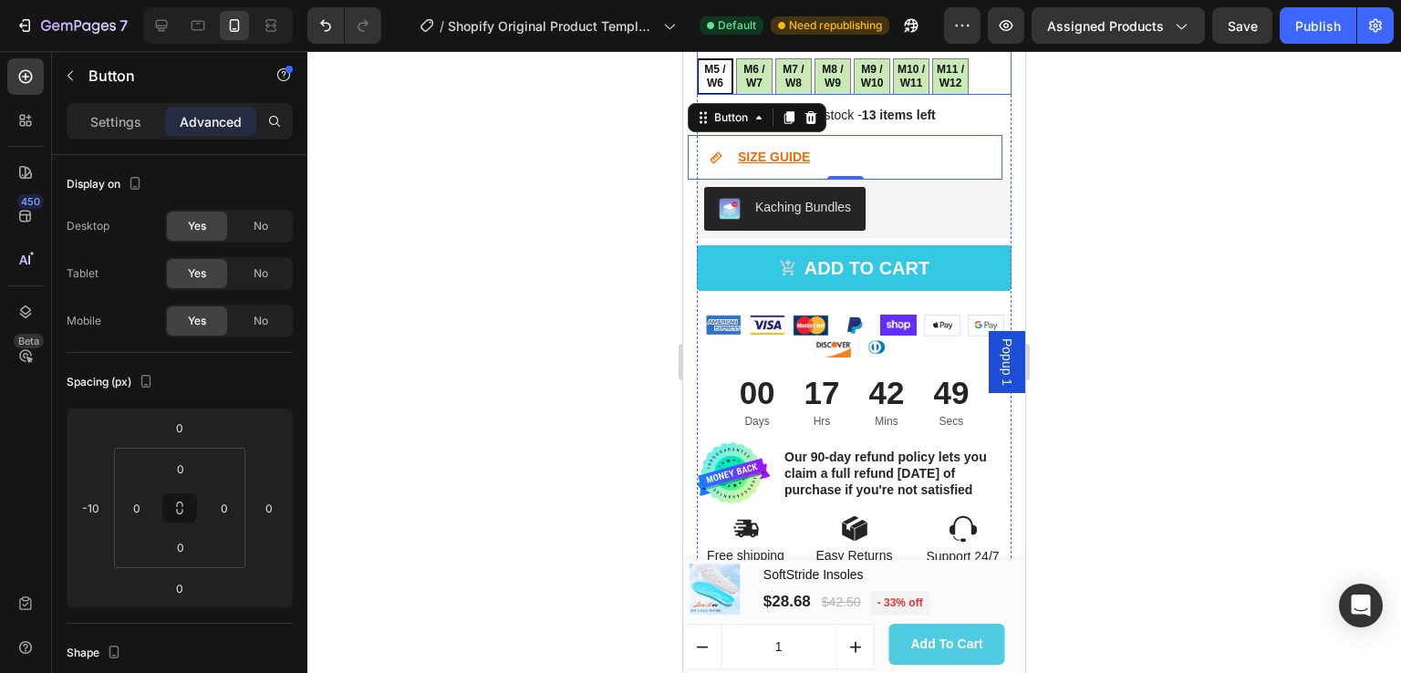
scroll to position [1254, 0]
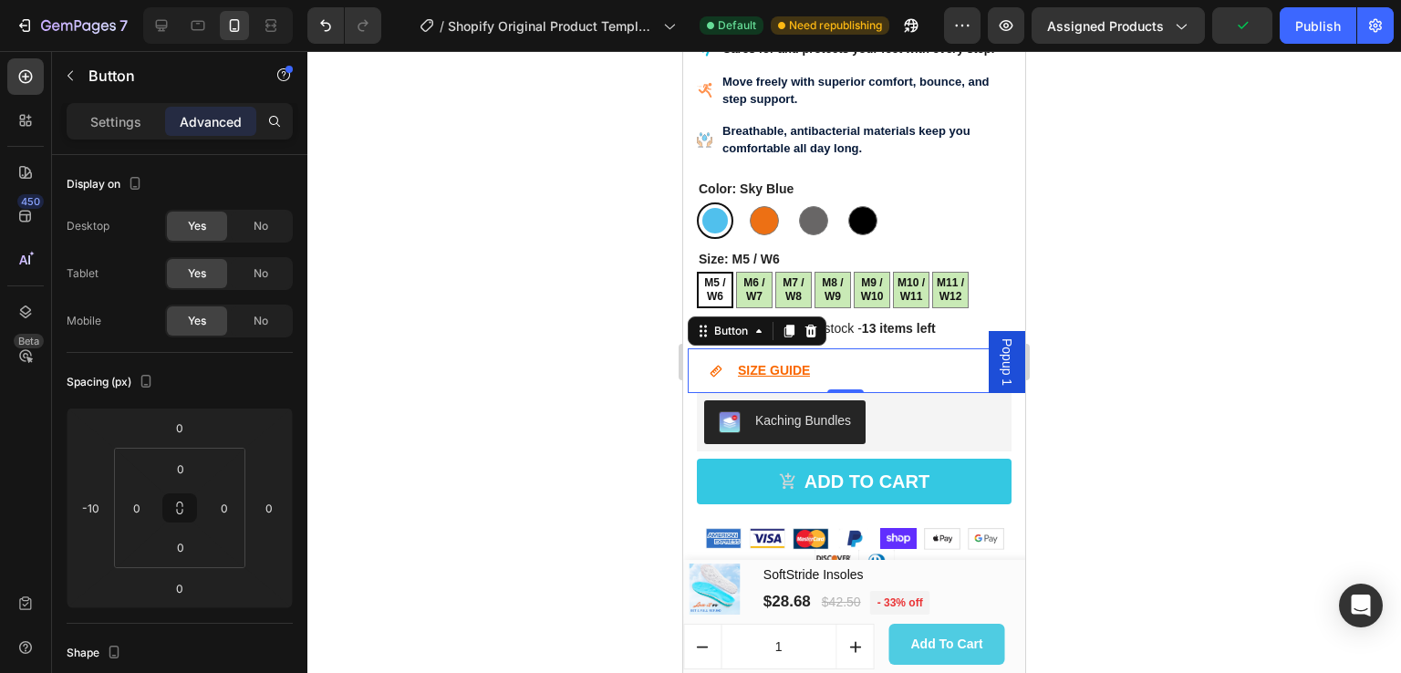
click at [921, 351] on div "SIZE GUIDE Button 0" at bounding box center [845, 371] width 315 height 45
click at [75, 0] on html "7 / Shopify Original Product Template Default Need republishing Preview Assigne…" at bounding box center [700, 0] width 1401 height 0
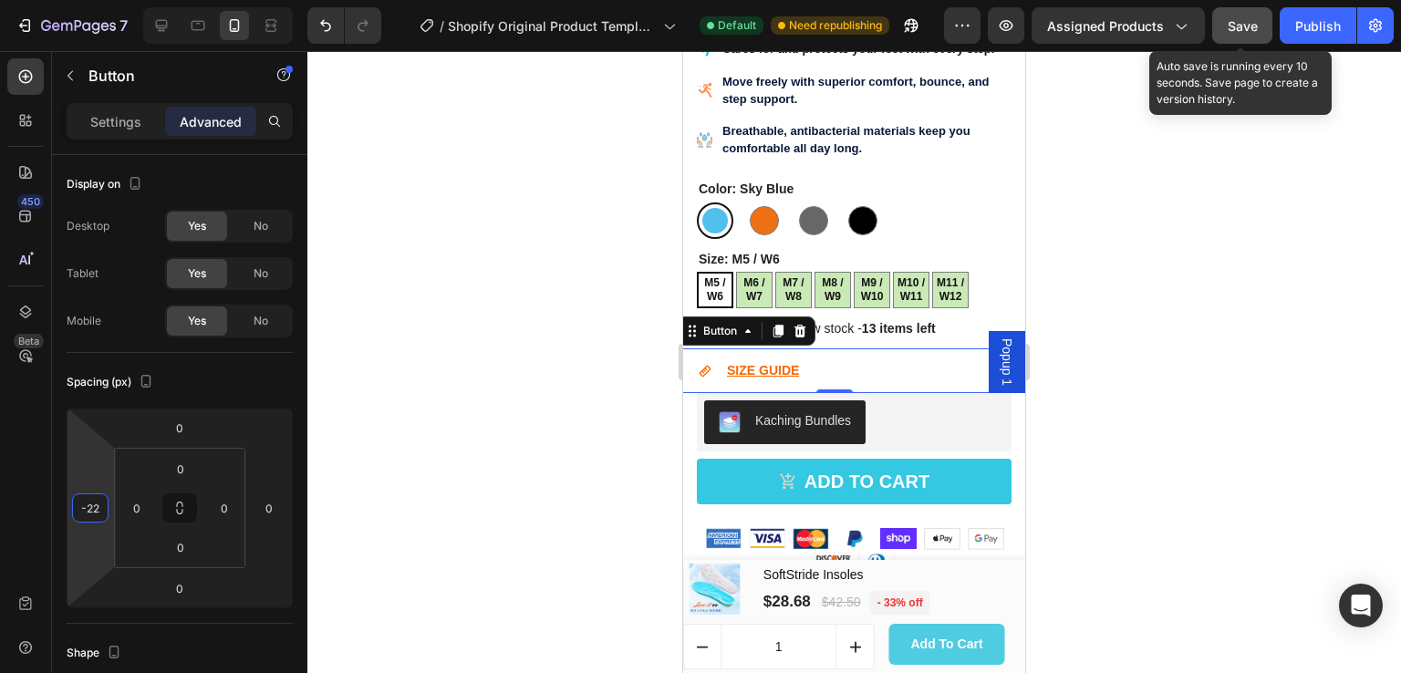
click at [1244, 30] on span "Save" at bounding box center [1243, 26] width 30 height 16
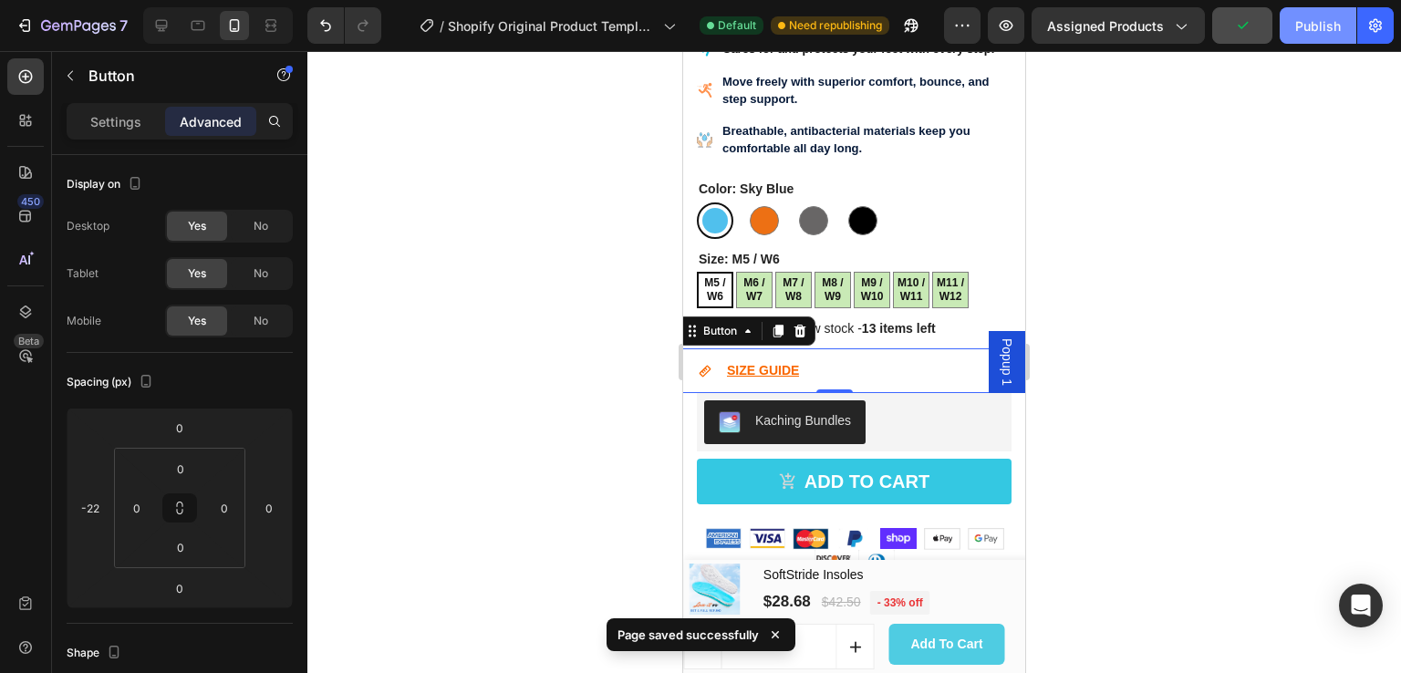
click at [1321, 19] on div "Publish" at bounding box center [1319, 25] width 46 height 19
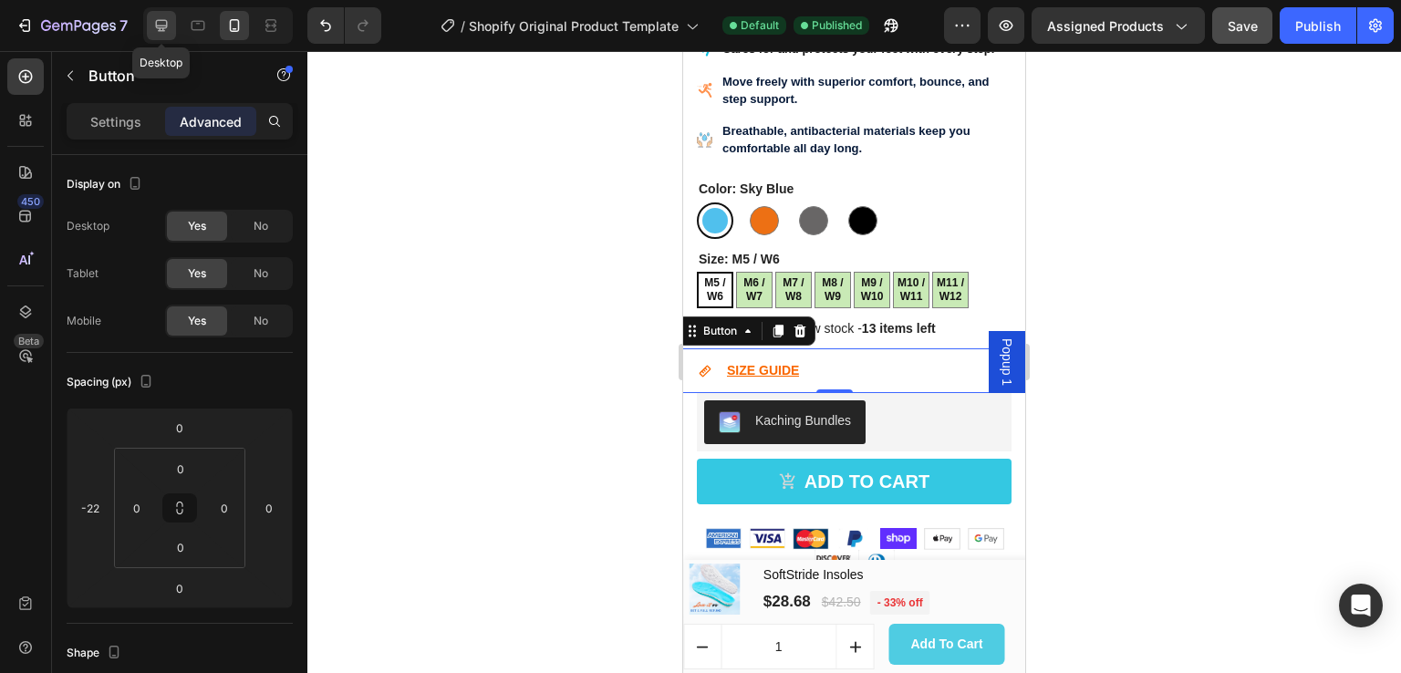
click at [162, 26] on icon at bounding box center [162, 26] width 12 height 12
type input "-24"
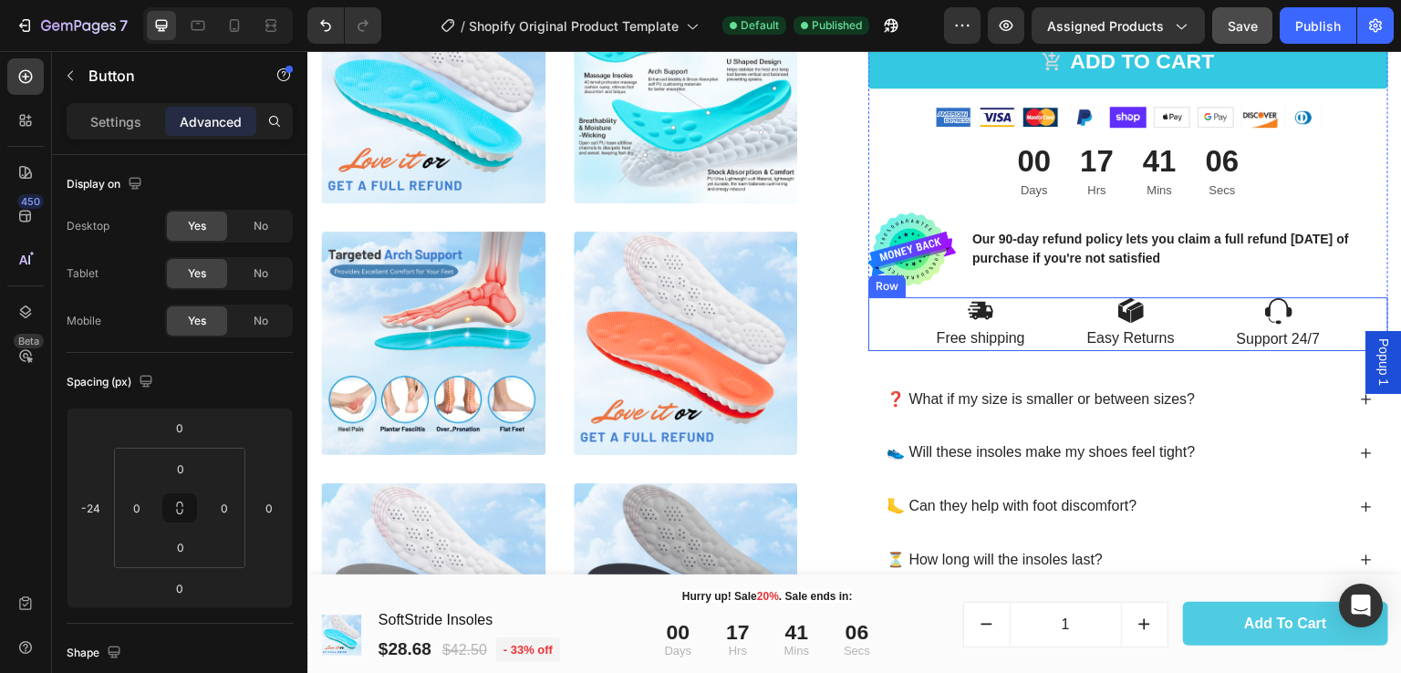
scroll to position [1109, 0]
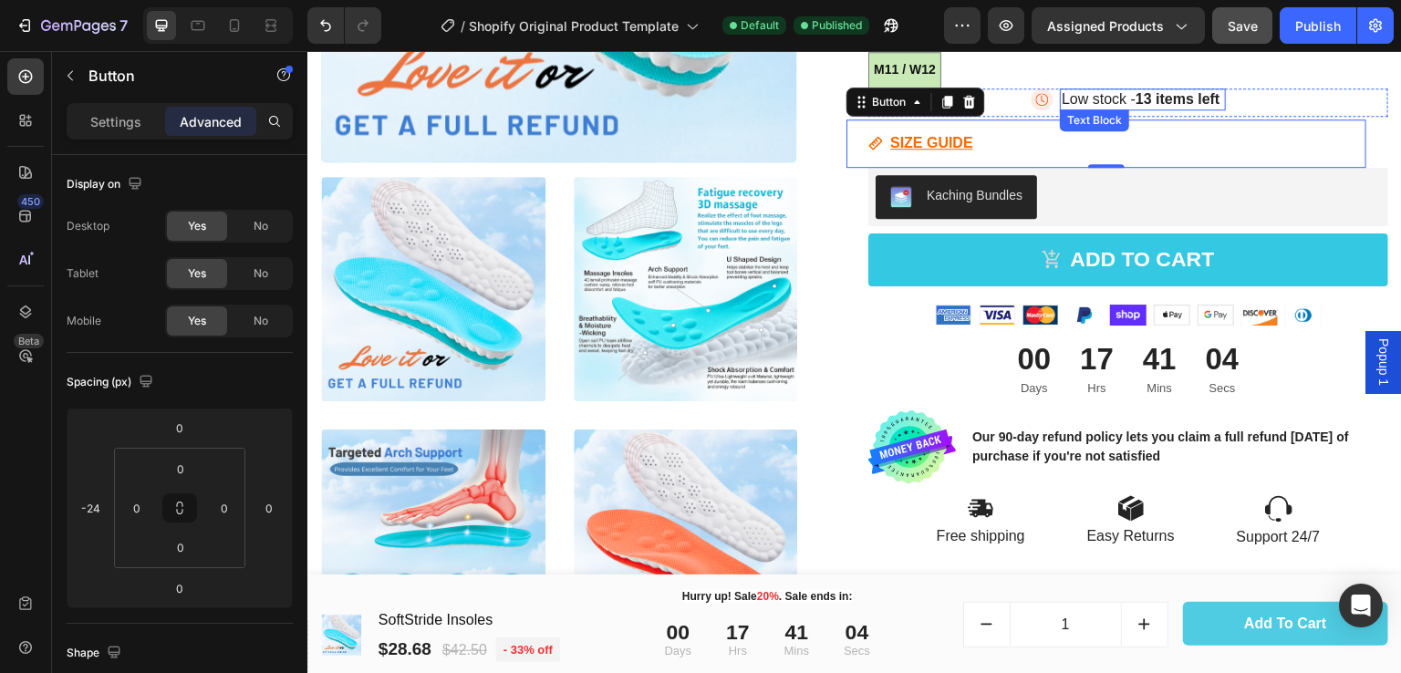
click at [1156, 96] on strong "13 items left" at bounding box center [1178, 99] width 84 height 16
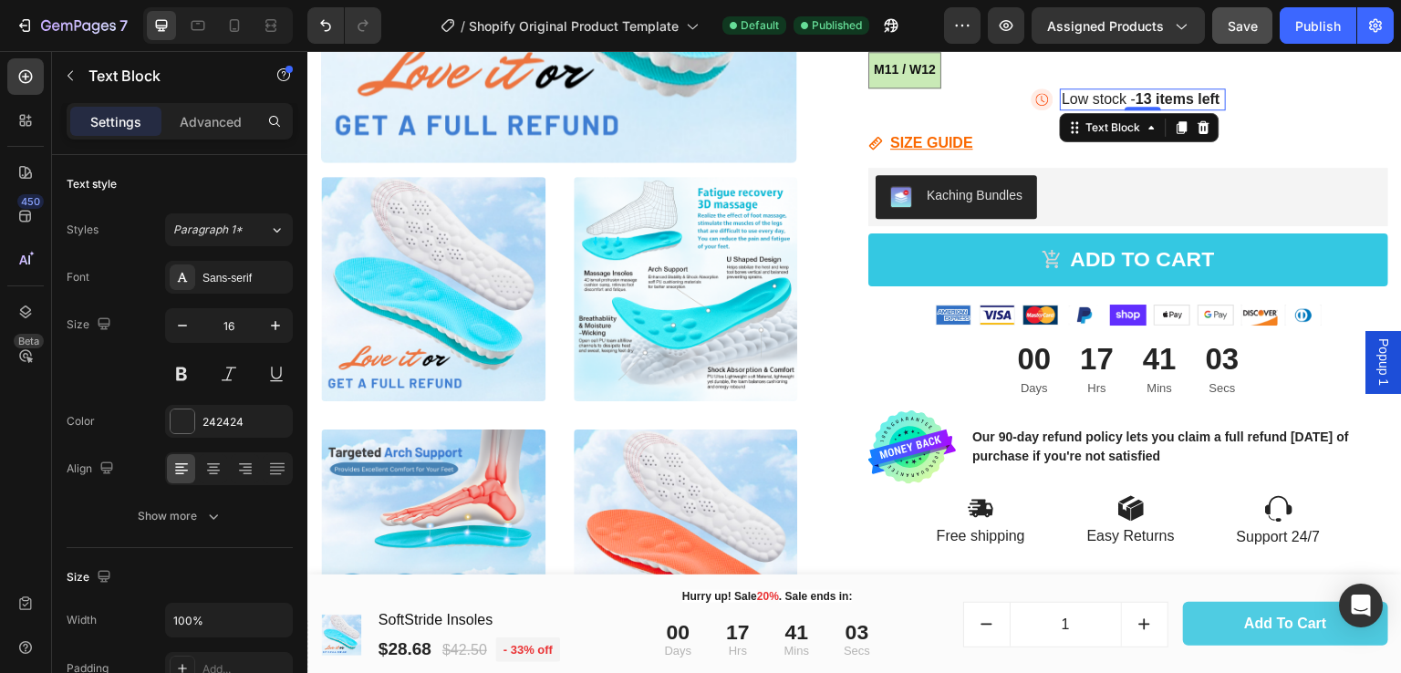
scroll to position [896, 0]
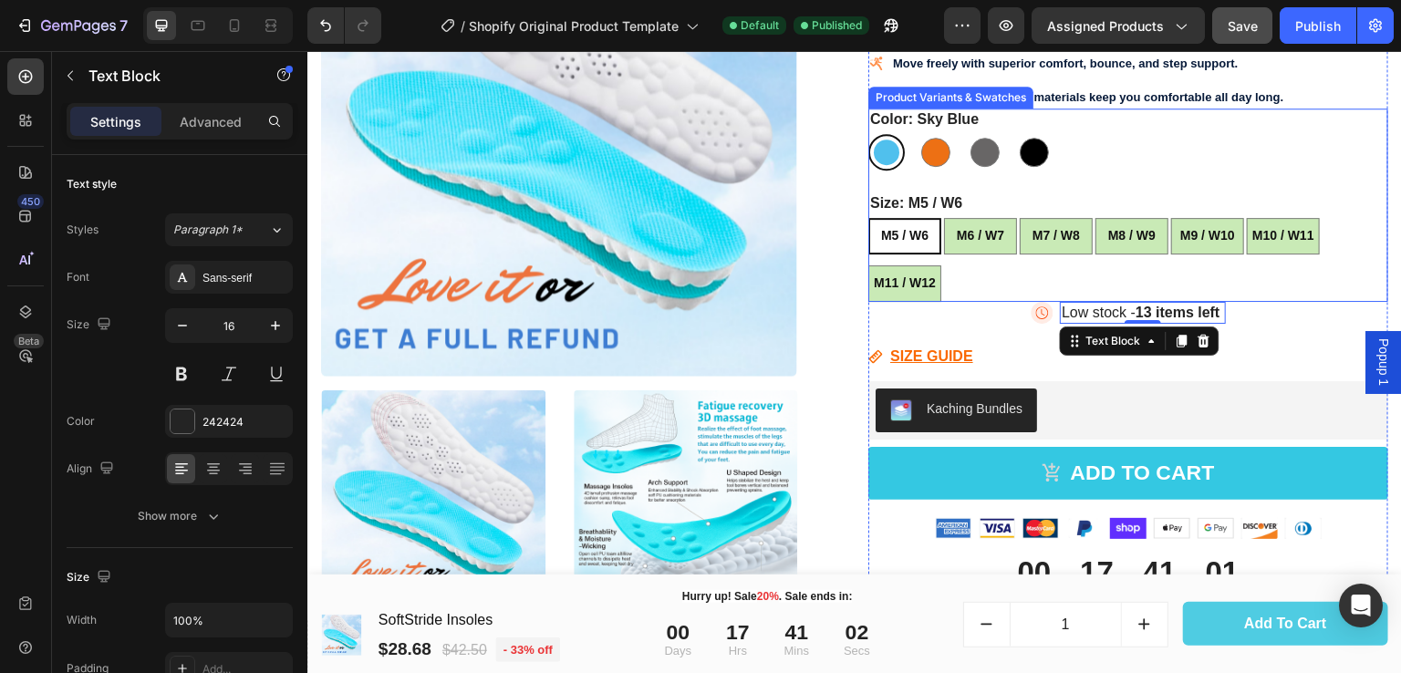
click at [1149, 274] on div "M5 / W6 M5 / W6 M5 / W6 M6 / W7 M6 / W7 M6 / W7 M7 / W8 M7 / W8 M7 / W8 M8 / W9…" at bounding box center [1129, 260] width 520 height 84
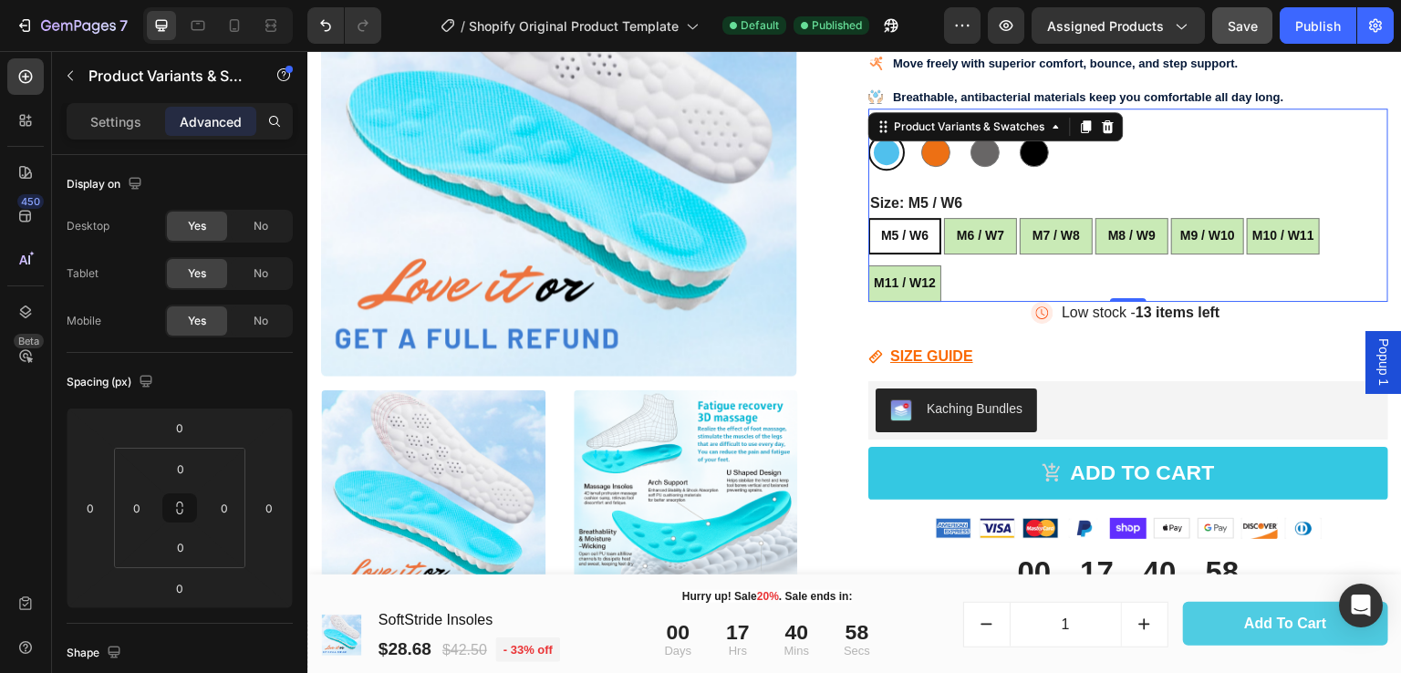
click at [1125, 302] on div "0" at bounding box center [1129, 302] width 520 height 0
click at [967, 264] on div "M5 / W6 M5 / W6 M5 / W6 M6 / W7 M6 / W7 M6 / W7 M7 / W8 M7 / W8 M7 / W8 M8 / W9…" at bounding box center [1129, 260] width 520 height 84
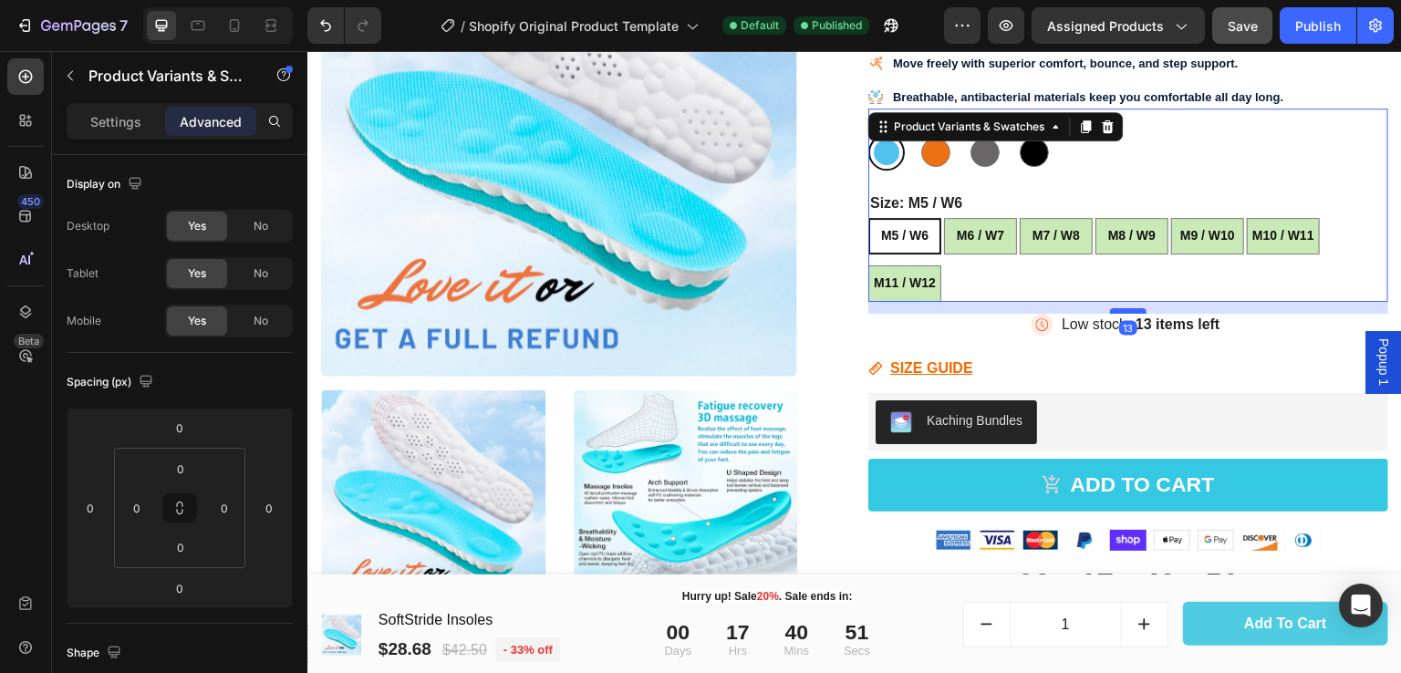
drag, startPoint x: 1126, startPoint y: 293, endPoint x: 1125, endPoint y: 306, distance: 12.8
click at [1125, 308] on div at bounding box center [1128, 310] width 36 height 5
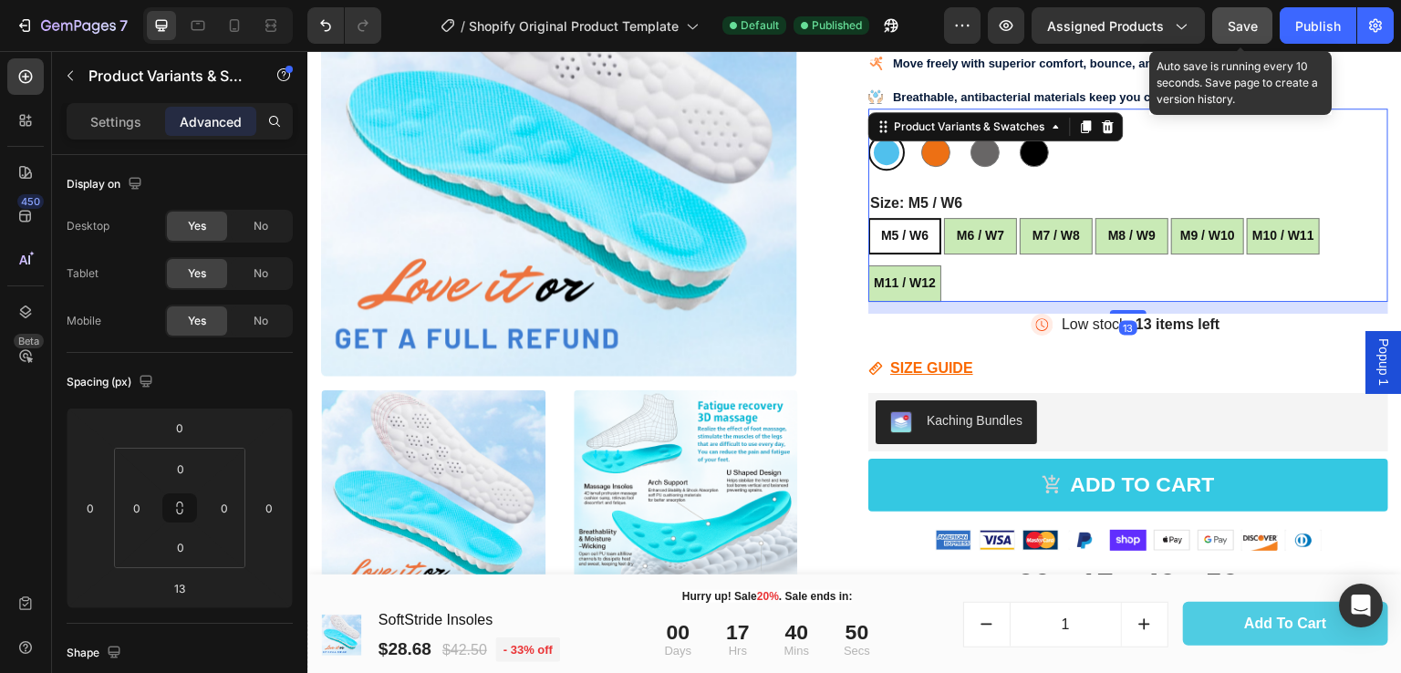
click at [1244, 21] on span "Save" at bounding box center [1243, 26] width 30 height 16
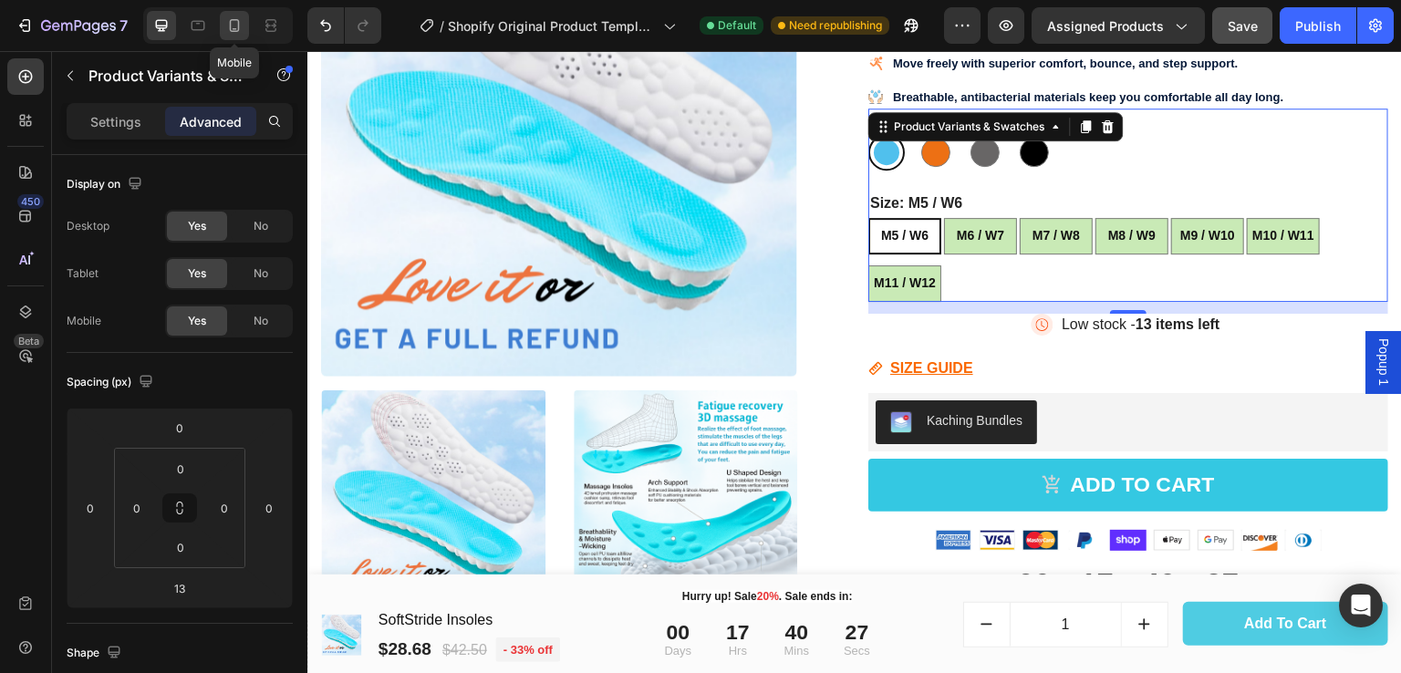
click at [234, 23] on icon at bounding box center [234, 25] width 18 height 18
type input "10"
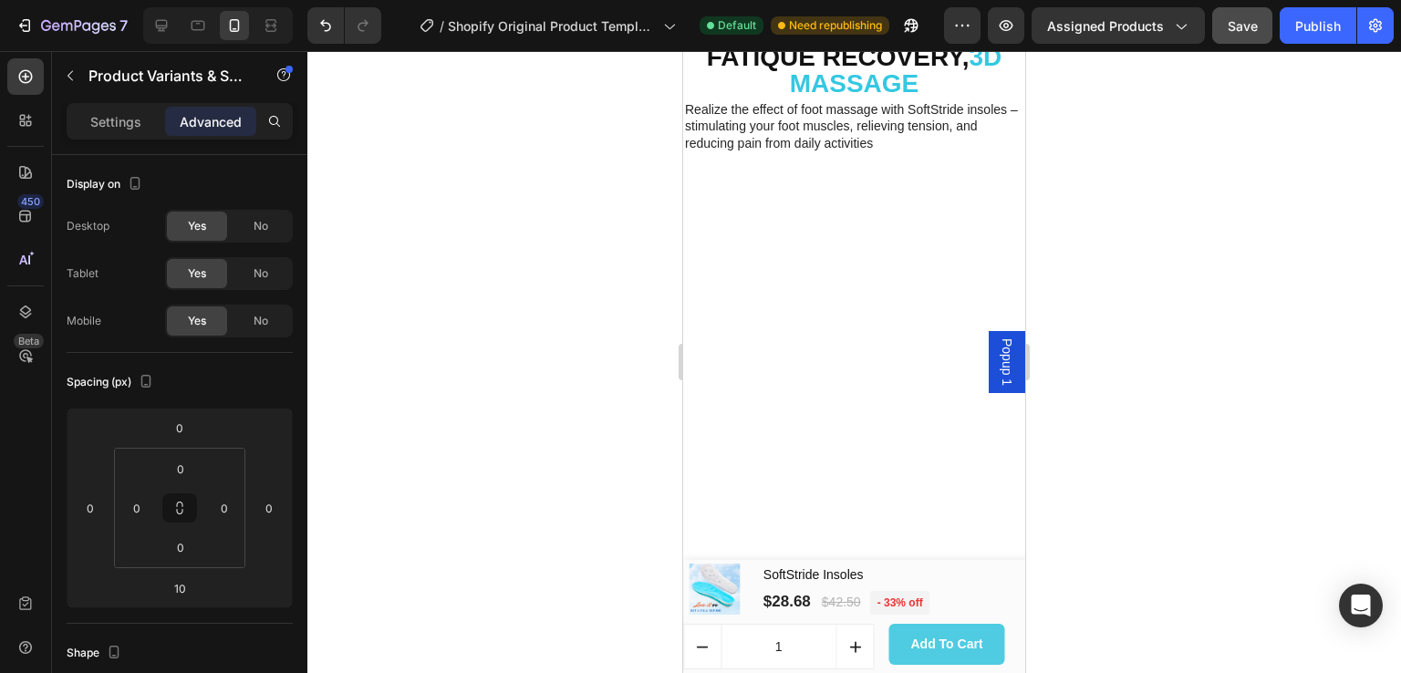
scroll to position [3427, 0]
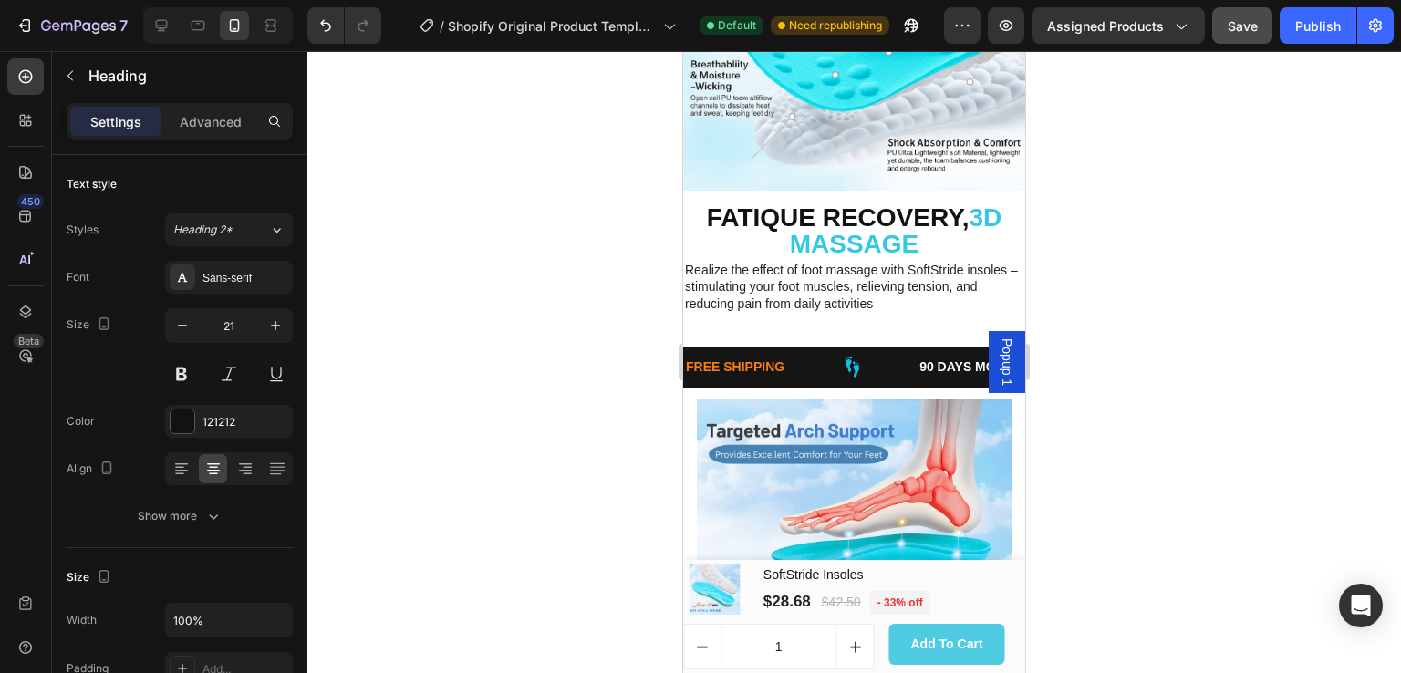
scroll to position [3640, 0]
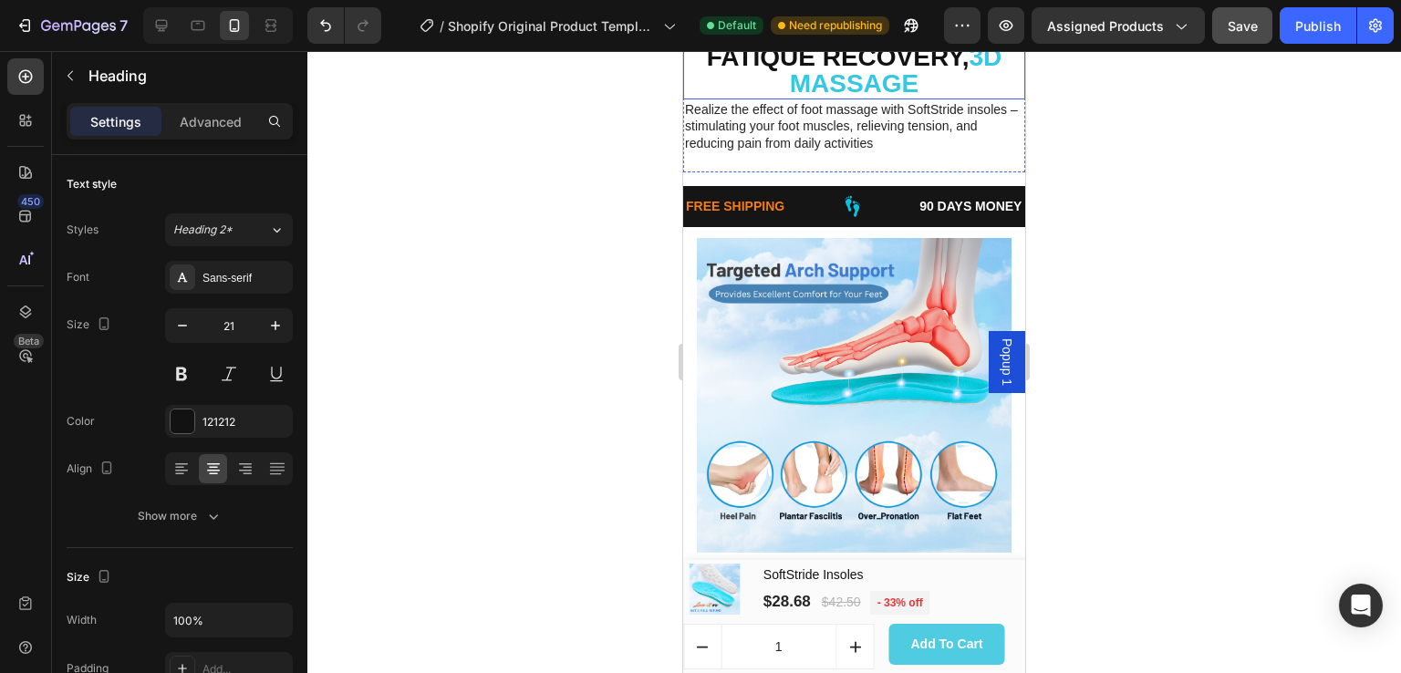
click at [965, 98] on span "3D MASSAGE" at bounding box center [896, 70] width 213 height 55
click at [966, 98] on span "3D MASSAGE" at bounding box center [896, 70] width 213 height 55
click at [964, 99] on p "FATIQUE RECOVERY, 3D MASSAGE" at bounding box center [854, 72] width 338 height 54
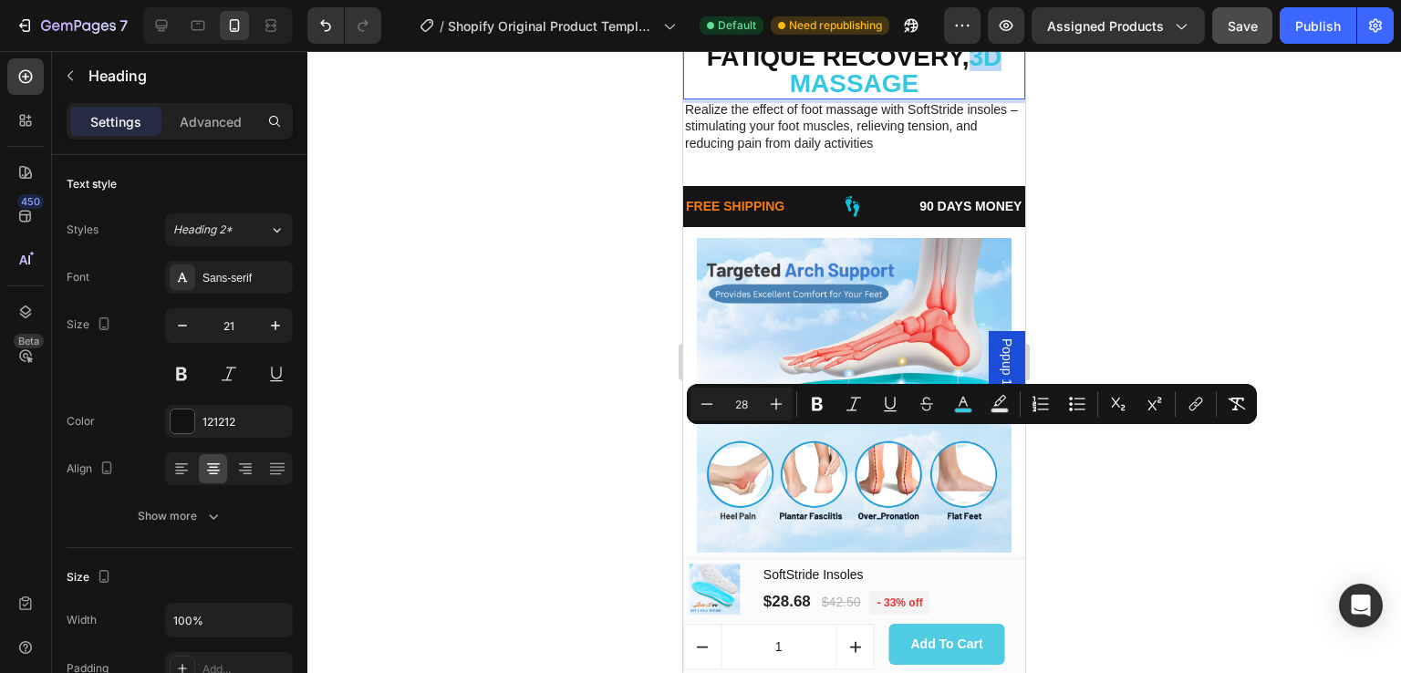
click at [968, 98] on span "3D MASSAGE" at bounding box center [896, 70] width 213 height 55
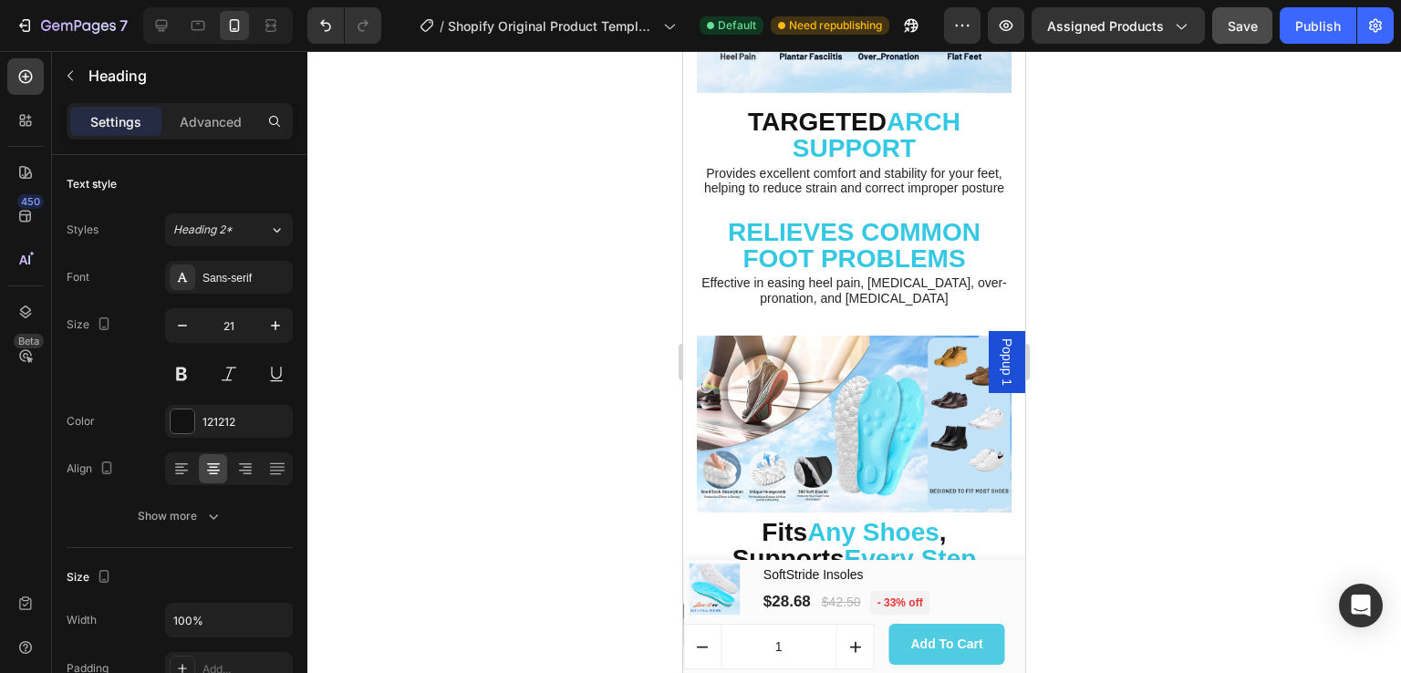
scroll to position [4704, 0]
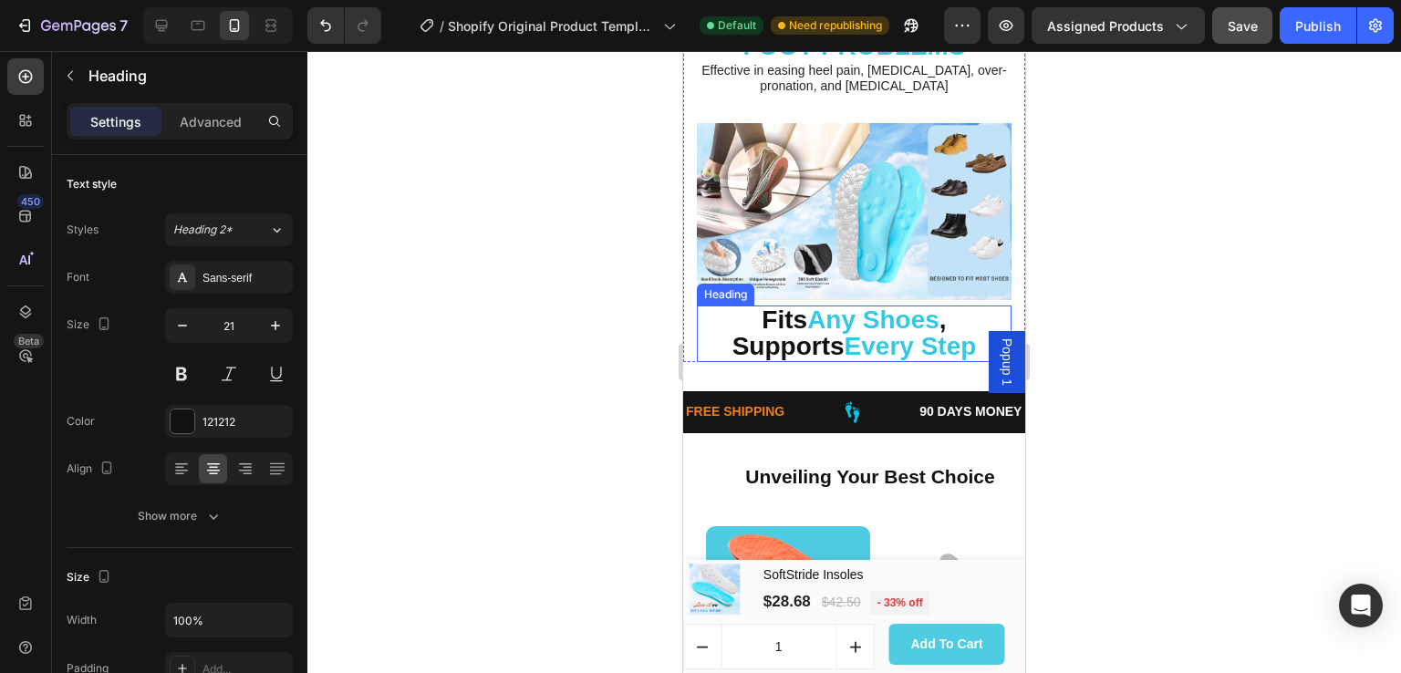
click at [953, 309] on h2 "Fits Any Shoes , Supports Every Step" at bounding box center [854, 334] width 315 height 57
click at [949, 315] on h2 "Fits Any Shoes , Supports Every Step" at bounding box center [854, 334] width 315 height 57
click at [949, 315] on p "Fits Any Shoes , Supports Every Step" at bounding box center [854, 334] width 311 height 54
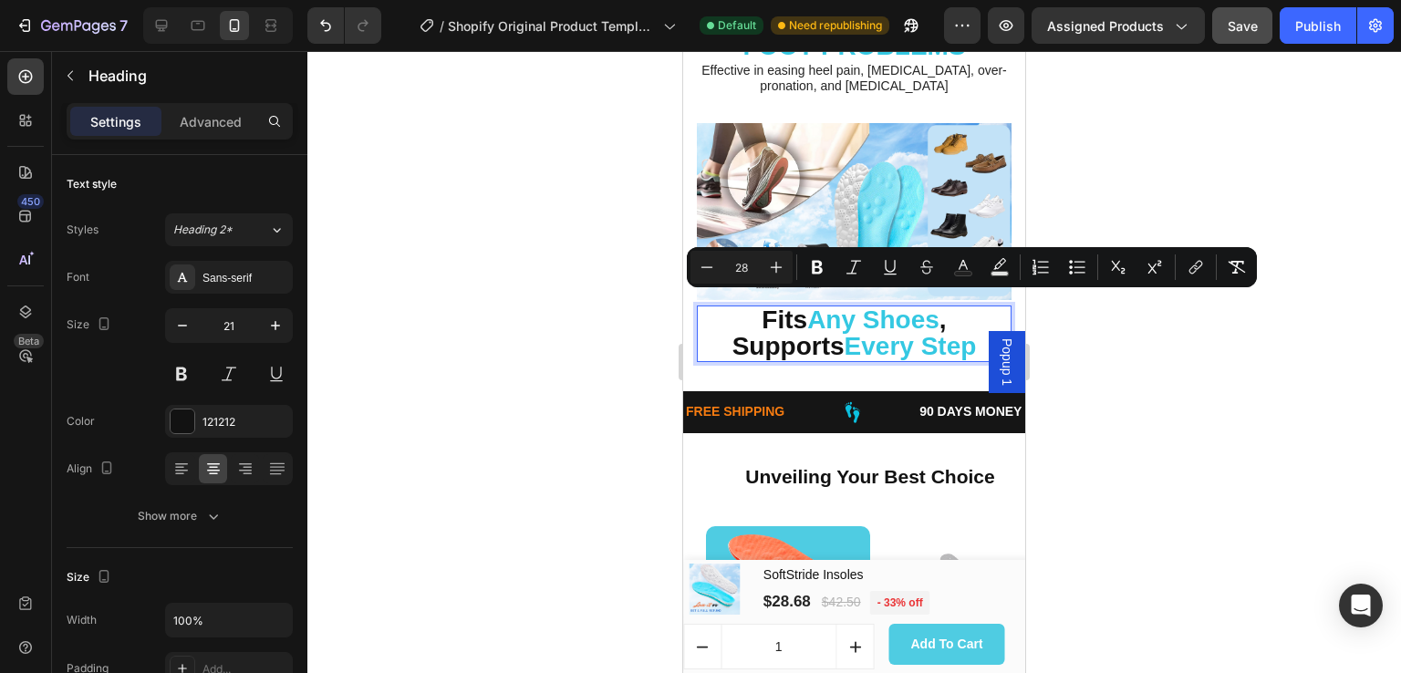
click at [951, 315] on p "Fits Any Shoes , Supports Every Step" at bounding box center [854, 334] width 311 height 54
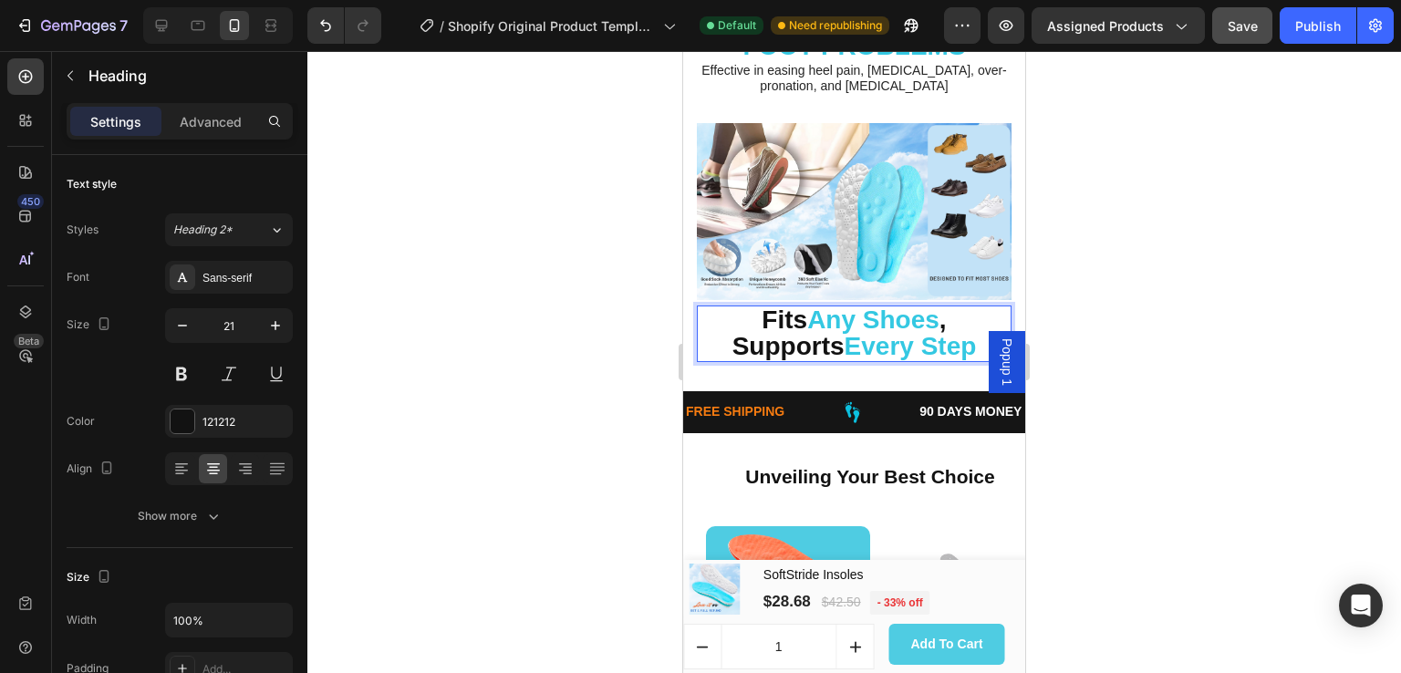
click at [733, 338] on span "Supports" at bounding box center [789, 346] width 112 height 28
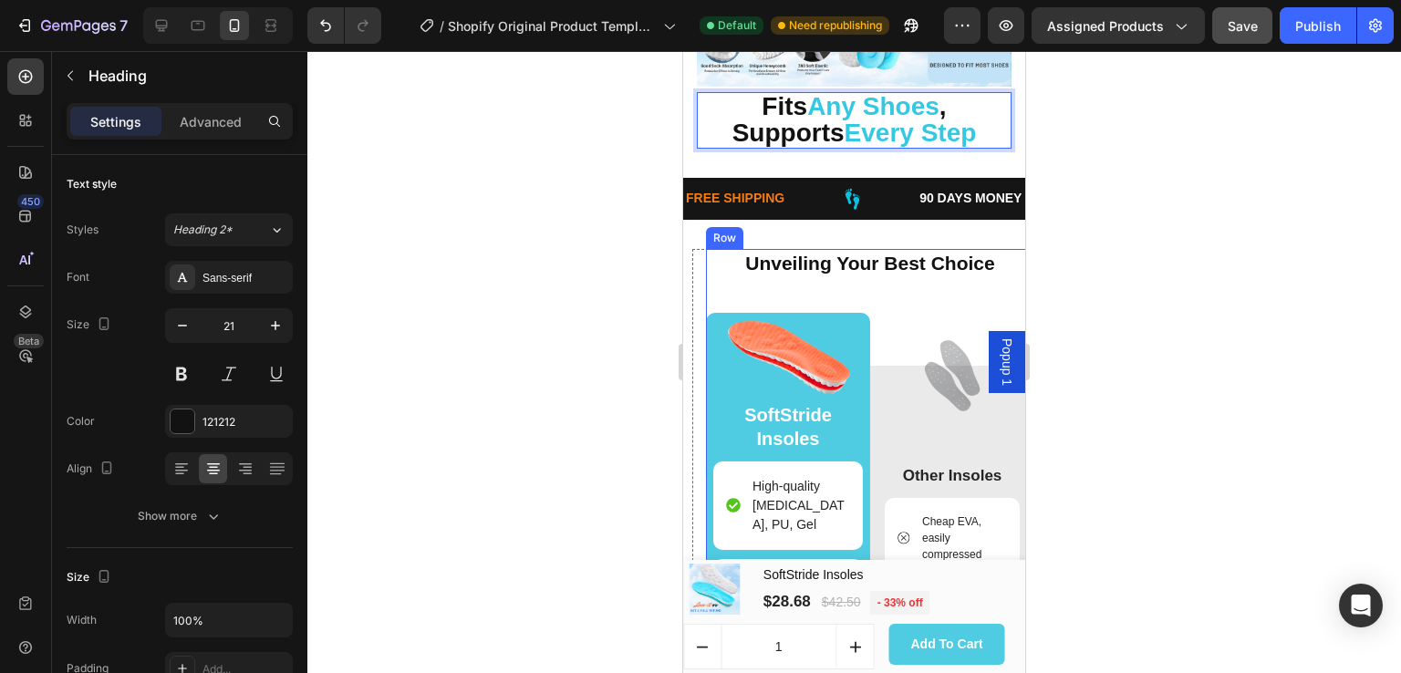
click at [863, 285] on div "Unveiling Your Best Choice Heading Image SoftStride Insoles Text Block High-qua…" at bounding box center [870, 599] width 328 height 700
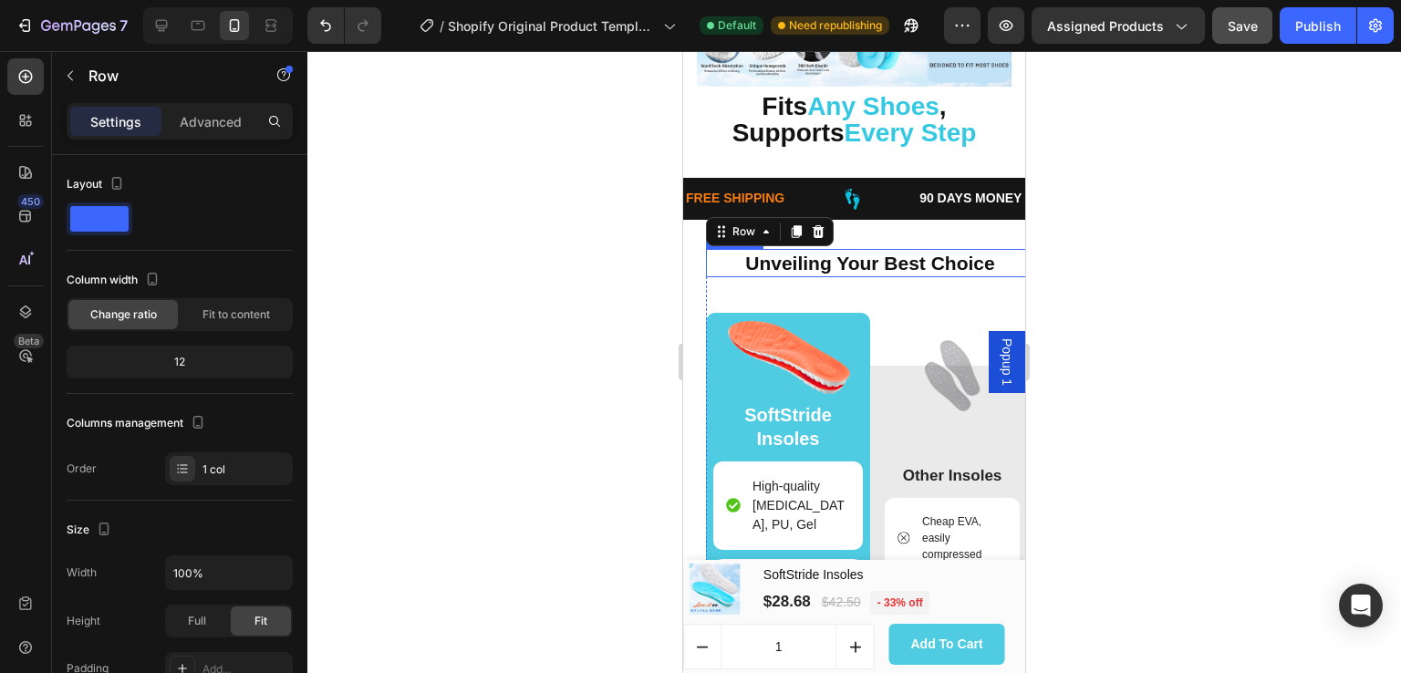
click at [870, 255] on h2 "Unveiling Your Best Choice" at bounding box center [870, 263] width 328 height 28
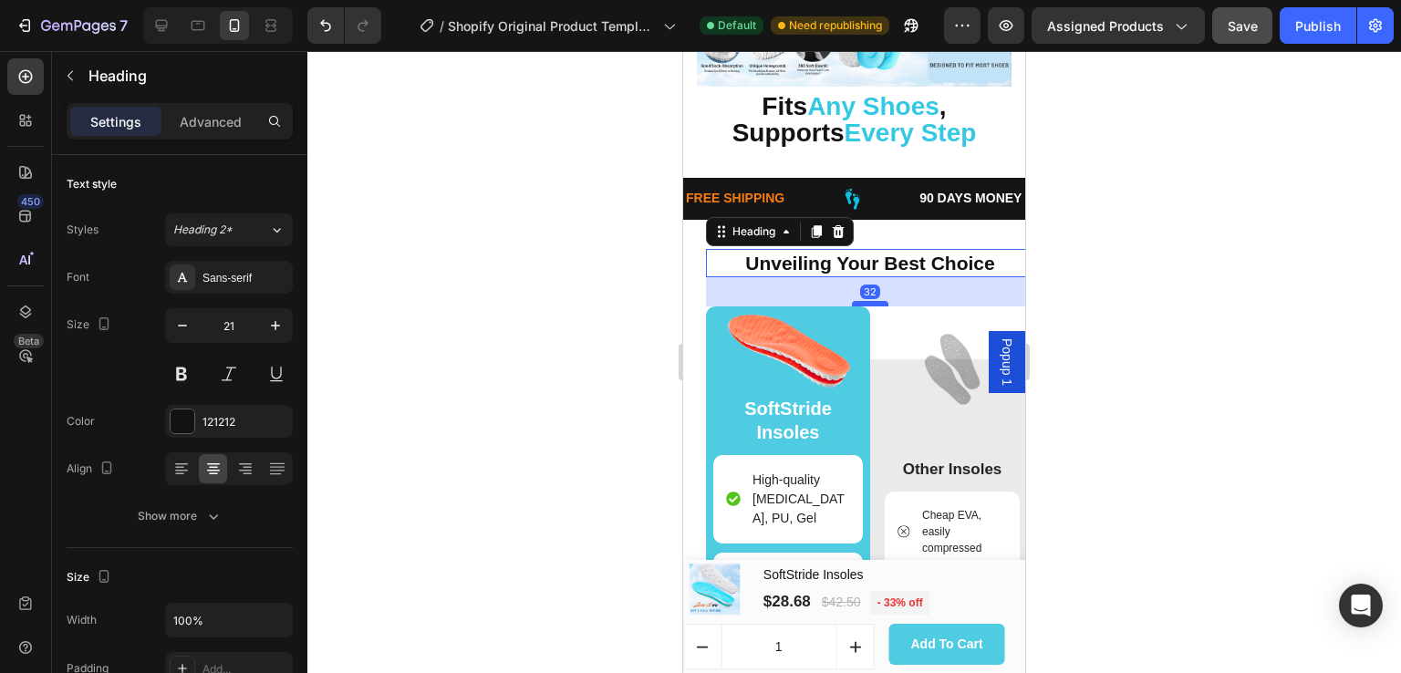
click at [869, 301] on div at bounding box center [870, 303] width 36 height 5
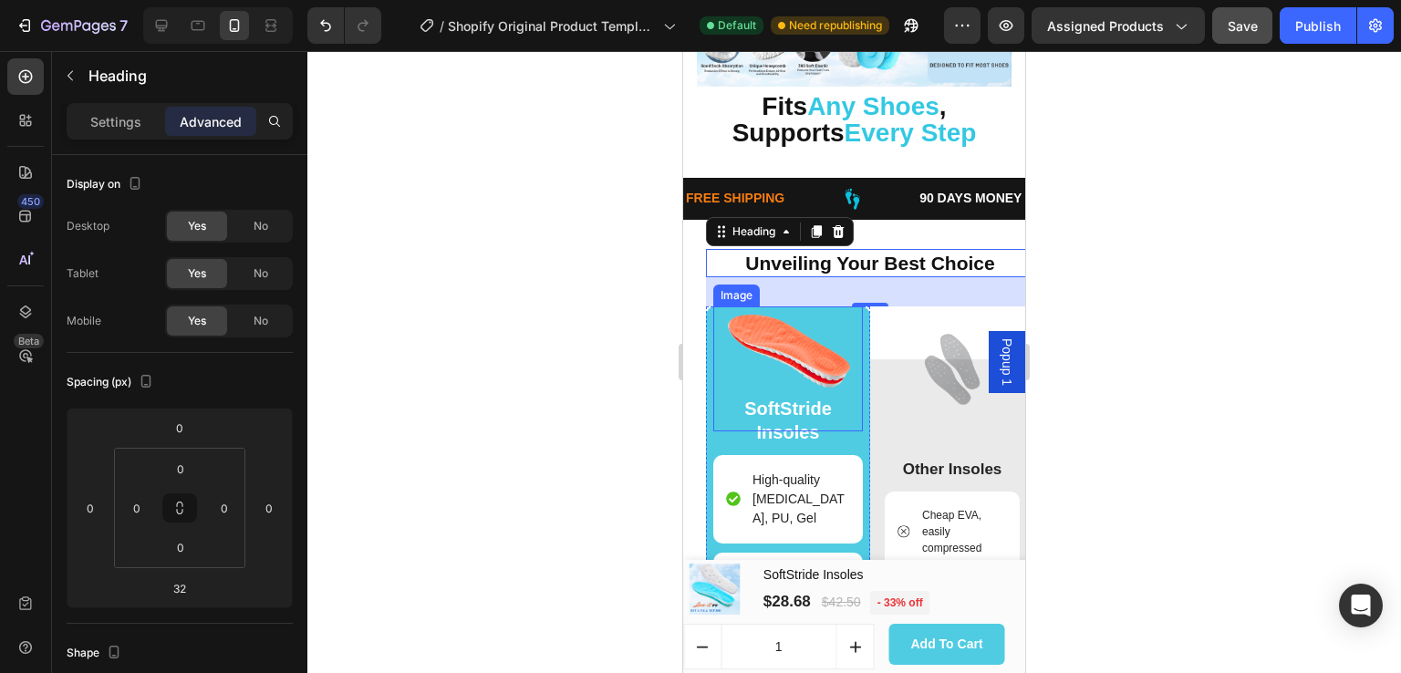
click at [828, 358] on img at bounding box center [788, 369] width 125 height 125
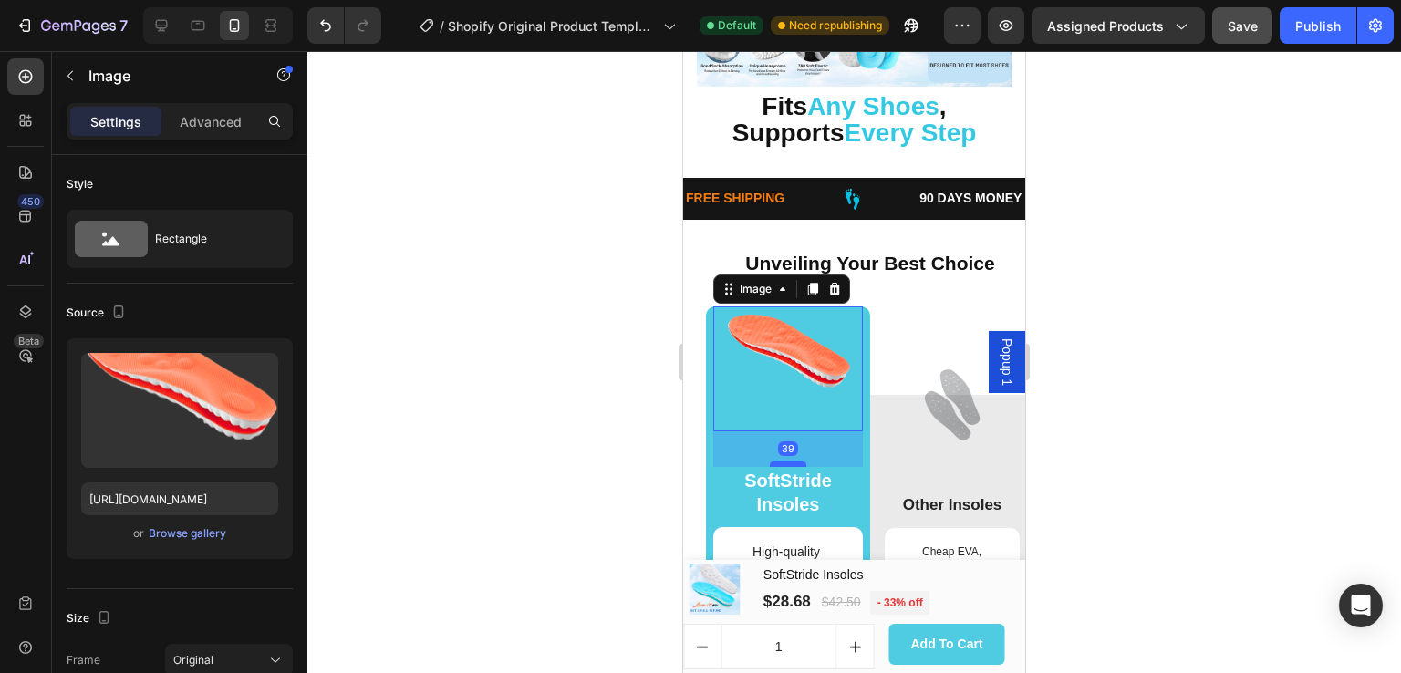
drag, startPoint x: 791, startPoint y: 421, endPoint x: 790, endPoint y: 456, distance: 35.6
click at [790, 462] on div at bounding box center [788, 464] width 36 height 5
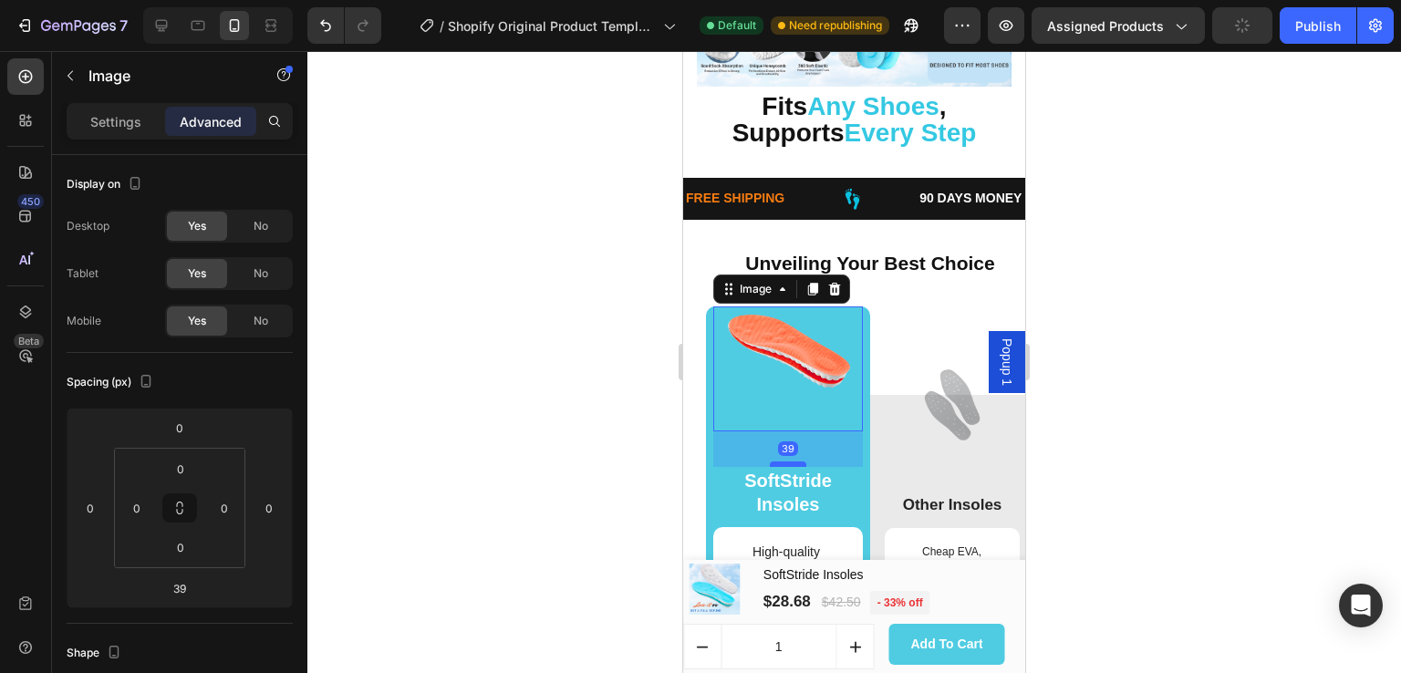
drag, startPoint x: 791, startPoint y: 454, endPoint x: 792, endPoint y: 423, distance: 31.0
click at [792, 462] on div at bounding box center [788, 464] width 36 height 5
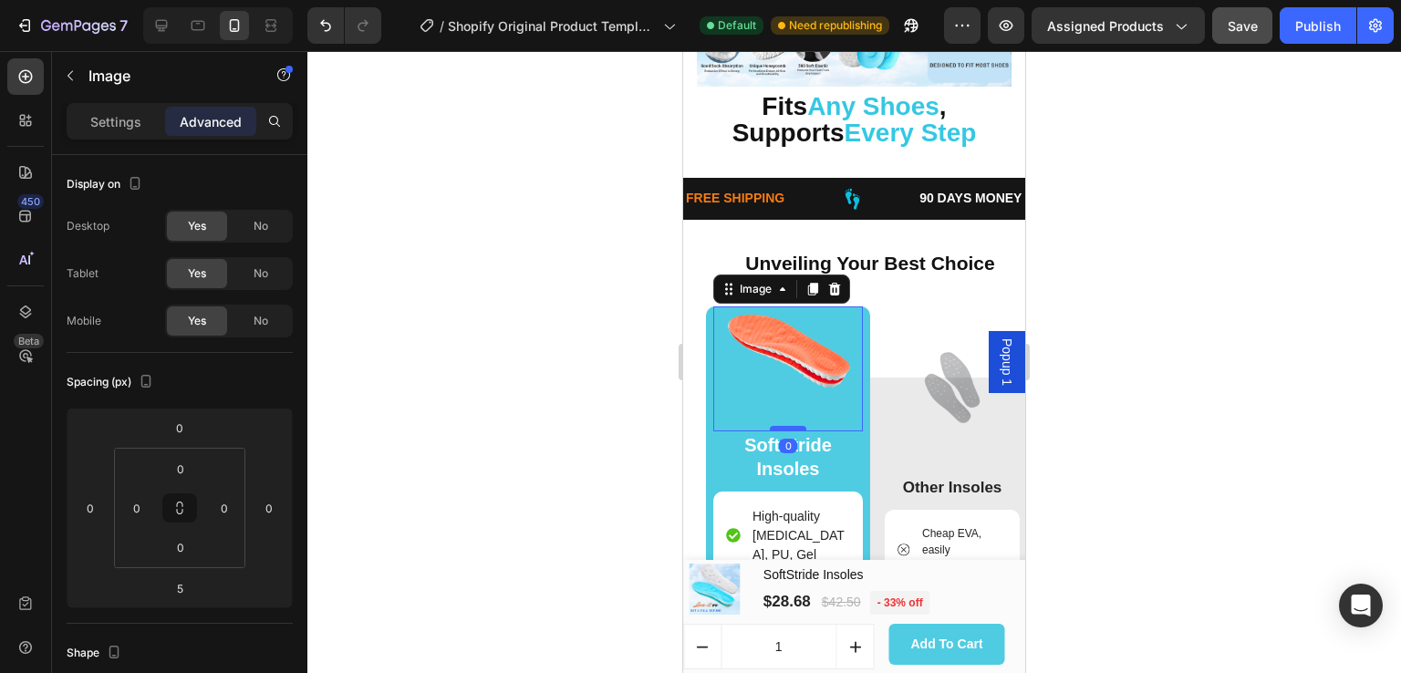
click at [788, 426] on div at bounding box center [788, 428] width 36 height 5
type input "0"
click at [859, 318] on div "Image 0 SoftStride Insoles Text Block High-quality Memory Foam, PU, Gel Item Li…" at bounding box center [788, 637] width 164 height 660
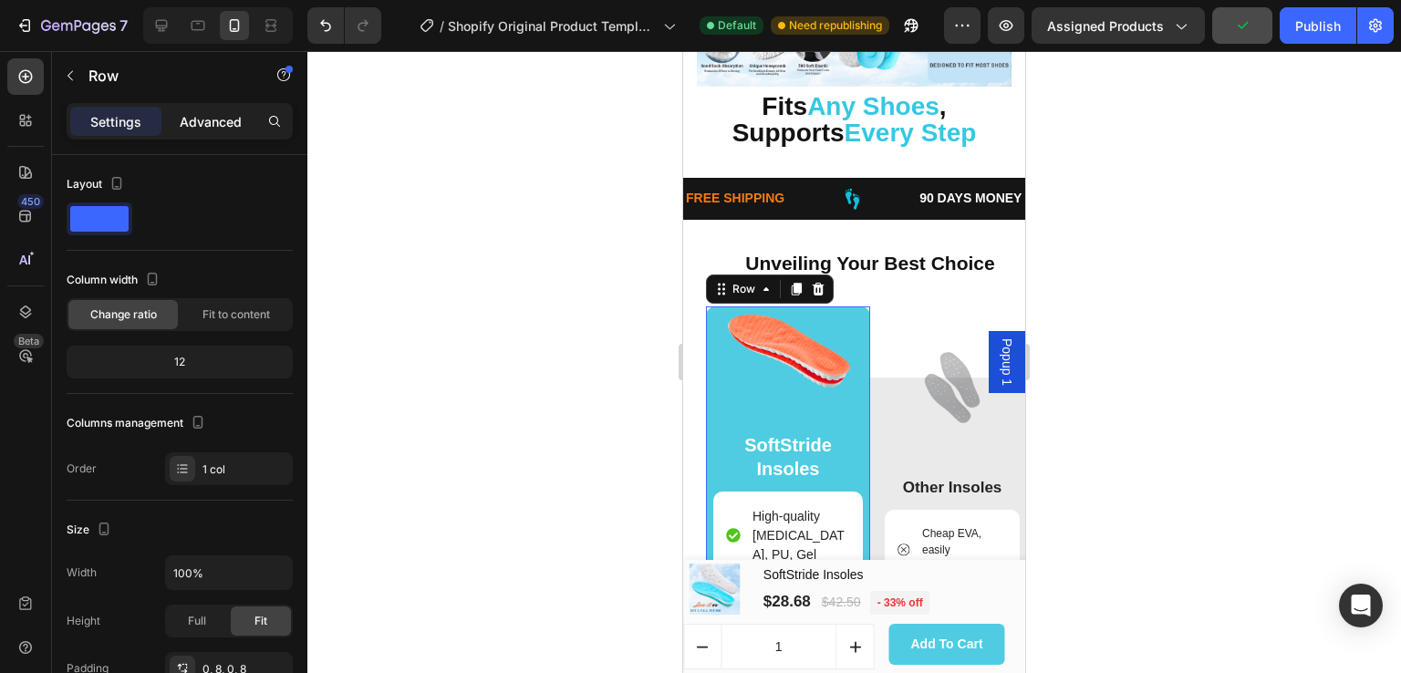
click at [216, 121] on p "Advanced" at bounding box center [211, 121] width 62 height 19
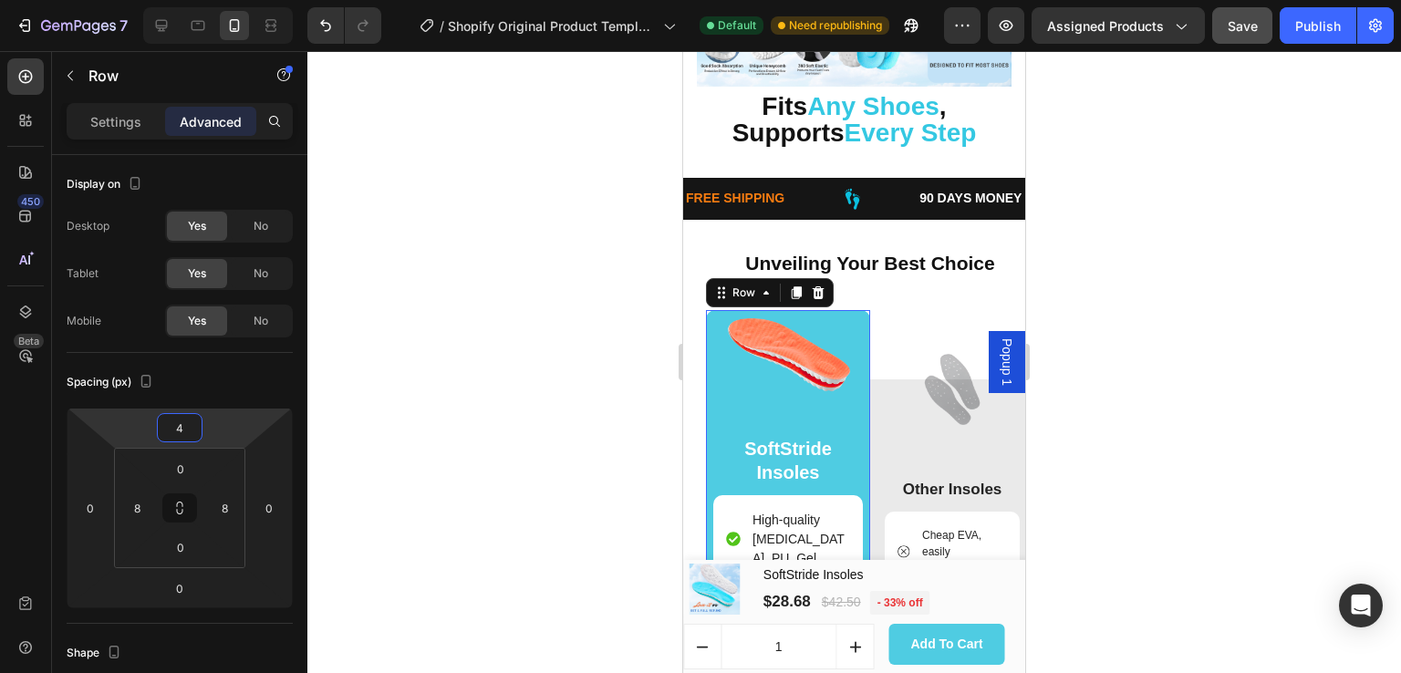
type input "0"
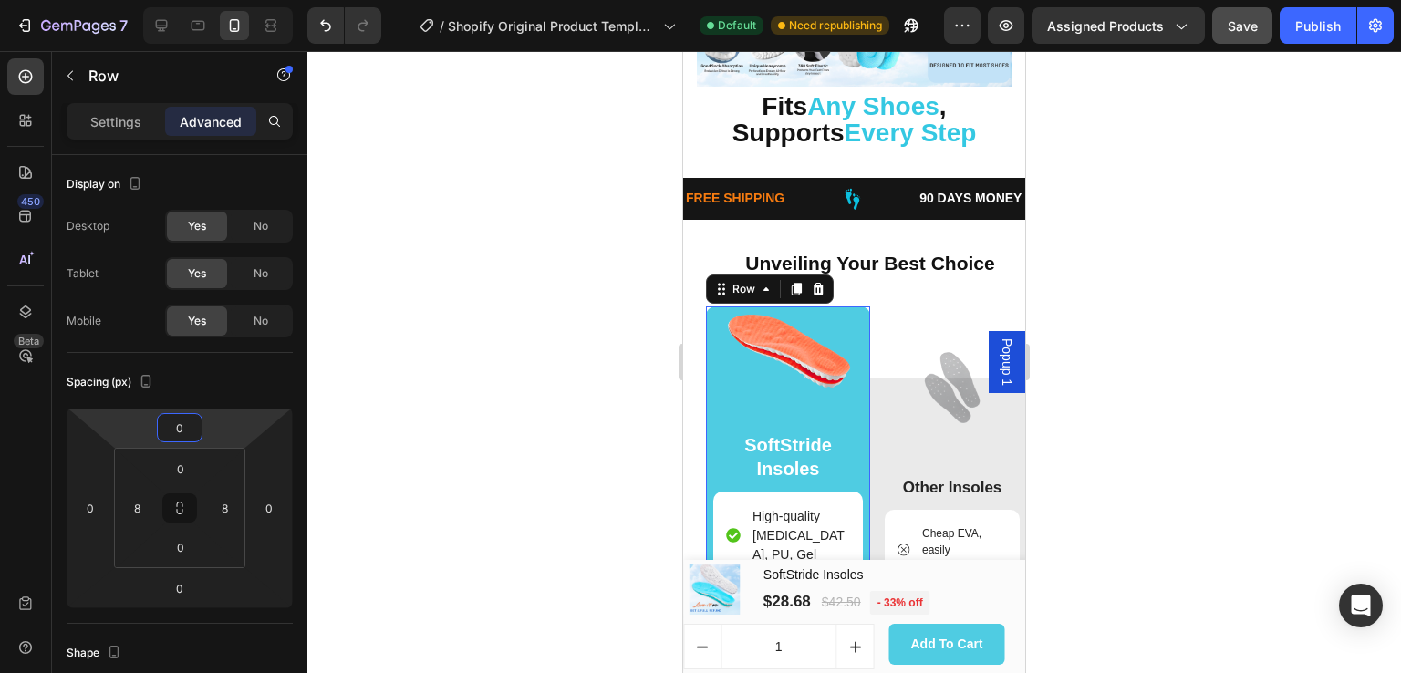
click at [150, 0] on html "7 / Shopify Original Product Template Default Need republishing Preview Assigne…" at bounding box center [700, 0] width 1401 height 0
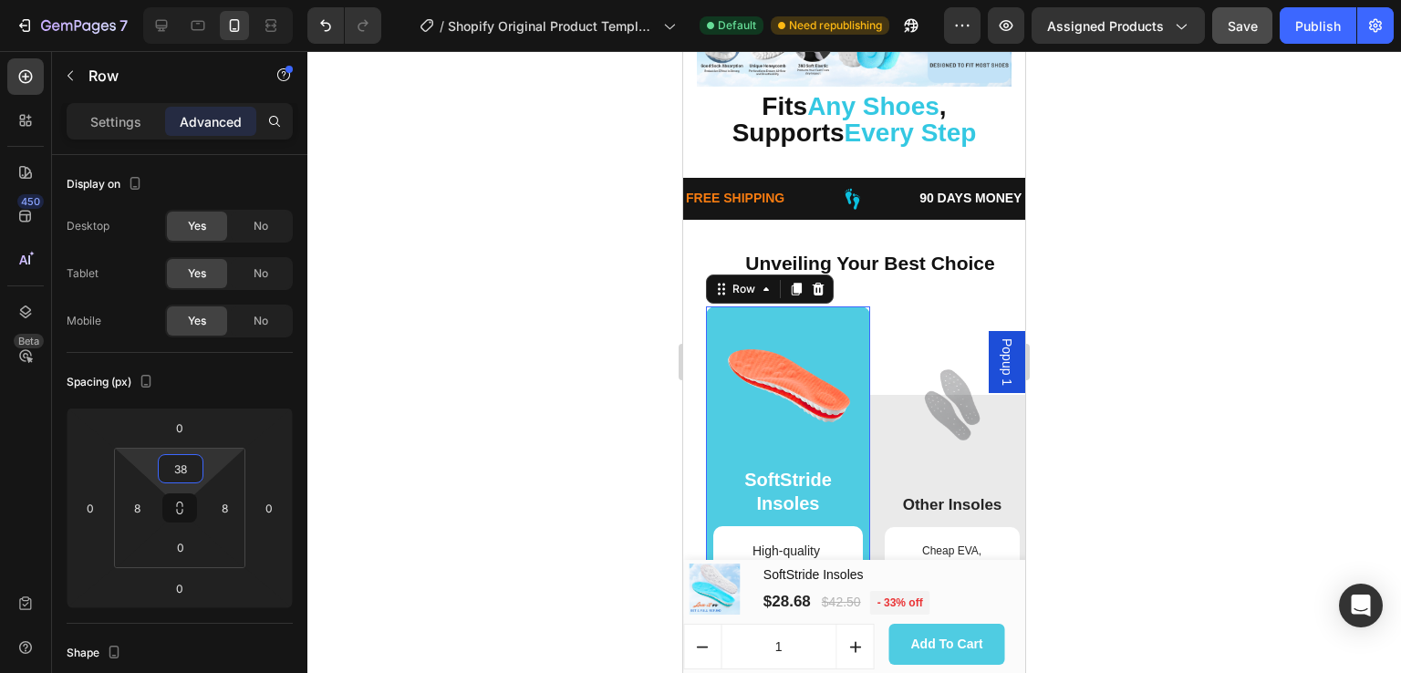
type input "0"
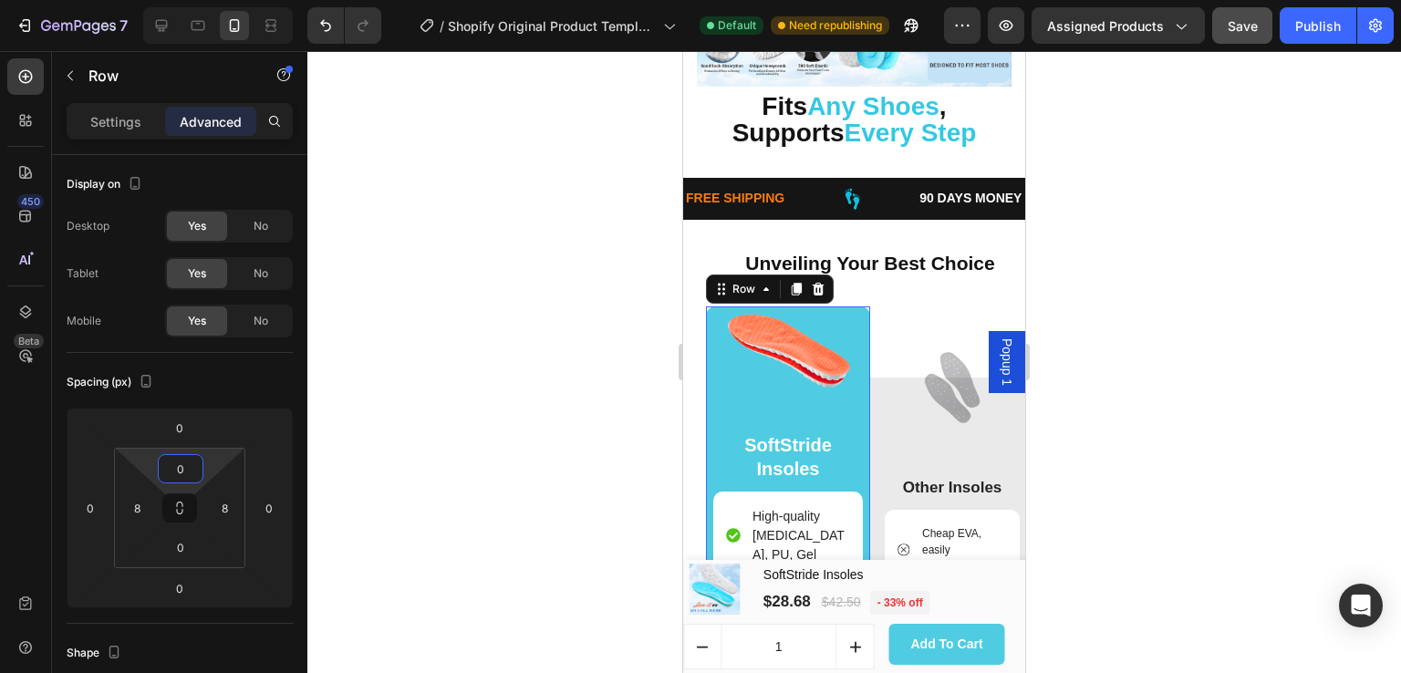
drag, startPoint x: 152, startPoint y: 463, endPoint x: 151, endPoint y: 474, distance: 11.1
click at [151, 0] on html "7 / Shopify Original Product Template Default Need republishing Preview Assigne…" at bounding box center [700, 0] width 1401 height 0
click at [937, 372] on img at bounding box center [952, 387] width 75 height 75
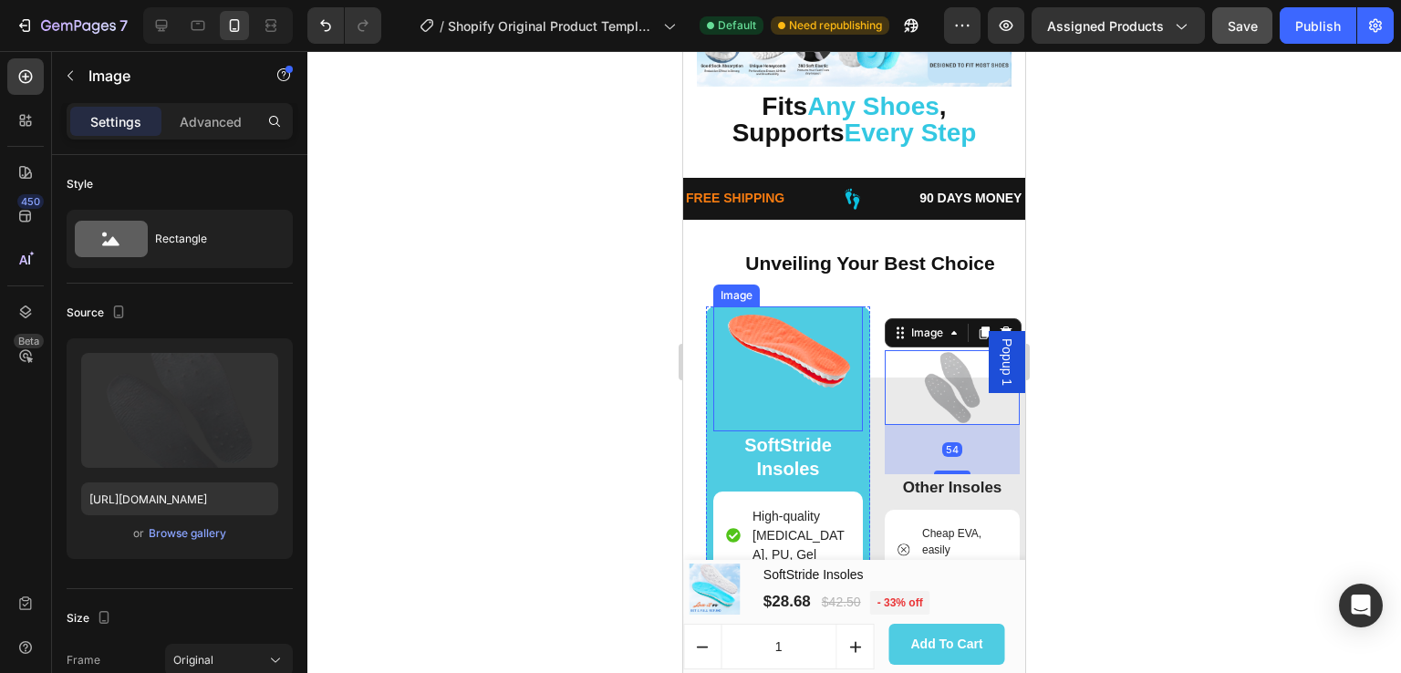
click at [758, 343] on img at bounding box center [788, 369] width 125 height 125
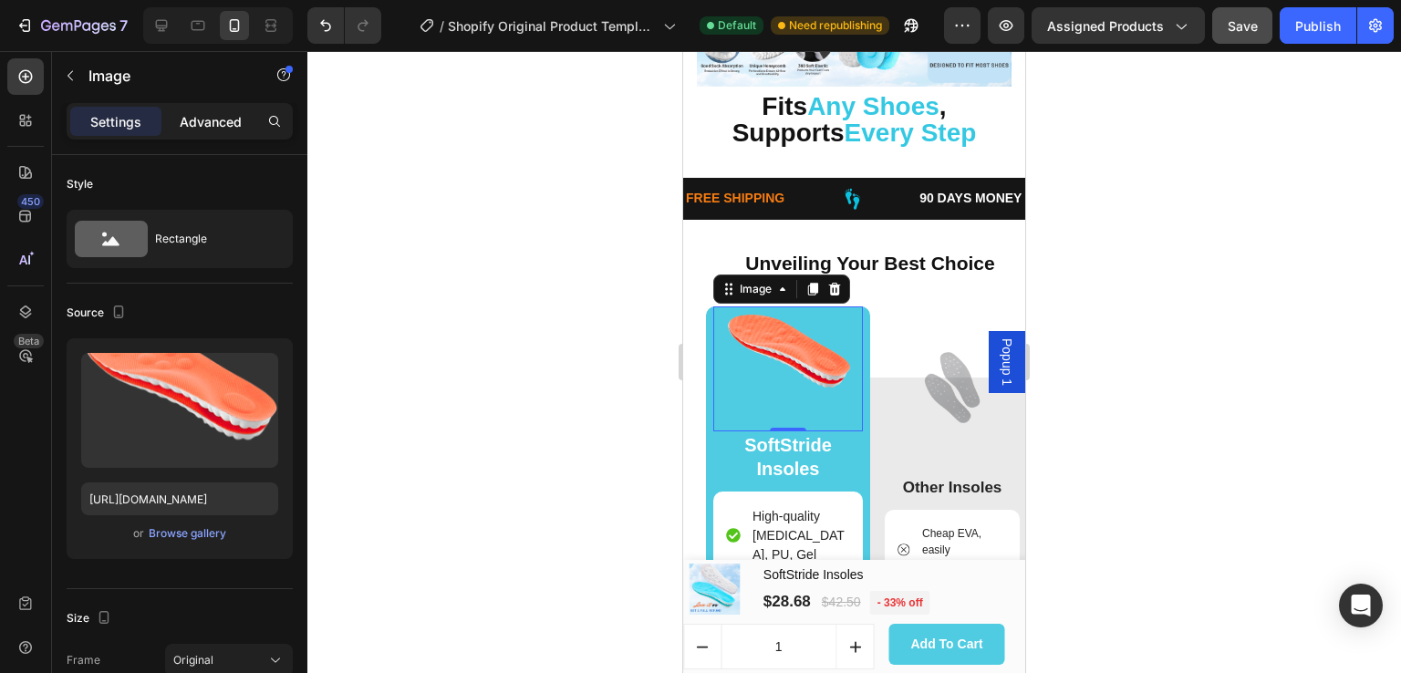
click at [230, 124] on p "Advanced" at bounding box center [211, 121] width 62 height 19
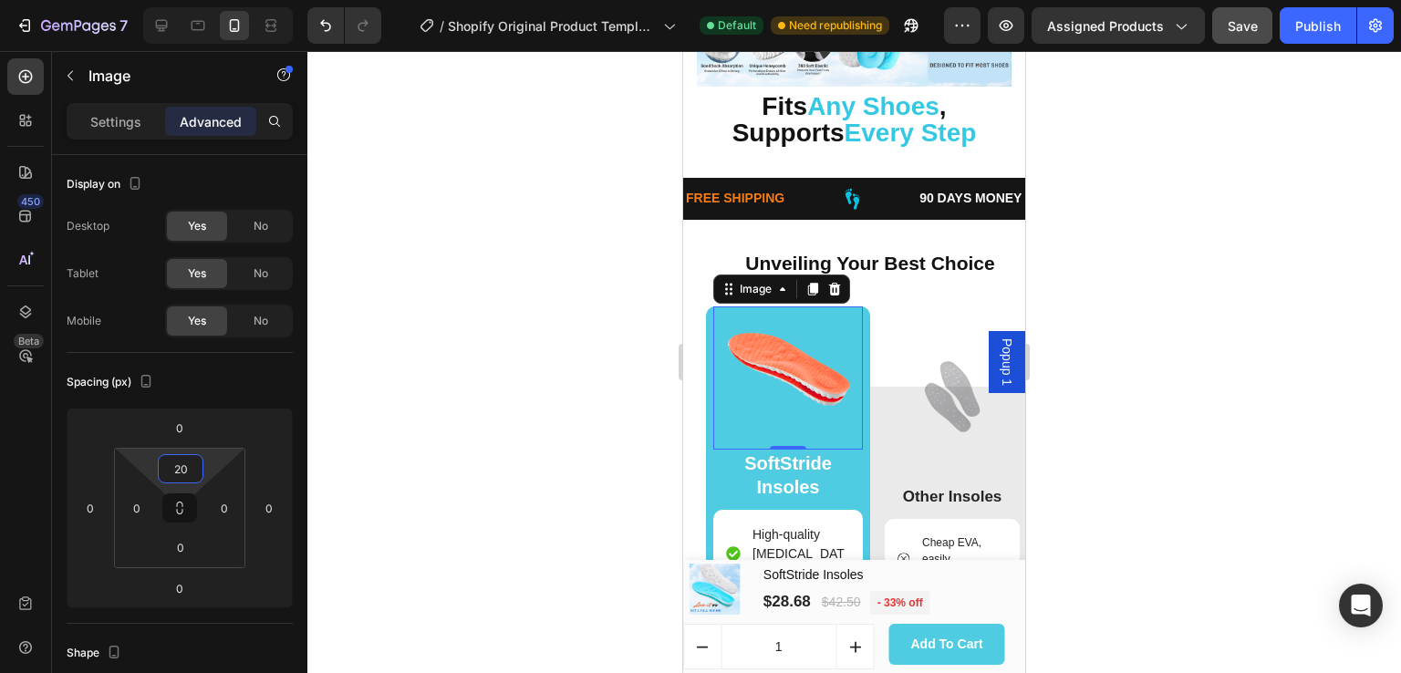
type input "0"
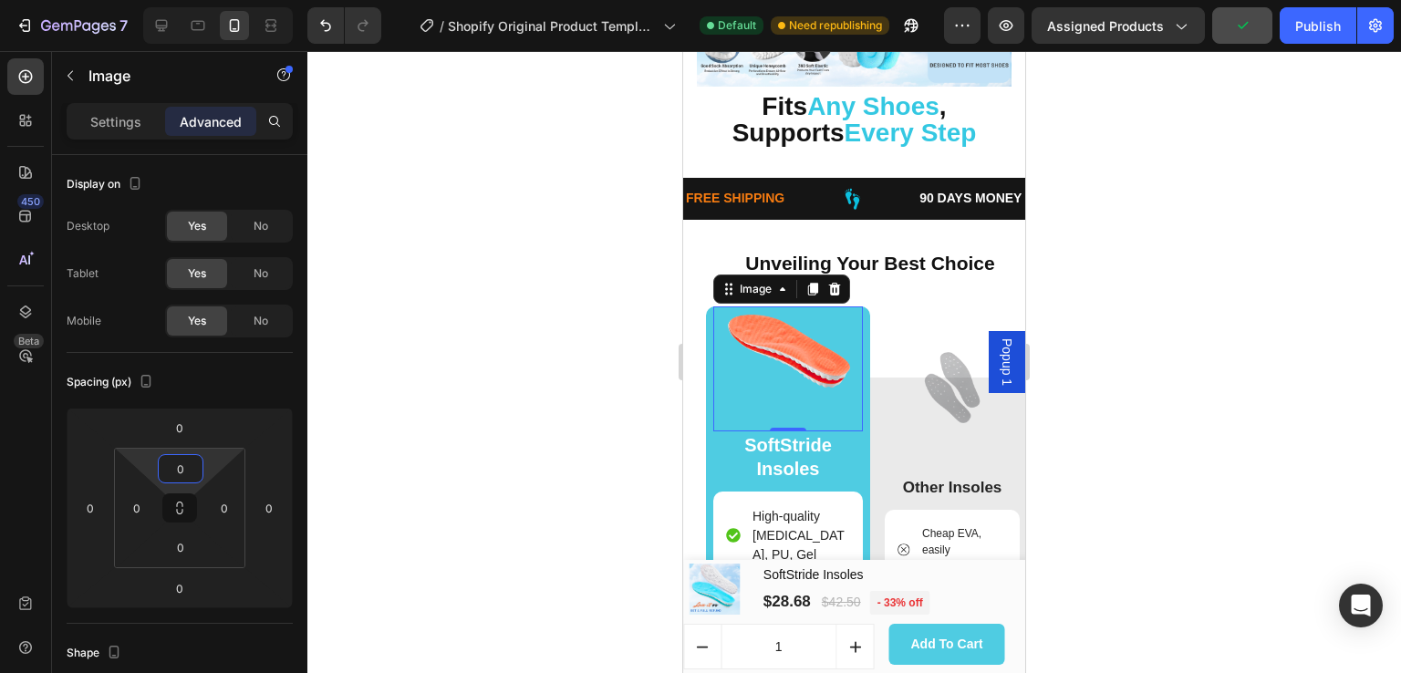
drag, startPoint x: 148, startPoint y: 466, endPoint x: 154, endPoint y: 482, distance: 16.8
click at [154, 0] on html "7 / Shopify Original Product Template Default Need republishing Preview Assigne…" at bounding box center [700, 0] width 1401 height 0
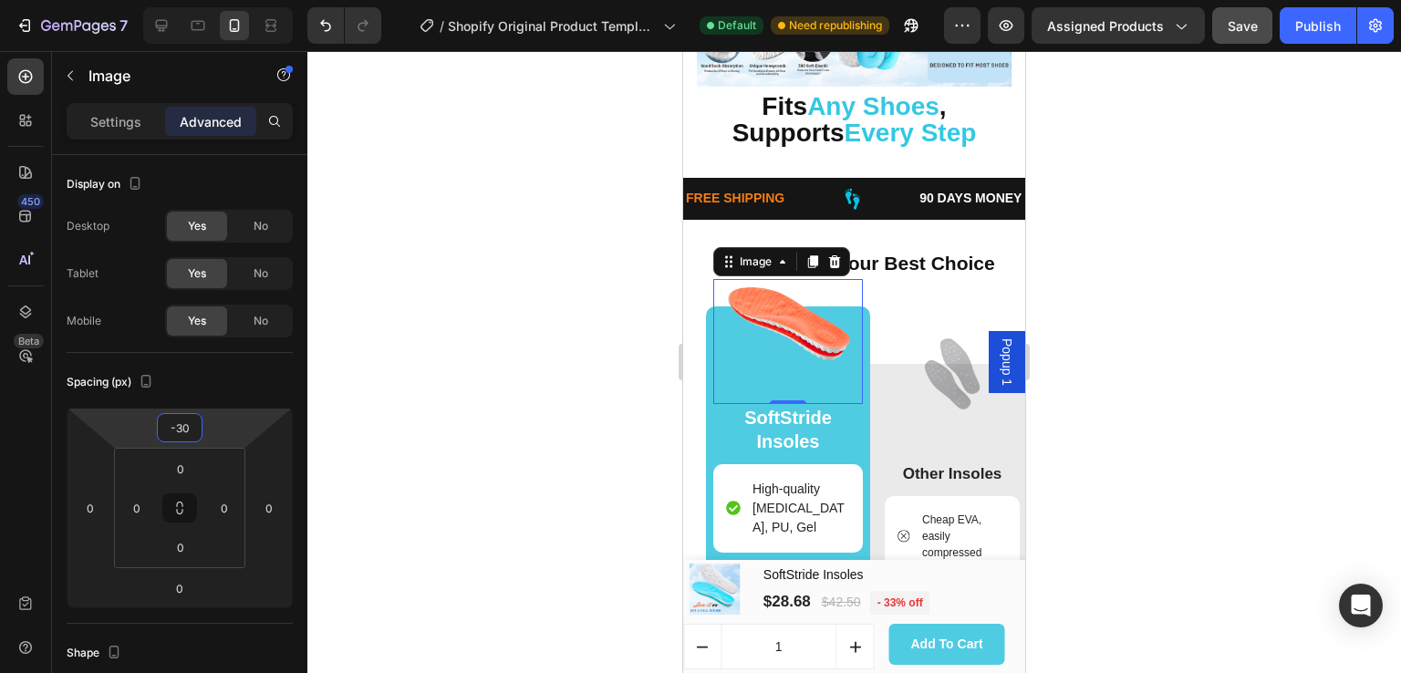
type input "-36"
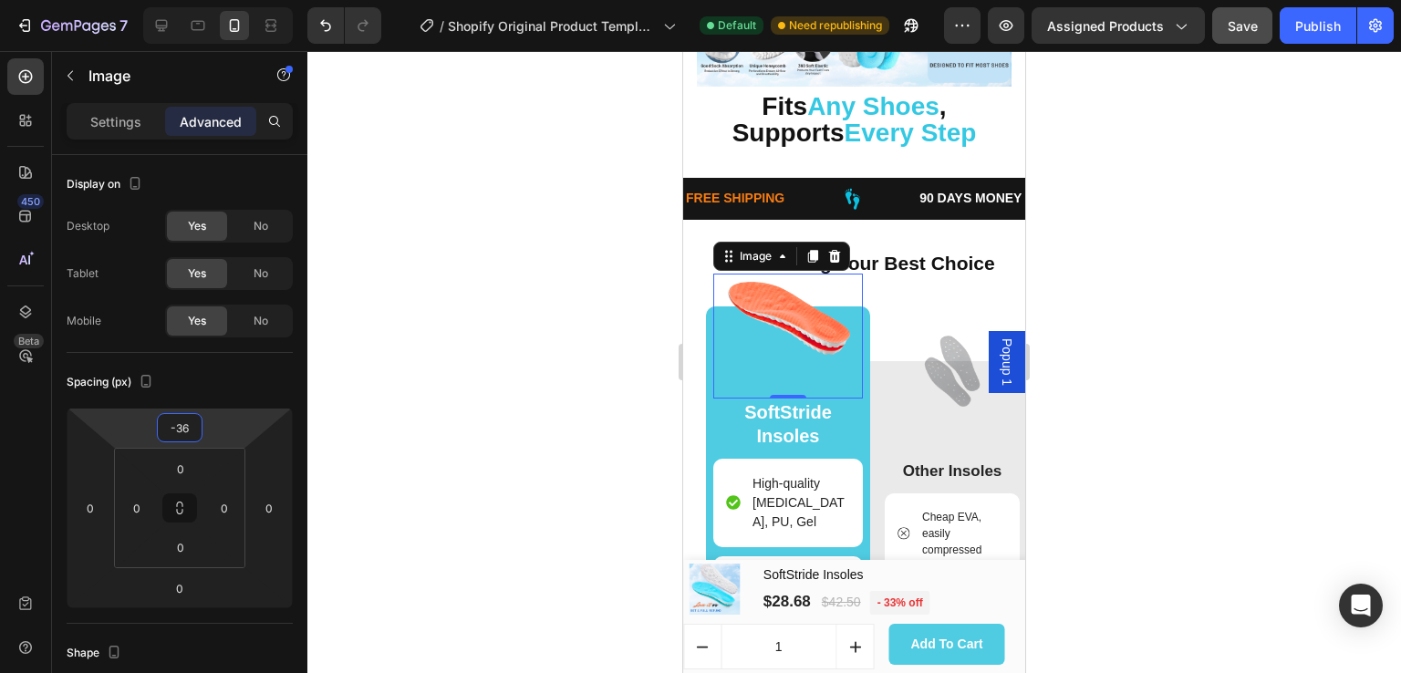
click at [150, 0] on html "7 / Shopify Original Product Template Default Need republishing Preview Assigne…" at bounding box center [700, 0] width 1401 height 0
click at [952, 316] on div "Image Other Insoles Text Block Cheap EVA, easily compressed Item List Low comfo…" at bounding box center [952, 620] width 164 height 627
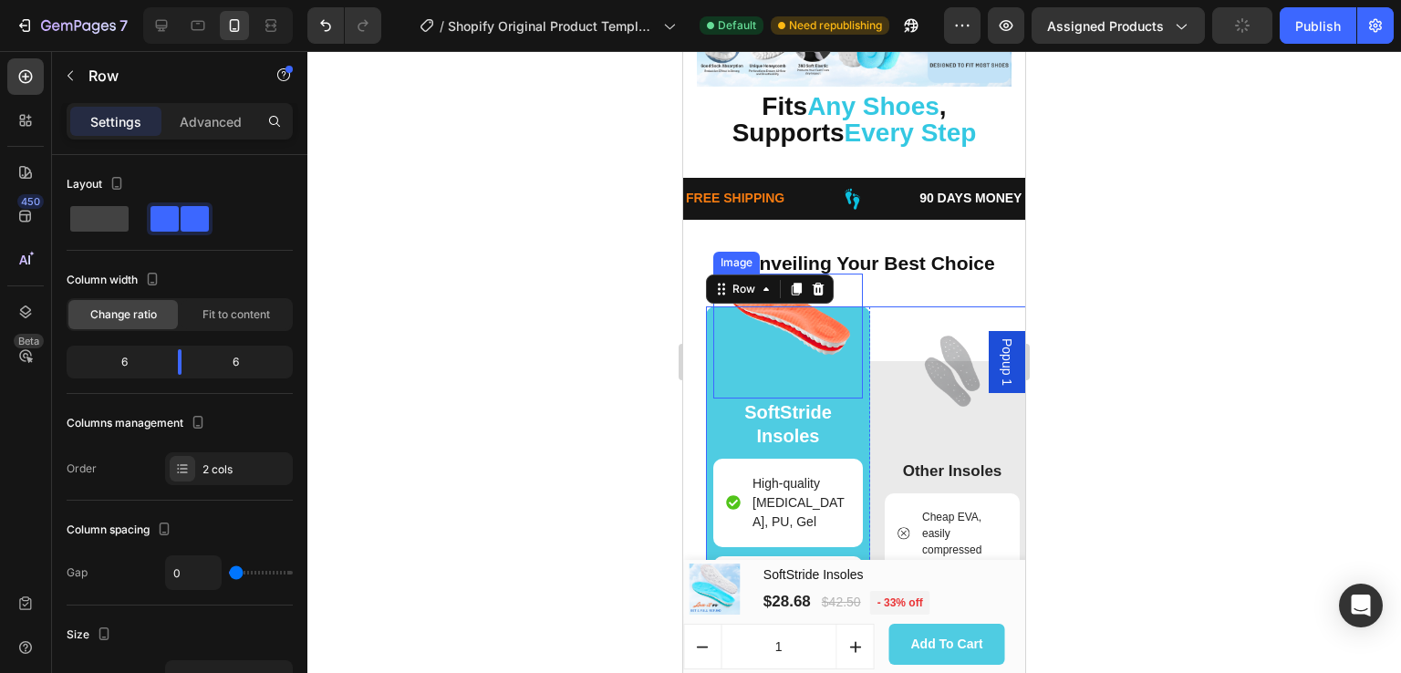
click at [802, 370] on img at bounding box center [788, 336] width 125 height 125
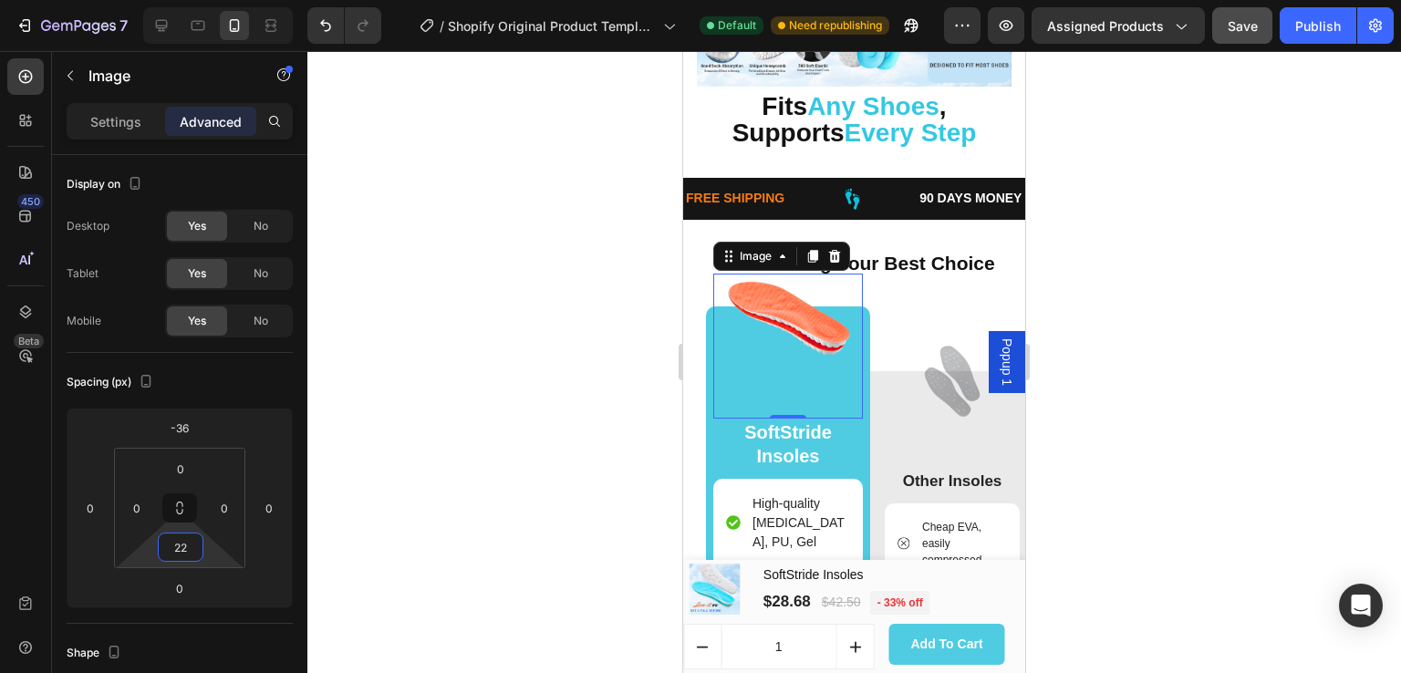
type input "0"
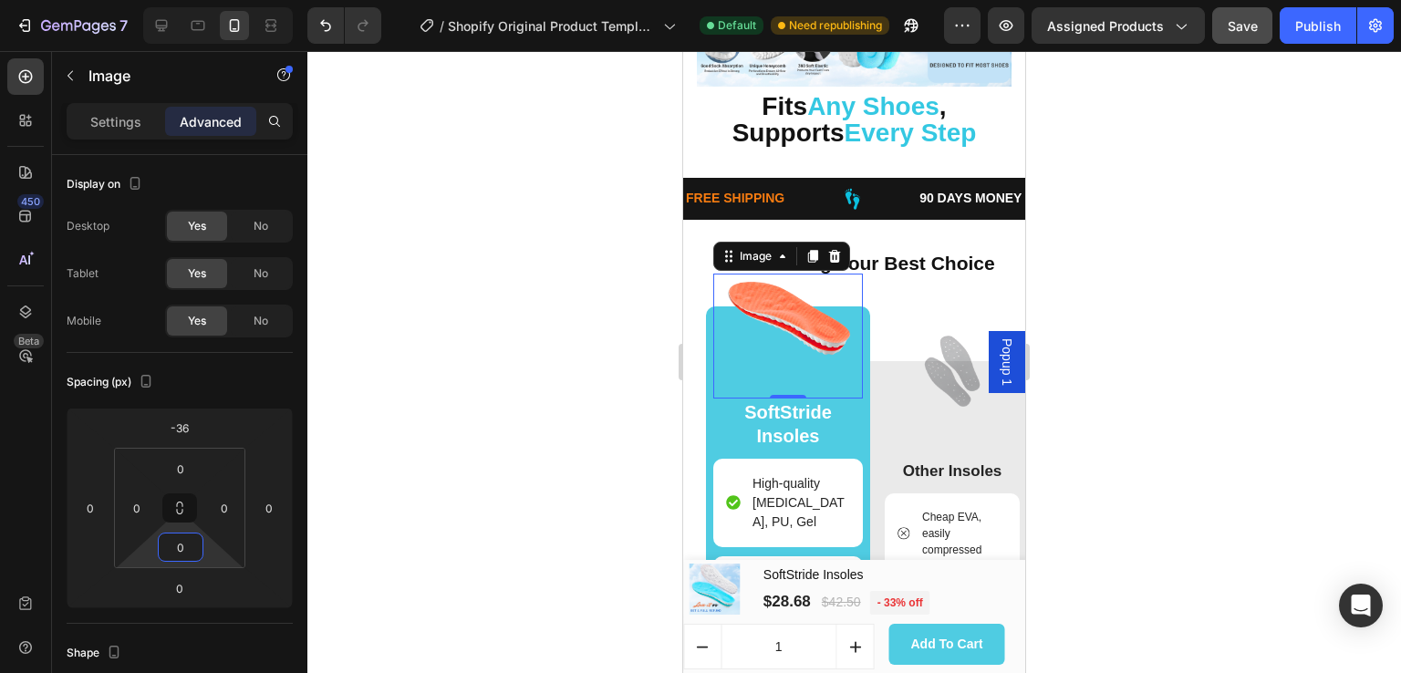
drag, startPoint x: 152, startPoint y: 557, endPoint x: 153, endPoint y: 584, distance: 27.4
click at [153, 0] on html "7 / Shopify Original Product Template Default Need republishing Preview Assigne…" at bounding box center [700, 0] width 1401 height 0
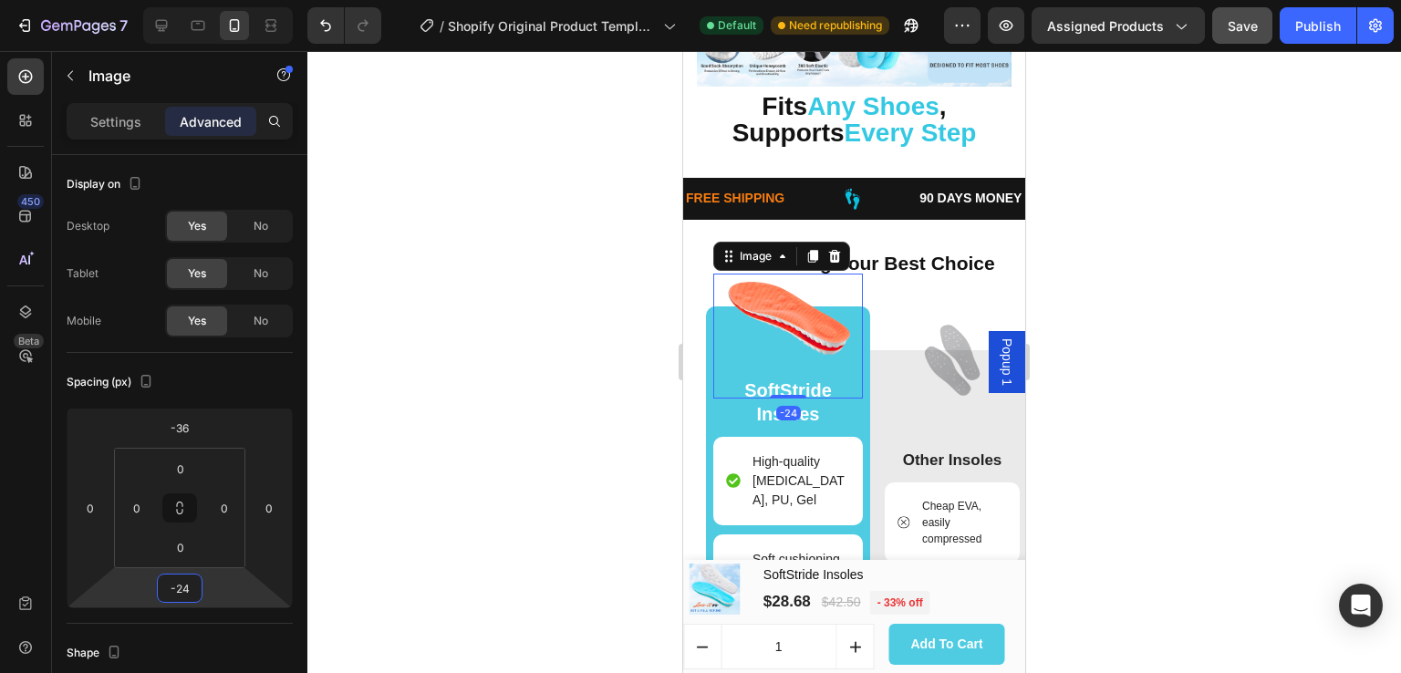
type input "-32"
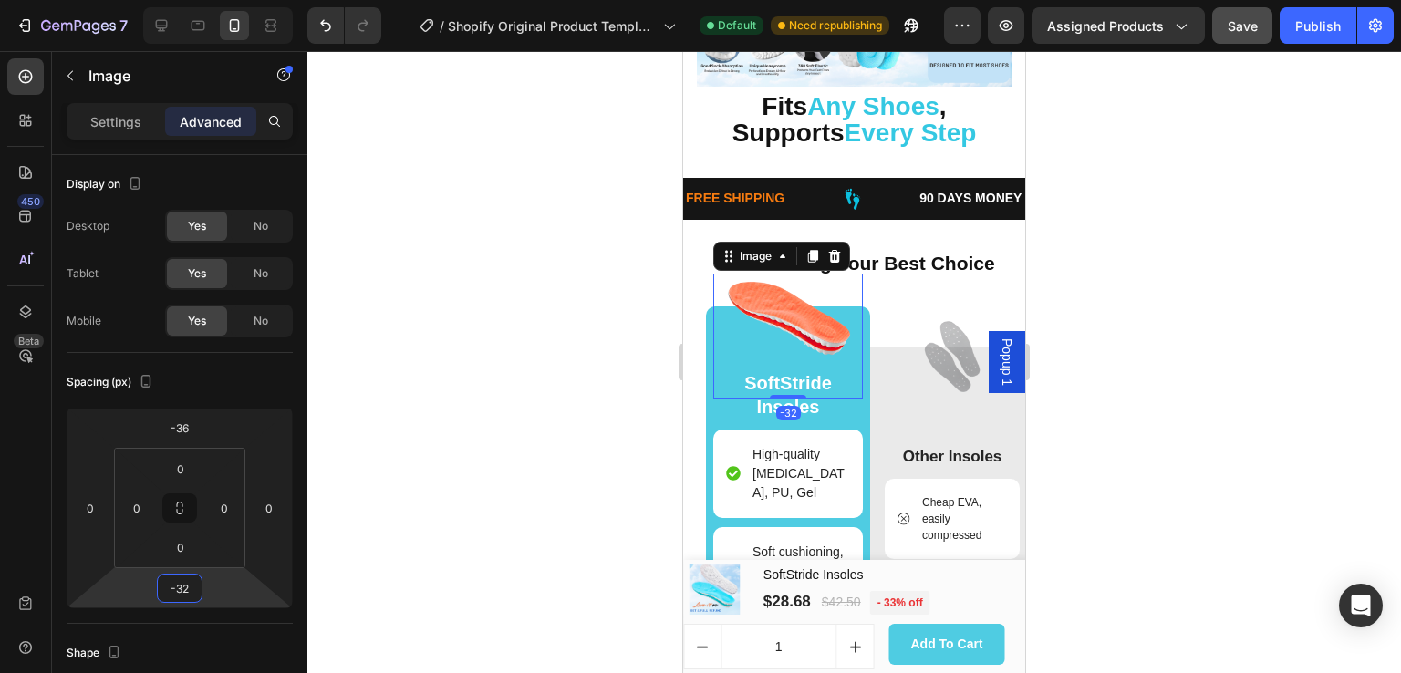
drag, startPoint x: 150, startPoint y: 589, endPoint x: 150, endPoint y: 604, distance: 14.6
click at [150, 0] on html "7 / Shopify Original Product Template Default Need republishing Preview Assigne…" at bounding box center [700, 0] width 1401 height 0
click at [953, 417] on div "Image Other Insoles Text Block Cheap EVA, easily compressed Item List Low comfo…" at bounding box center [952, 606] width 135 height 518
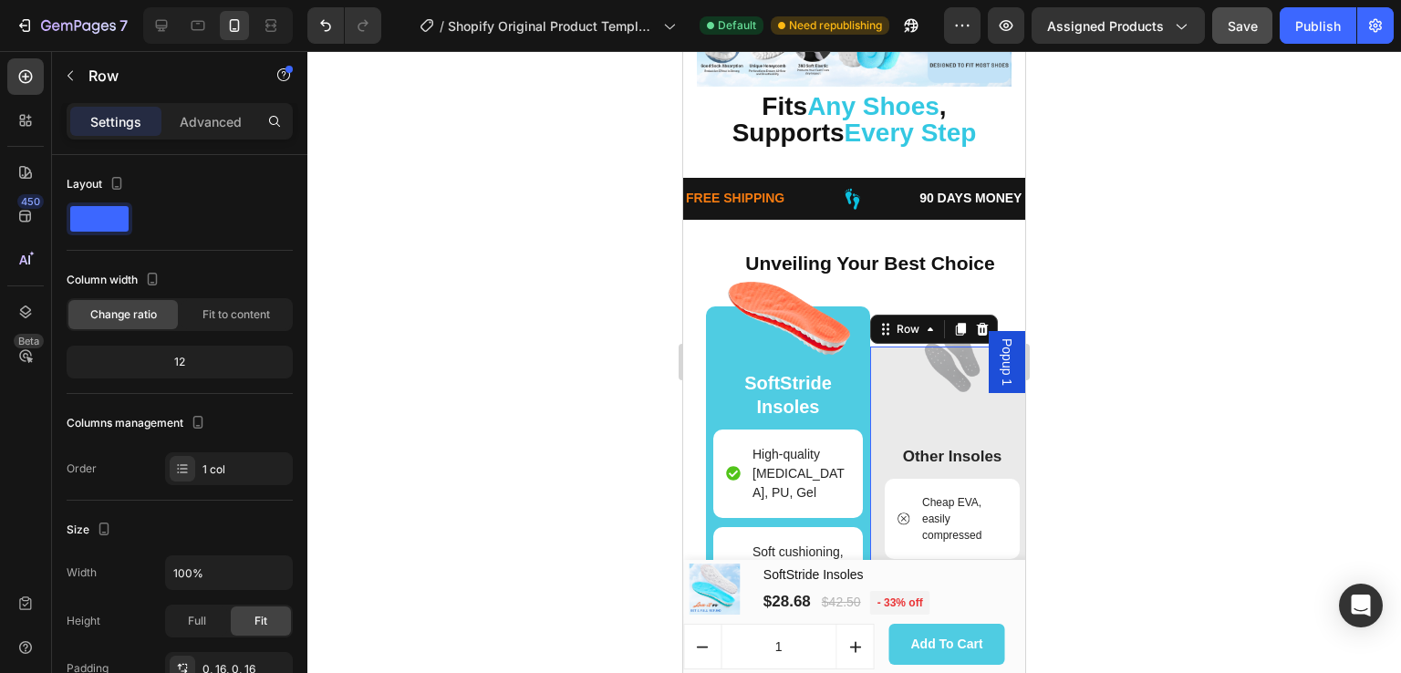
click at [980, 421] on div "Image Other Insoles Text Block Cheap EVA, easily compressed Item List Low comfo…" at bounding box center [952, 606] width 135 height 518
click at [232, 119] on p "Advanced" at bounding box center [211, 121] width 62 height 19
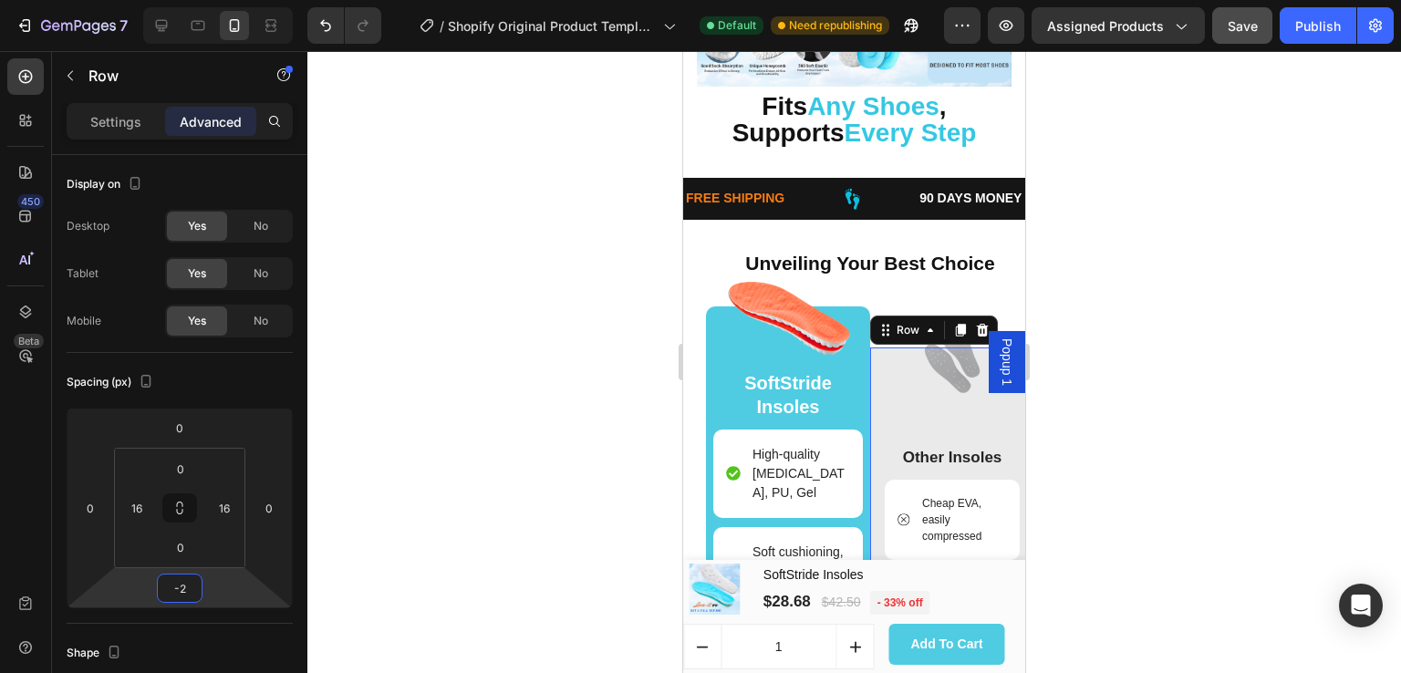
type input "0"
click at [146, 0] on html "7 / Shopify Original Product Template Default Need republishing Preview Assigne…" at bounding box center [700, 0] width 1401 height 0
click at [952, 461] on strong "Other Insoles" at bounding box center [952, 456] width 99 height 17
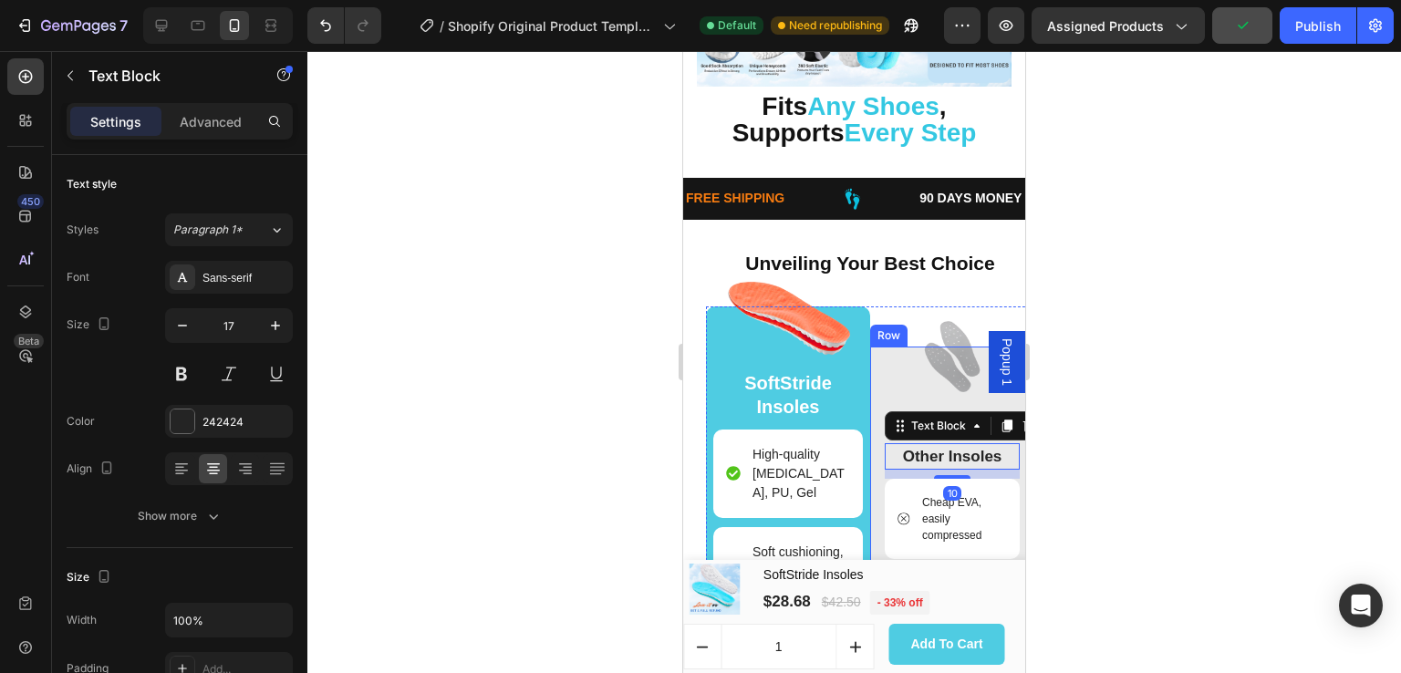
click at [908, 405] on div "Image Other Insoles Text Block 10 Cheap EVA, easily compressed Item List Low co…" at bounding box center [952, 606] width 135 height 518
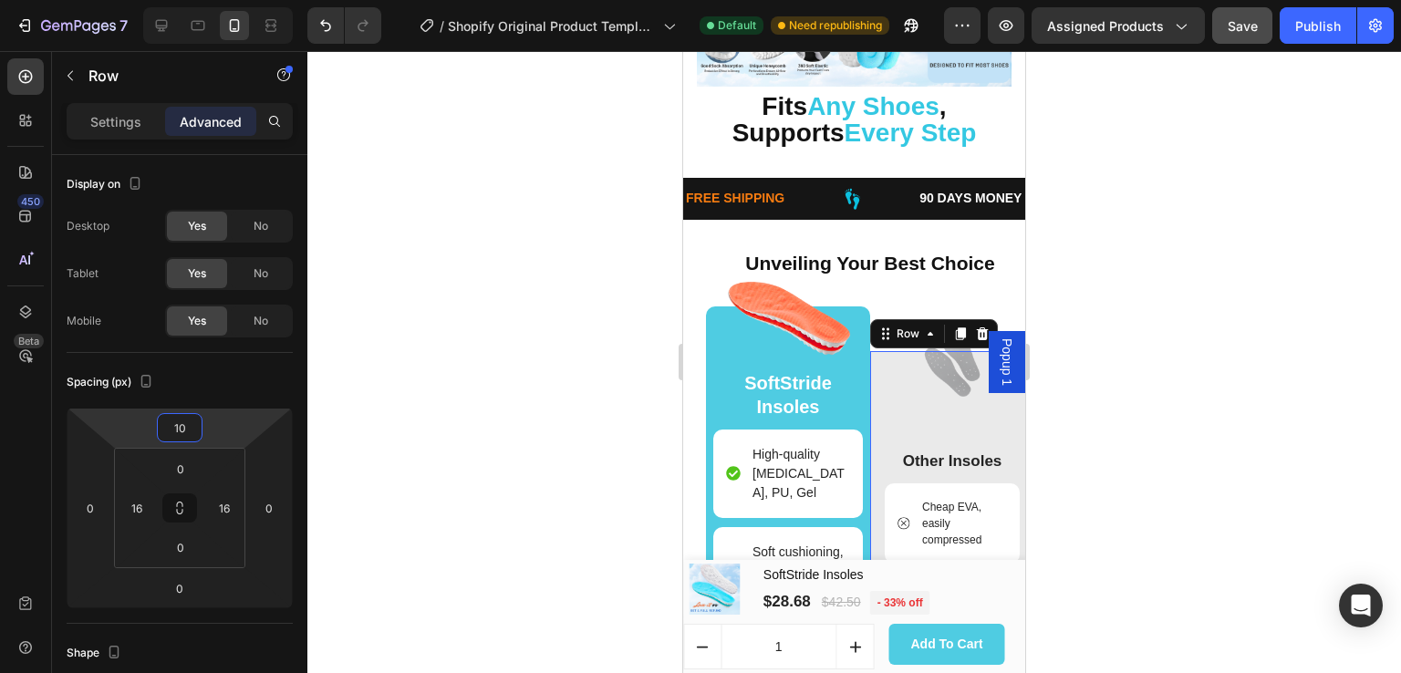
click at [146, 0] on html "7 / Shopify Original Product Template Default Need republishing Preview Assigne…" at bounding box center [700, 0] width 1401 height 0
type input "1"
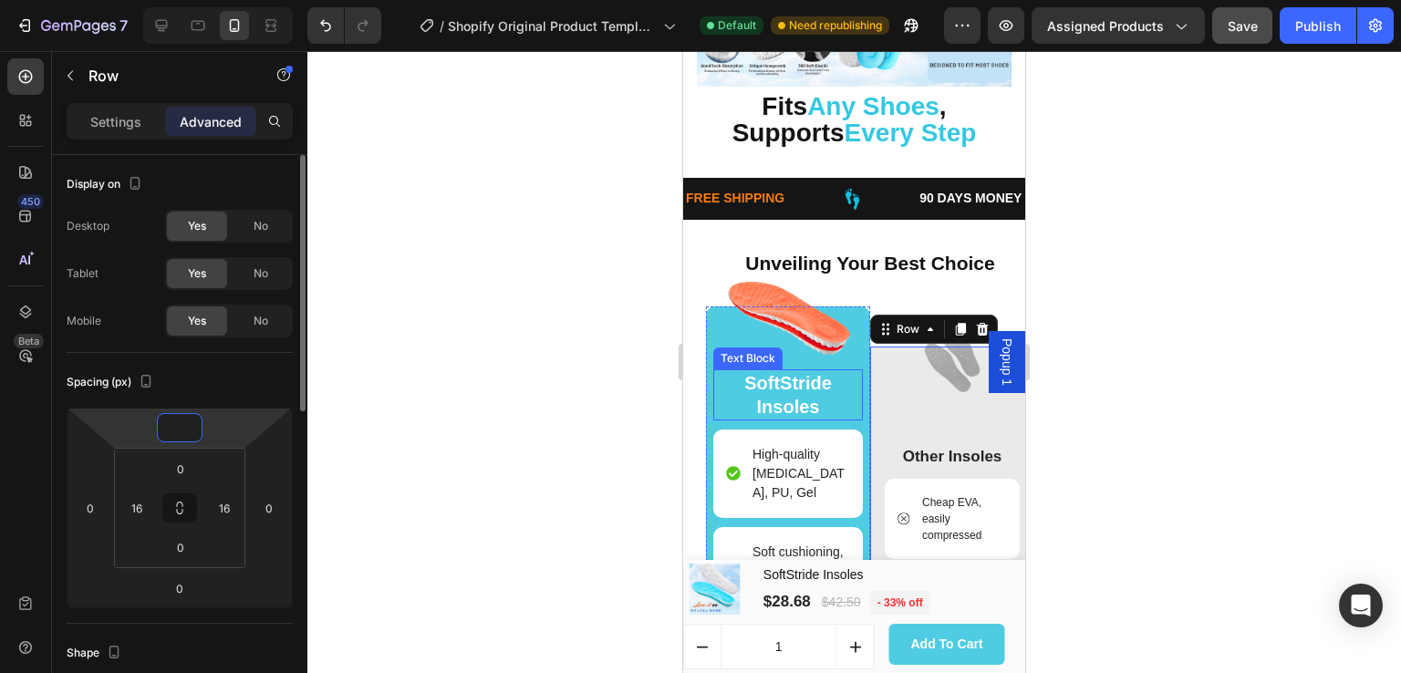
type input "0"
click at [856, 413] on div "Image SoftStride Insoles Text Block High-quality Memory Foam, PU, Gel Item List…" at bounding box center [788, 606] width 150 height 598
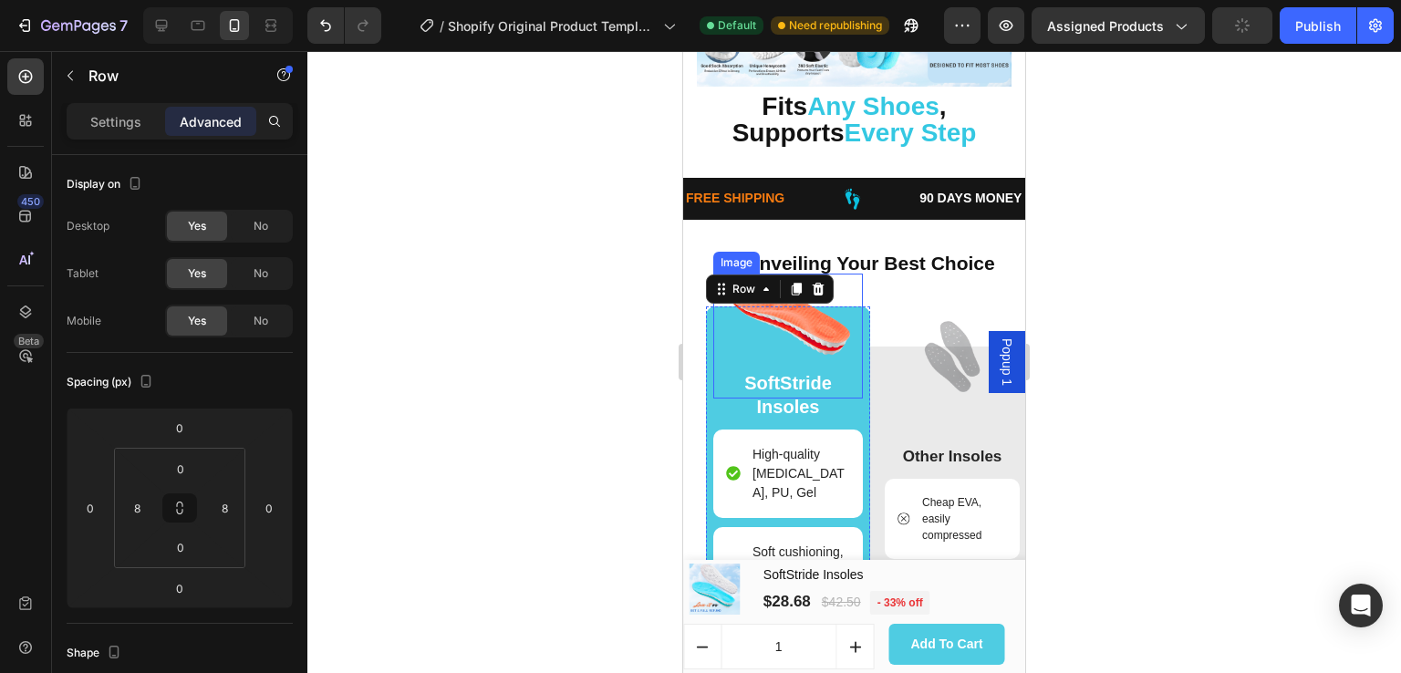
click at [770, 340] on img at bounding box center [788, 336] width 125 height 125
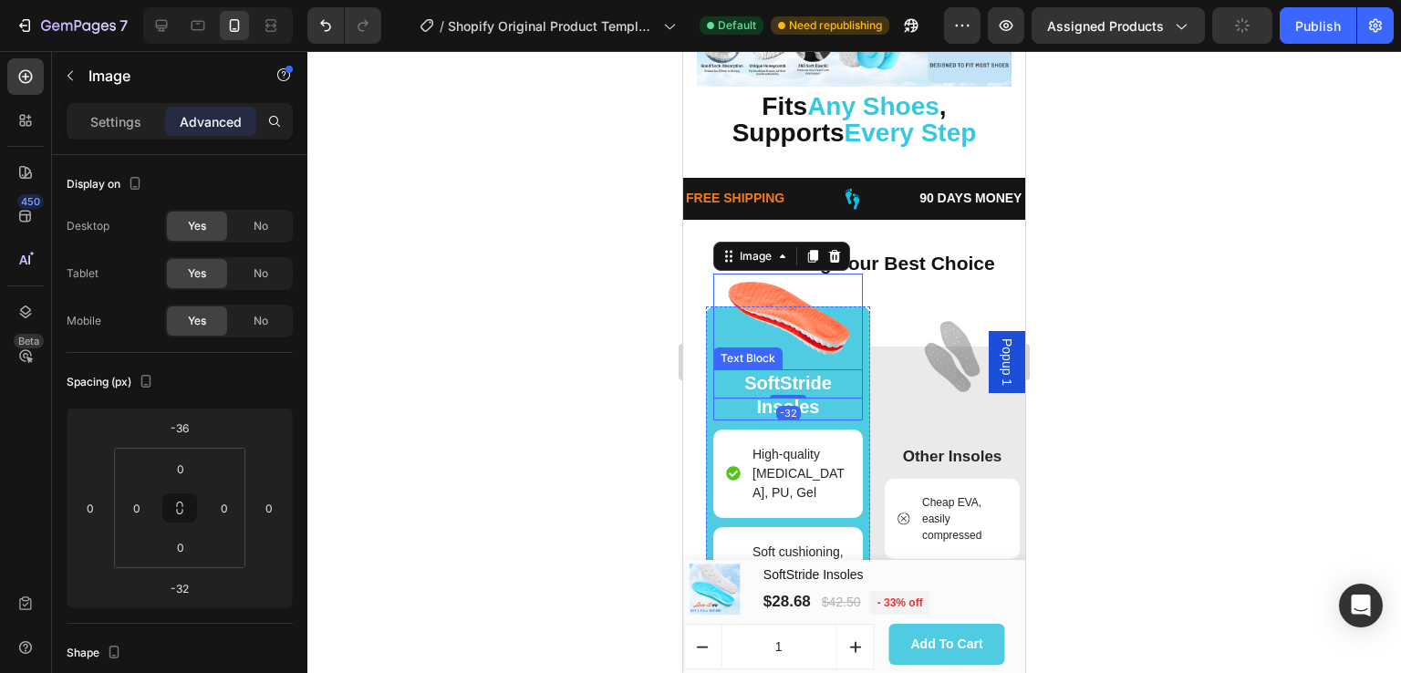
click at [755, 411] on div "SoftStride Insoles" at bounding box center [788, 395] width 150 height 51
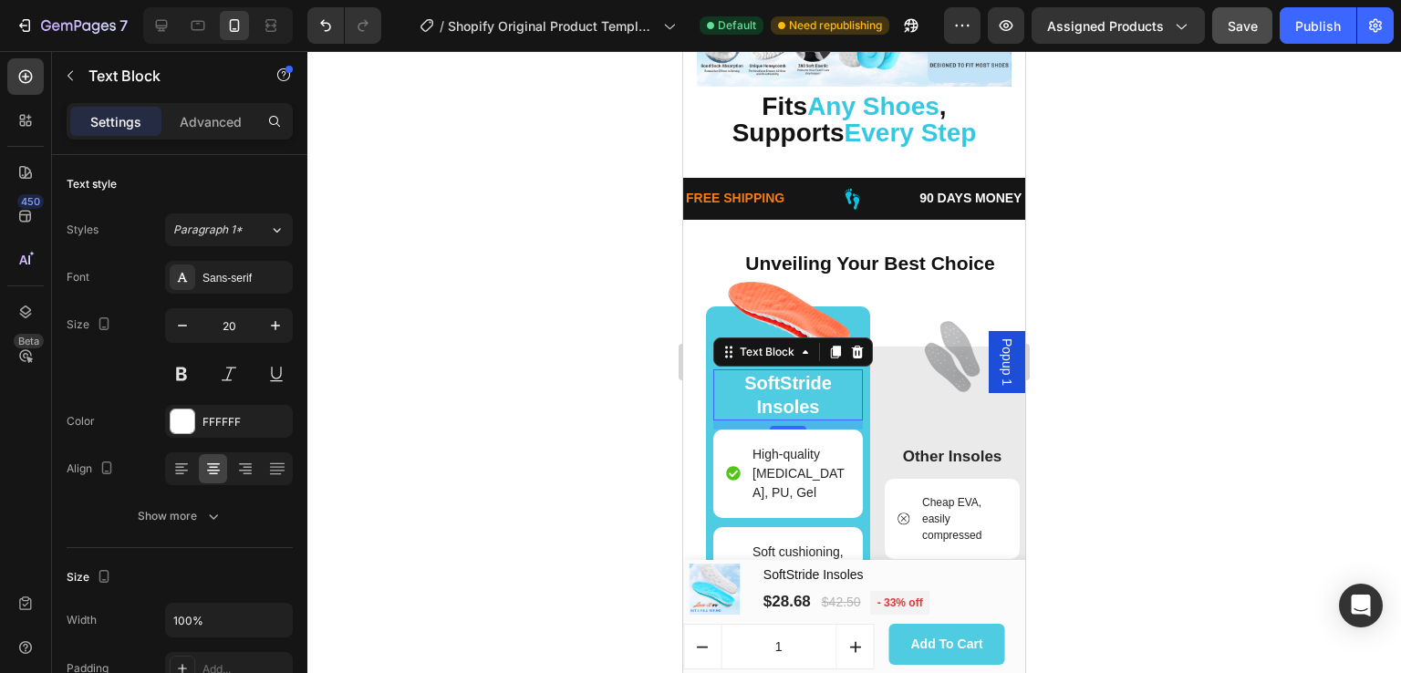
click at [723, 421] on div "10" at bounding box center [788, 425] width 150 height 9
click at [708, 416] on div "Image SoftStride Insoles Text Block 10 High-quality Memory Foam, PU, Gel Item L…" at bounding box center [788, 606] width 164 height 598
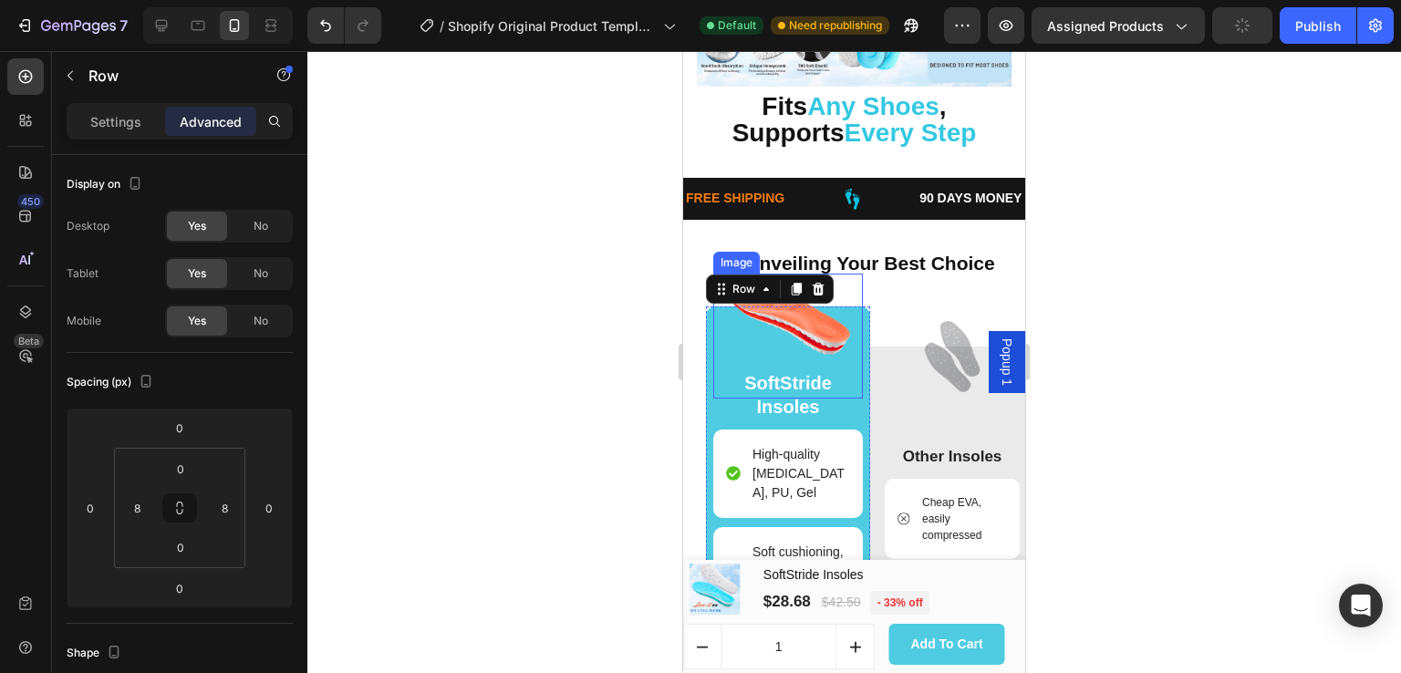
click at [763, 339] on img at bounding box center [788, 336] width 125 height 125
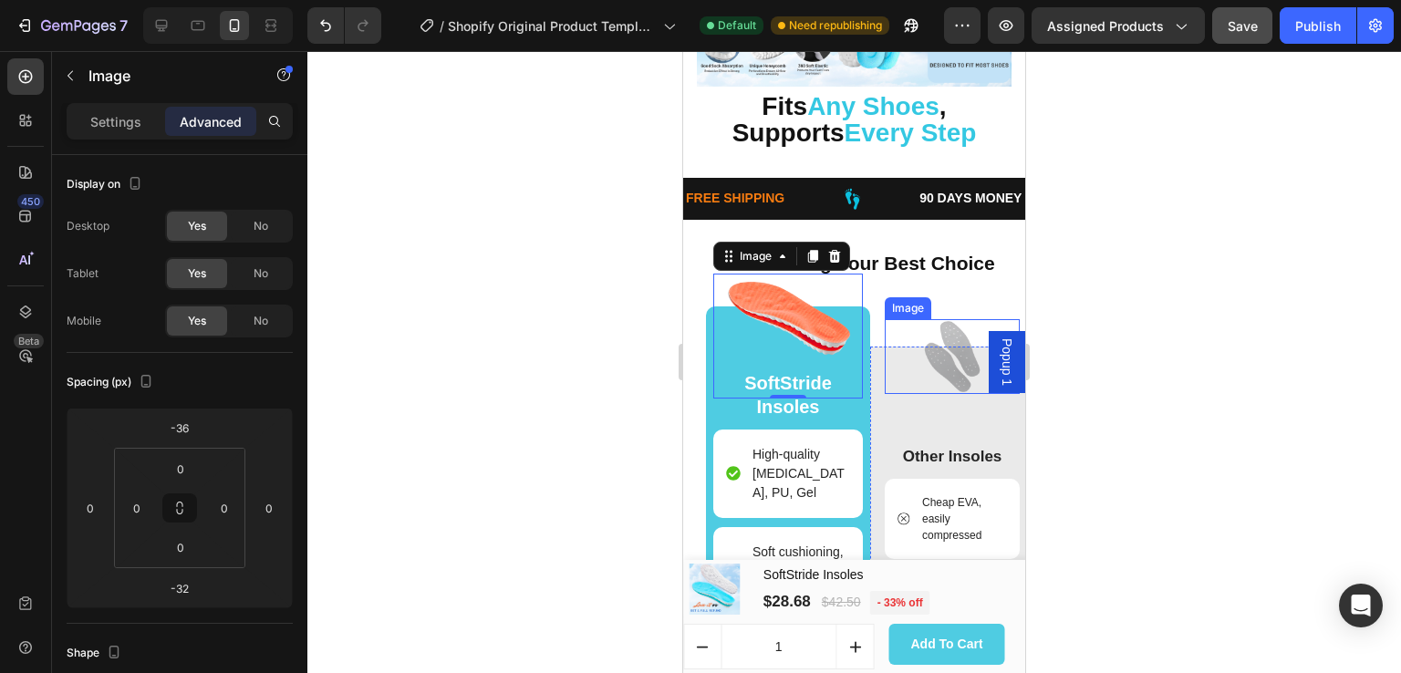
click at [932, 351] on img at bounding box center [952, 356] width 75 height 75
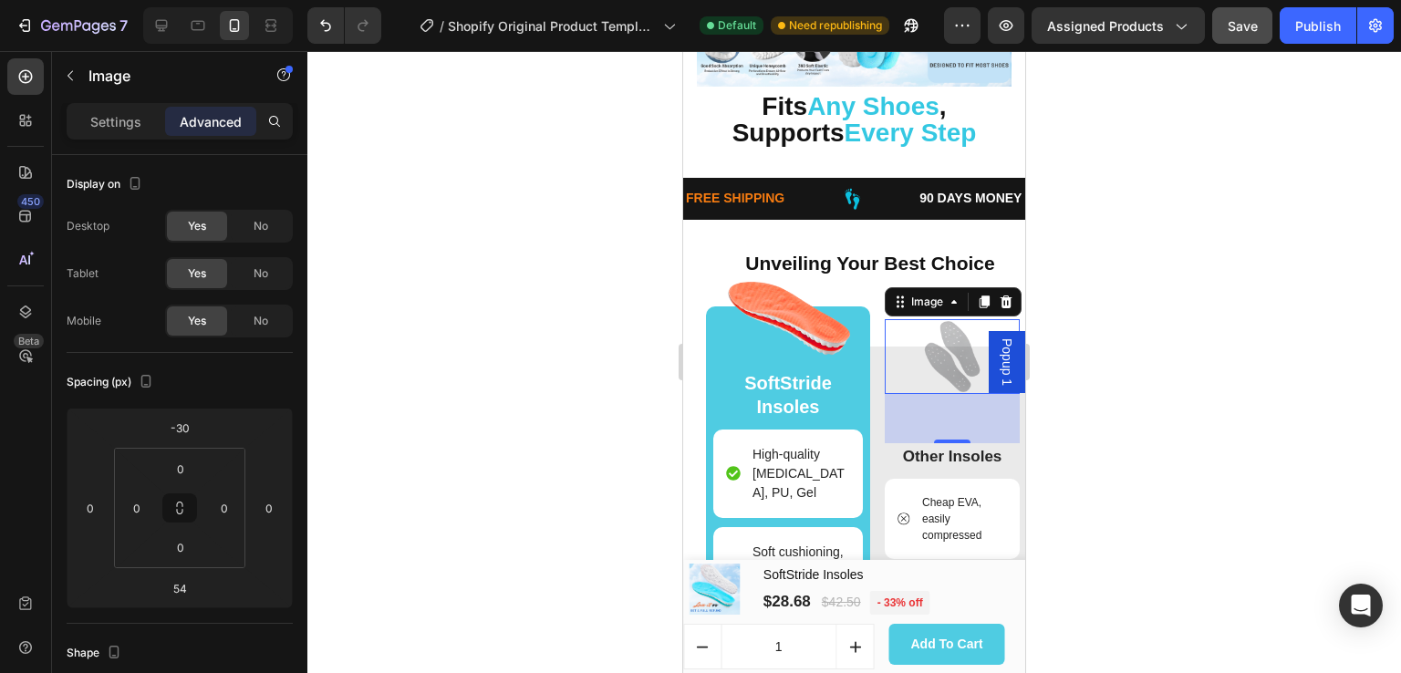
drag, startPoint x: 940, startPoint y: 449, endPoint x: 942, endPoint y: 426, distance: 22.9
click at [942, 394] on div "54" at bounding box center [952, 394] width 135 height 0
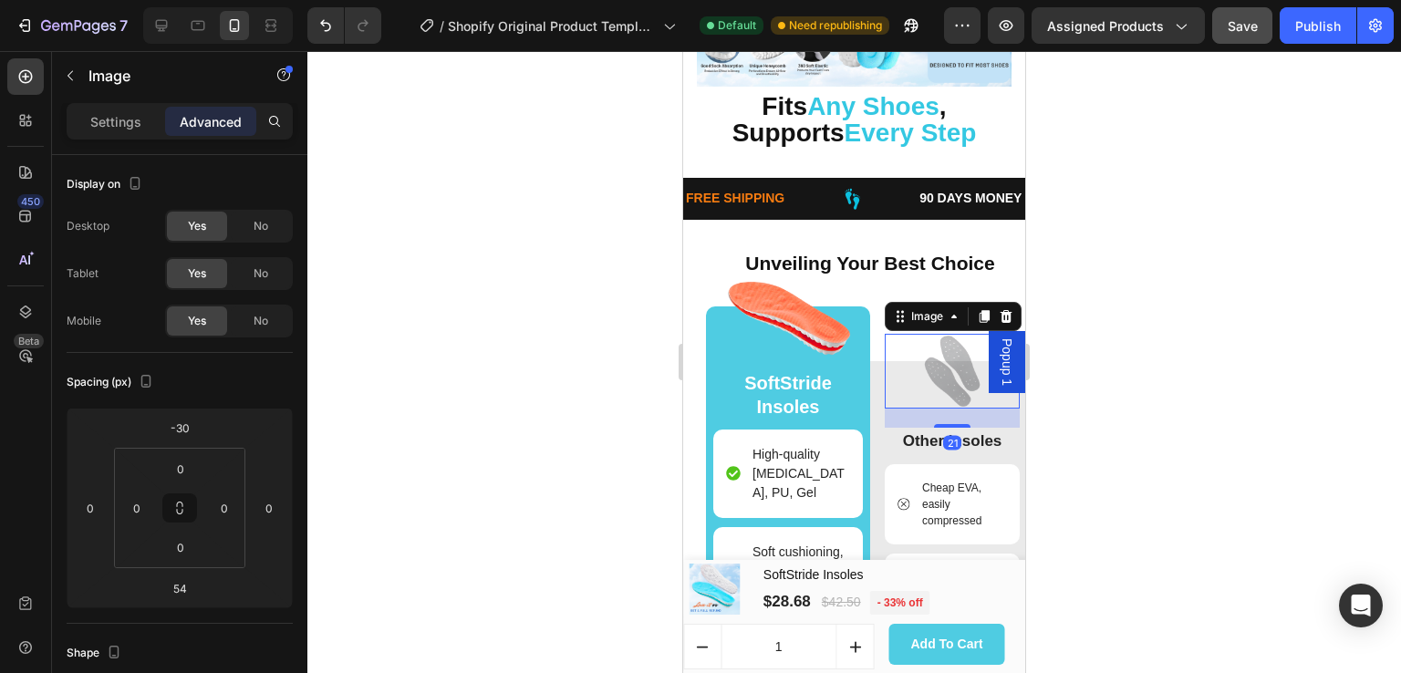
drag, startPoint x: 945, startPoint y: 452, endPoint x: 944, endPoint y: 422, distance: 30.1
click at [944, 409] on div "21" at bounding box center [952, 409] width 135 height 0
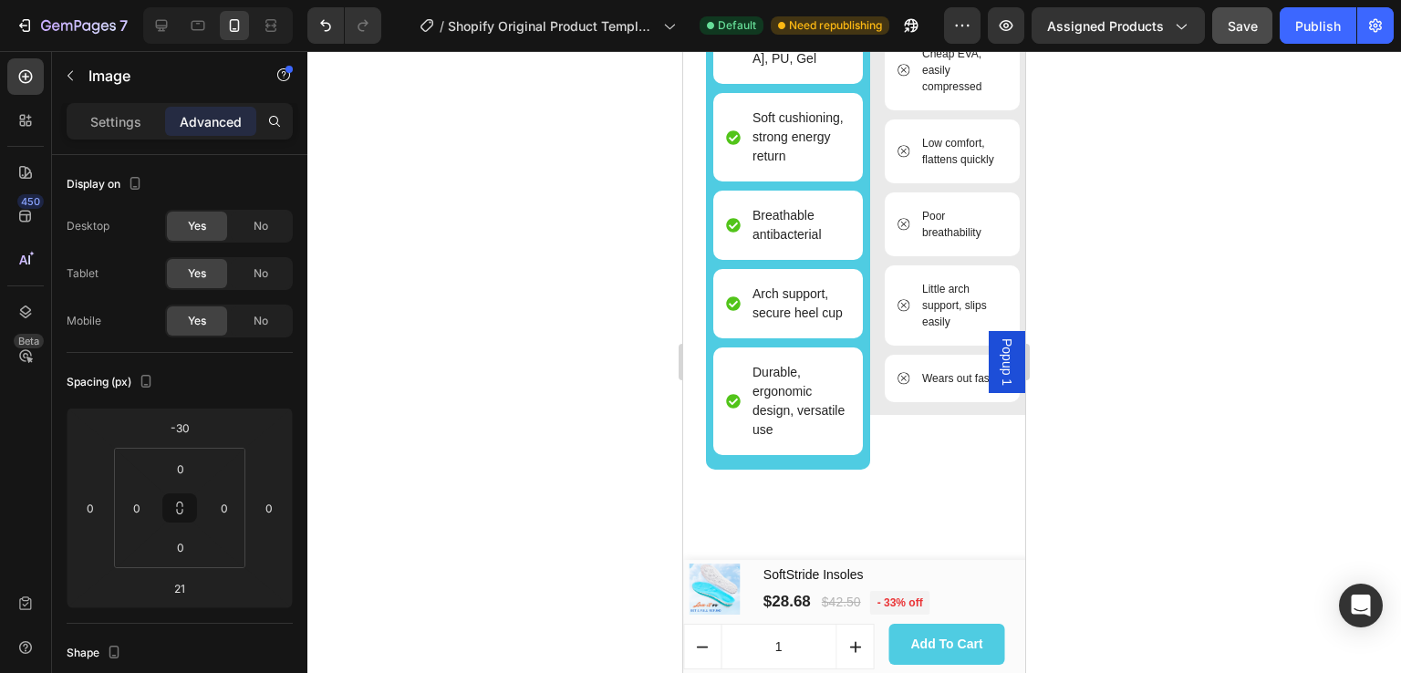
scroll to position [5130, 0]
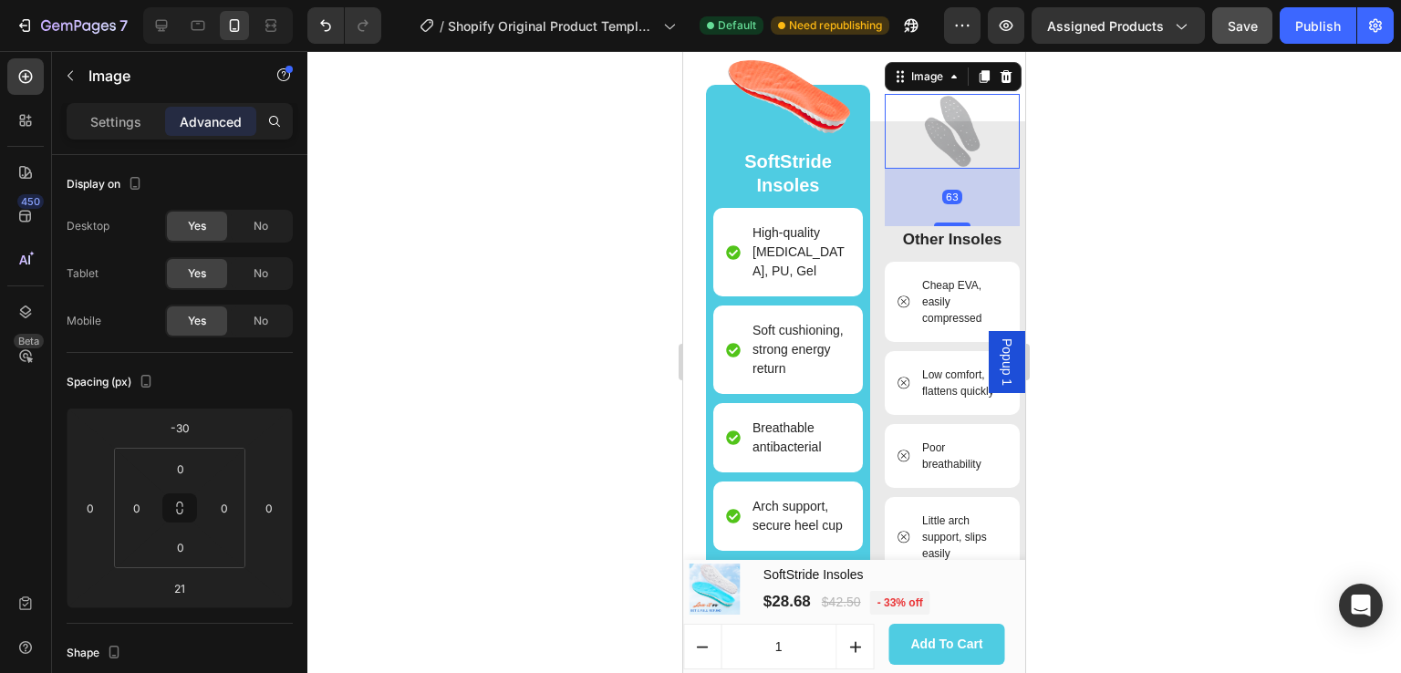
drag, startPoint x: 948, startPoint y: 224, endPoint x: 948, endPoint y: 262, distance: 38.3
click at [948, 262] on div "Image 63 Other Insoles Text Block Cheap EVA, easily compressed Item List Low co…" at bounding box center [952, 384] width 135 height 526
type input "63"
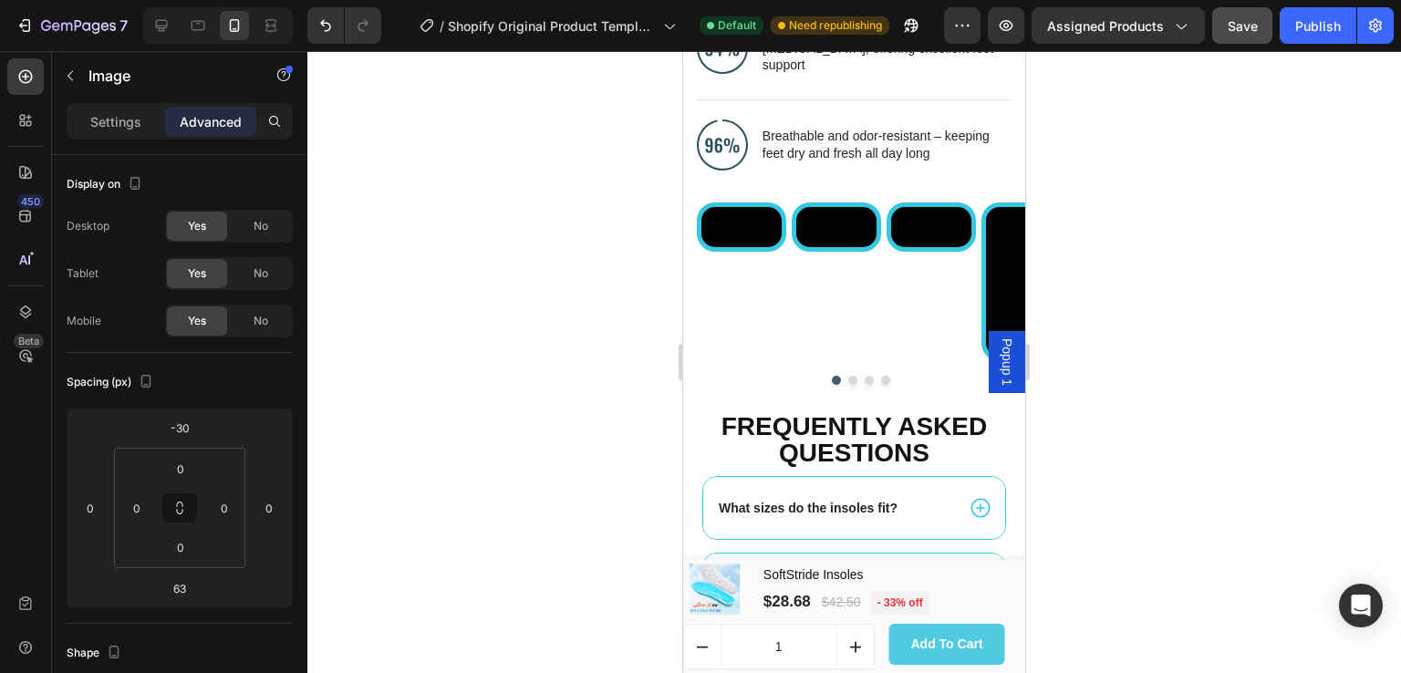
scroll to position [6195, 0]
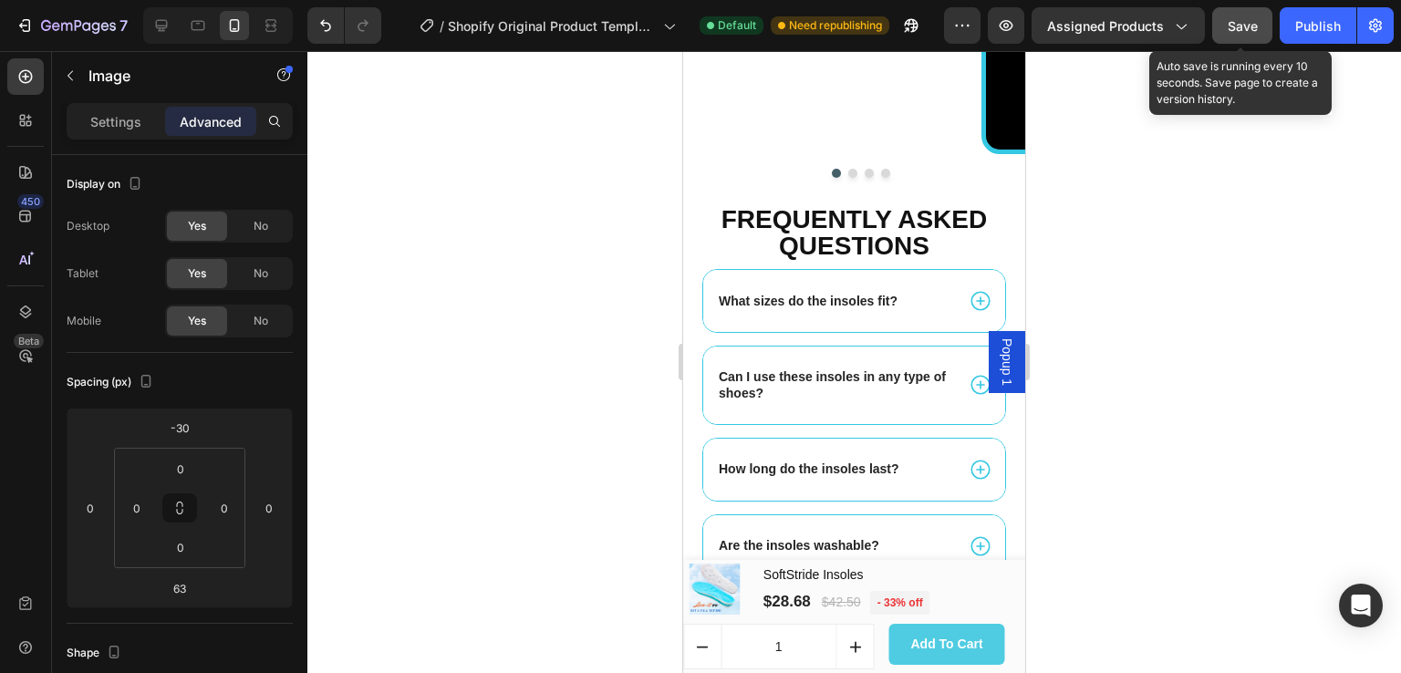
click at [1255, 23] on span "Save" at bounding box center [1243, 26] width 30 height 16
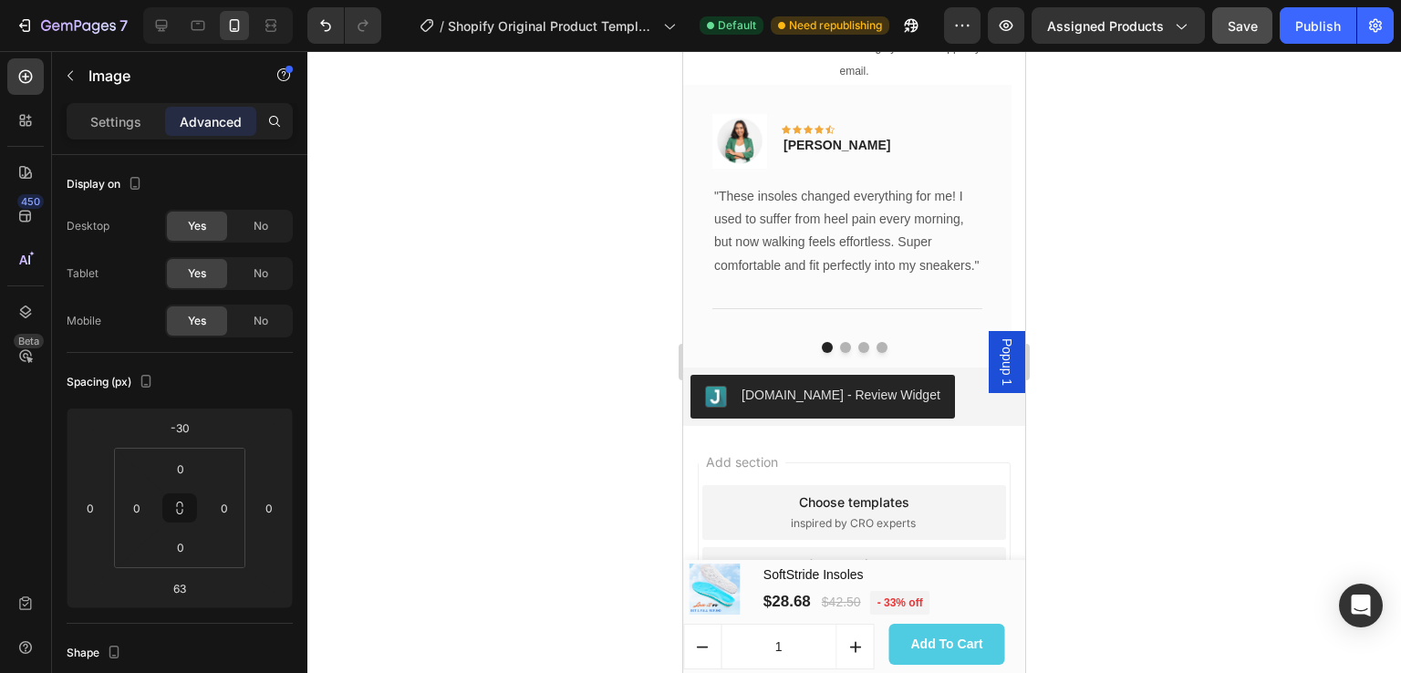
scroll to position [6918, 0]
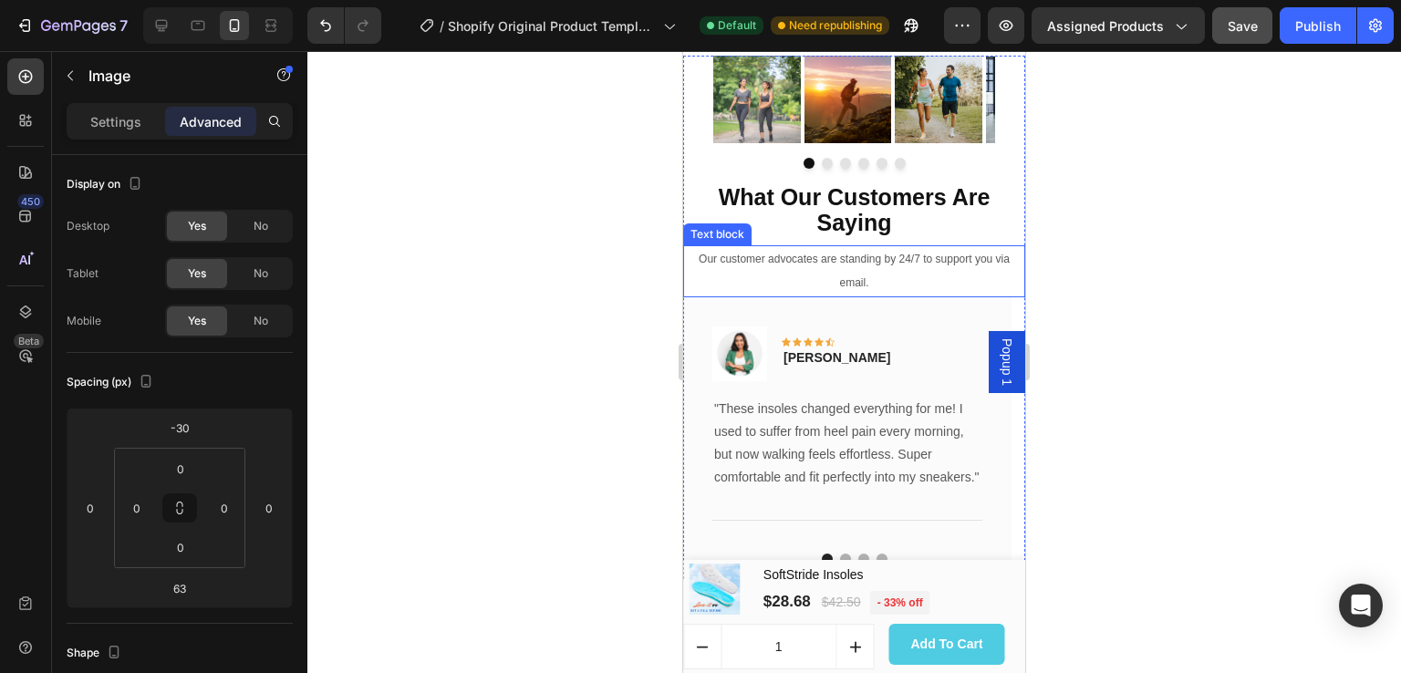
click at [879, 276] on p "Our customer advocates are standing by 24/7 to support you via email." at bounding box center [854, 270] width 338 height 47
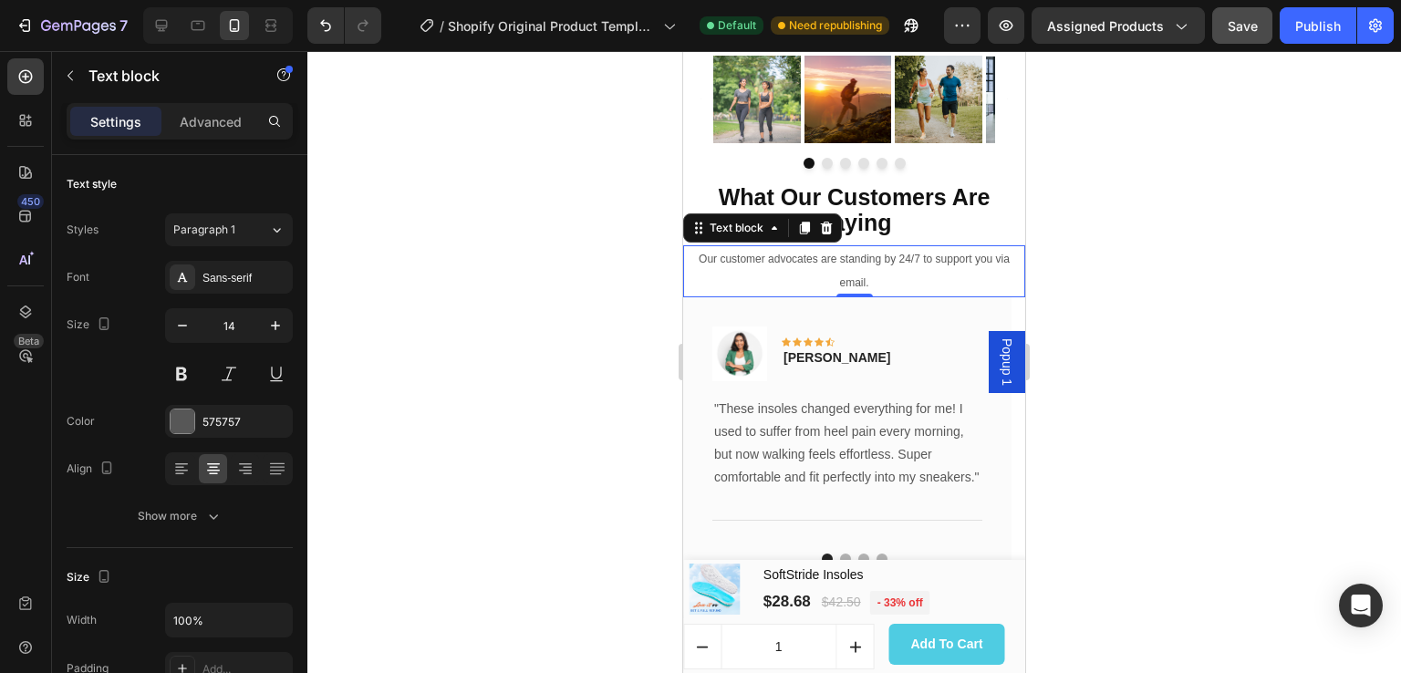
click at [872, 282] on p "Our customer advocates are standing by 24/7 to support you via email." at bounding box center [854, 270] width 338 height 47
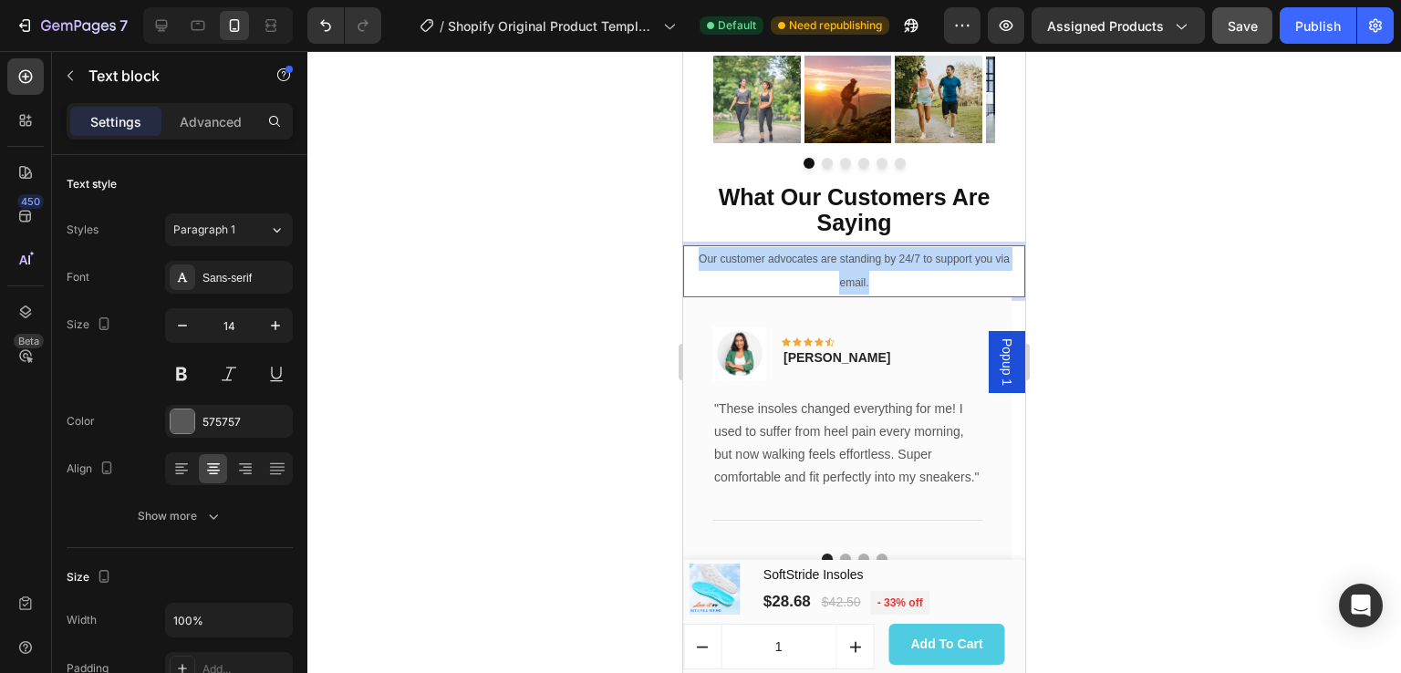
click at [872, 282] on p "Our customer advocates are standing by 24/7 to support you via email." at bounding box center [854, 270] width 338 height 47
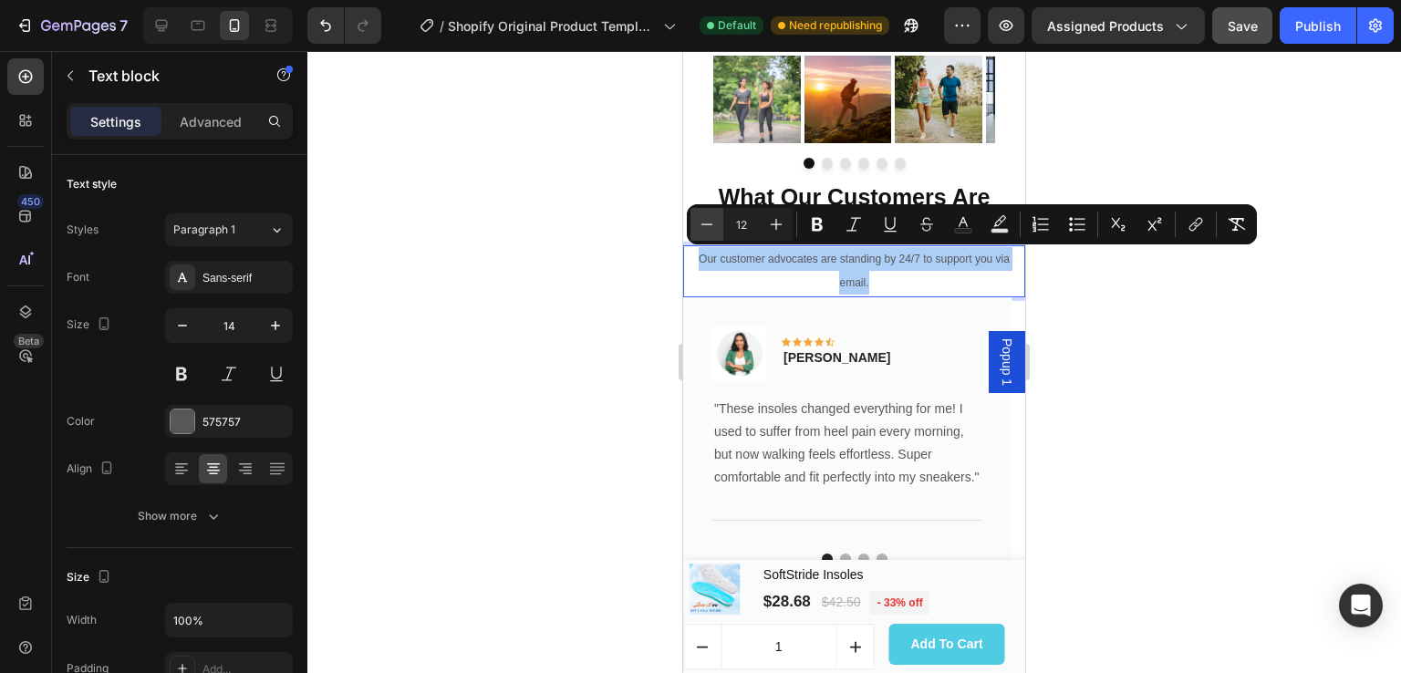
click at [715, 219] on icon "Editor contextual toolbar" at bounding box center [707, 224] width 18 height 18
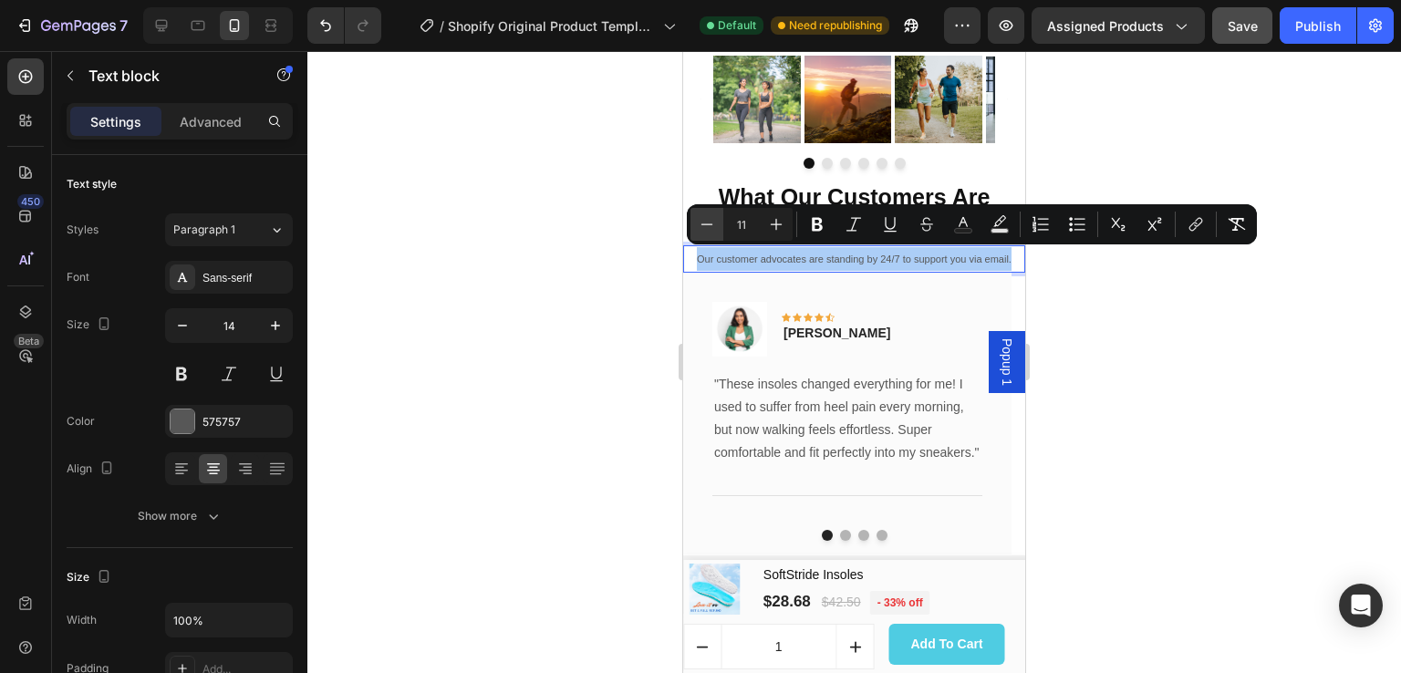
click at [715, 219] on icon "Editor contextual toolbar" at bounding box center [707, 224] width 18 height 18
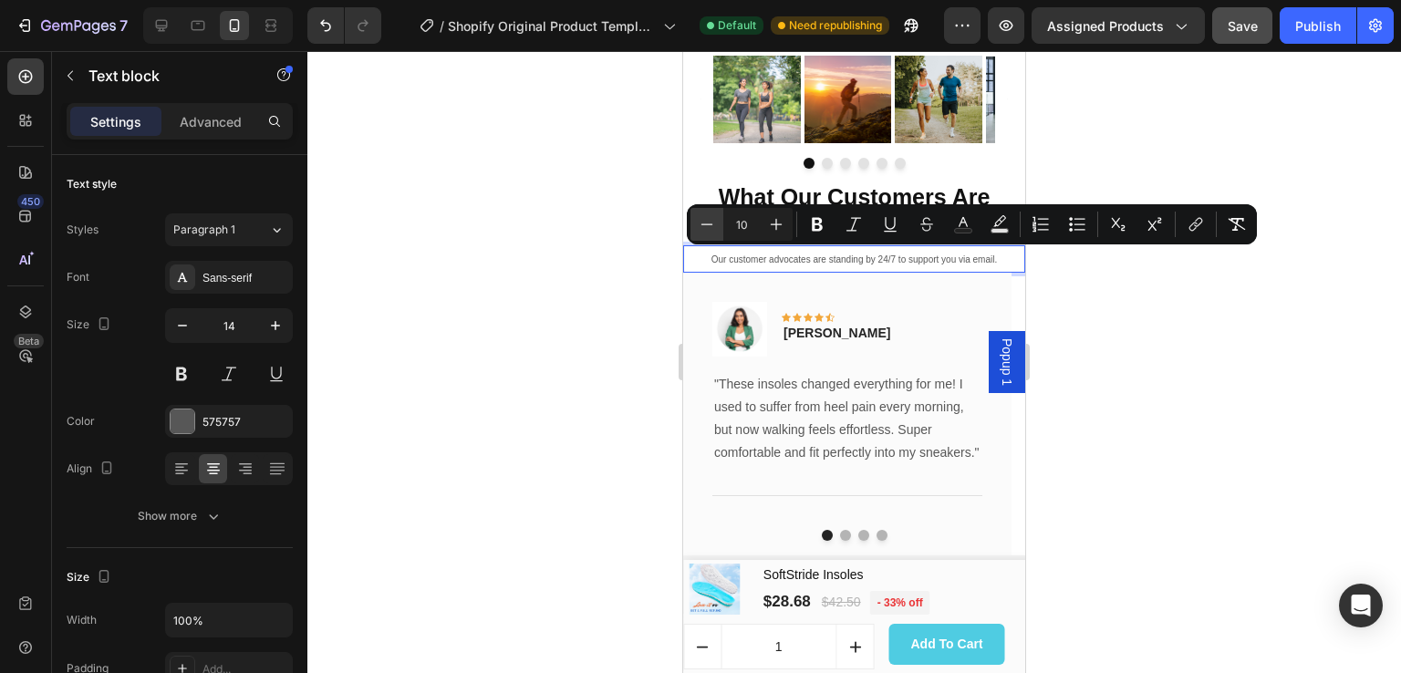
click at [715, 219] on icon "Editor contextual toolbar" at bounding box center [707, 224] width 18 height 18
click at [778, 231] on icon "Editor contextual toolbar" at bounding box center [776, 224] width 18 height 18
type input "10"
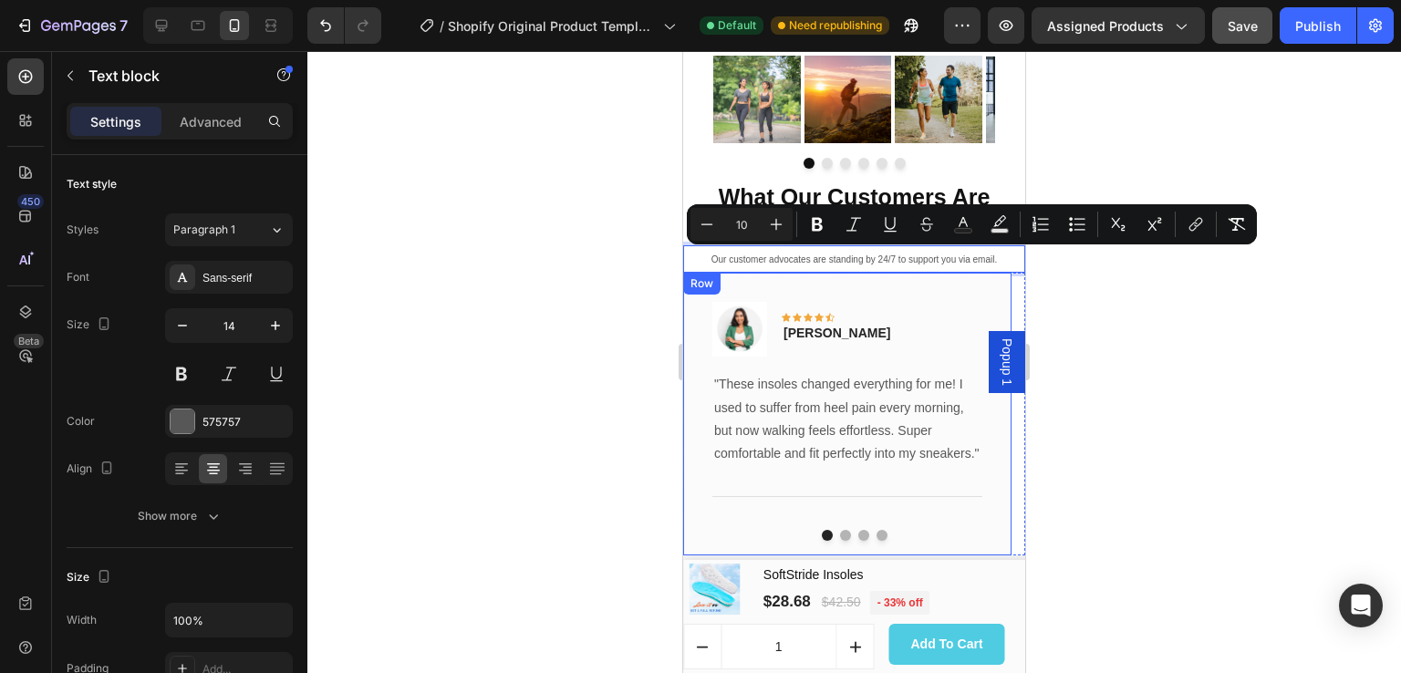
click at [950, 288] on div "Image Icon Icon Icon Icon Icon Row Emily Johnson Text block Row "These insoles …" at bounding box center [847, 414] width 328 height 283
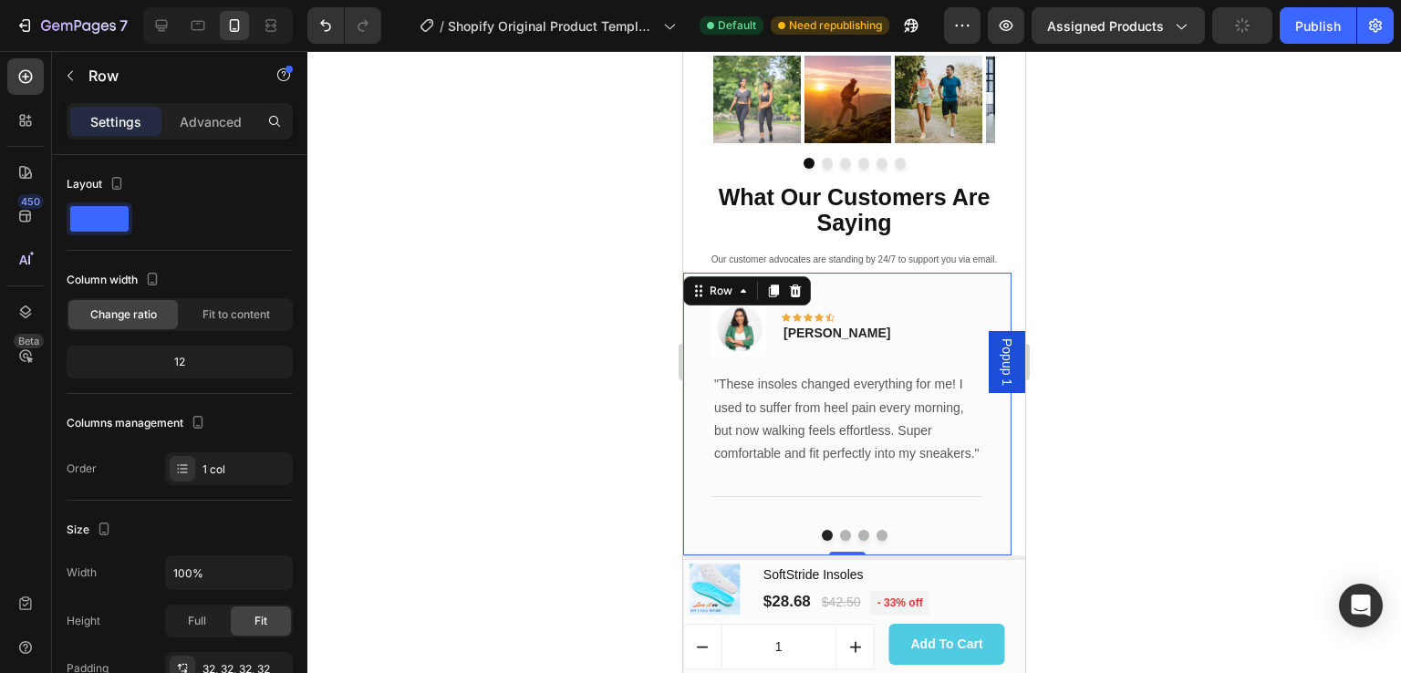
scroll to position [7113, 0]
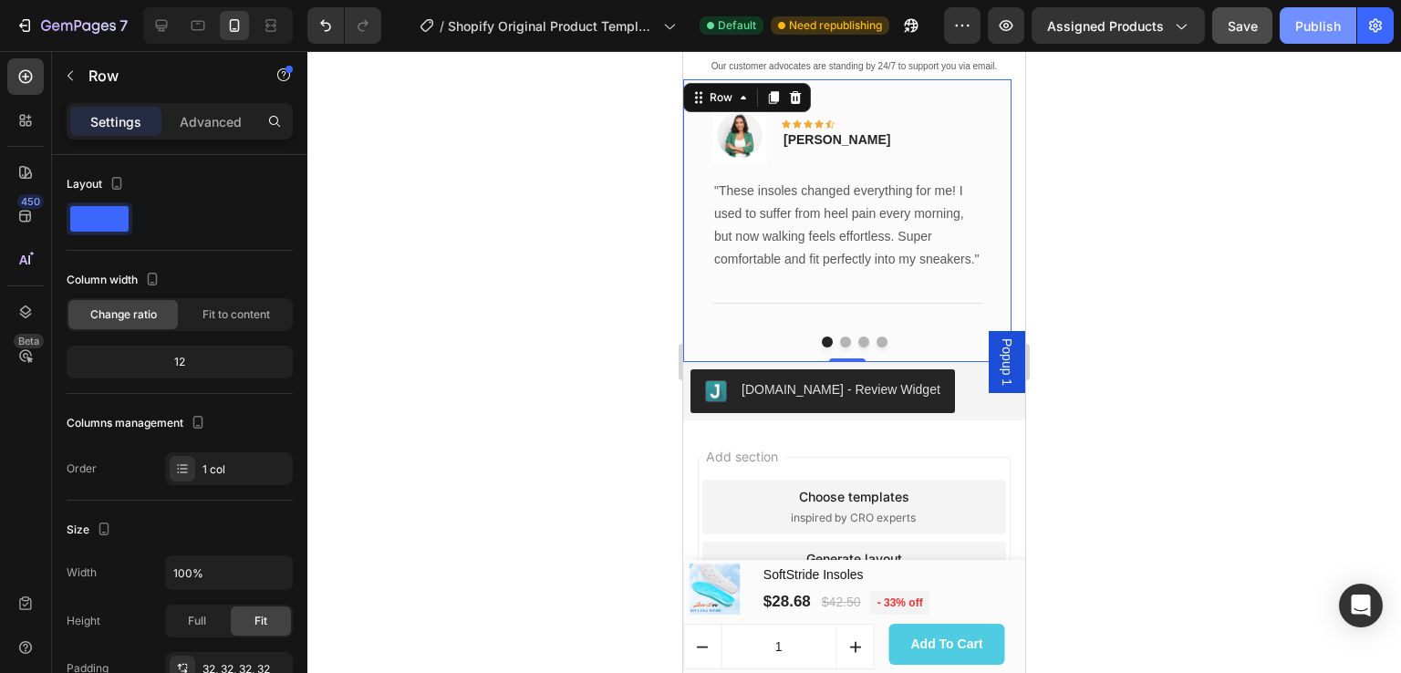
click at [1308, 21] on div "Publish" at bounding box center [1319, 25] width 46 height 19
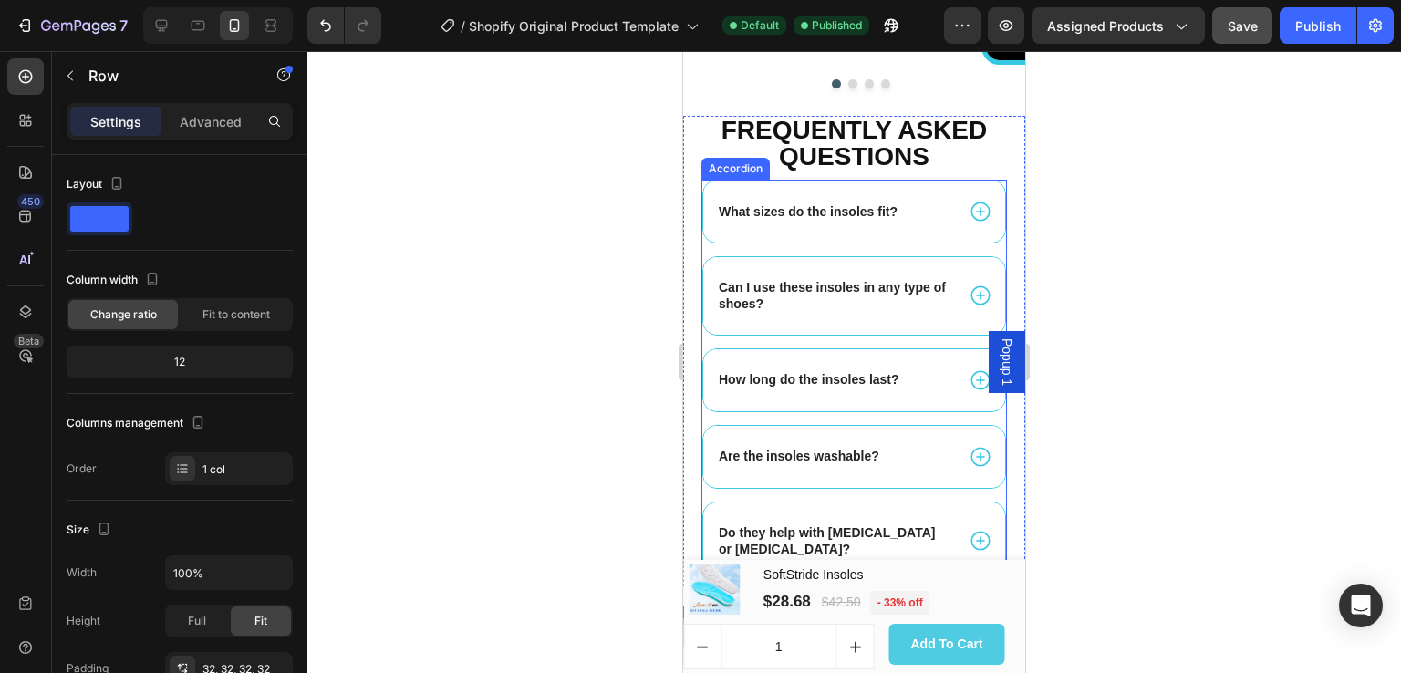
scroll to position [6711, 0]
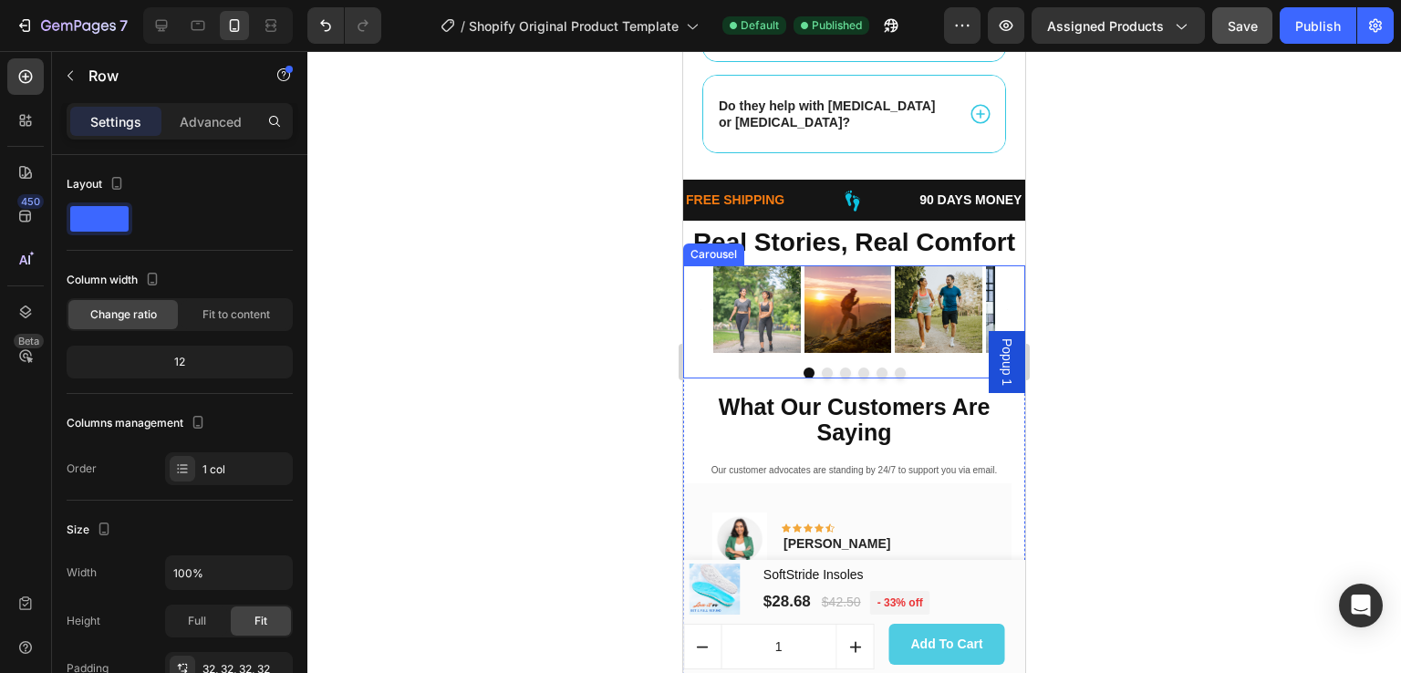
click at [993, 295] on button "Carousel Next Arrow" at bounding box center [1008, 310] width 30 height 30
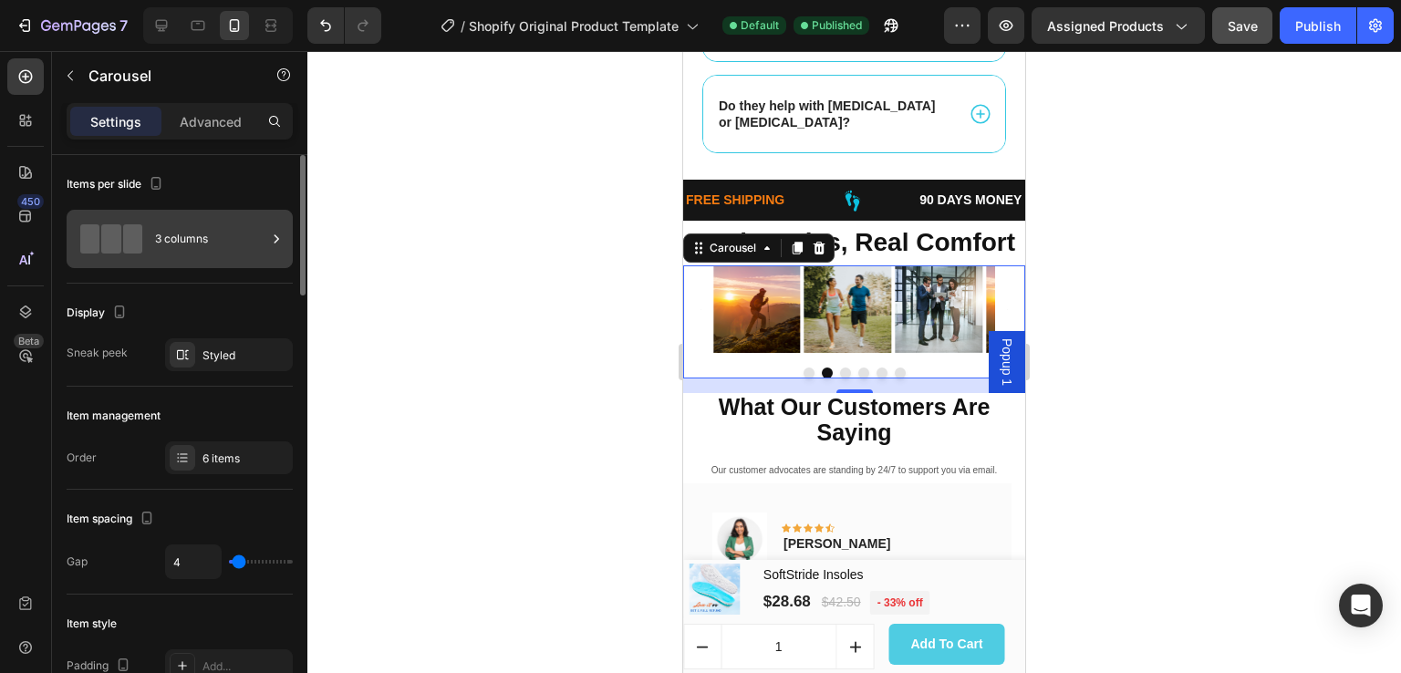
click at [255, 235] on div "3 columns" at bounding box center [210, 239] width 111 height 42
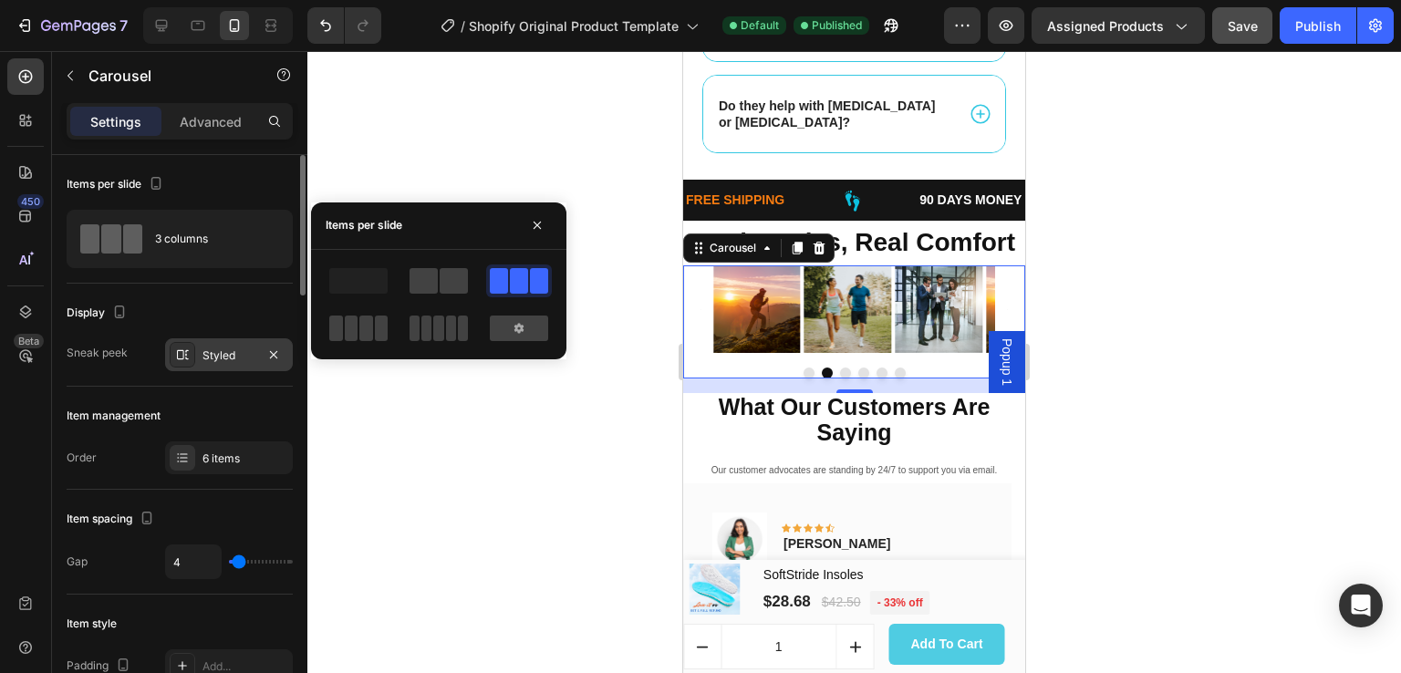
click at [248, 358] on div "Styled" at bounding box center [229, 356] width 53 height 16
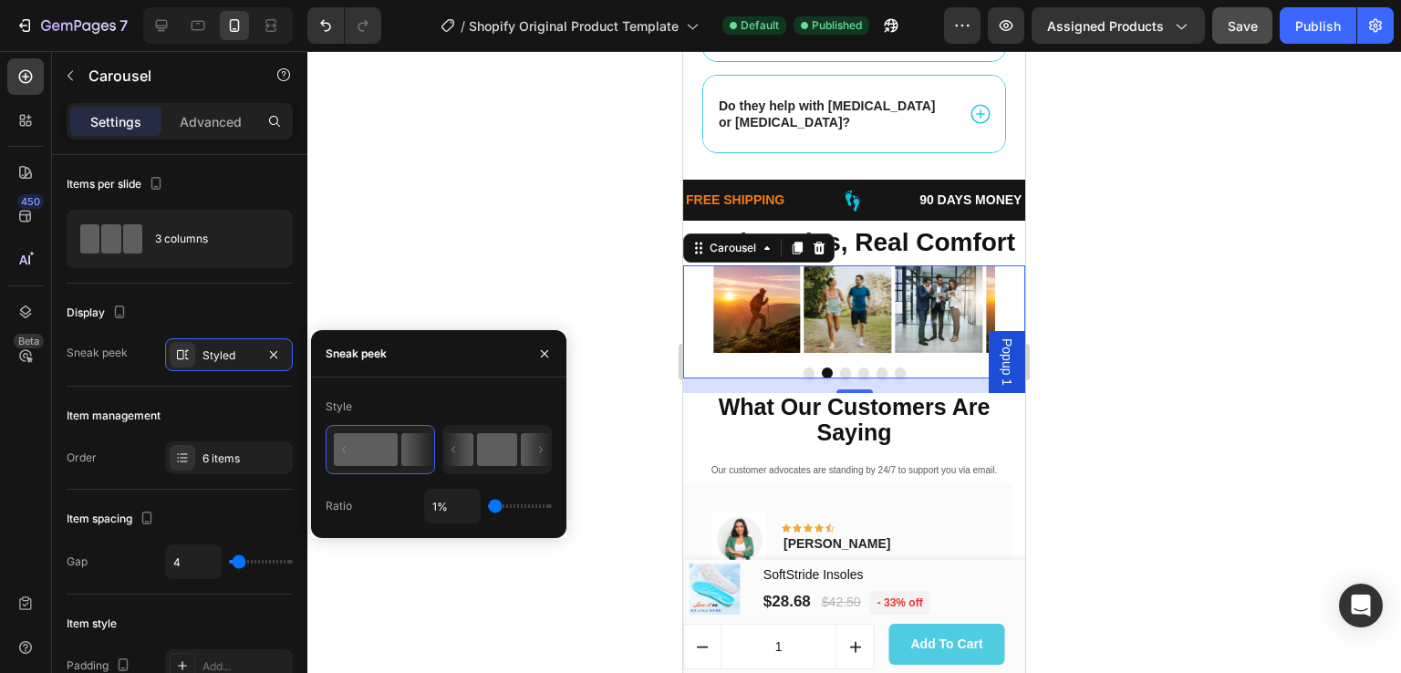
click at [455, 447] on icon at bounding box center [454, 450] width 4 height 6
type input "50%"
type input "50"
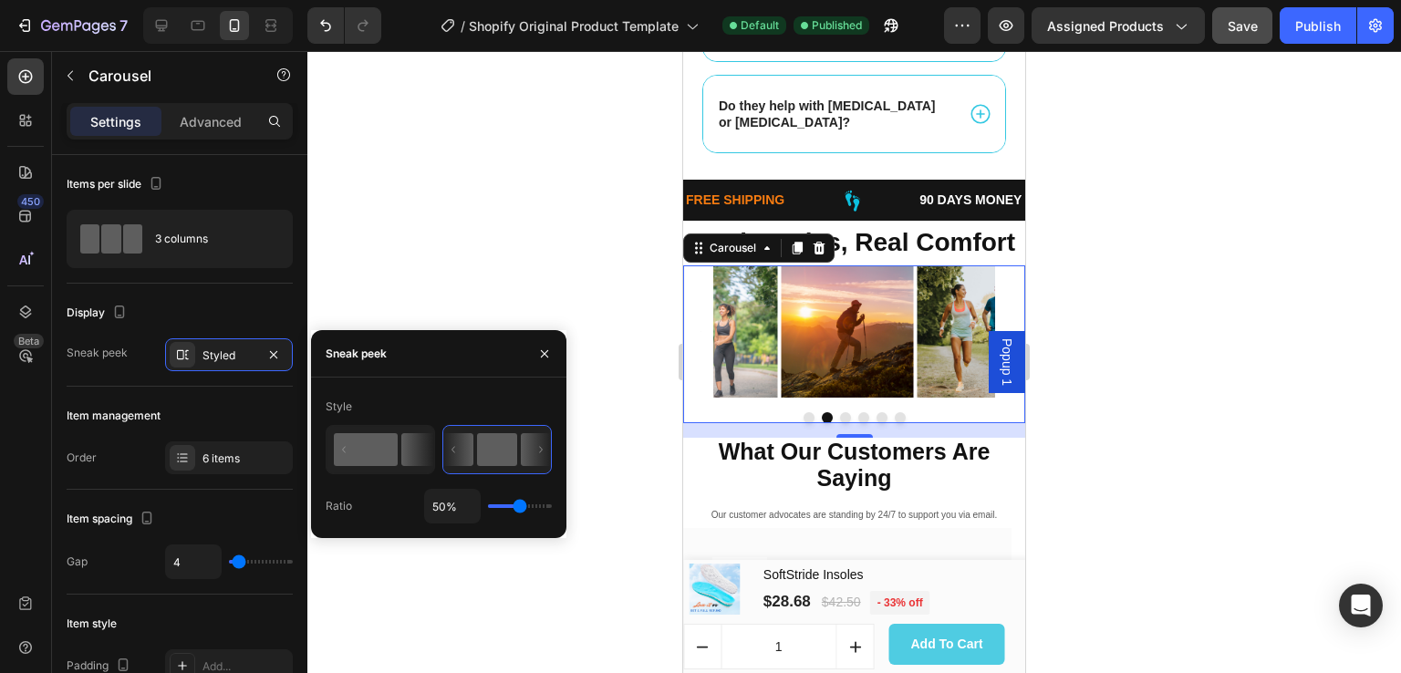
click at [398, 454] on rect at bounding box center [366, 449] width 64 height 33
type input "1%"
type input "1"
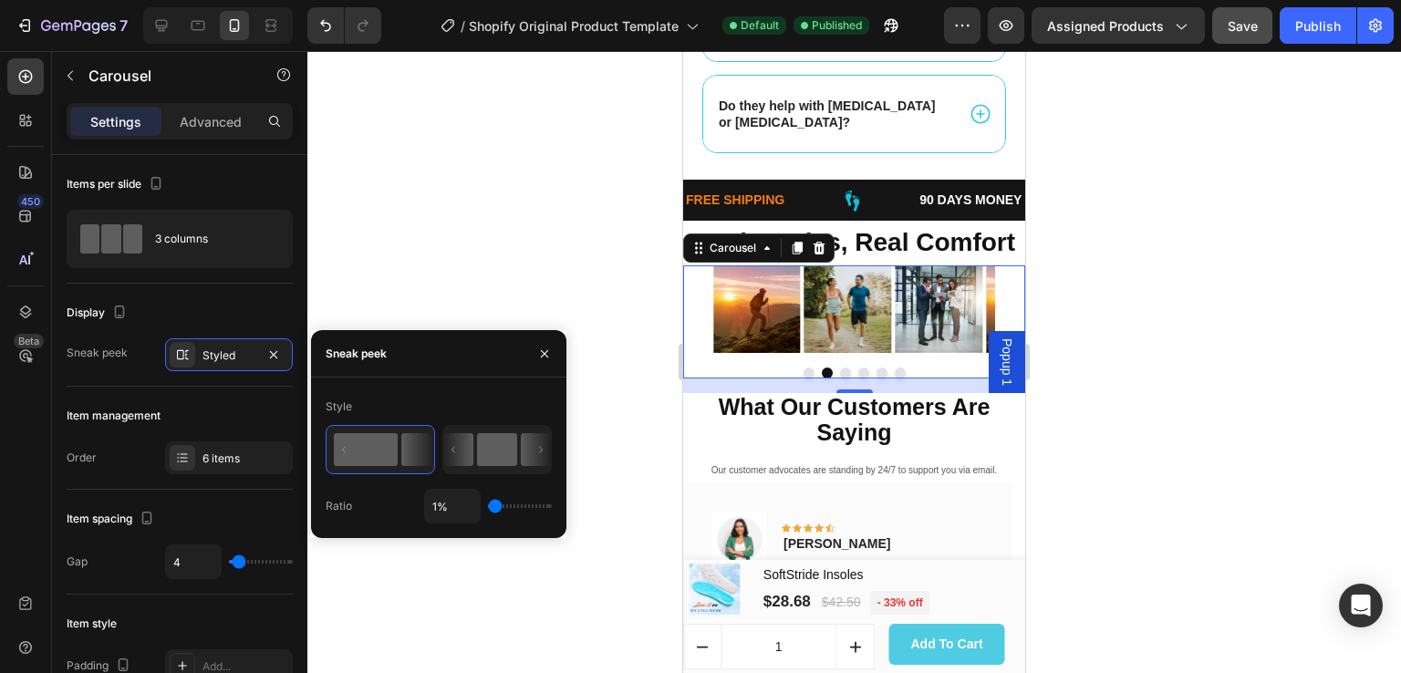
click at [513, 453] on rect at bounding box center [497, 449] width 40 height 33
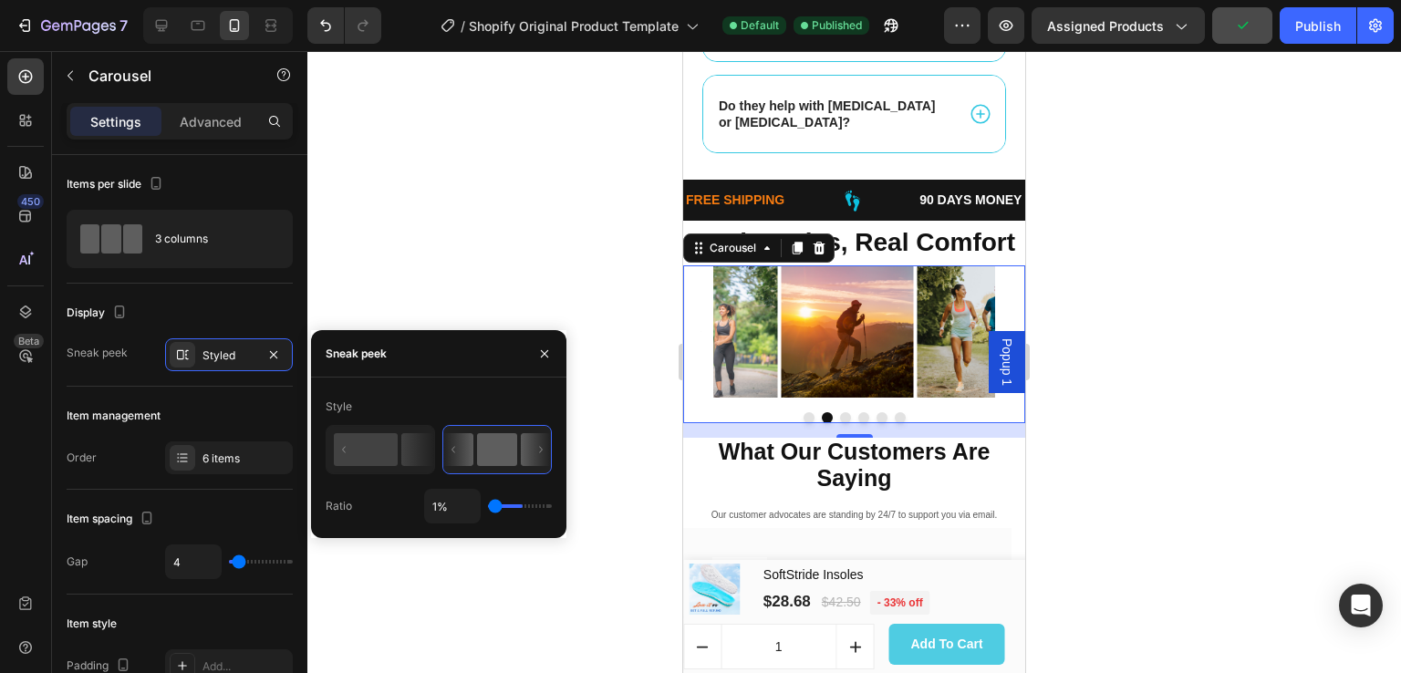
type input "50%"
type input "50"
type input "51%"
type input "51"
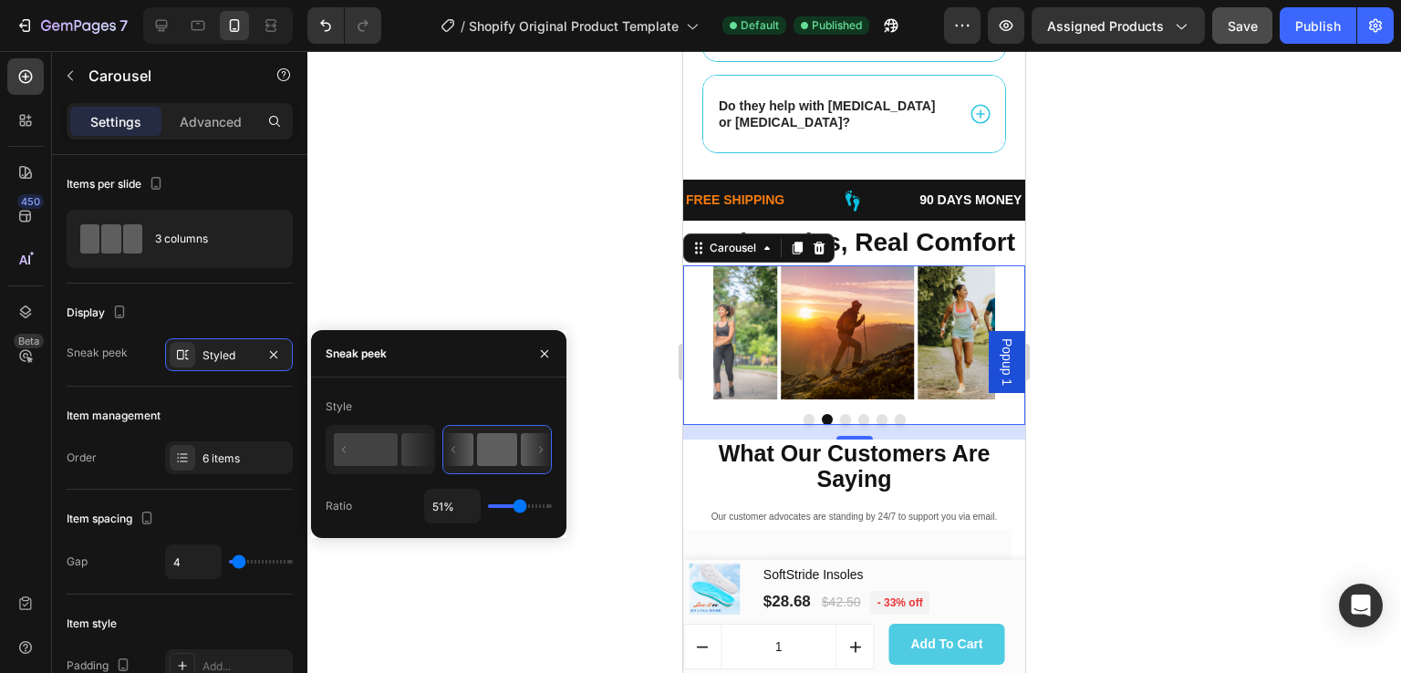
type input "53%"
type input "53"
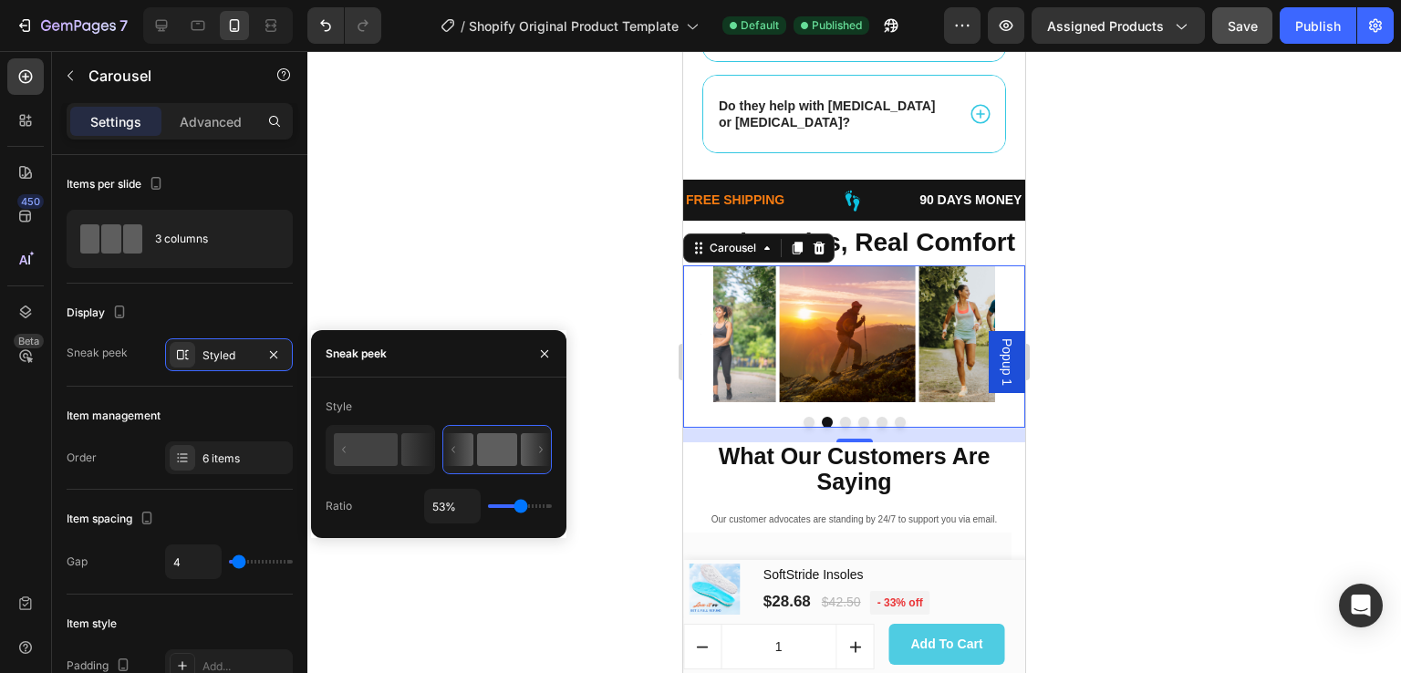
type input "54%"
type input "54"
type input "56%"
type input "56"
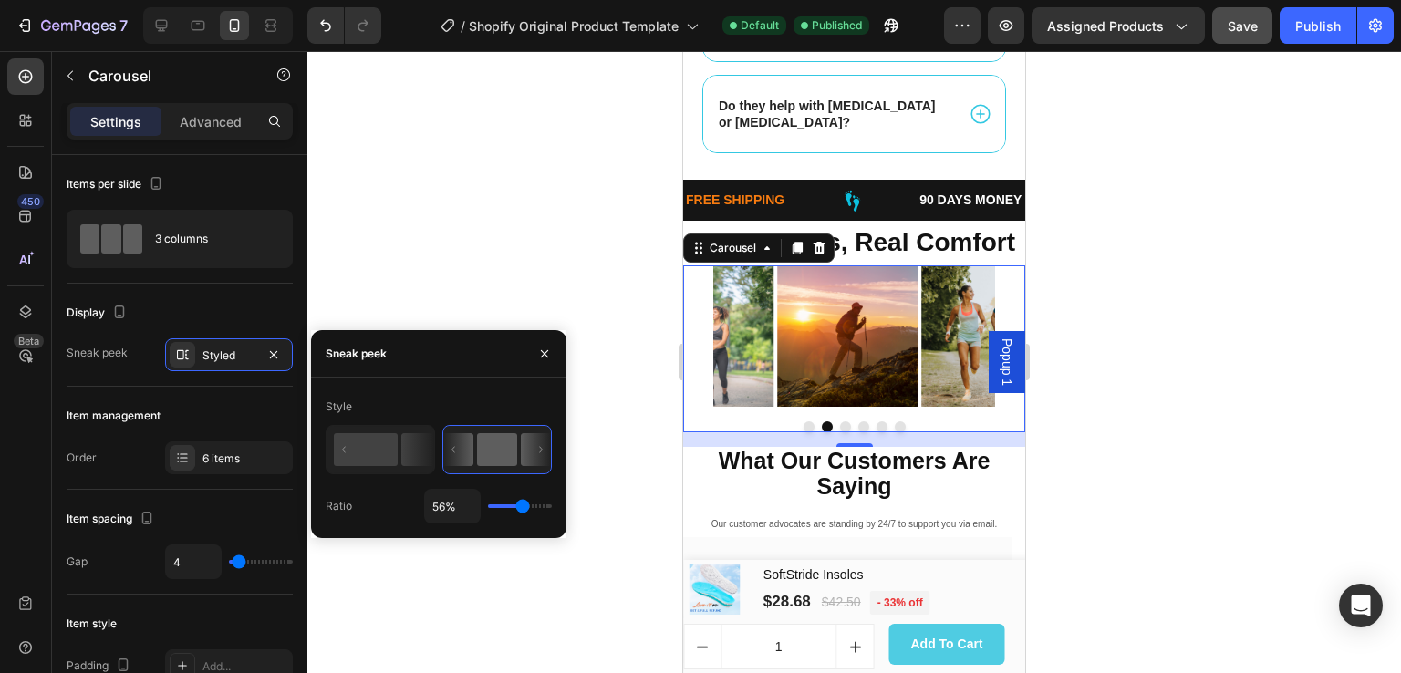
type input "57%"
type input "57"
click at [523, 507] on input "range" at bounding box center [520, 507] width 64 height 4
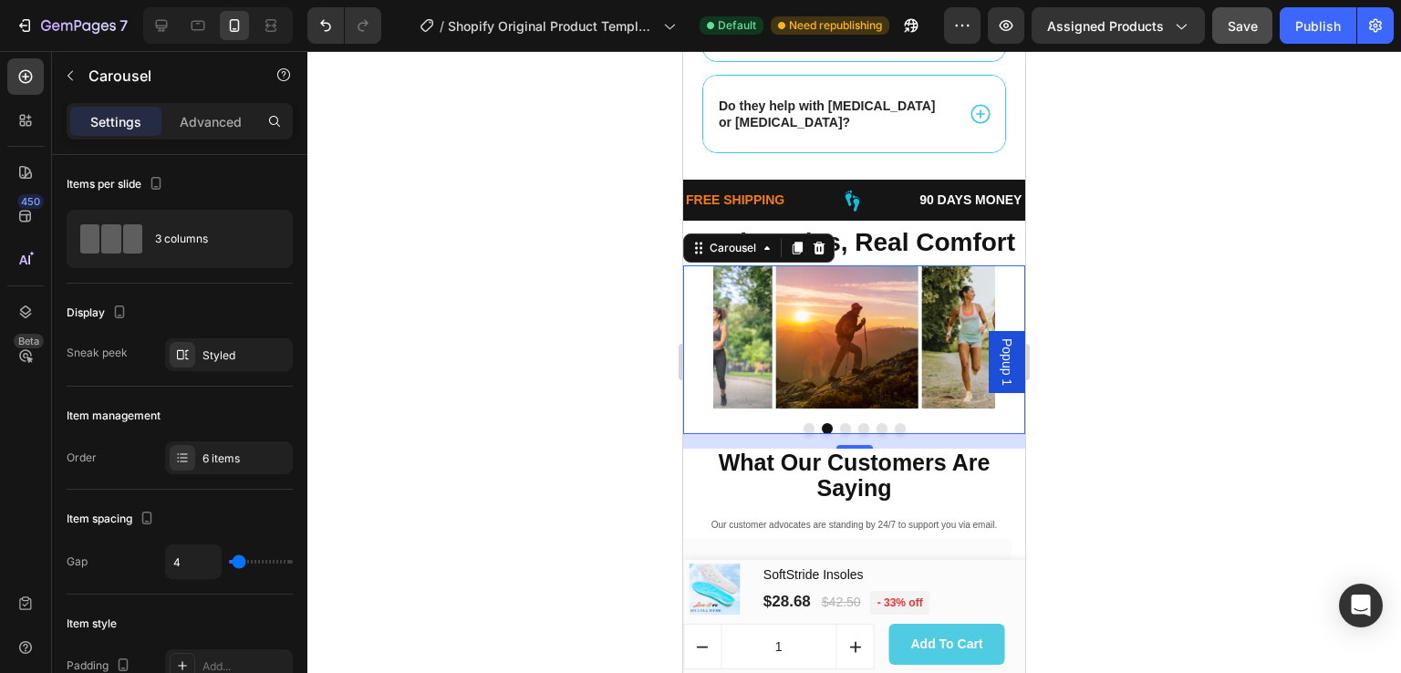
click at [562, 157] on div at bounding box center [854, 362] width 1094 height 622
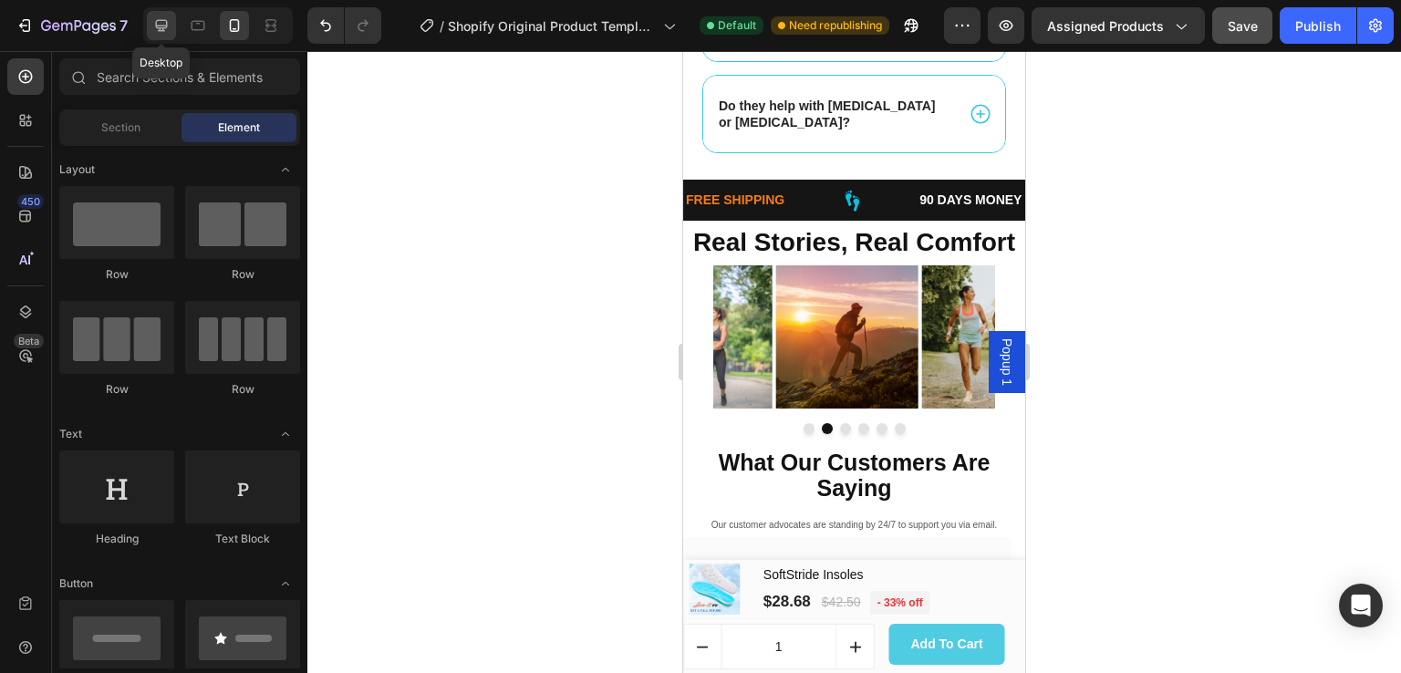
click at [156, 26] on icon at bounding box center [162, 26] width 12 height 12
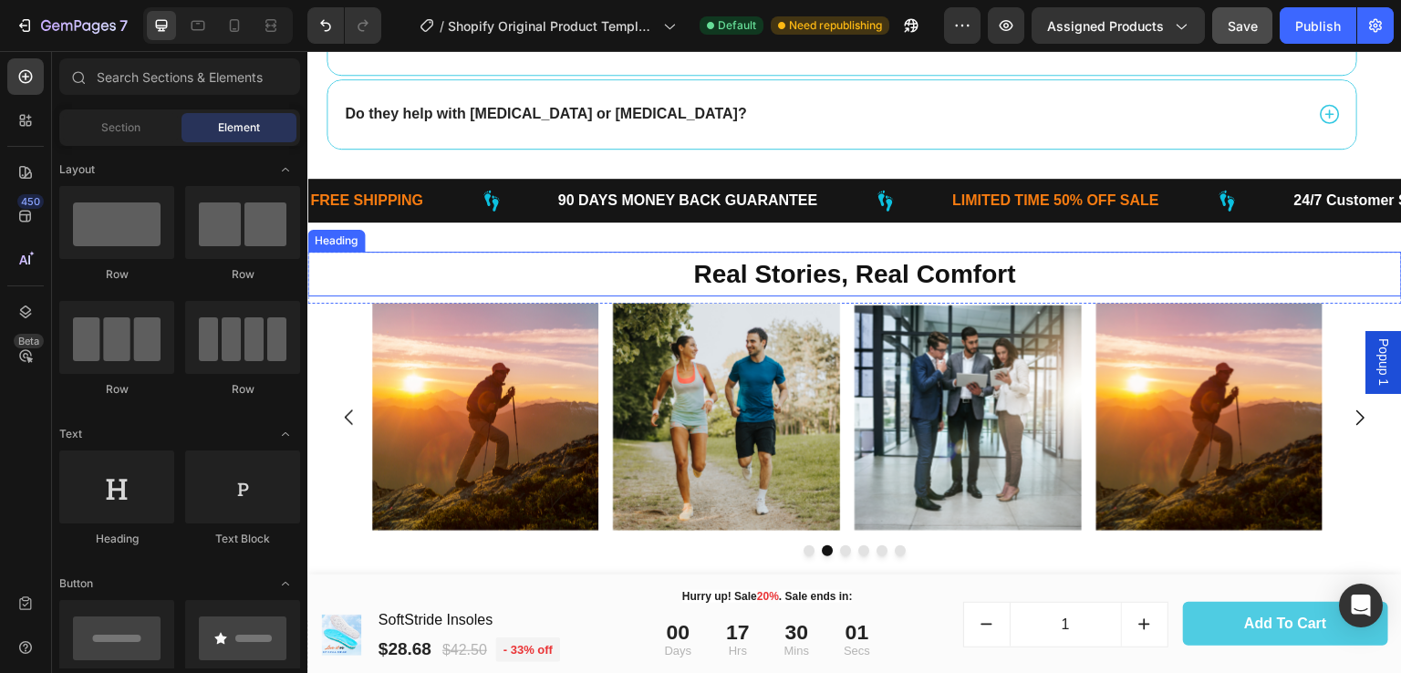
scroll to position [6722, 0]
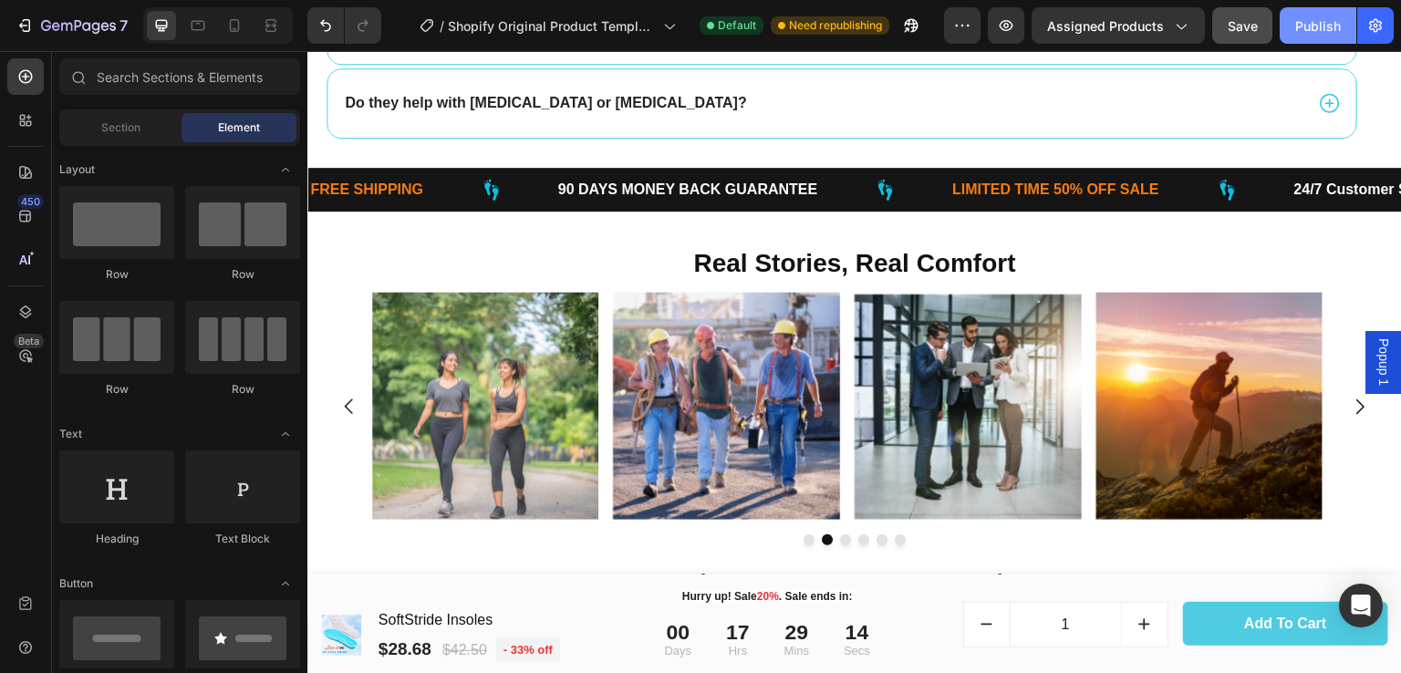
click at [1321, 24] on div "Publish" at bounding box center [1319, 25] width 46 height 19
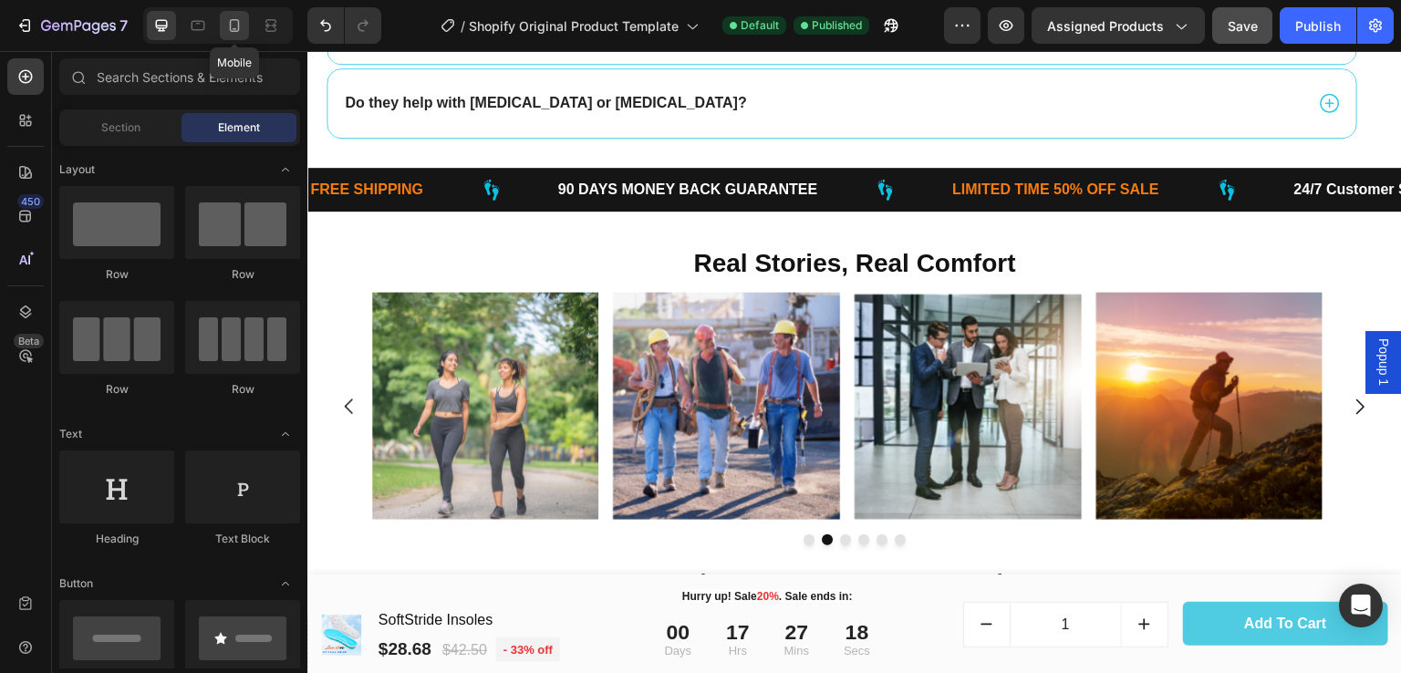
click at [234, 29] on icon at bounding box center [235, 25] width 10 height 13
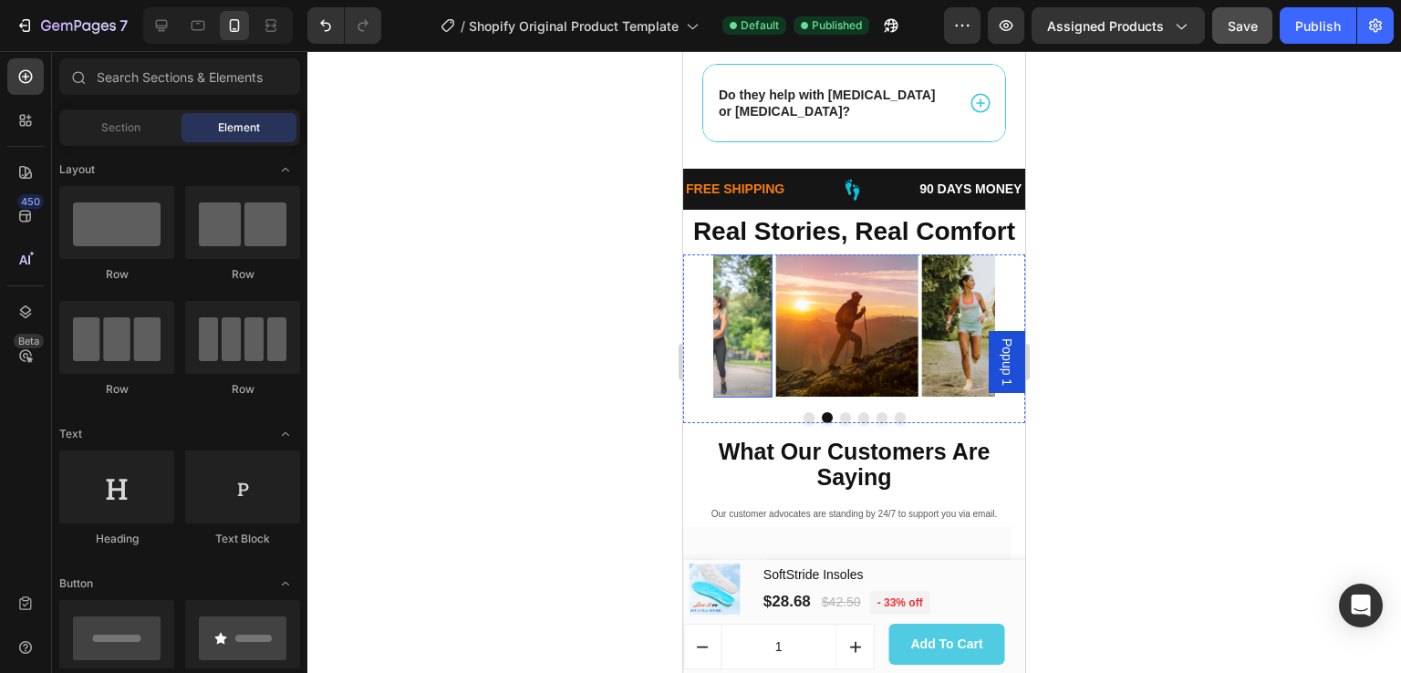
scroll to position [6595, 0]
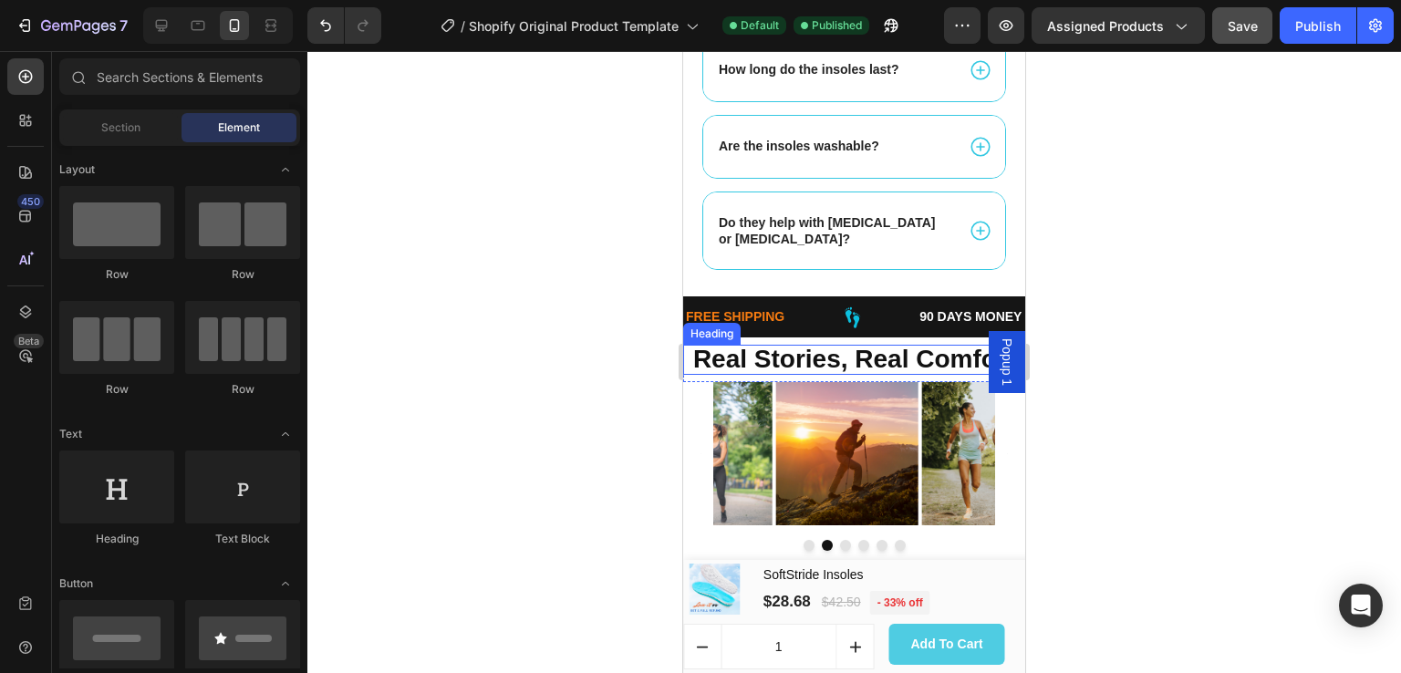
click at [888, 359] on span "Real Stories, Real Comfort" at bounding box center [854, 359] width 322 height 28
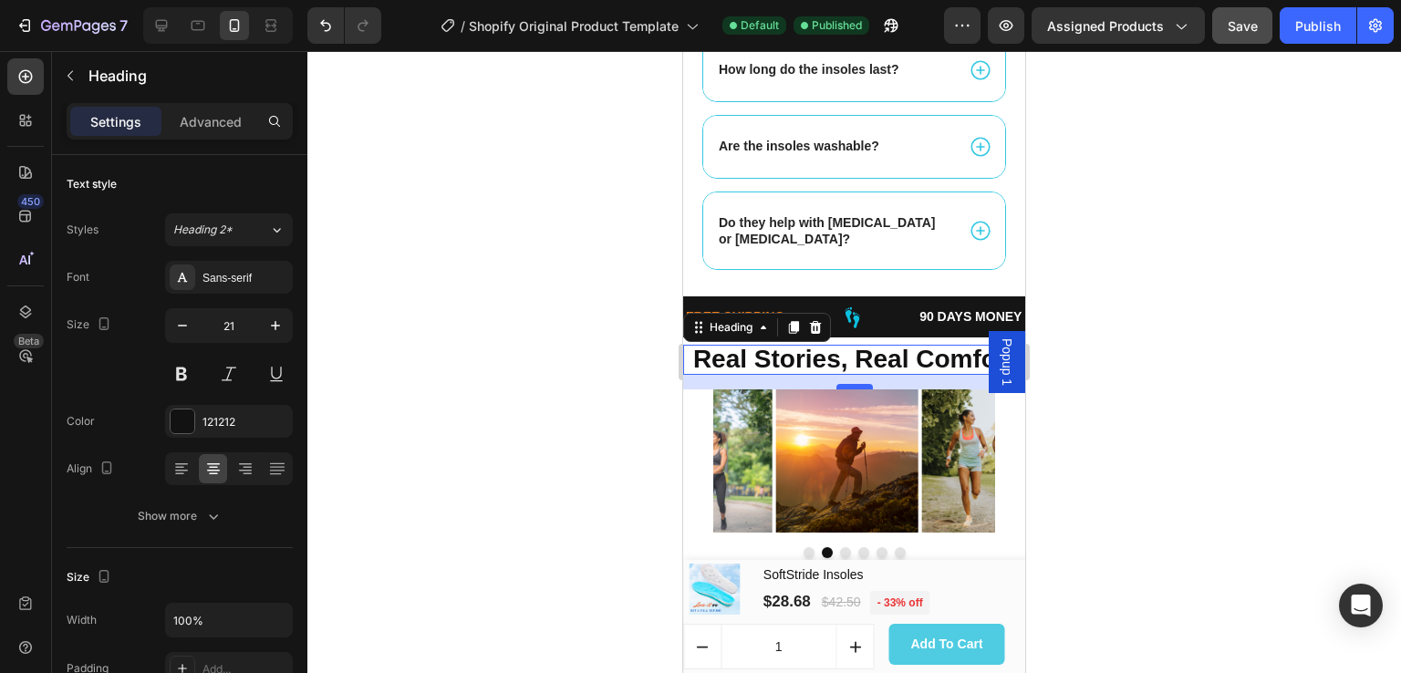
click at [855, 384] on div at bounding box center [855, 386] width 36 height 5
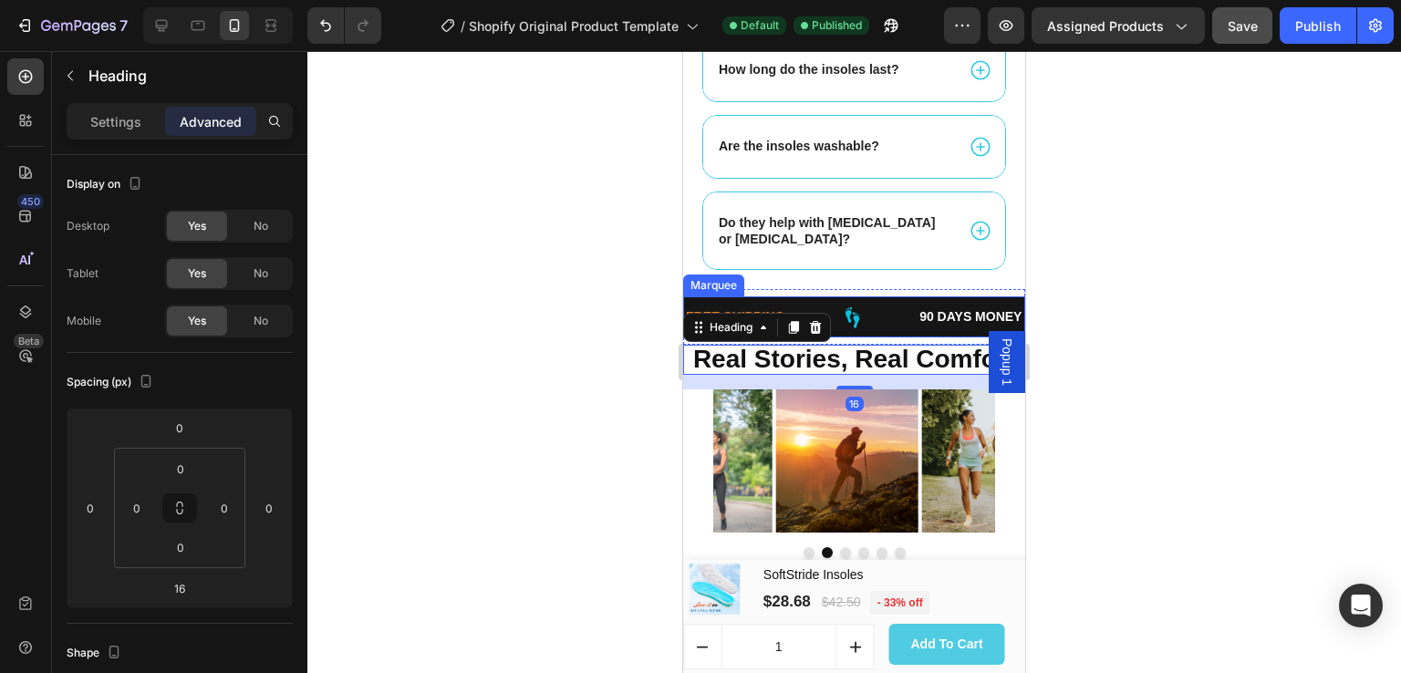
click at [894, 325] on div "FREE SHIPPING Text Block" at bounding box center [801, 317] width 234 height 41
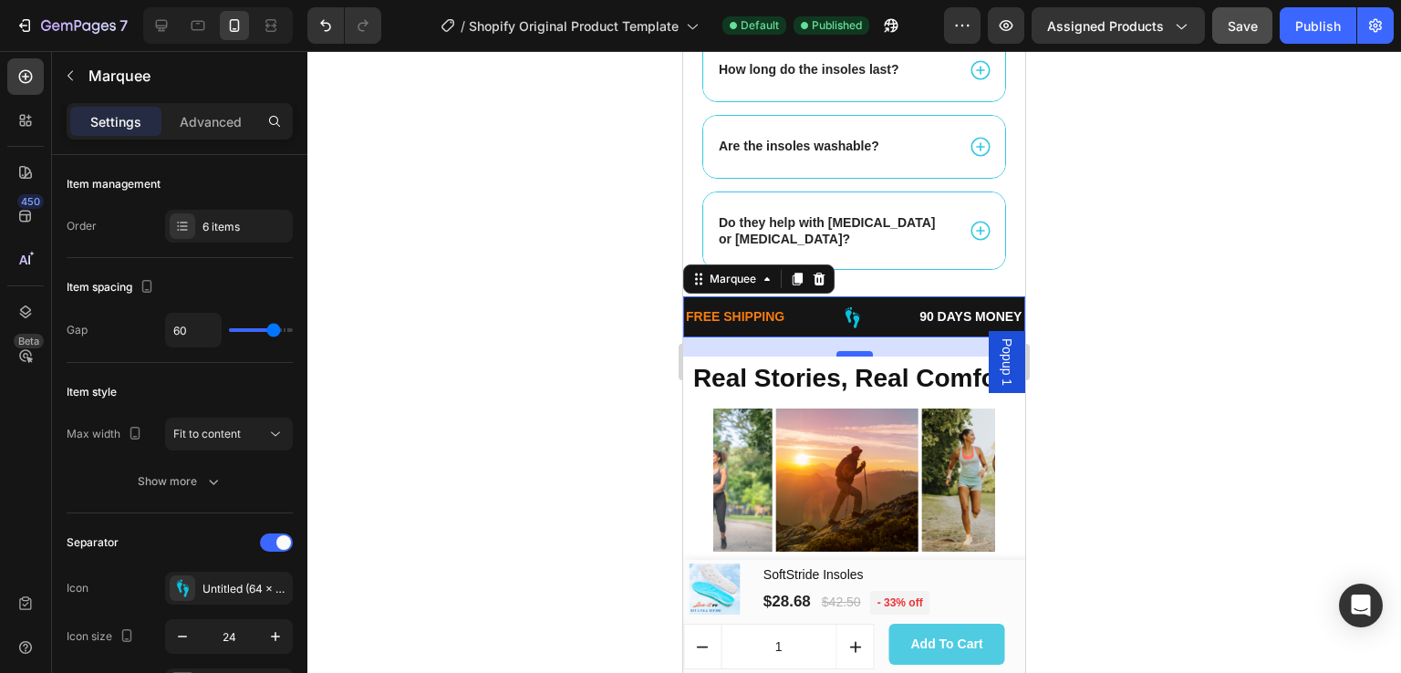
drag, startPoint x: 861, startPoint y: 331, endPoint x: 863, endPoint y: 350, distance: 19.2
click at [863, 351] on div at bounding box center [855, 353] width 36 height 5
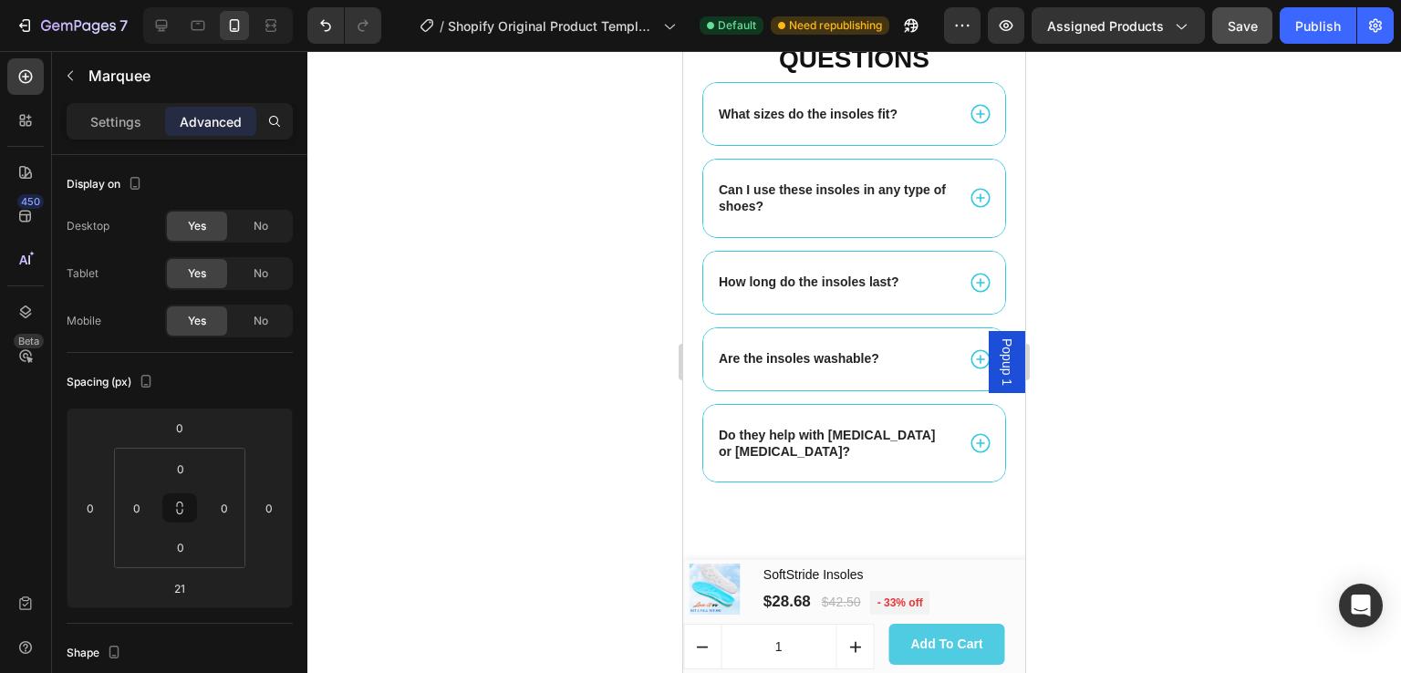
scroll to position [5956, 0]
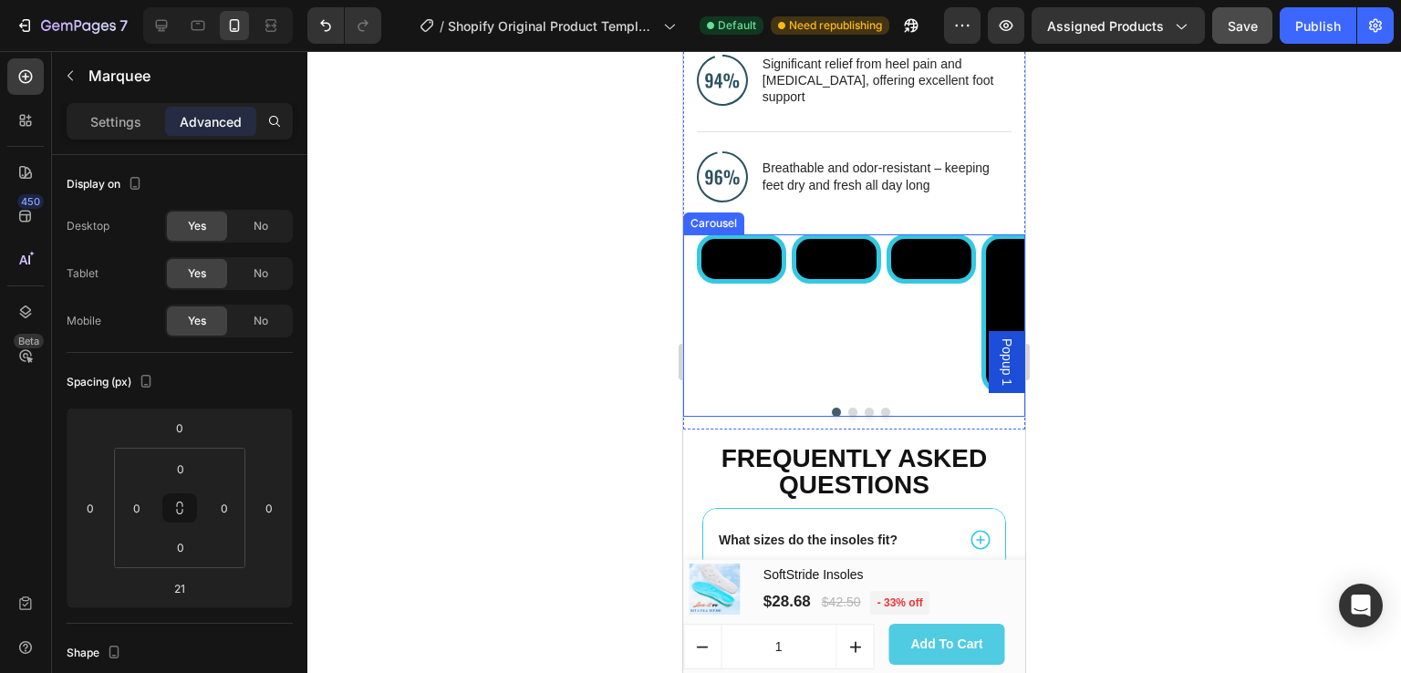
click at [980, 236] on div "Video Video Video Video" at bounding box center [861, 313] width 328 height 159
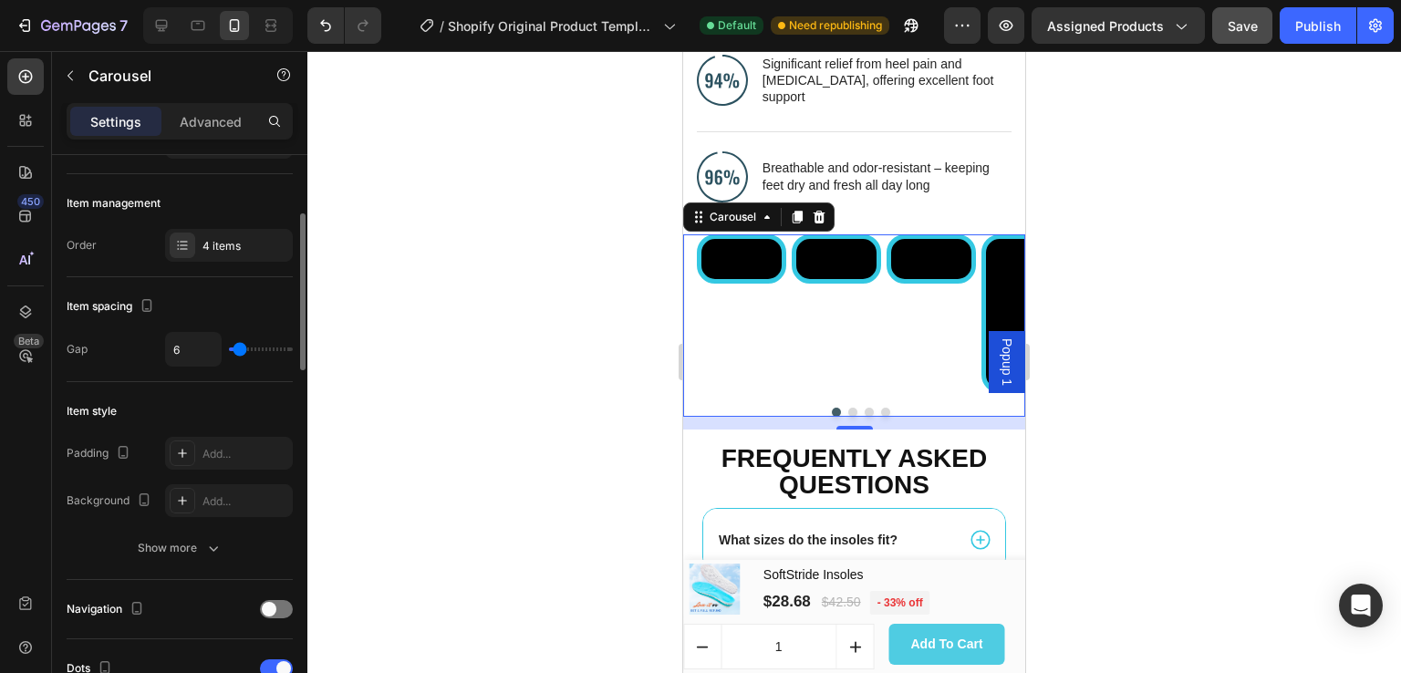
scroll to position [426, 0]
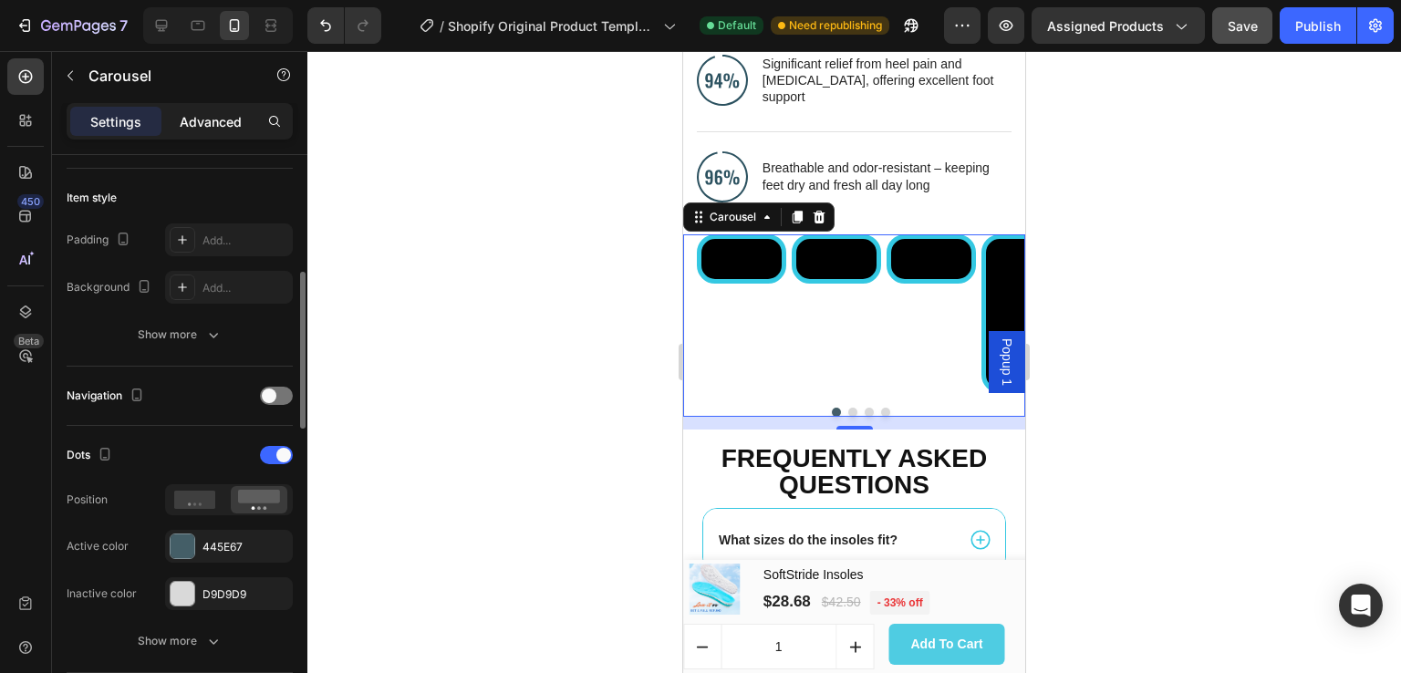
click at [210, 124] on p "Advanced" at bounding box center [211, 121] width 62 height 19
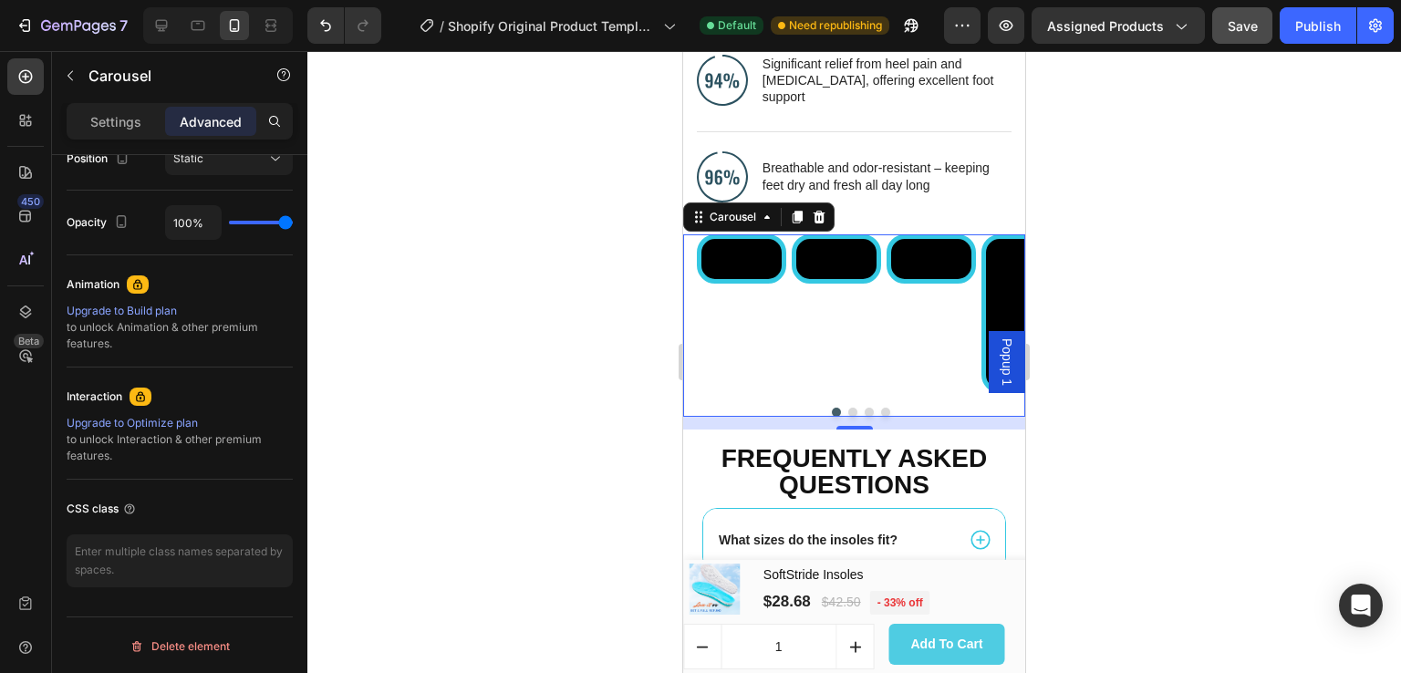
scroll to position [0, 0]
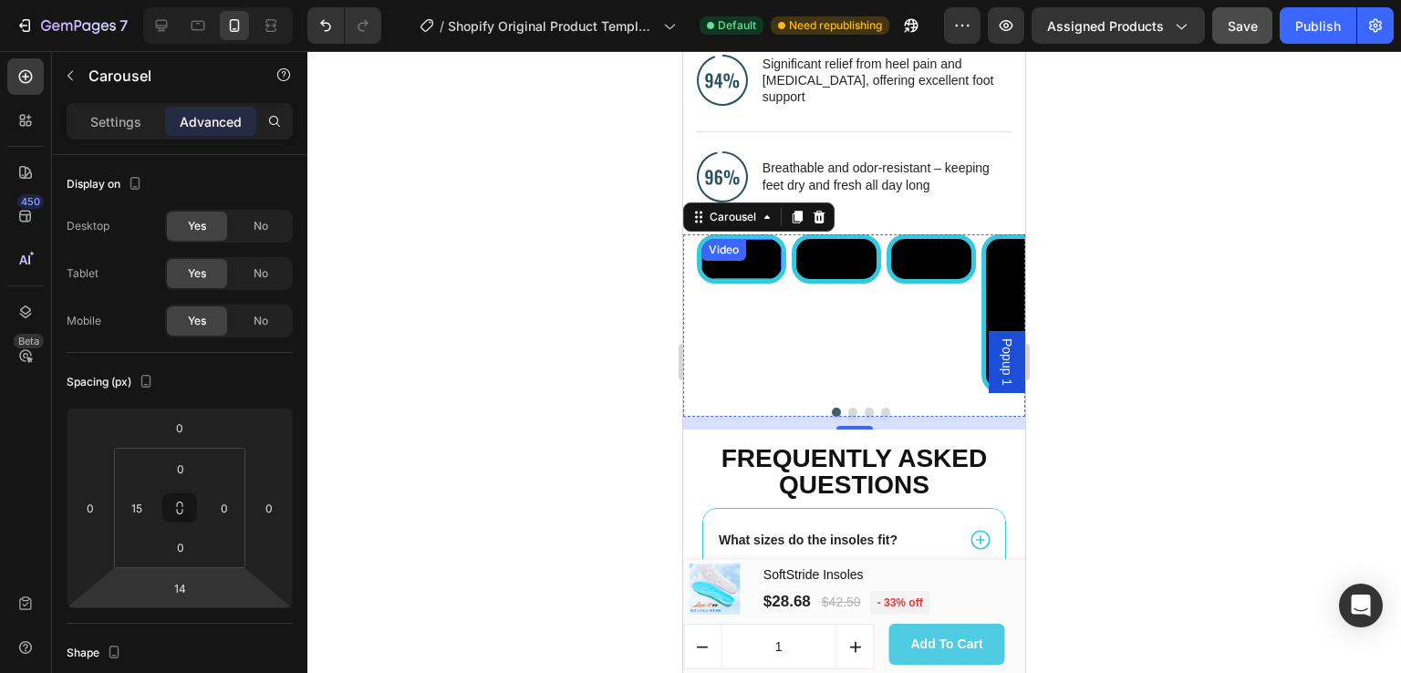
click at [715, 276] on video at bounding box center [742, 259] width 80 height 40
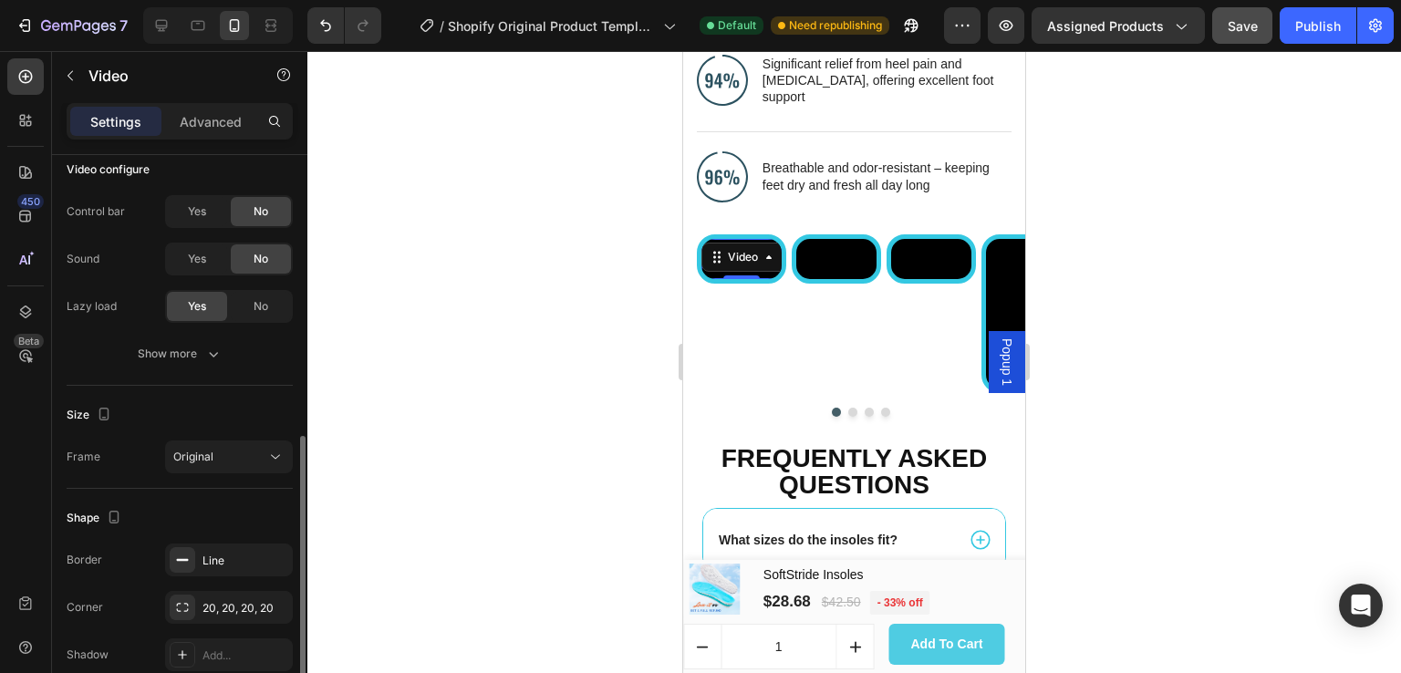
scroll to position [297, 0]
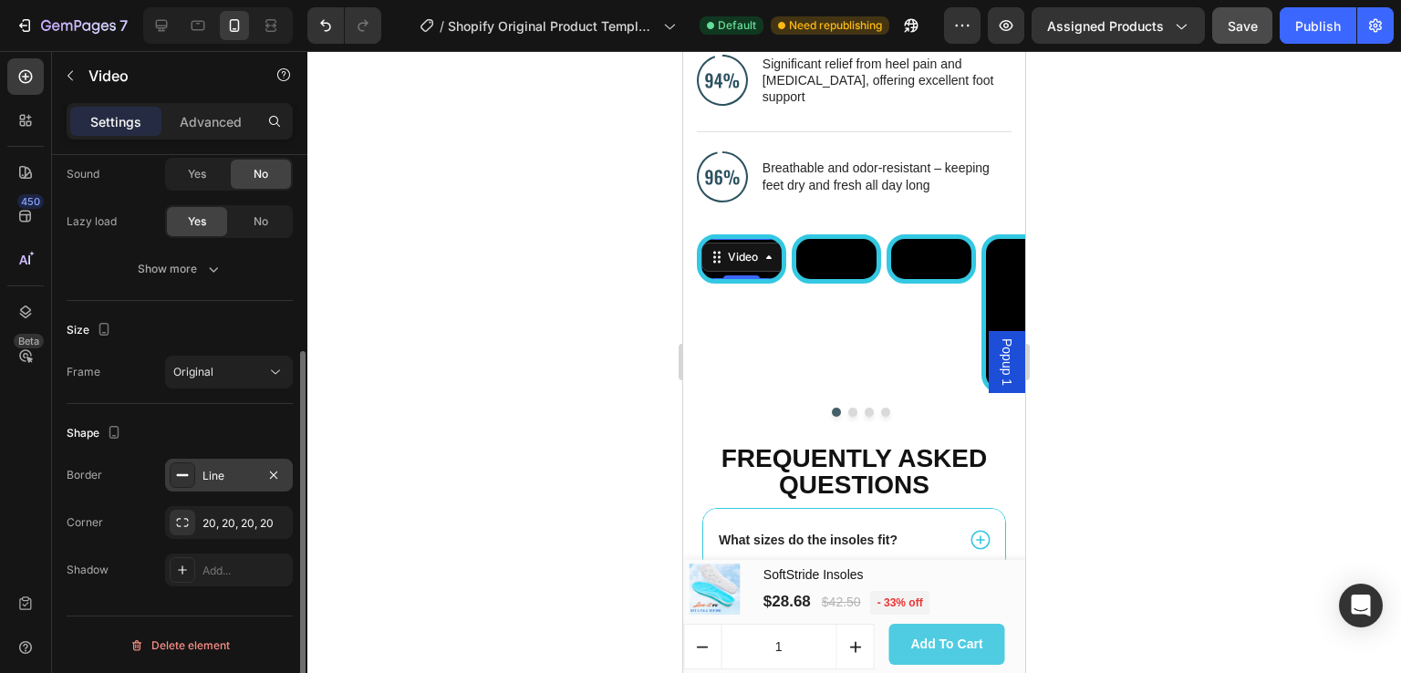
click at [230, 476] on div "Line" at bounding box center [229, 476] width 53 height 16
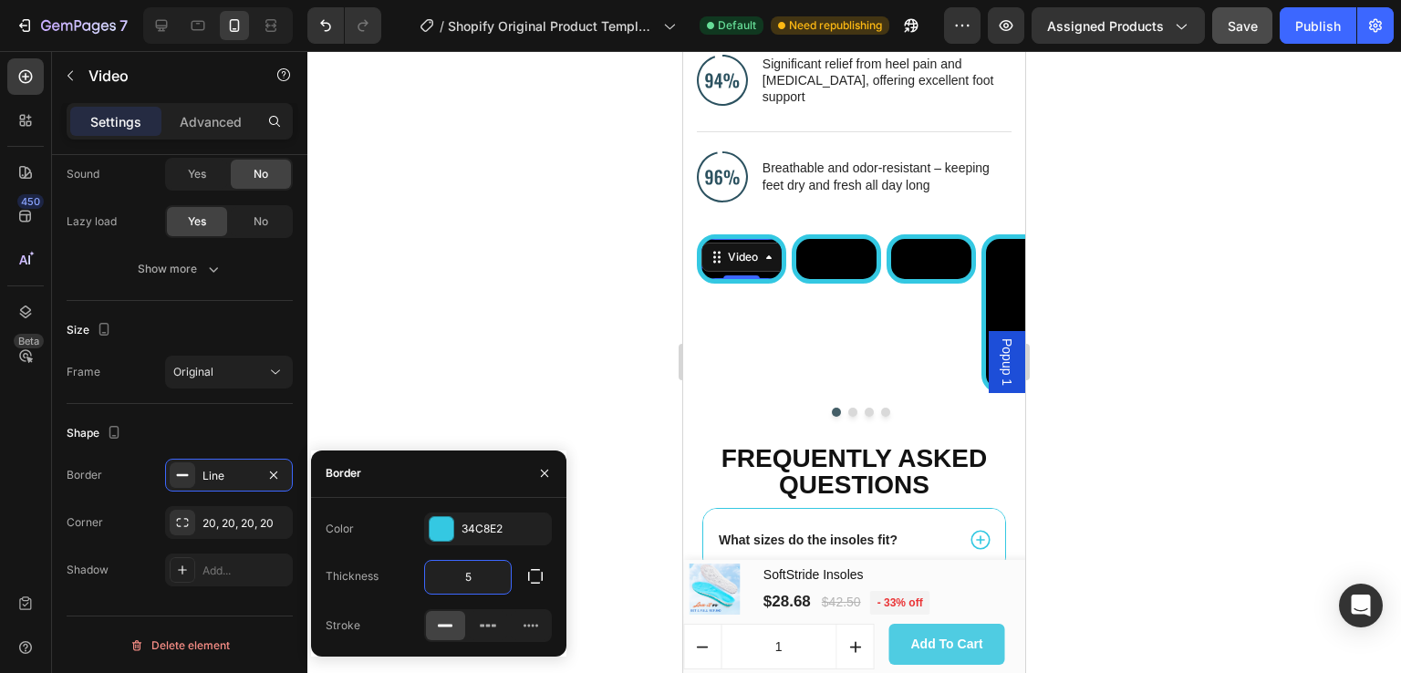
click at [474, 574] on input "5" at bounding box center [468, 577] width 86 height 33
type input "2"
click at [834, 279] on video at bounding box center [836, 259] width 80 height 40
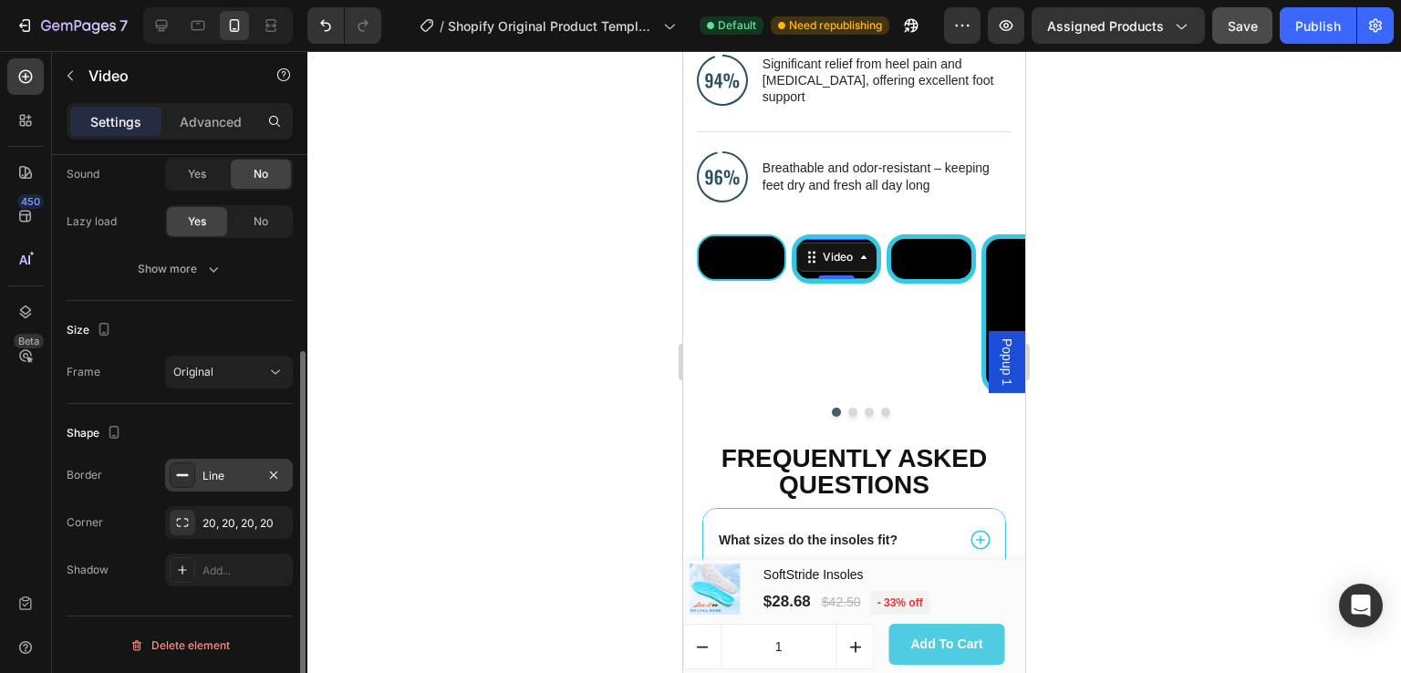
click at [228, 474] on div "Line" at bounding box center [229, 476] width 53 height 16
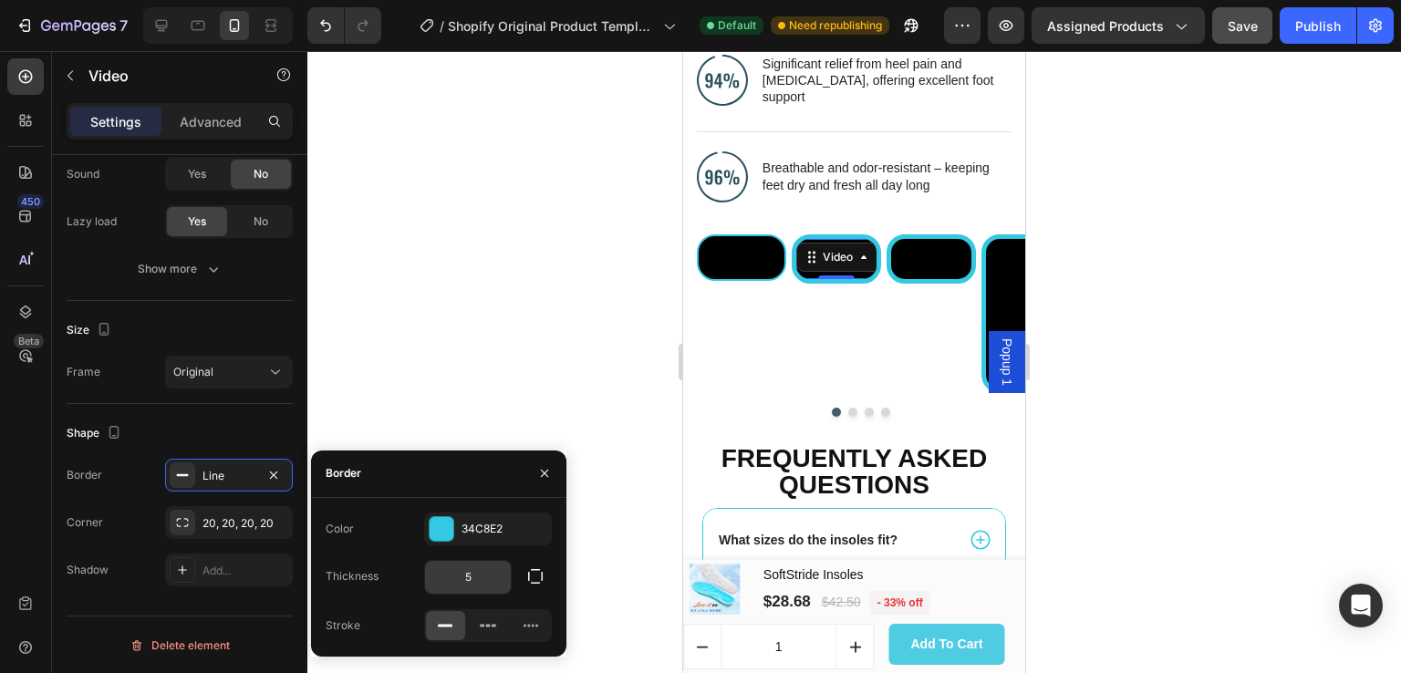
click at [480, 574] on input "5" at bounding box center [468, 577] width 86 height 33
type input "2"
click at [937, 279] on video at bounding box center [931, 259] width 80 height 40
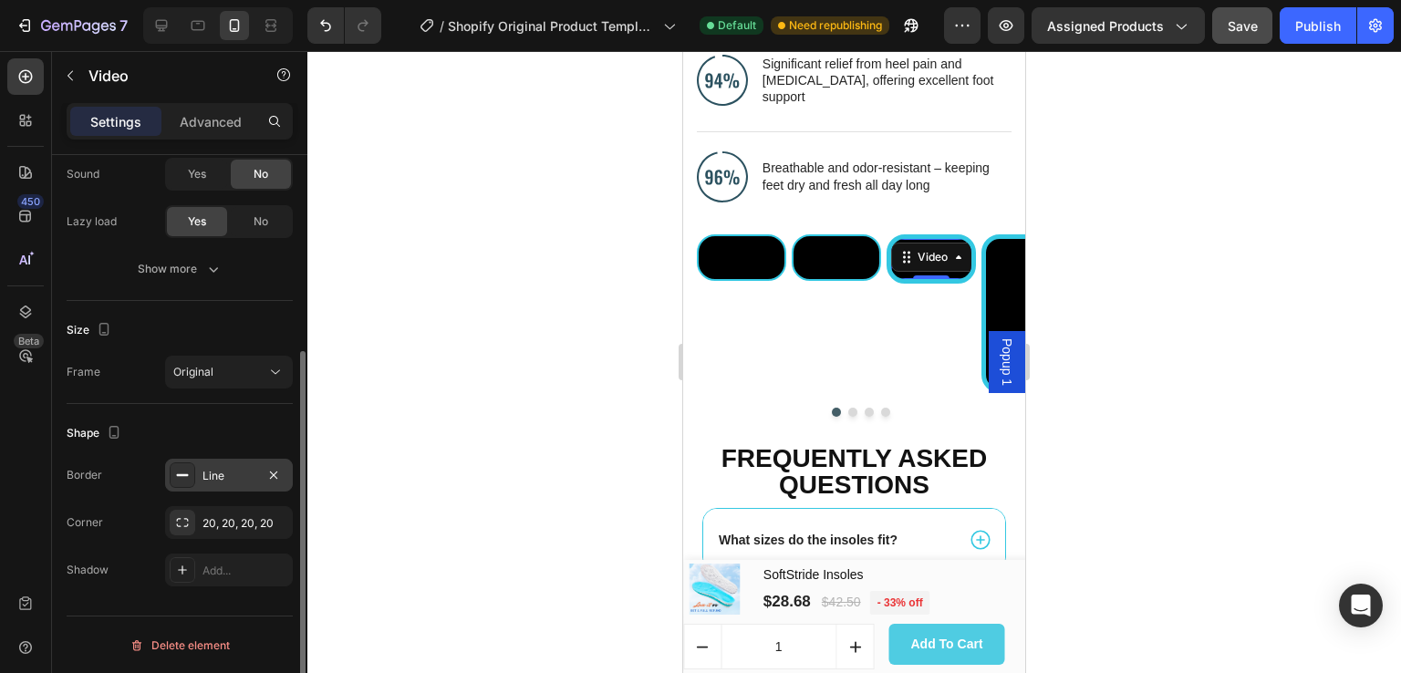
click at [236, 477] on div "Line" at bounding box center [229, 476] width 53 height 16
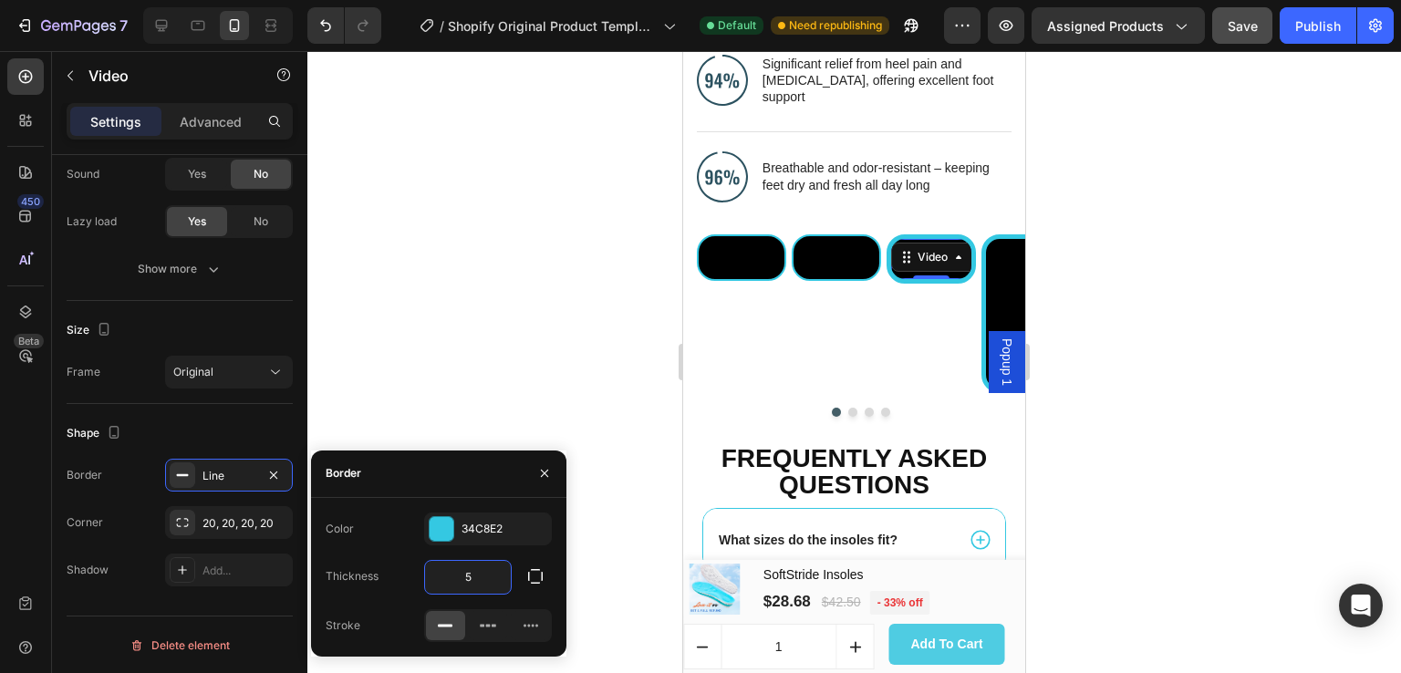
click at [478, 575] on input "5" at bounding box center [468, 577] width 86 height 33
type input "2"
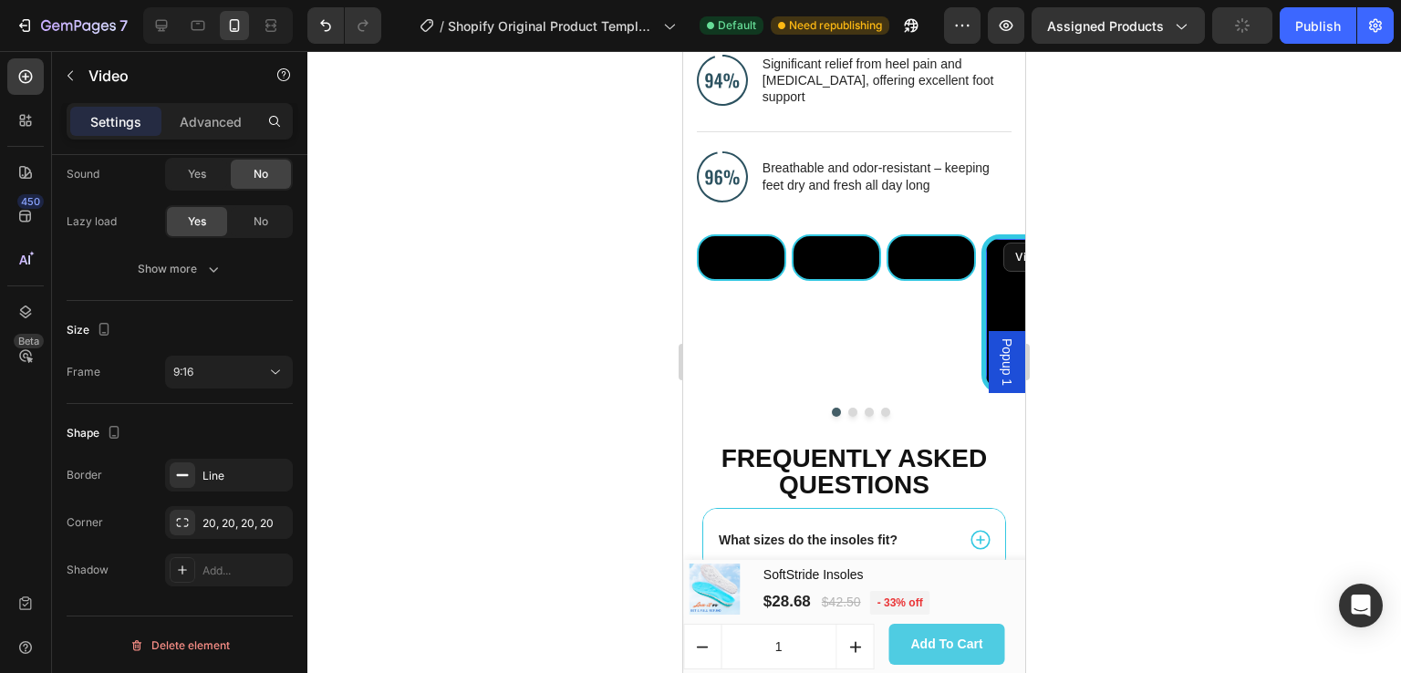
click at [1000, 286] on video at bounding box center [1026, 310] width 80 height 142
click at [230, 476] on div "Line" at bounding box center [229, 476] width 53 height 16
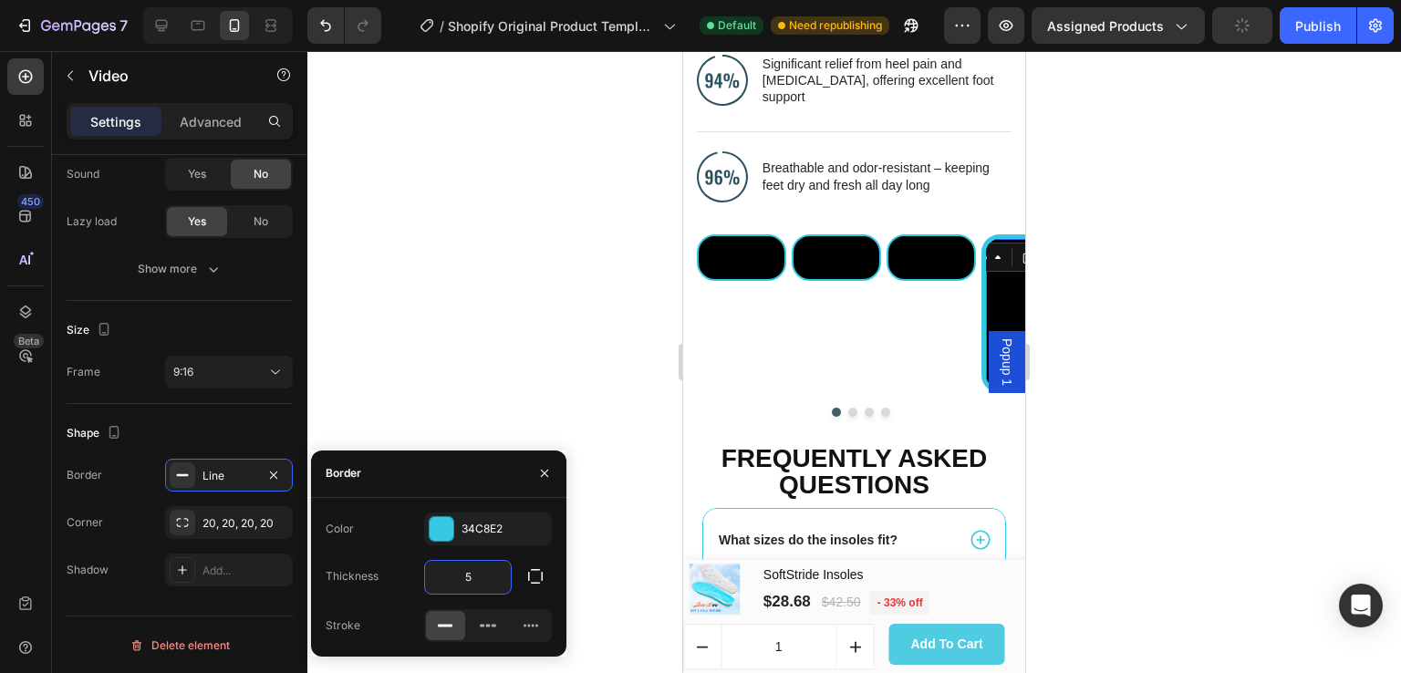
click at [489, 580] on input "5" at bounding box center [468, 577] width 86 height 33
type input "2"
click at [160, 25] on icon at bounding box center [161, 25] width 18 height 18
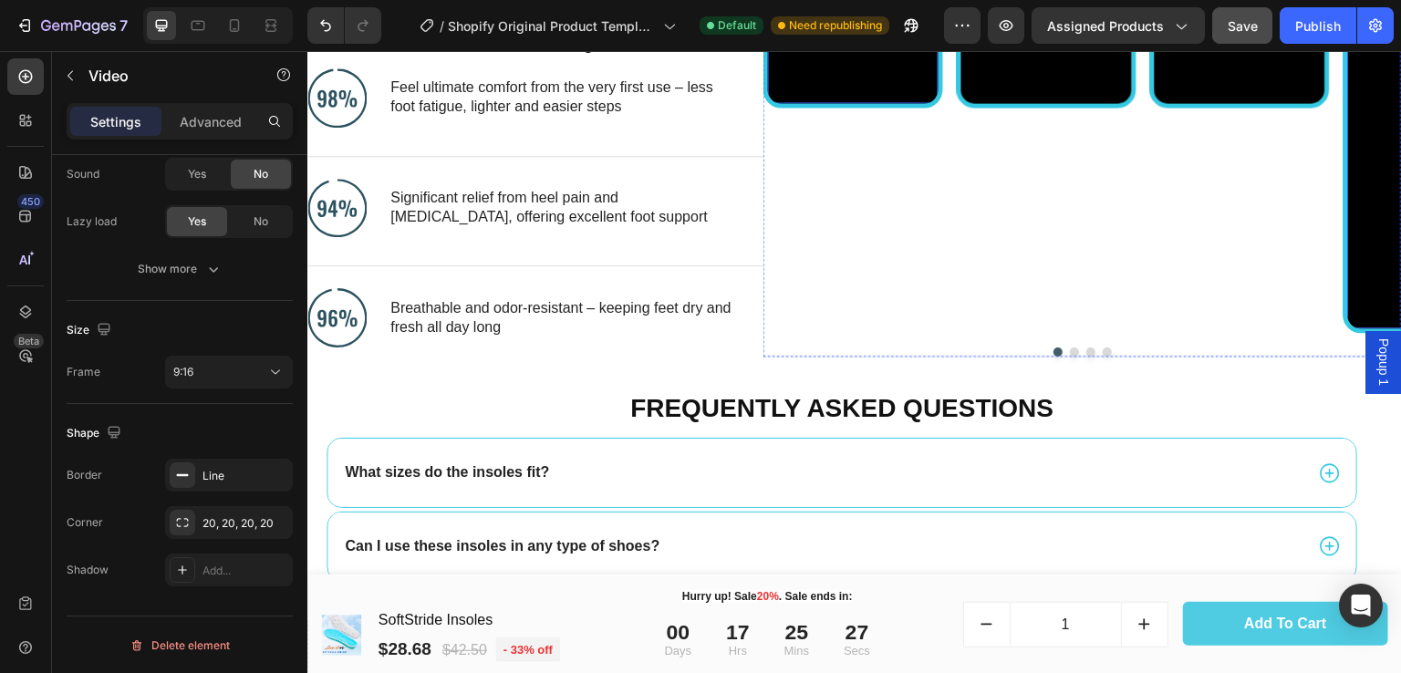
click at [828, 104] on video at bounding box center [853, 61] width 171 height 86
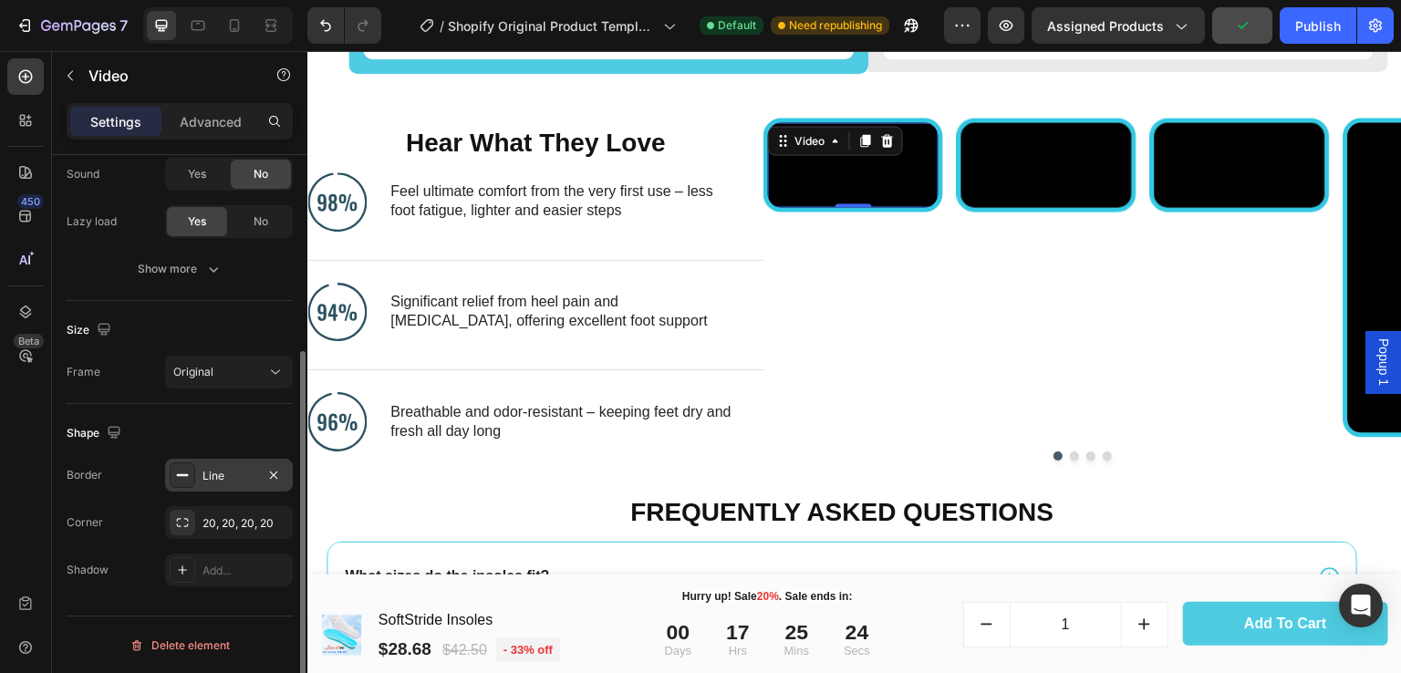
click at [237, 476] on div "Line" at bounding box center [229, 476] width 53 height 16
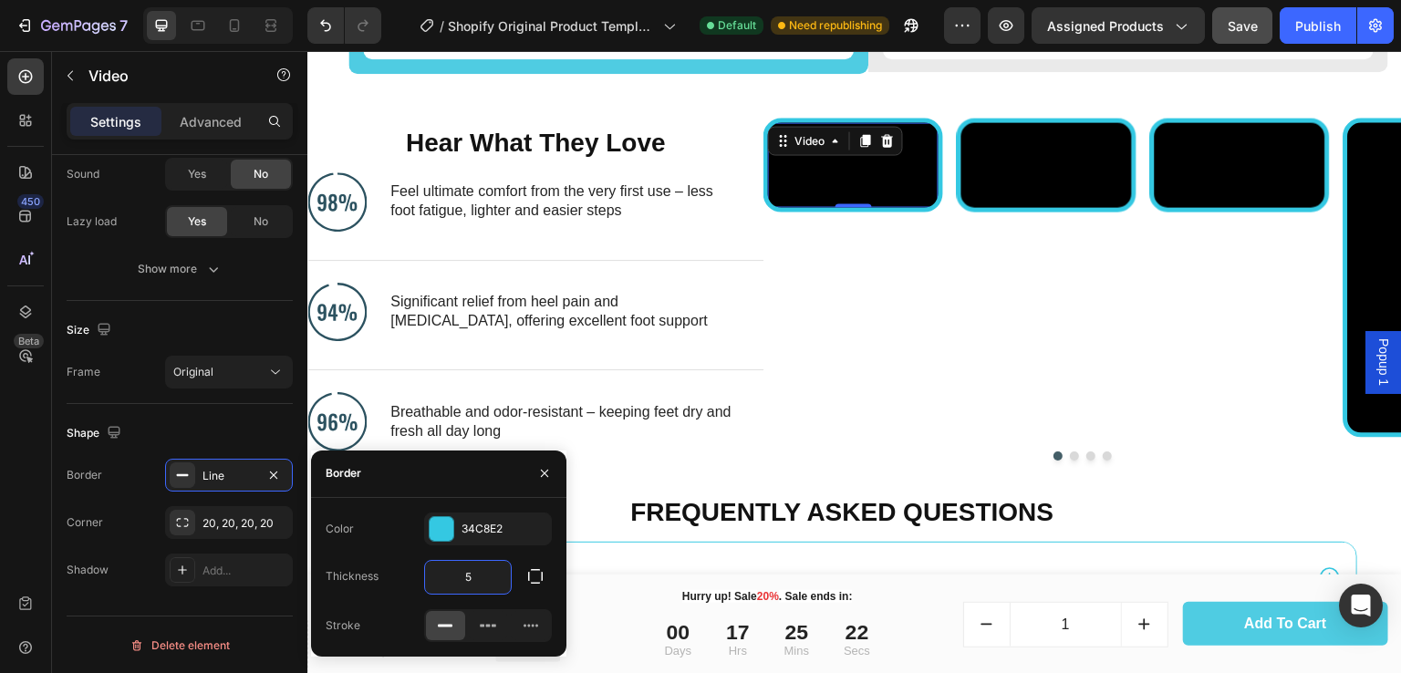
click at [482, 578] on input "5" at bounding box center [468, 577] width 86 height 33
type input "2"
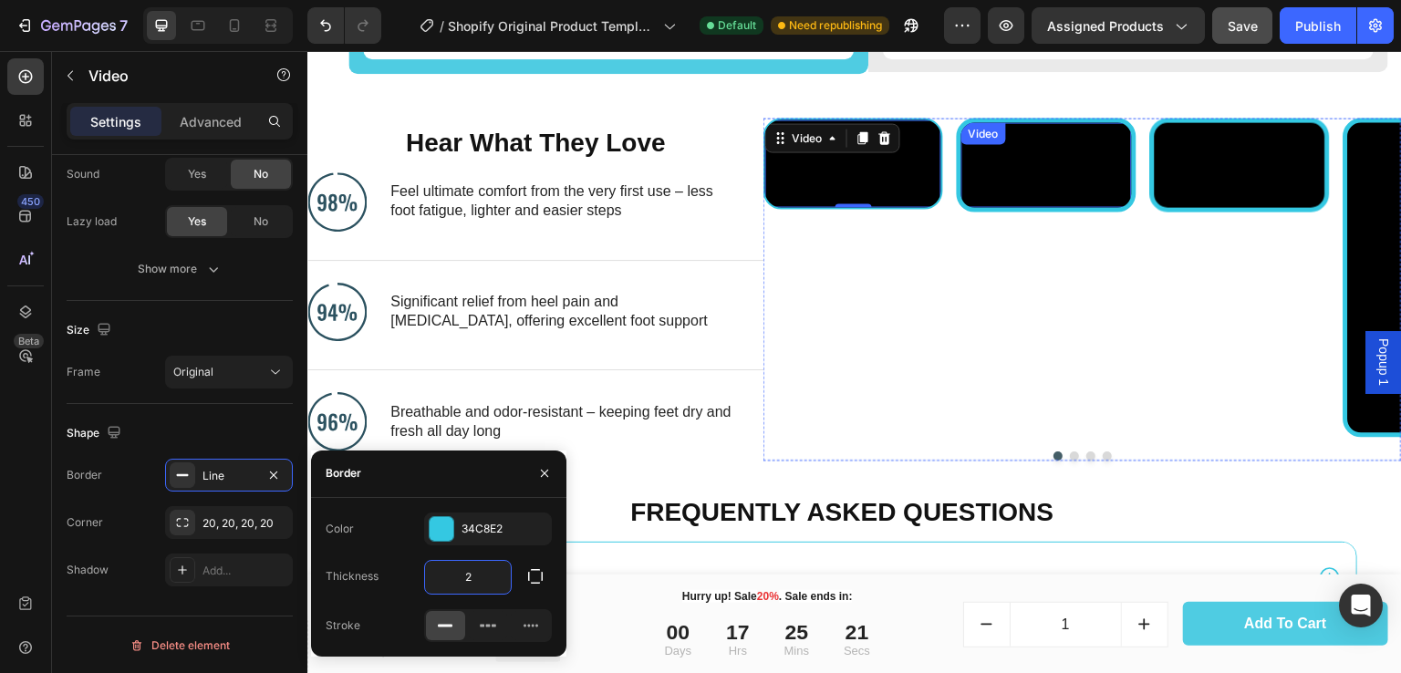
click at [1036, 208] on video at bounding box center [1047, 165] width 171 height 86
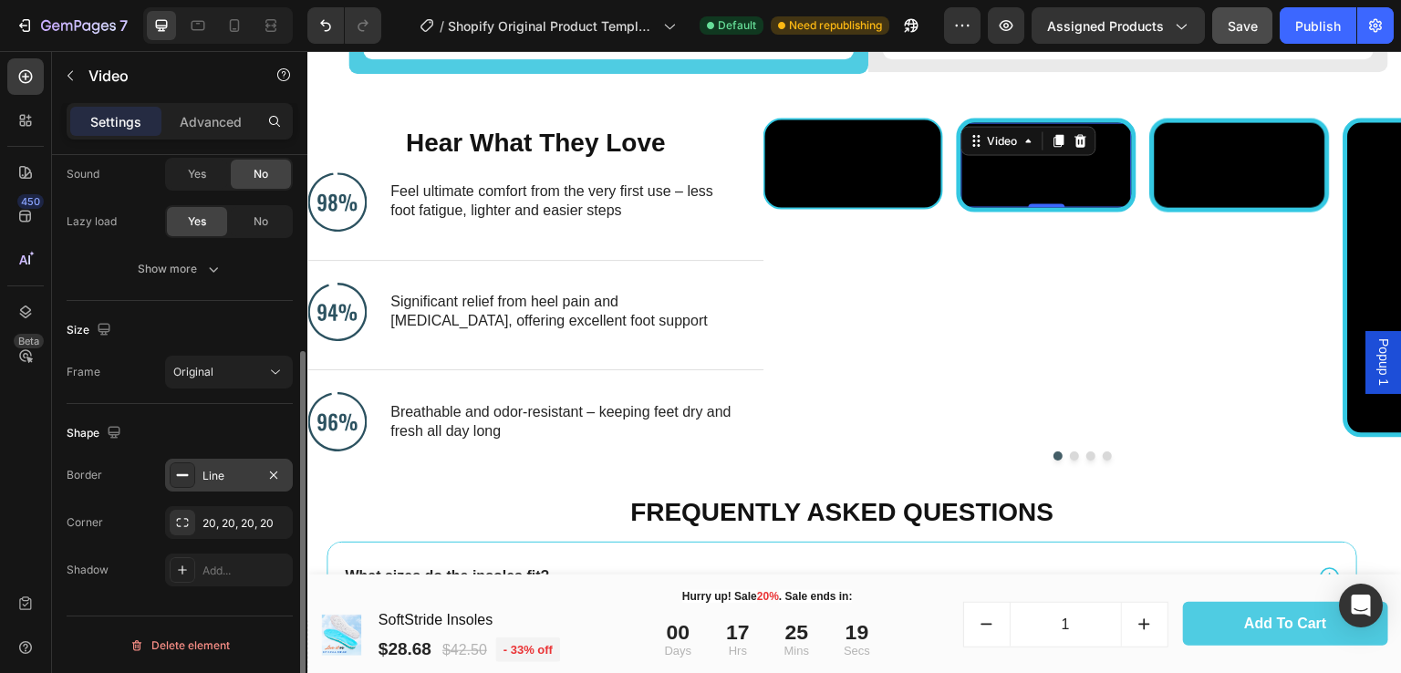
click at [240, 474] on div "Line" at bounding box center [229, 476] width 53 height 16
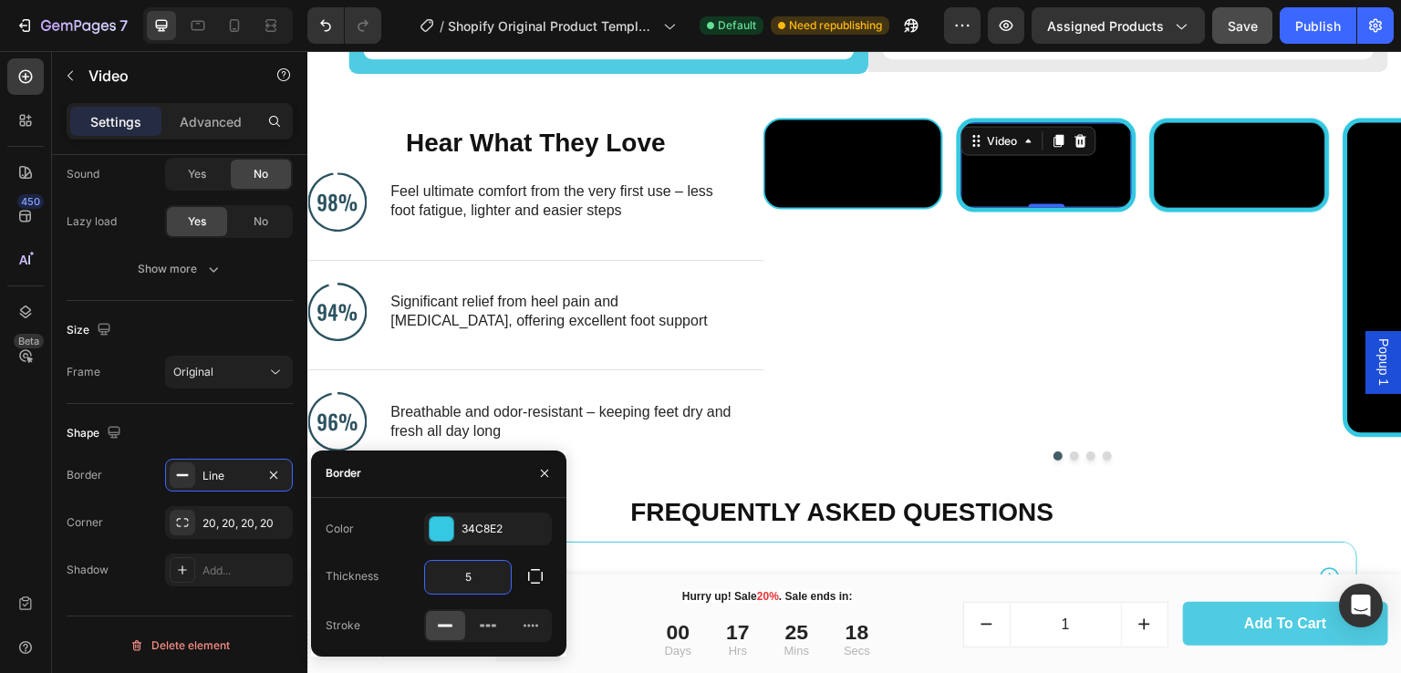
click at [480, 586] on input "5" at bounding box center [468, 577] width 86 height 33
type input "2"
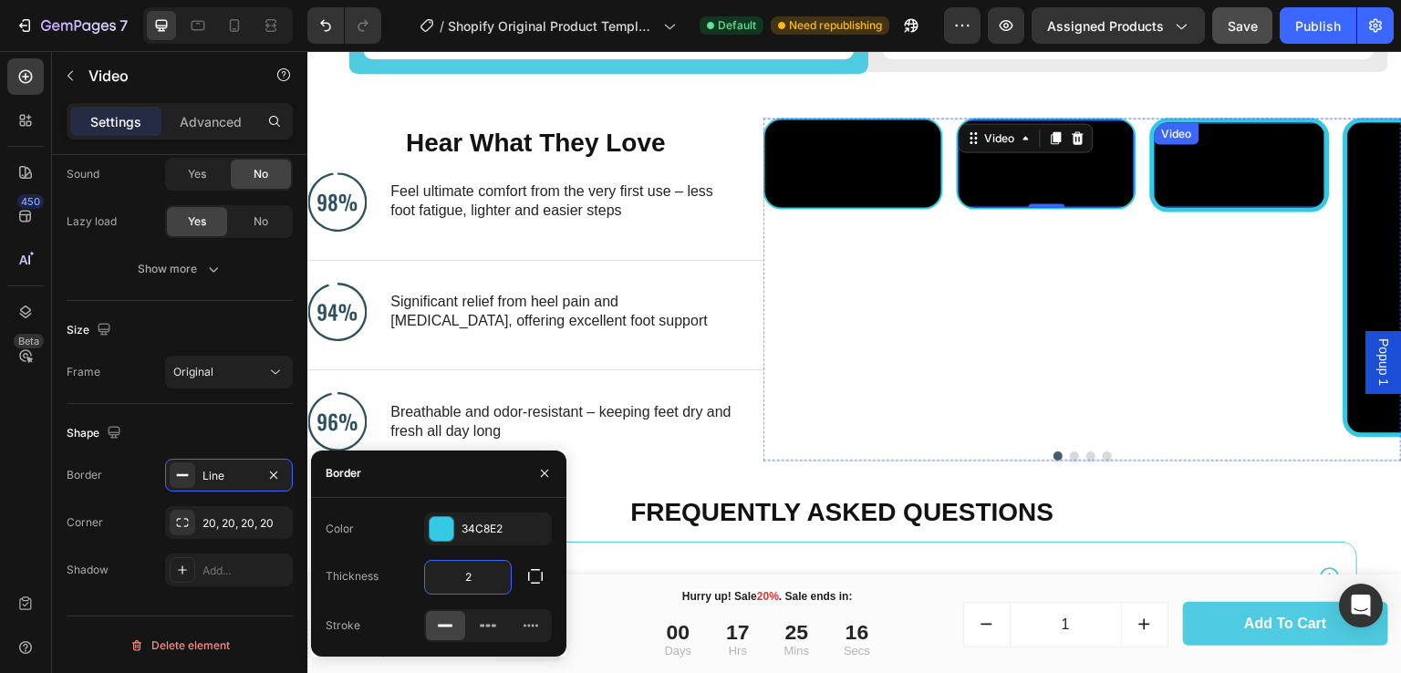
click at [1202, 208] on video at bounding box center [1240, 165] width 171 height 86
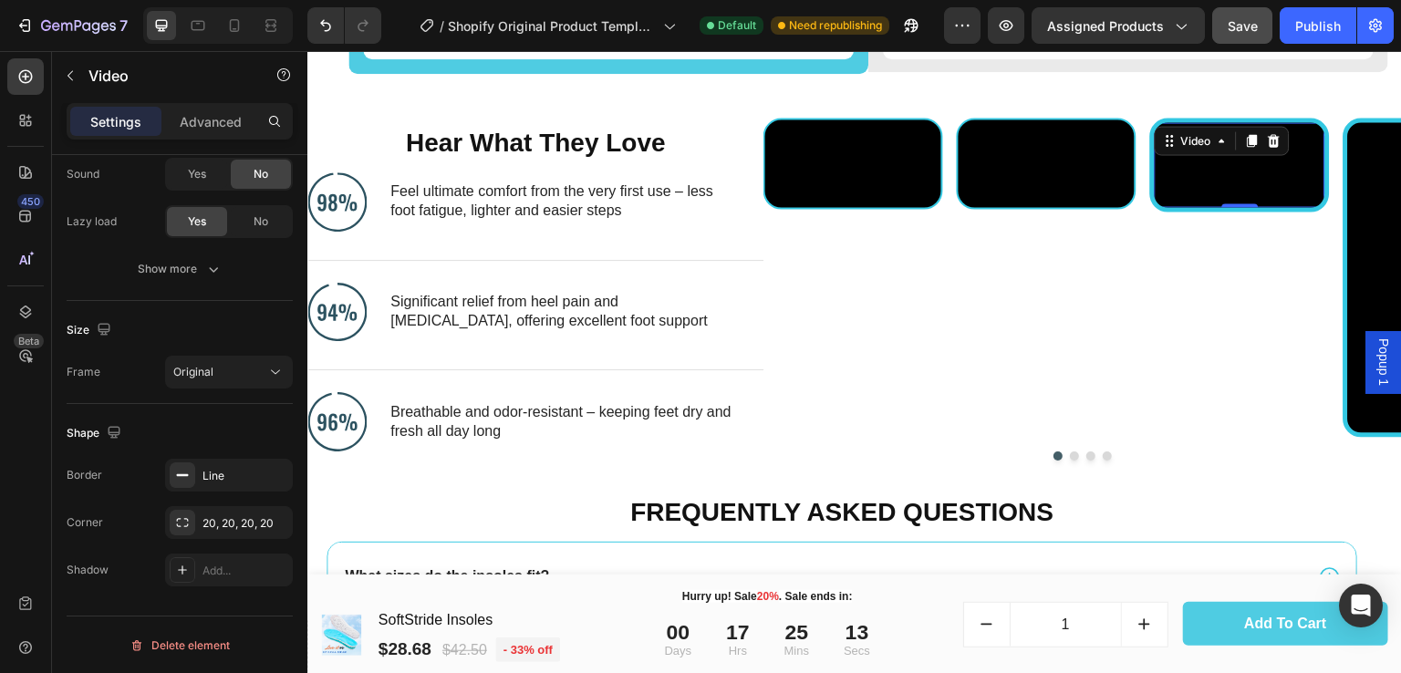
click at [1203, 208] on video at bounding box center [1240, 165] width 171 height 86
click at [241, 472] on div "Line" at bounding box center [229, 476] width 53 height 16
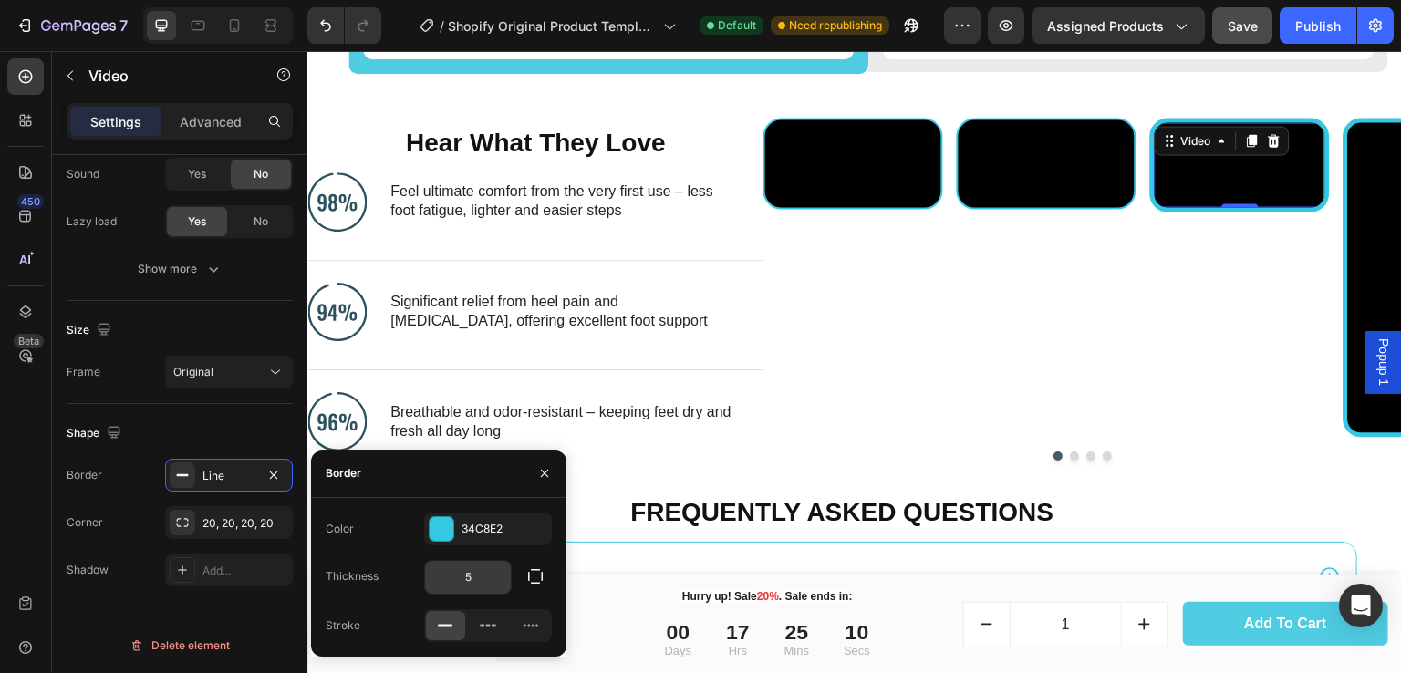
click at [482, 571] on input "5" at bounding box center [468, 577] width 86 height 33
type input "2"
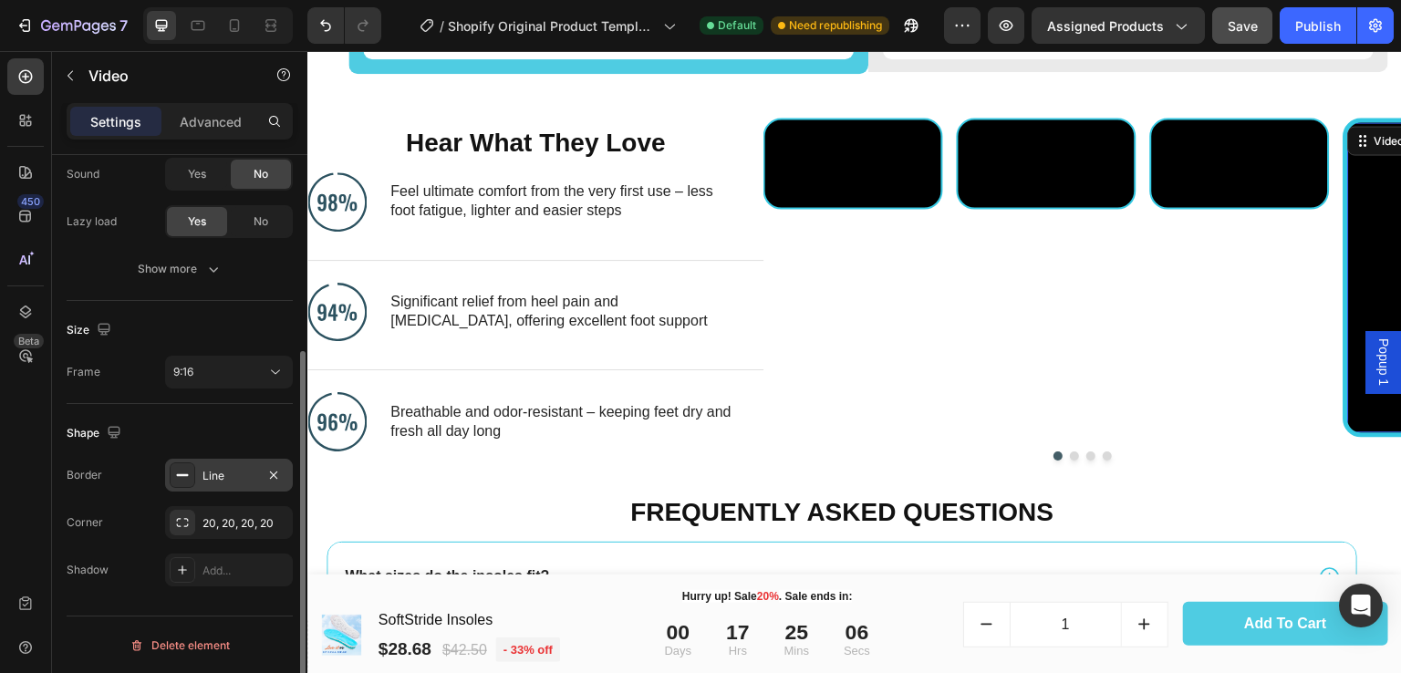
click at [234, 480] on div "Line" at bounding box center [229, 476] width 53 height 16
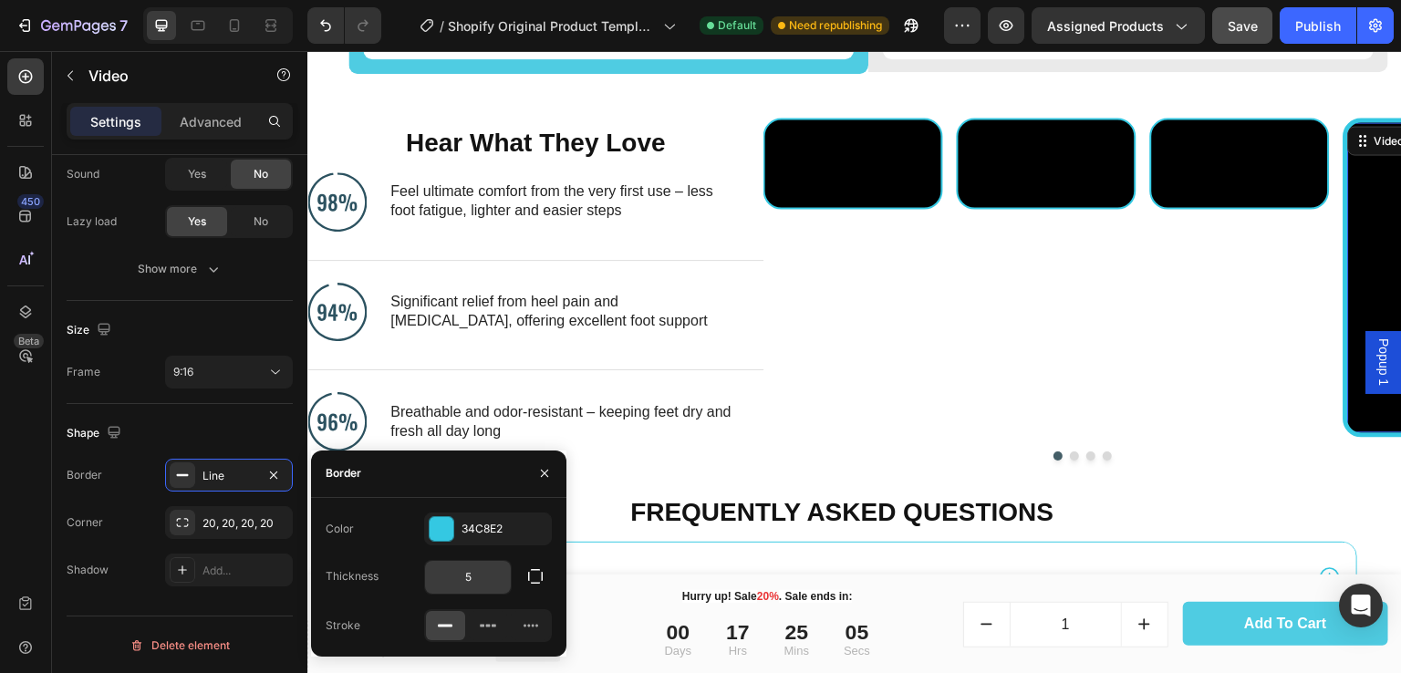
click at [481, 574] on input "5" at bounding box center [468, 577] width 86 height 33
type input "2"
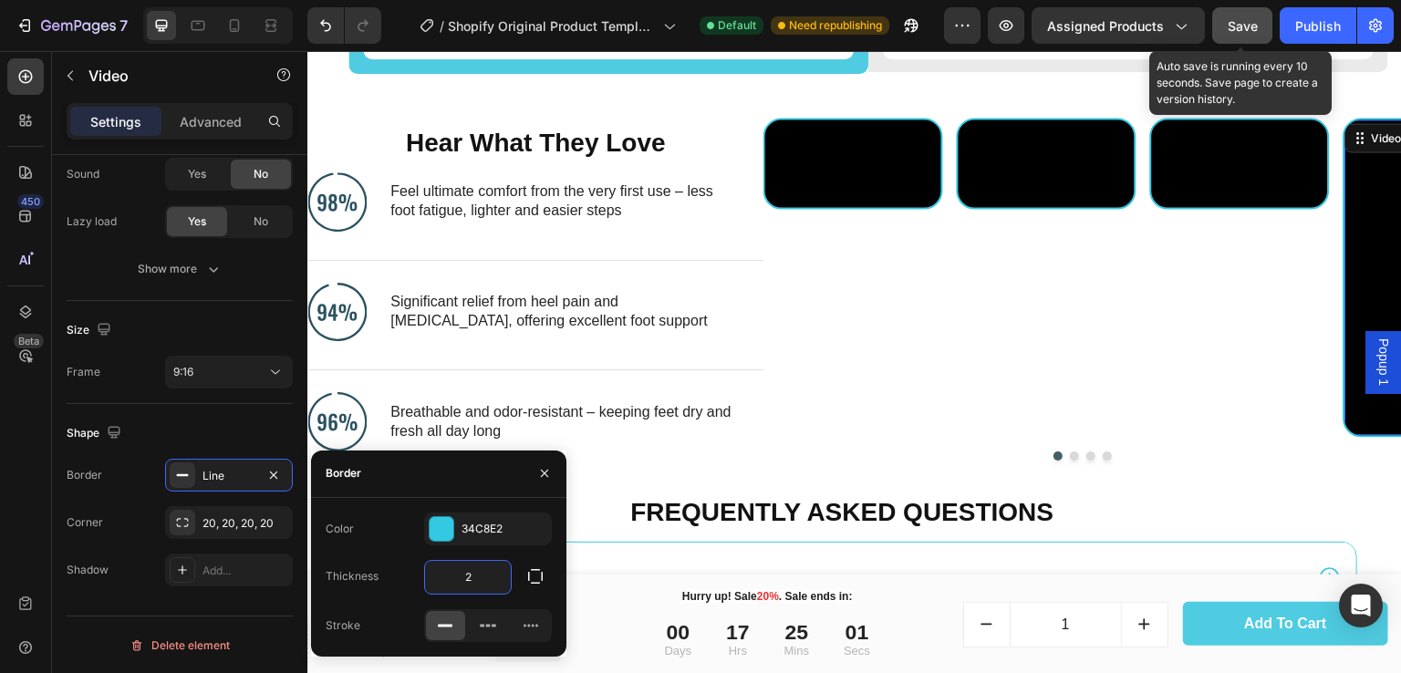
click at [1236, 21] on span "Save" at bounding box center [1243, 26] width 30 height 16
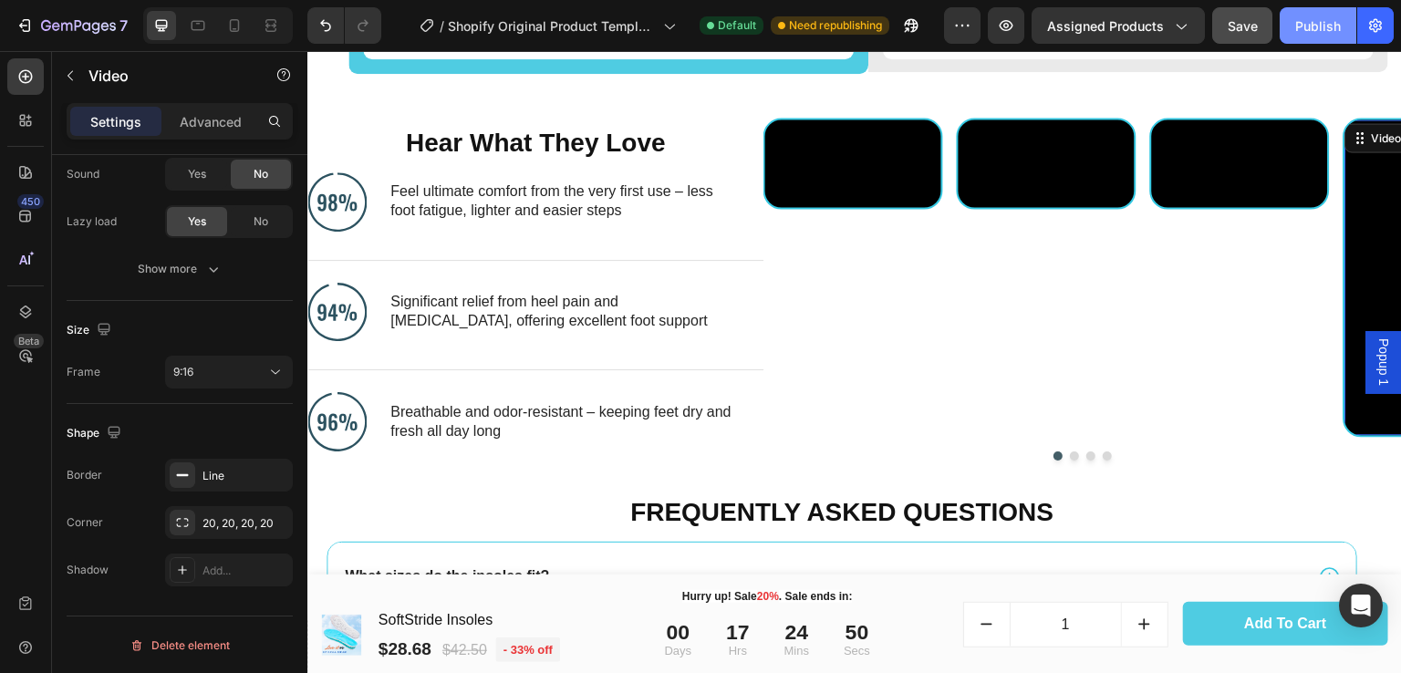
click at [1319, 18] on div "Publish" at bounding box center [1319, 25] width 46 height 19
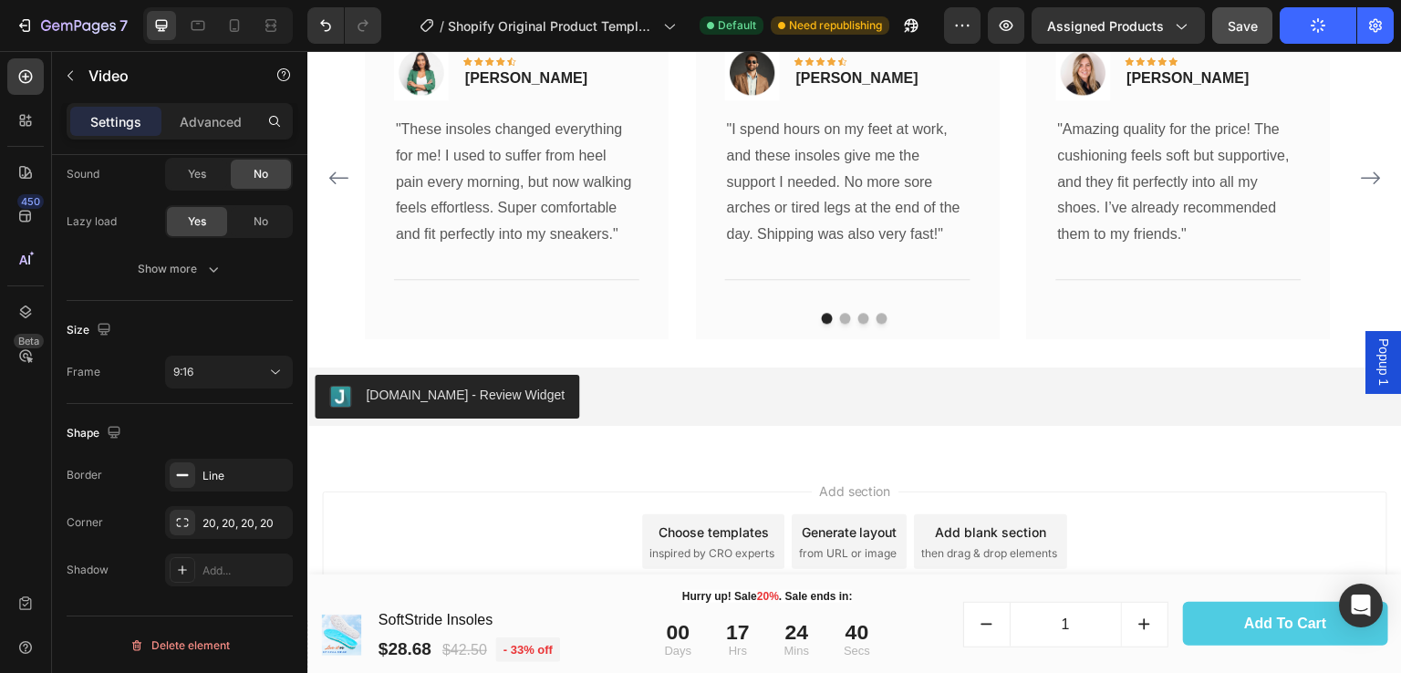
scroll to position [7284, 0]
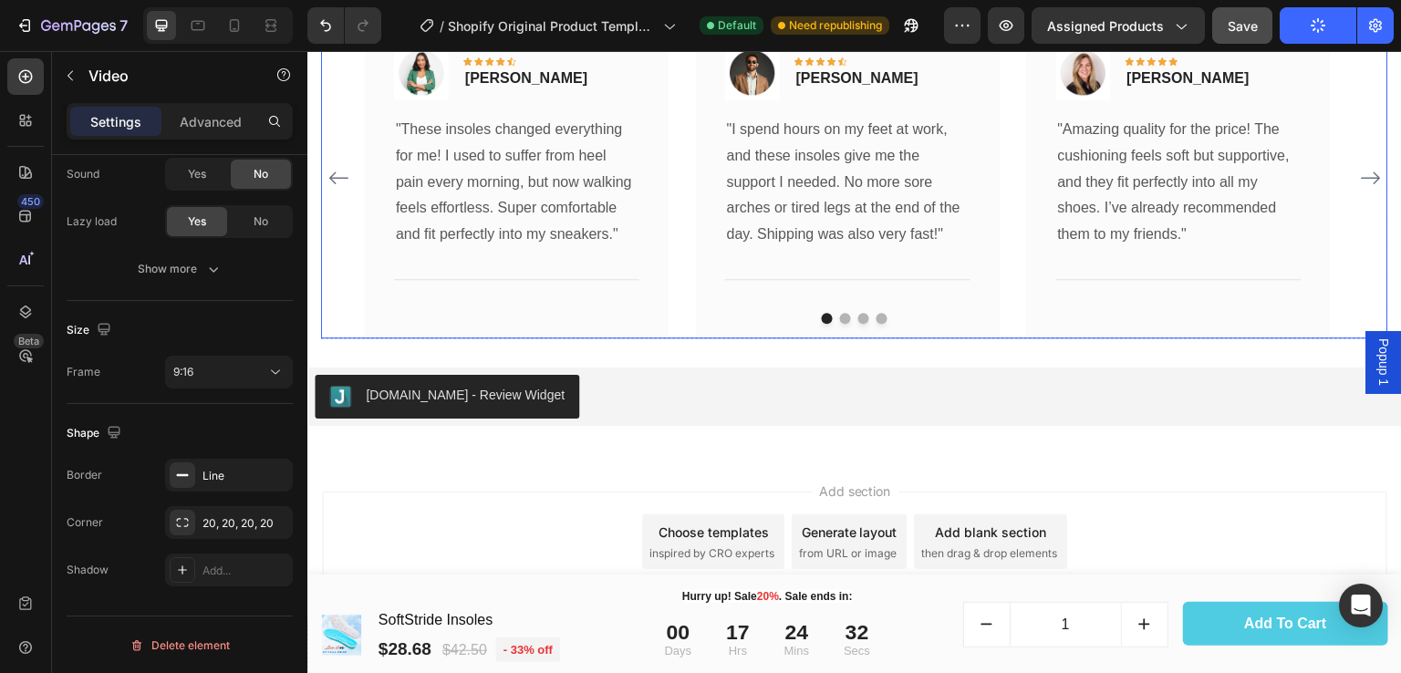
click at [1363, 179] on icon "Carousel Next Arrow" at bounding box center [1371, 178] width 22 height 22
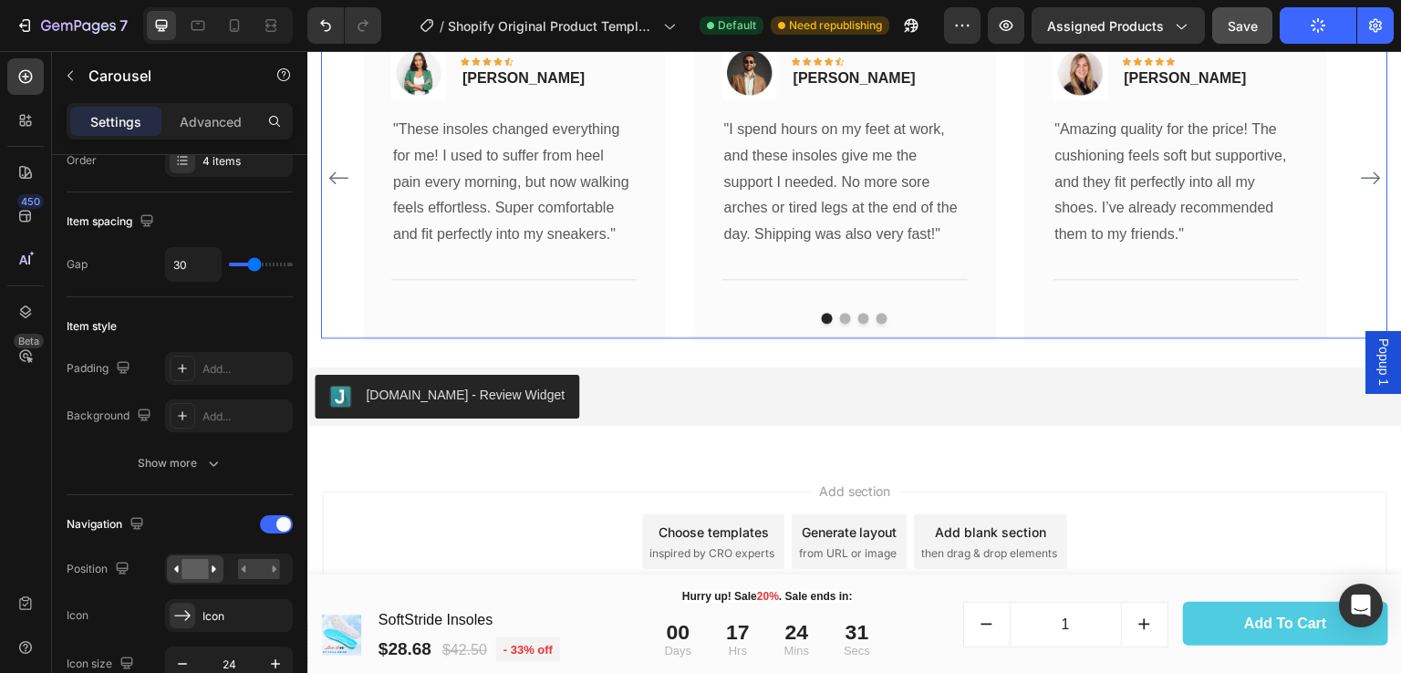
scroll to position [0, 0]
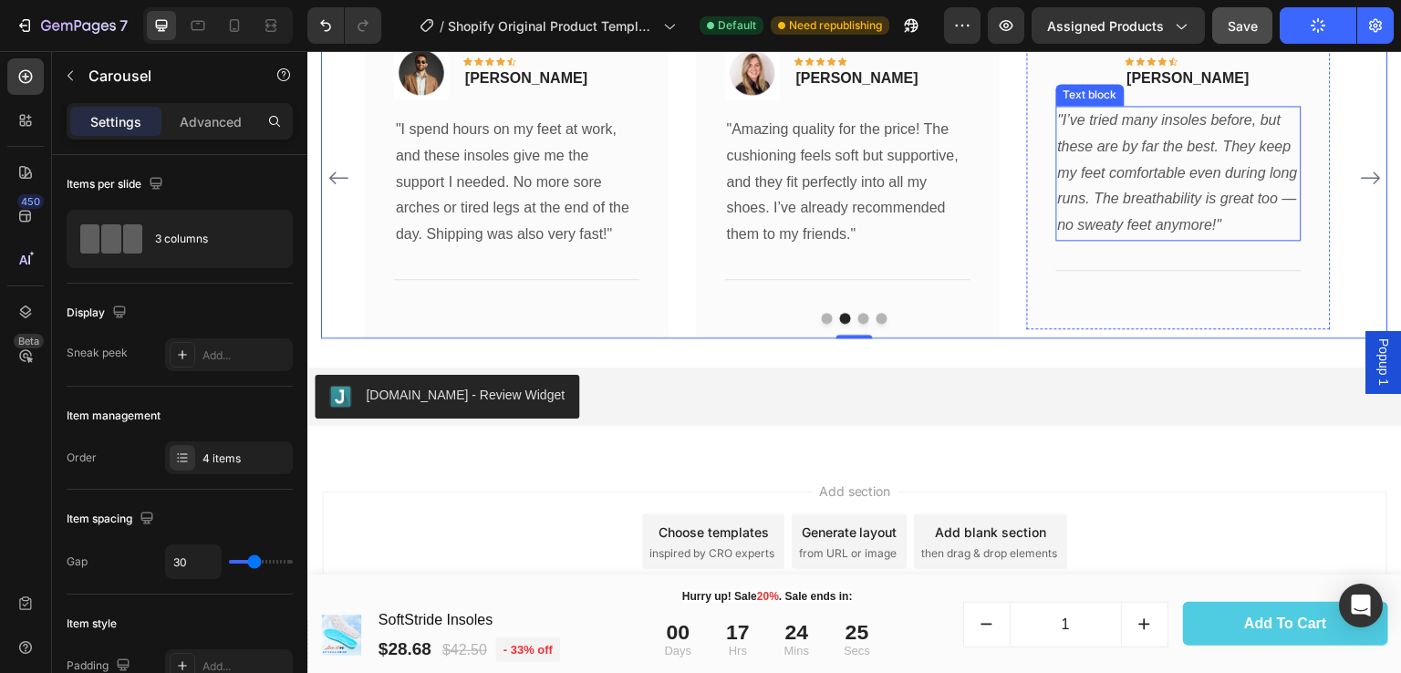
click at [1192, 158] on icon ""I’ve tried many insoles before, but these are by far the best. They keep my fe…" at bounding box center [1178, 172] width 240 height 120
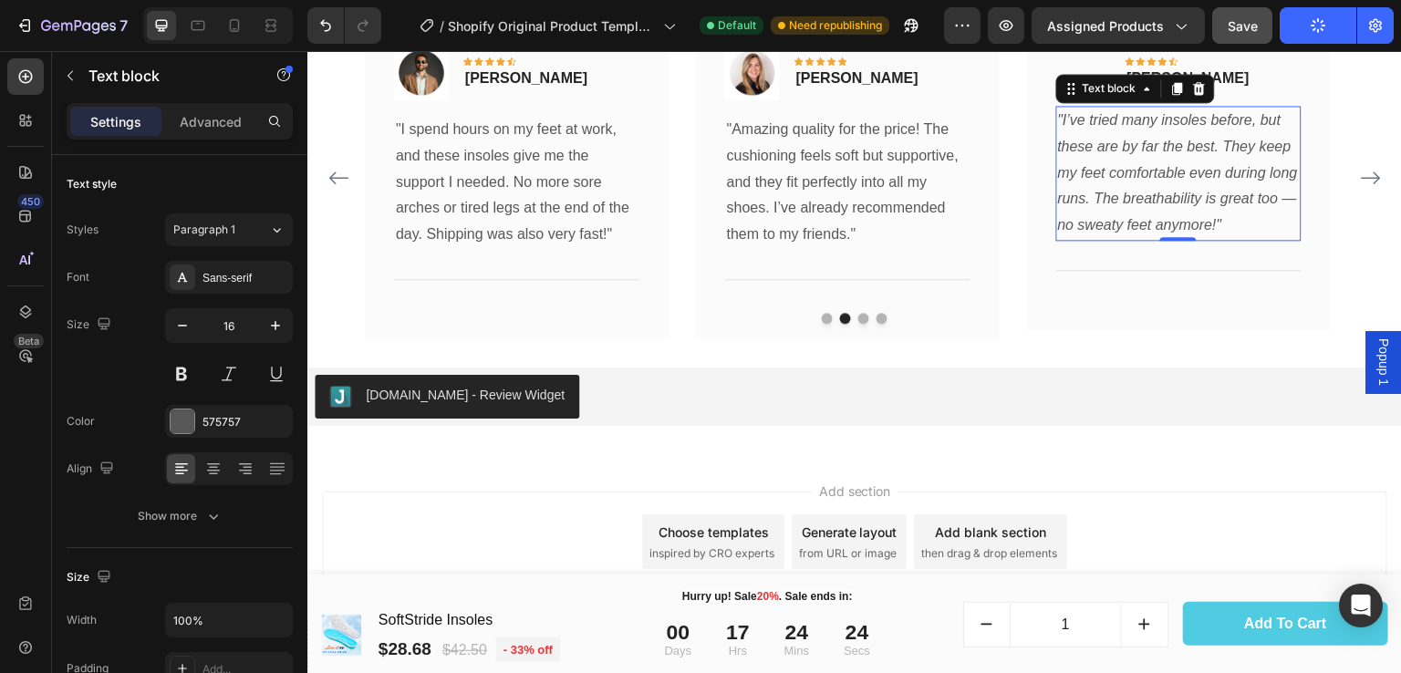
click at [1192, 158] on icon ""I’ve tried many insoles before, but these are by far the best. They keep my fe…" at bounding box center [1178, 172] width 240 height 120
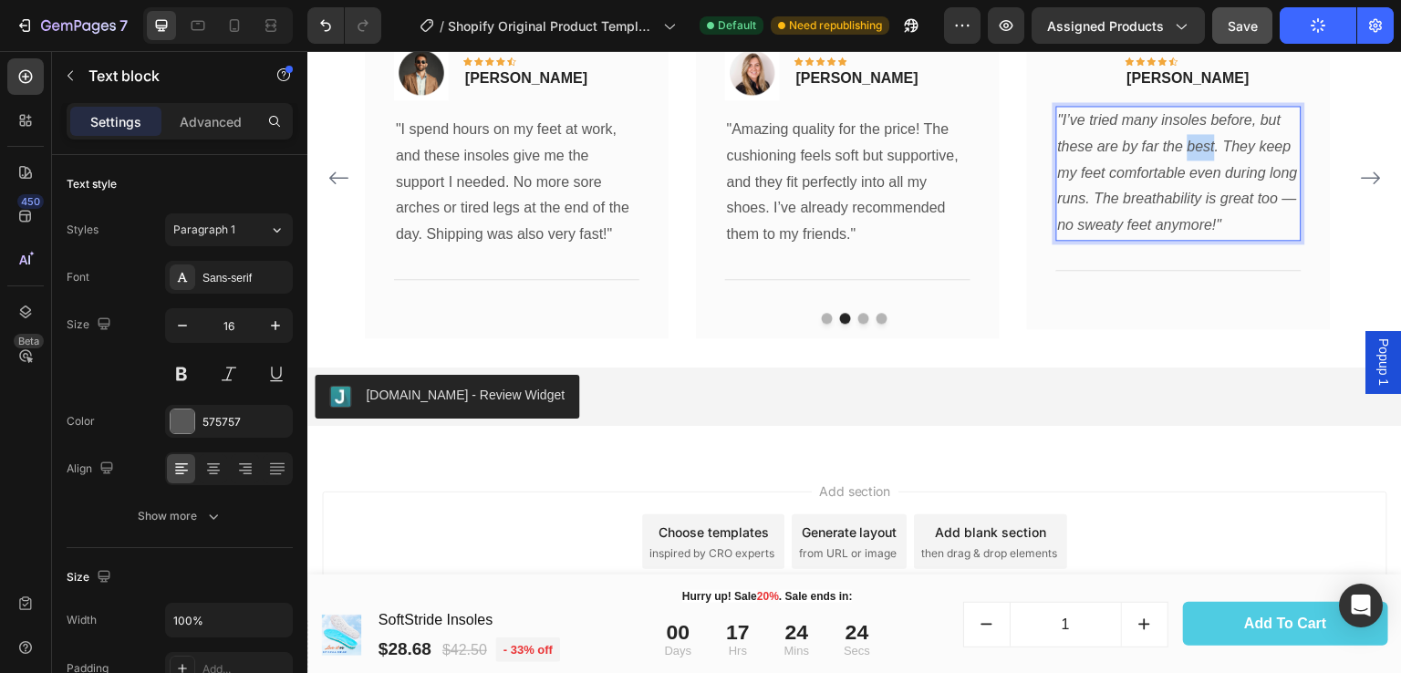
click at [1192, 158] on icon ""I’ve tried many insoles before, but these are by far the best. They keep my fe…" at bounding box center [1178, 172] width 240 height 120
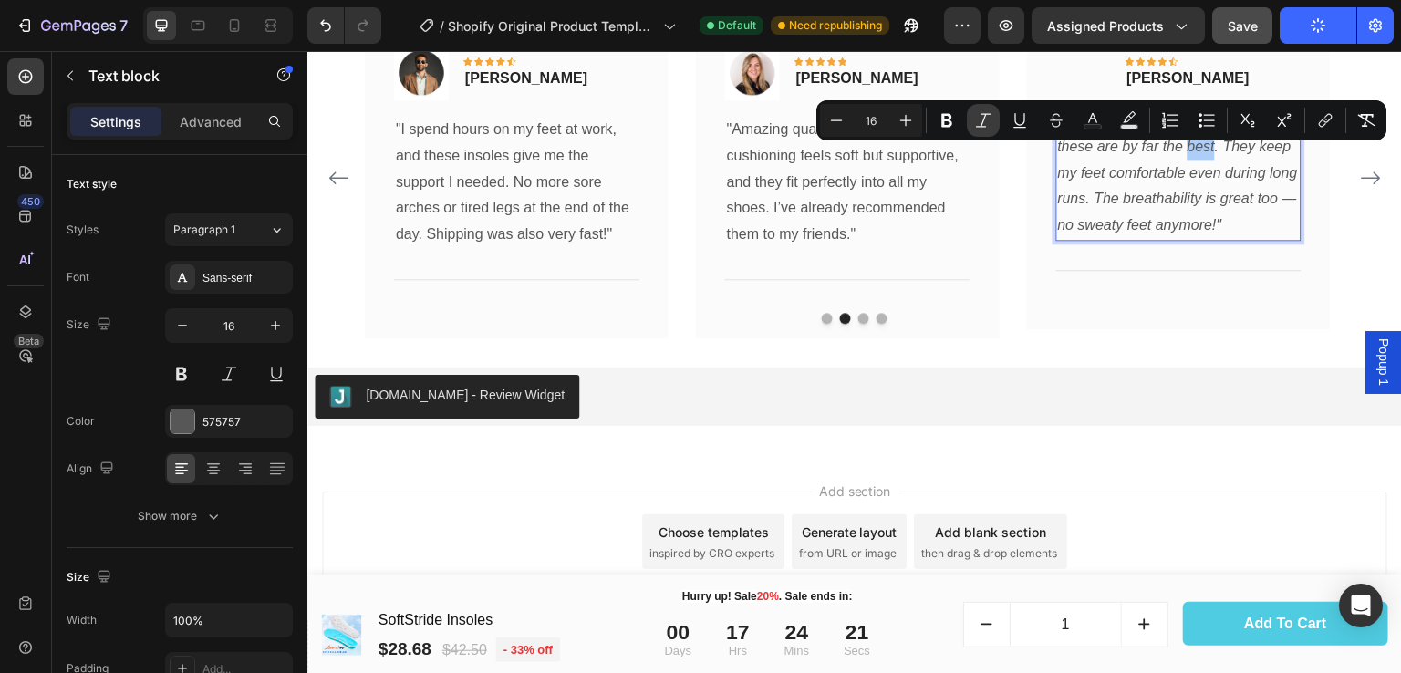
click at [993, 118] on button "Italic" at bounding box center [983, 120] width 33 height 33
click at [1229, 234] on p ""I’ve tried many insoles before, but these are by far the best . They keep my f…" at bounding box center [1179, 173] width 242 height 131
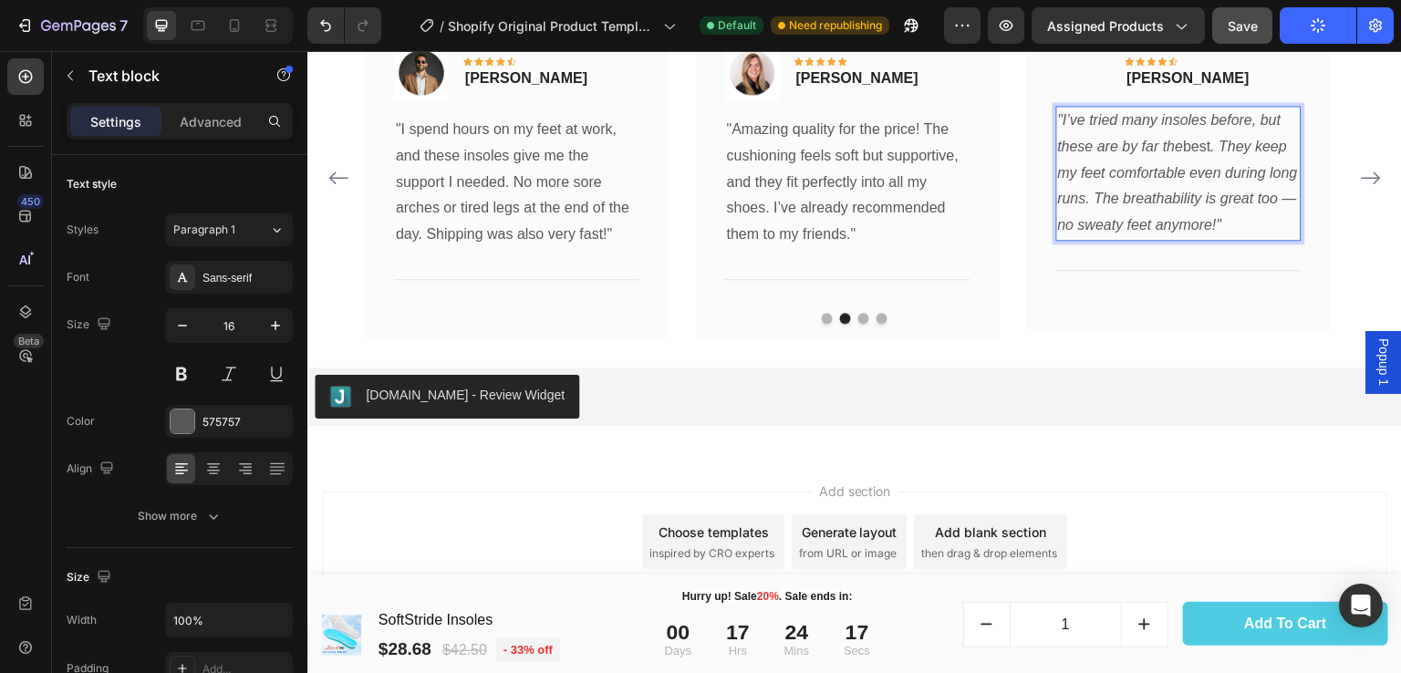
click at [1234, 236] on p ""I’ve tried many insoles before, but these are by far the best . They keep my f…" at bounding box center [1179, 173] width 242 height 131
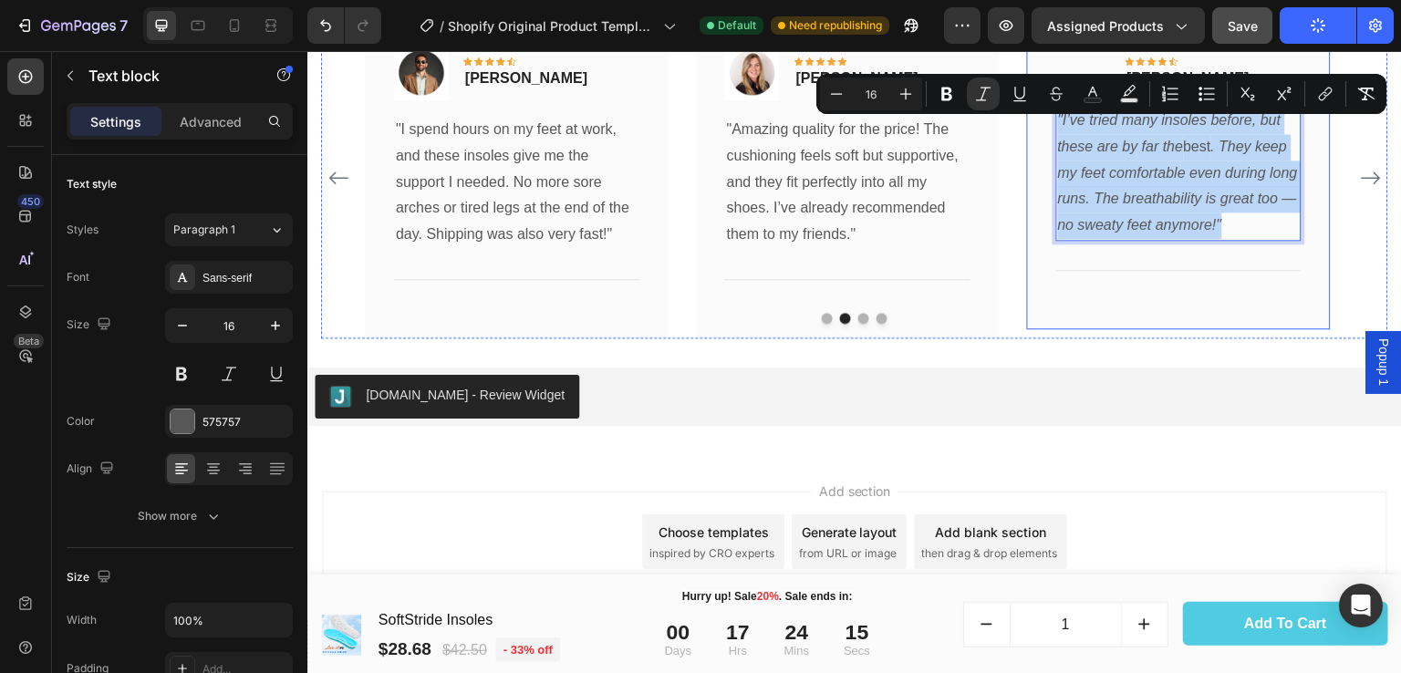
drag, startPoint x: 1230, startPoint y: 236, endPoint x: 1053, endPoint y: 131, distance: 205.8
click at [1053, 131] on div "Image Icon Icon Icon Icon Icon Row Daniel Lee Text block Row "I’ve tried many i…" at bounding box center [1179, 172] width 304 height 313
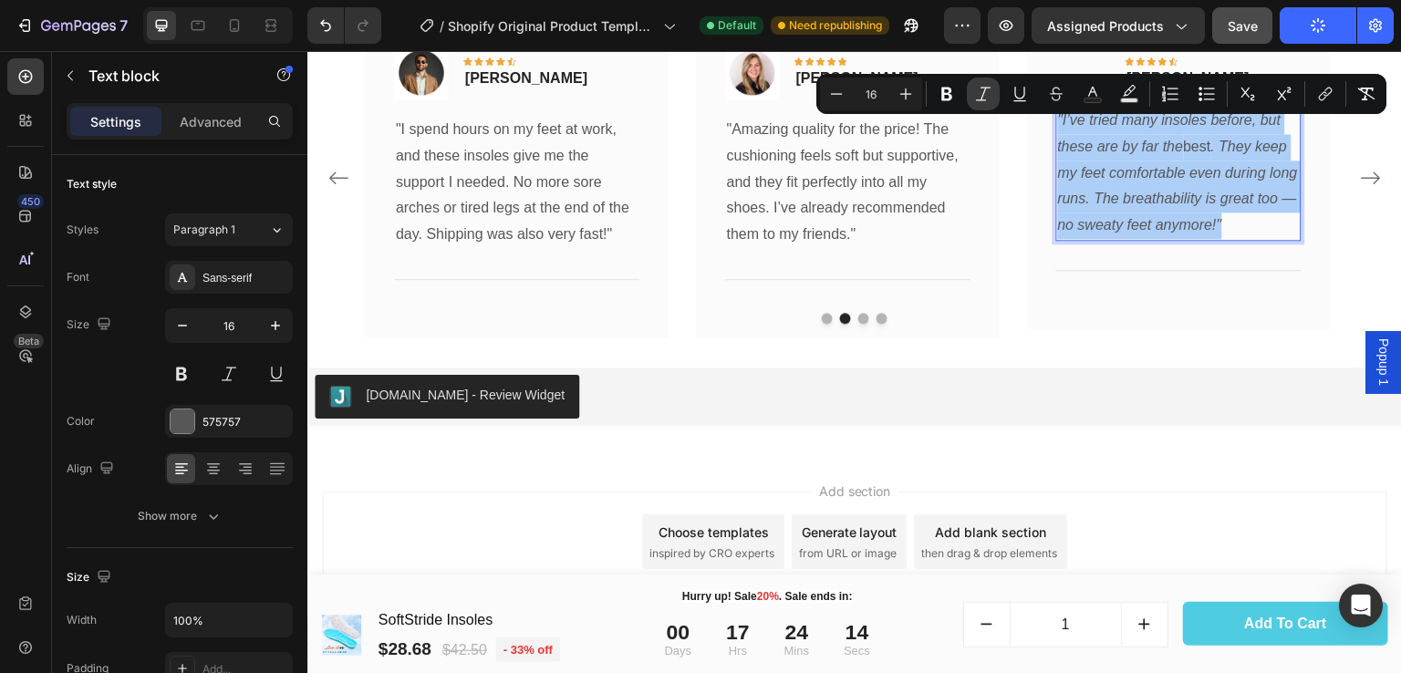
click at [984, 96] on icon "Editor contextual toolbar" at bounding box center [983, 94] width 18 height 18
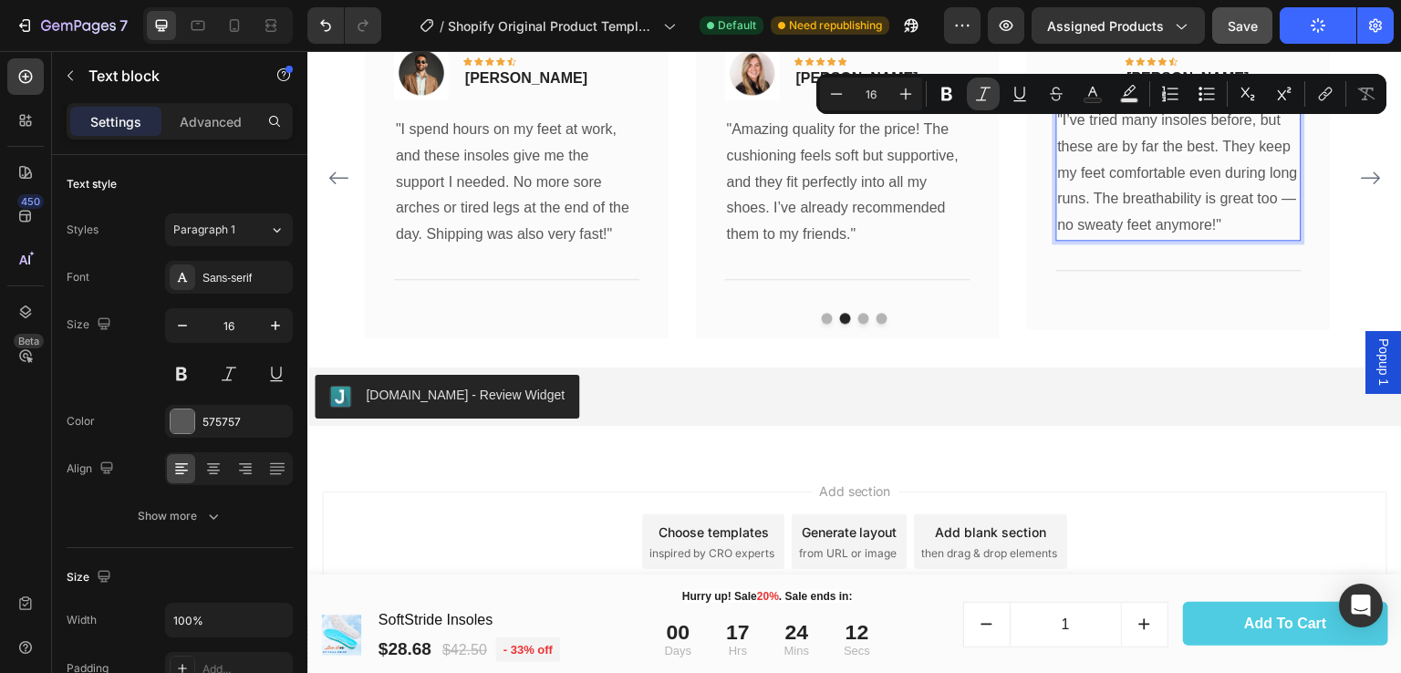
click at [984, 96] on icon "Editor contextual toolbar" at bounding box center [983, 94] width 18 height 18
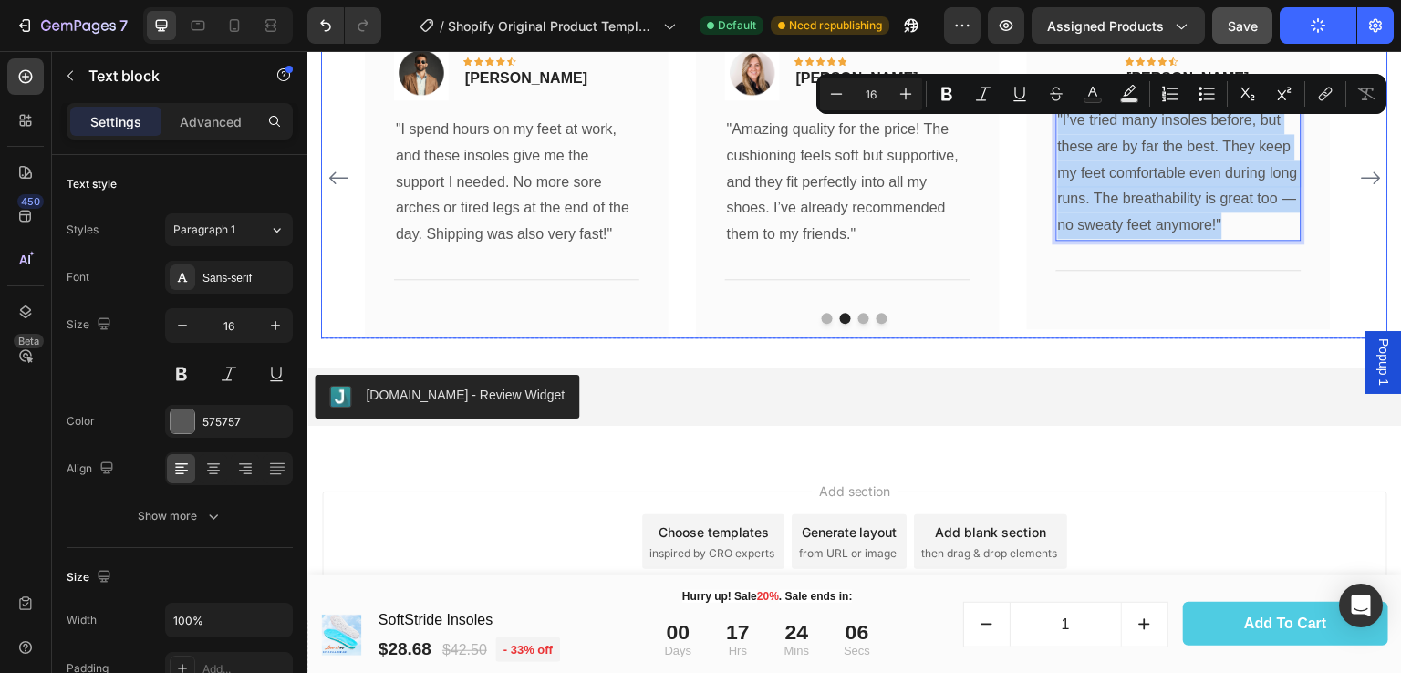
click at [1360, 180] on icon "Carousel Next Arrow" at bounding box center [1371, 178] width 22 height 22
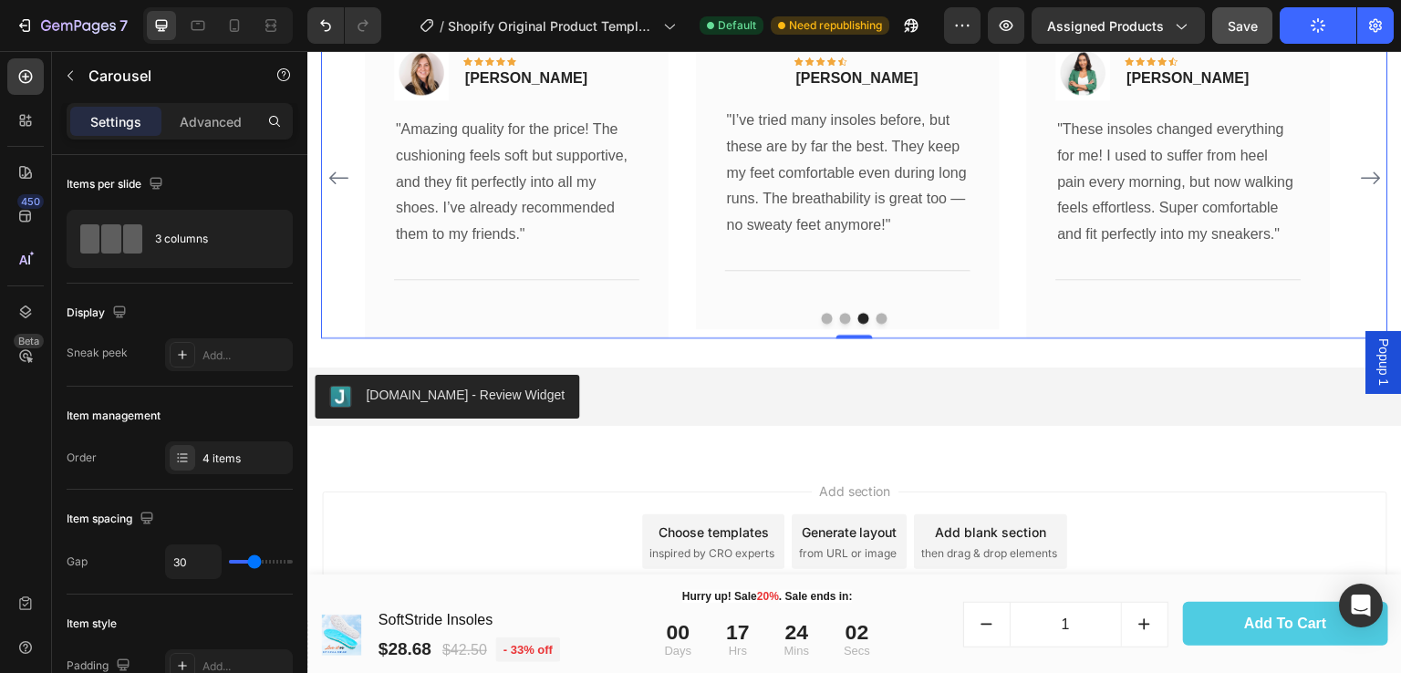
click at [1360, 180] on icon "Carousel Next Arrow" at bounding box center [1371, 178] width 22 height 22
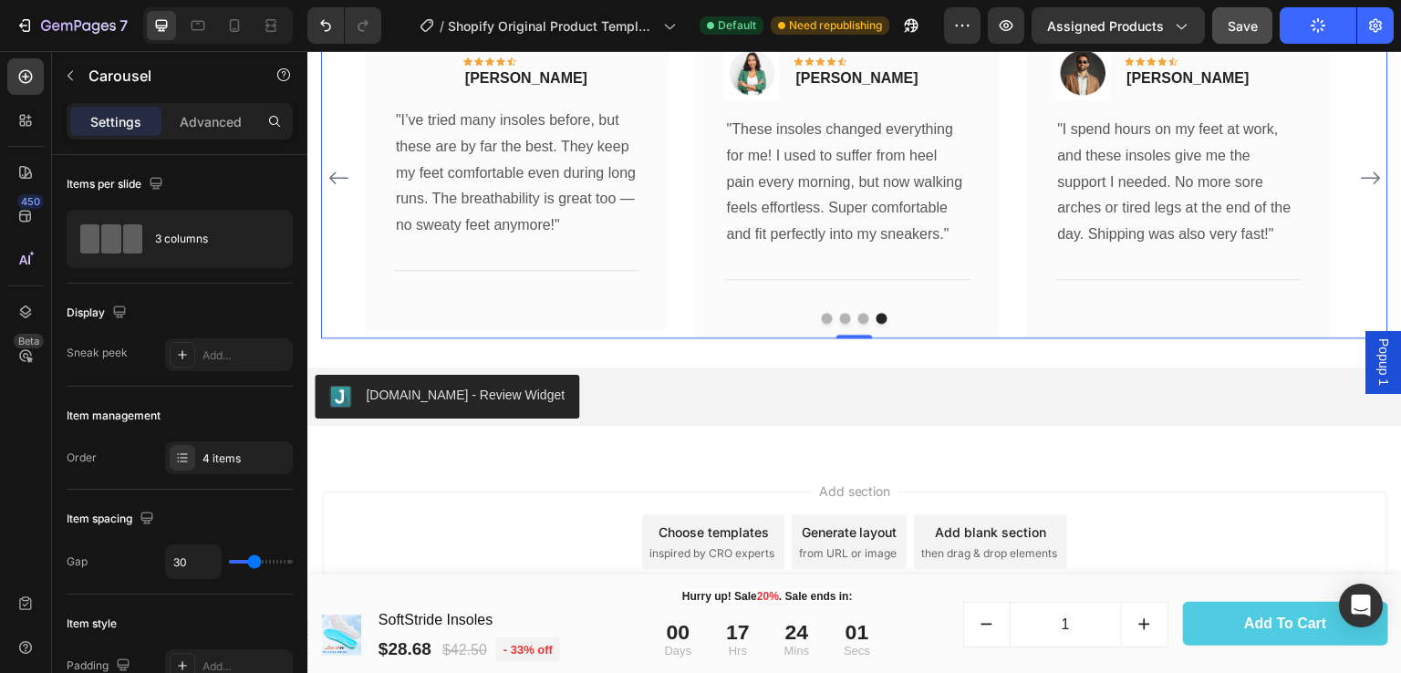
click at [1360, 180] on icon "Carousel Next Arrow" at bounding box center [1371, 178] width 22 height 22
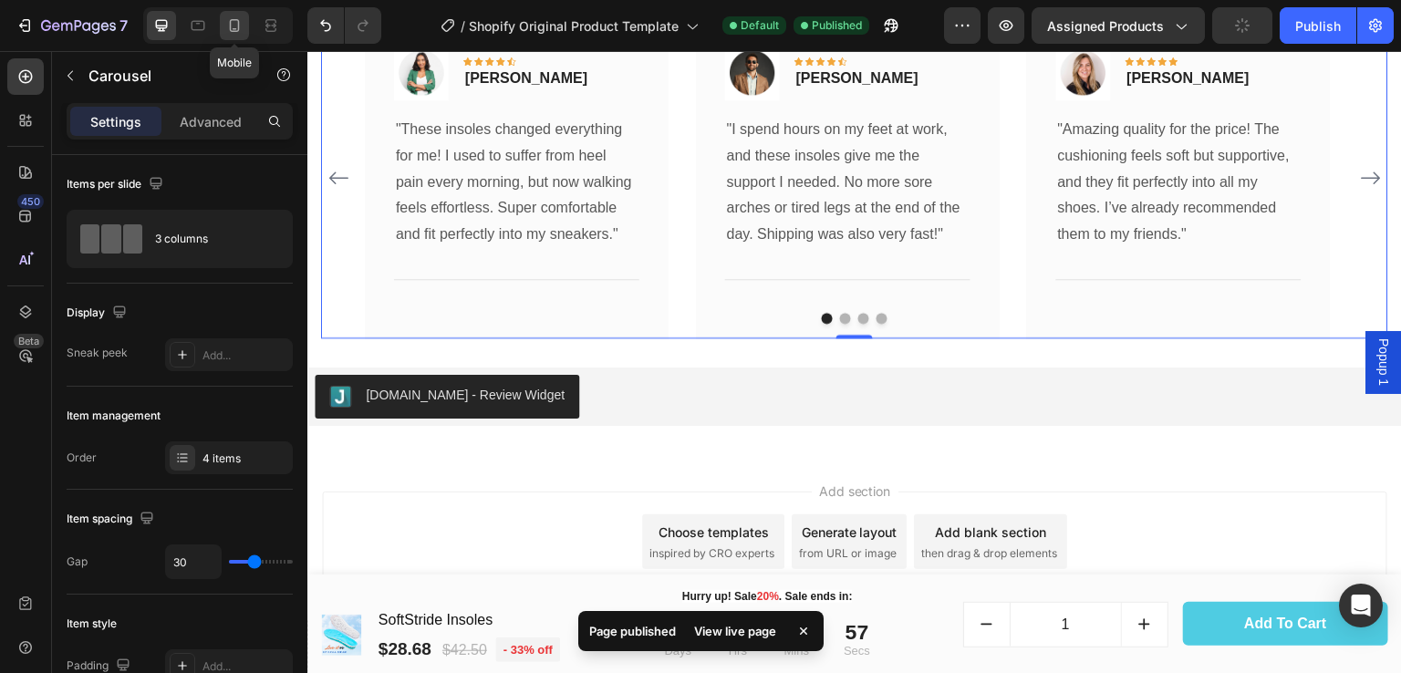
click at [233, 16] on icon at bounding box center [234, 25] width 18 height 18
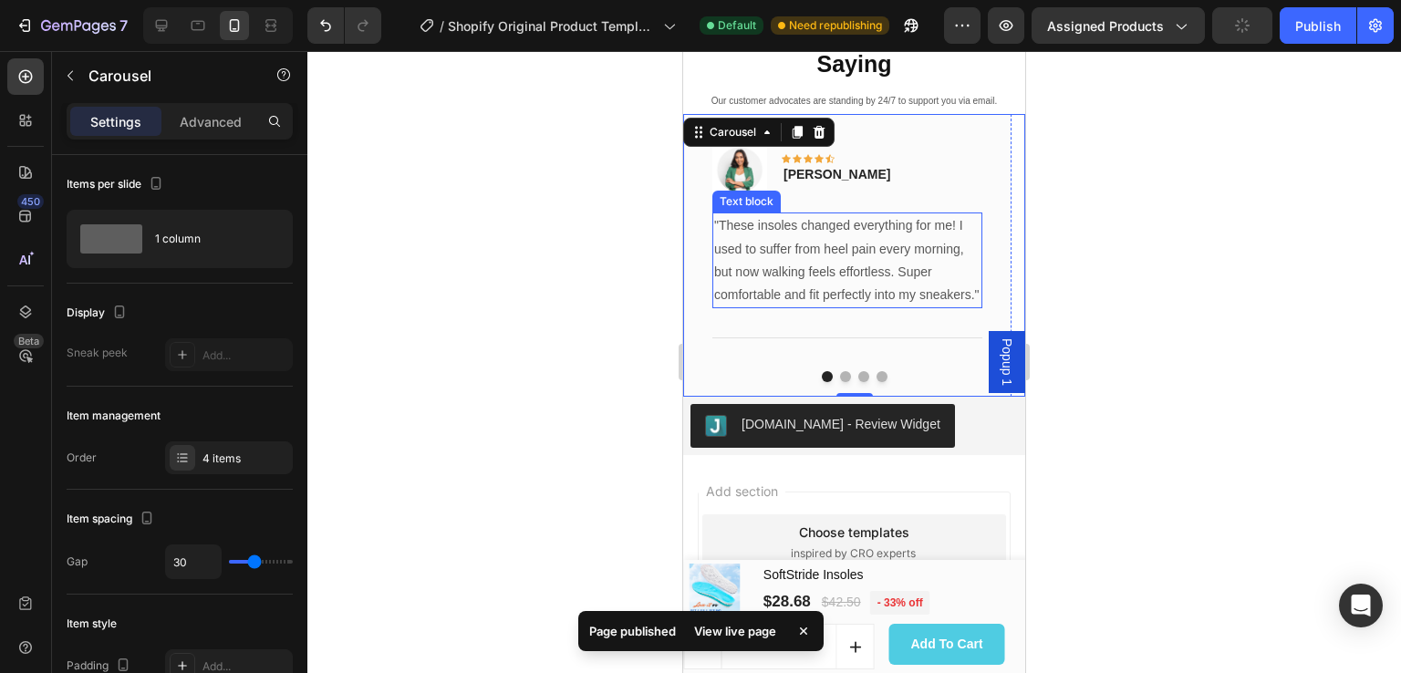
scroll to position [6824, 0]
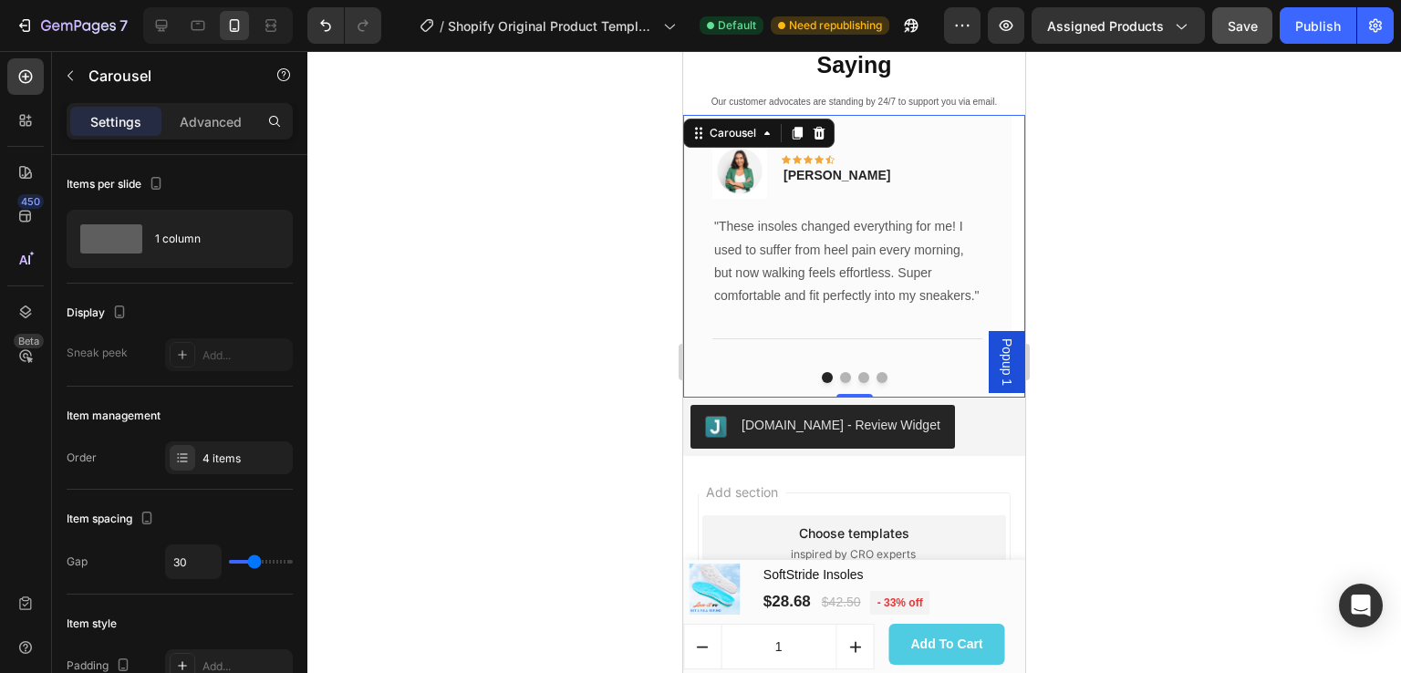
click at [840, 377] on button "Dot" at bounding box center [845, 377] width 11 height 11
click at [859, 377] on button "Dot" at bounding box center [864, 377] width 11 height 11
click at [877, 377] on button "Dot" at bounding box center [882, 377] width 11 height 11
drag, startPoint x: 166, startPoint y: 26, endPoint x: 270, endPoint y: 65, distance: 110.8
click at [166, 26] on icon at bounding box center [162, 26] width 12 height 12
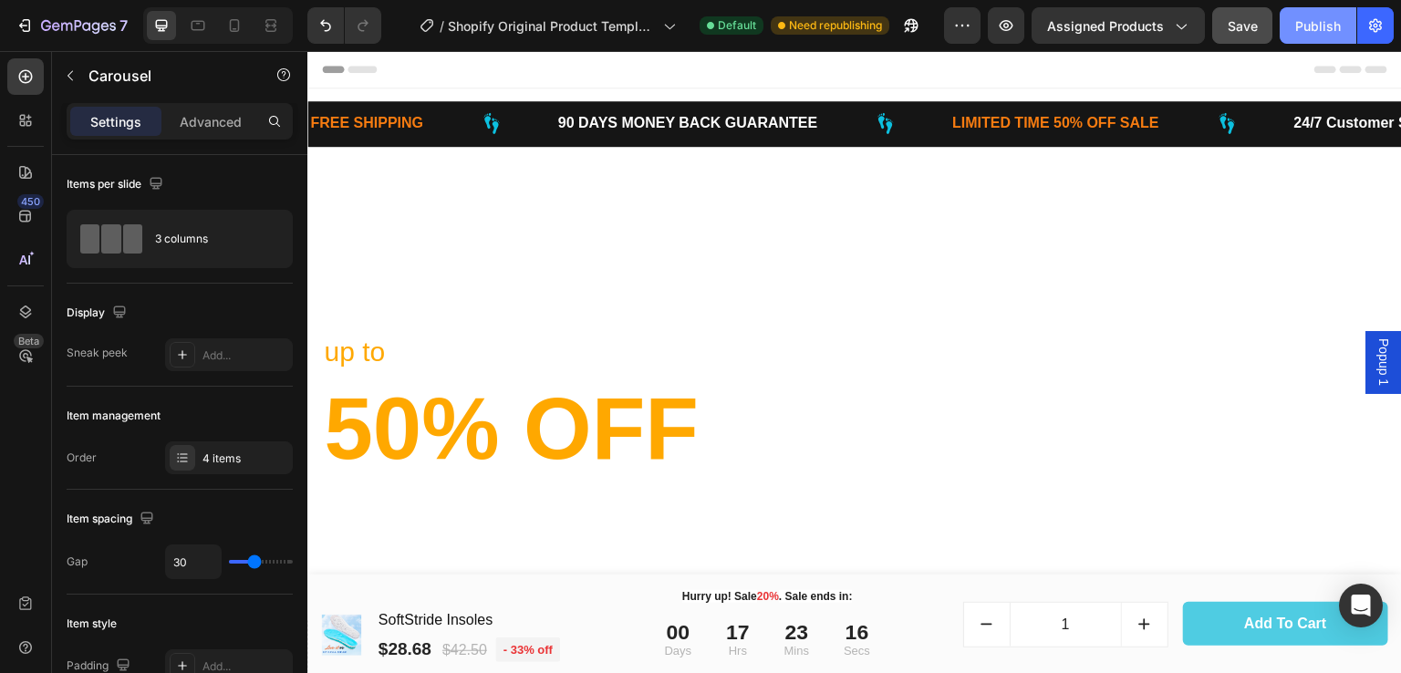
click at [1317, 23] on div "Publish" at bounding box center [1319, 25] width 46 height 19
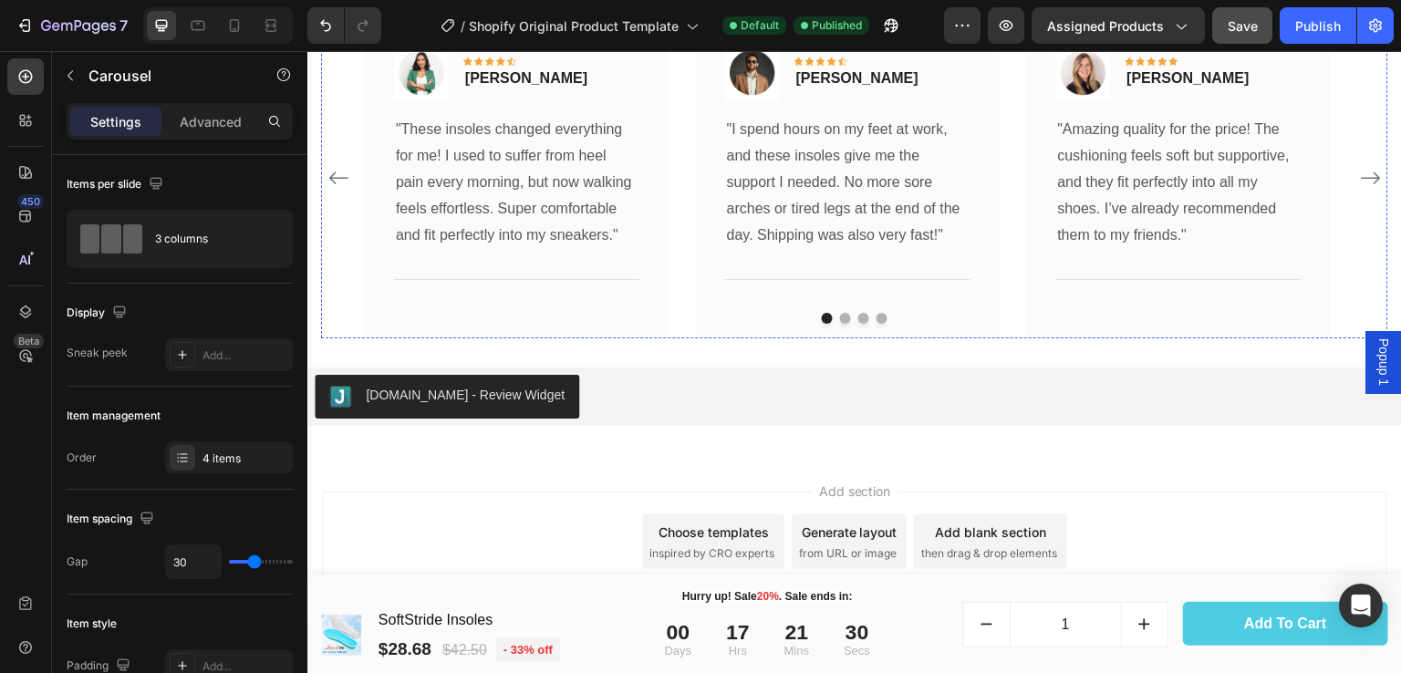
scroll to position [7539, 0]
